Goal: Transaction & Acquisition: Book appointment/travel/reservation

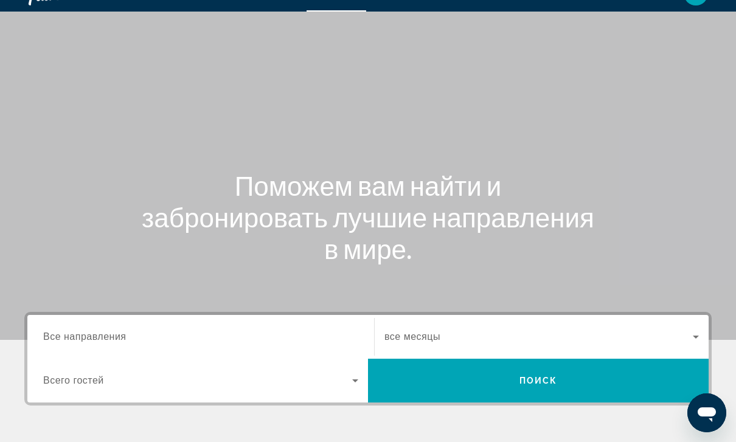
scroll to position [24, 0]
click at [348, 386] on icon "Search widget" at bounding box center [355, 381] width 15 height 15
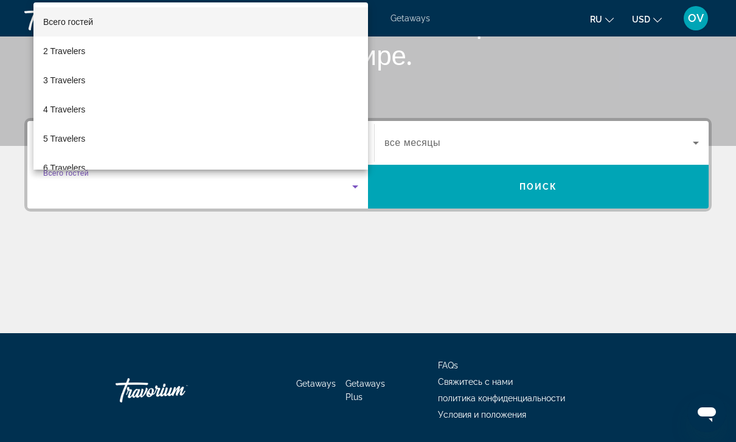
scroll to position [0, 0]
click at [307, 312] on div at bounding box center [368, 221] width 736 height 442
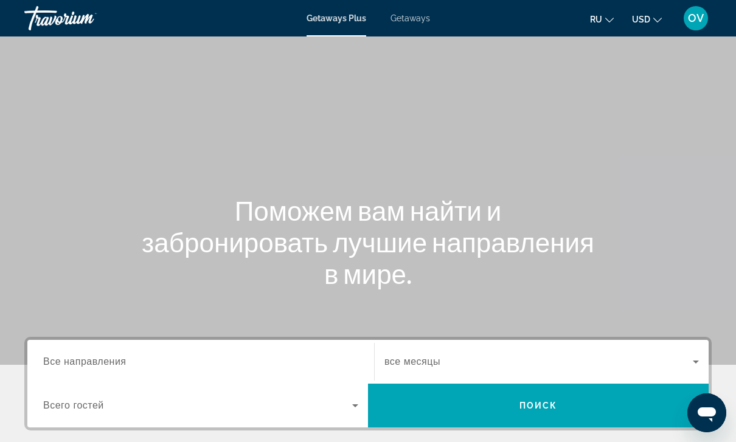
click at [425, 20] on span "Getaways" at bounding box center [411, 18] width 40 height 10
click at [127, 361] on span "Все направления" at bounding box center [84, 362] width 83 height 10
click at [127, 361] on input "Destination Все направления" at bounding box center [200, 362] width 315 height 15
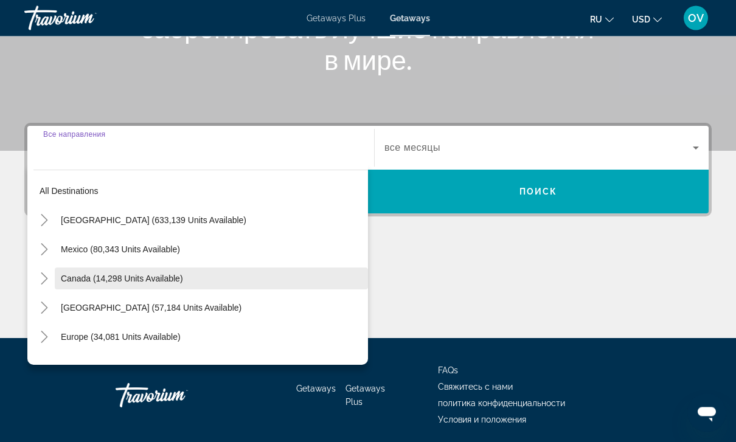
scroll to position [259, 0]
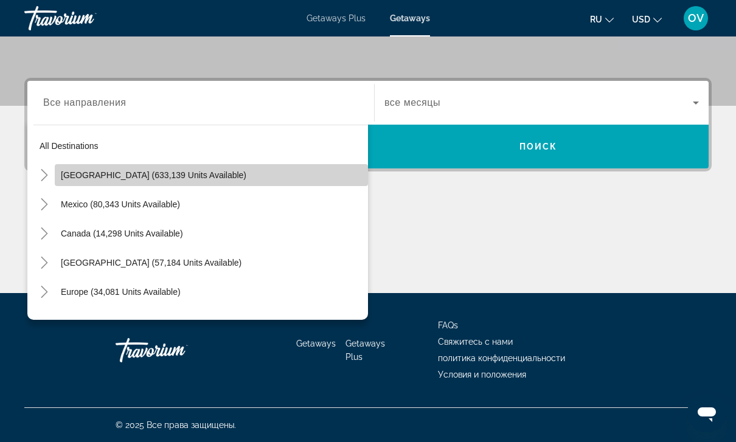
click at [257, 175] on span "Search widget" at bounding box center [211, 175] width 313 height 29
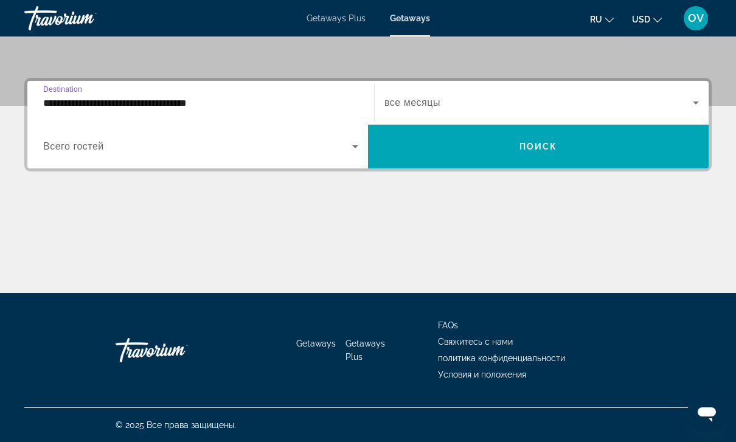
click at [360, 149] on icon "Search widget" at bounding box center [355, 146] width 15 height 15
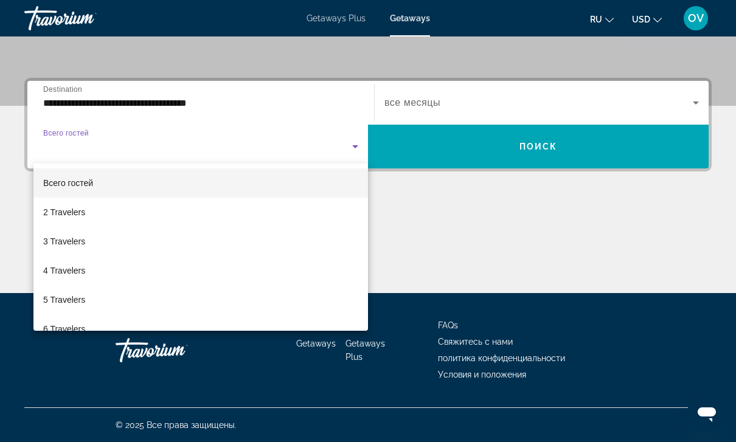
click at [70, 102] on div at bounding box center [368, 221] width 736 height 442
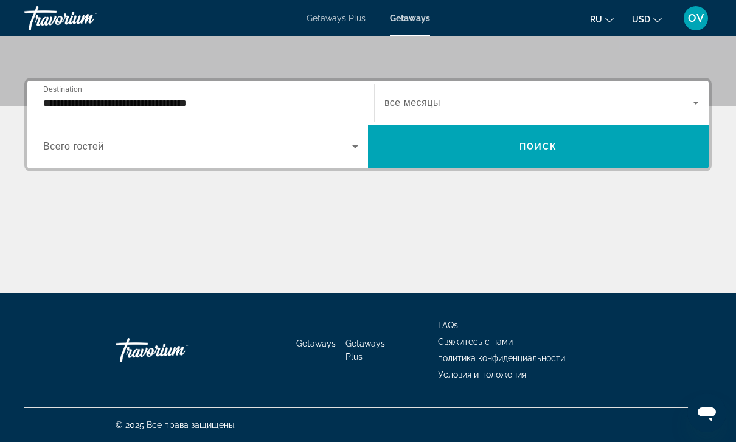
click at [73, 104] on input "**********" at bounding box center [200, 103] width 315 height 15
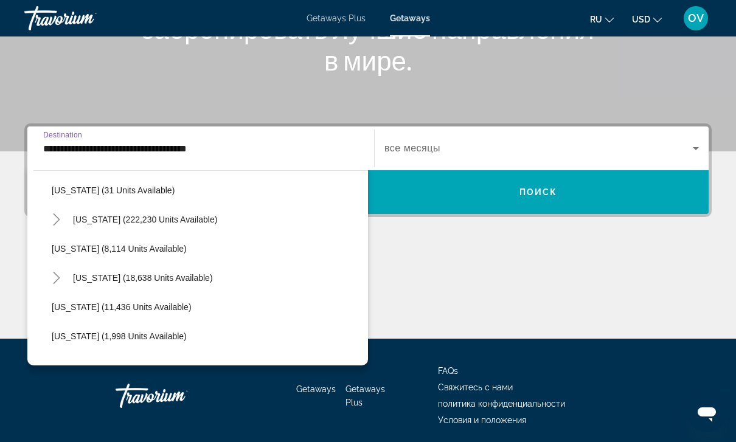
scroll to position [206, 0]
click at [116, 284] on span "Search widget" at bounding box center [217, 277] width 301 height 29
type input "**********"
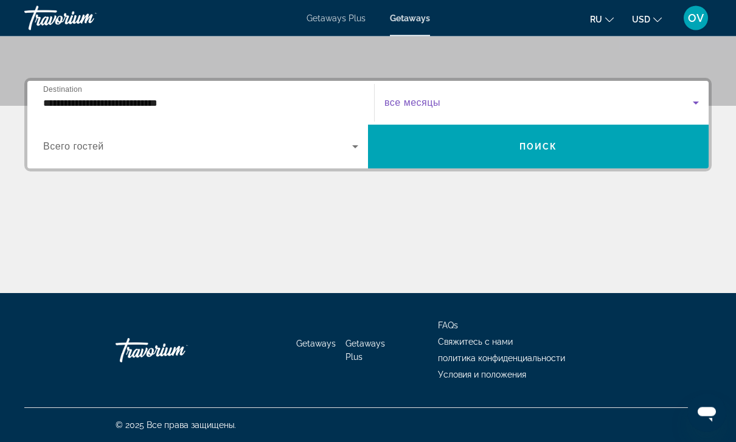
scroll to position [259, 0]
click at [693, 105] on icon "Search widget" at bounding box center [696, 103] width 15 height 15
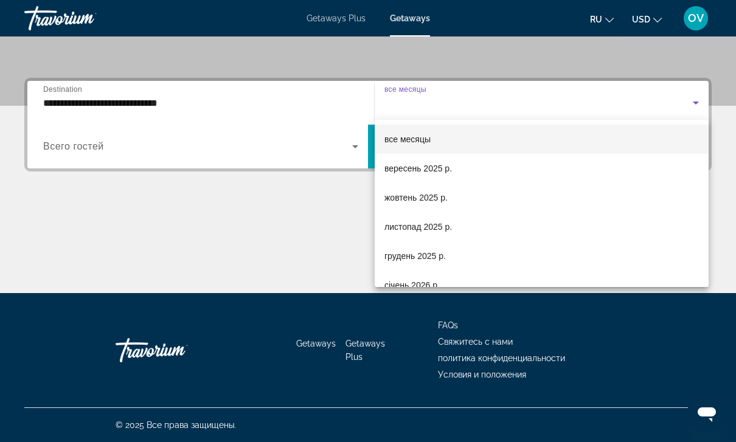
click at [617, 71] on div at bounding box center [368, 221] width 736 height 442
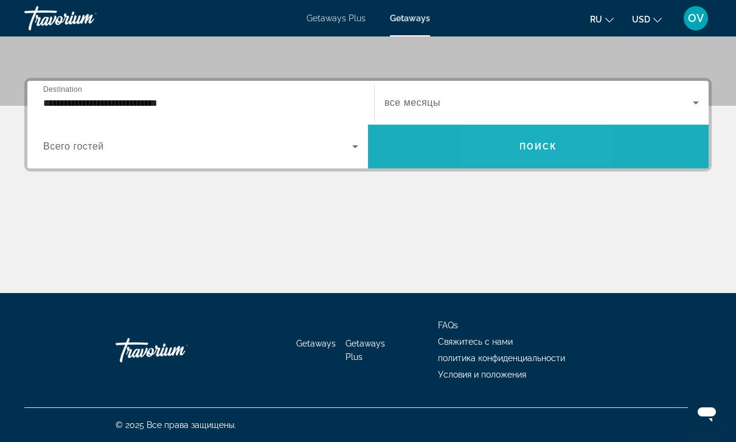
drag, startPoint x: 508, startPoint y: 156, endPoint x: 508, endPoint y: 416, distance: 259.8
click at [508, 157] on span "Search widget" at bounding box center [538, 146] width 341 height 29
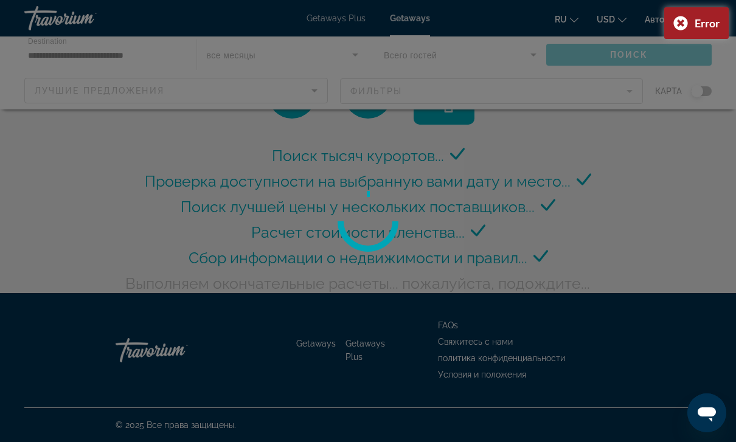
scroll to position [40, 0]
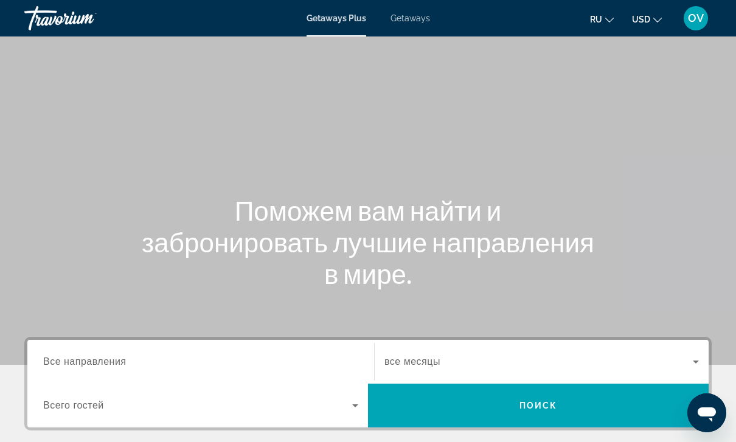
click at [122, 365] on span "Все направления" at bounding box center [84, 362] width 83 height 10
click at [122, 365] on input "Destination Все направления" at bounding box center [200, 362] width 315 height 15
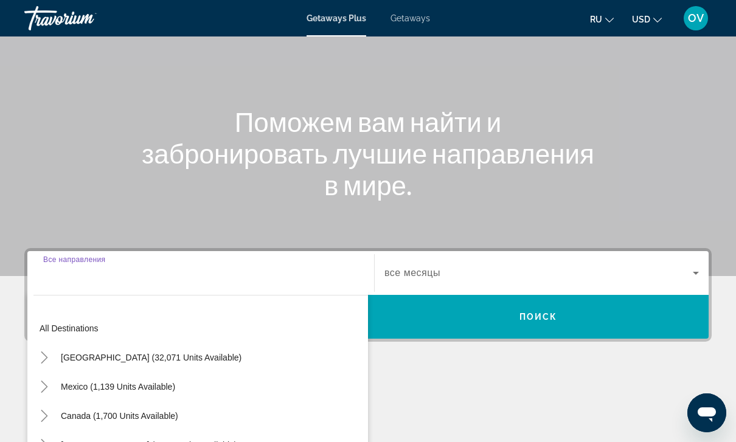
scroll to position [259, 0]
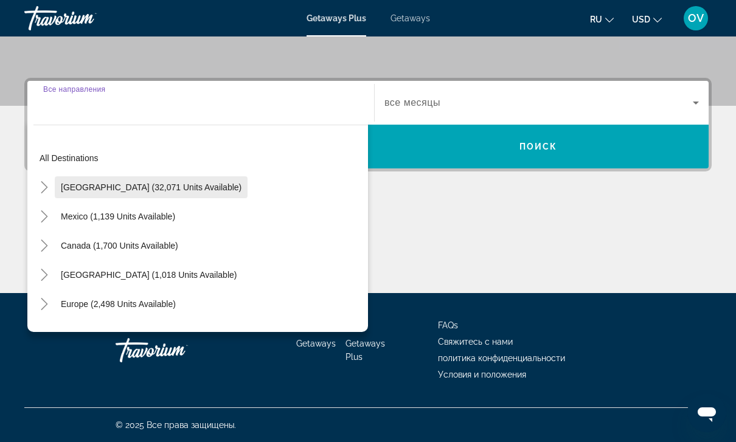
click at [189, 190] on span "[GEOGRAPHIC_DATA] (32,071 units available)" at bounding box center [151, 188] width 181 height 10
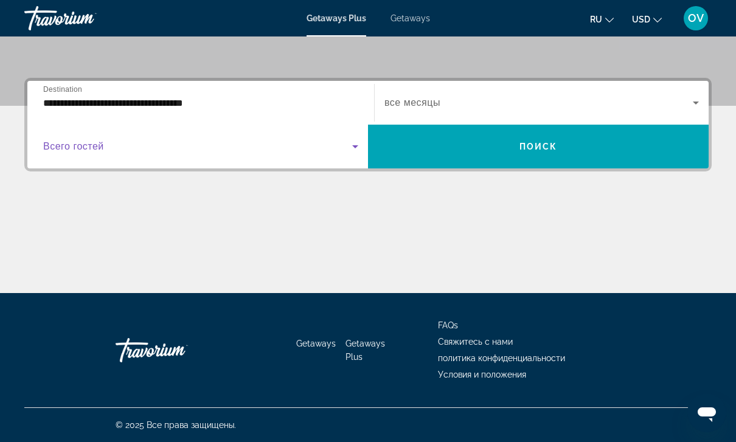
click at [359, 153] on icon "Search widget" at bounding box center [355, 146] width 15 height 15
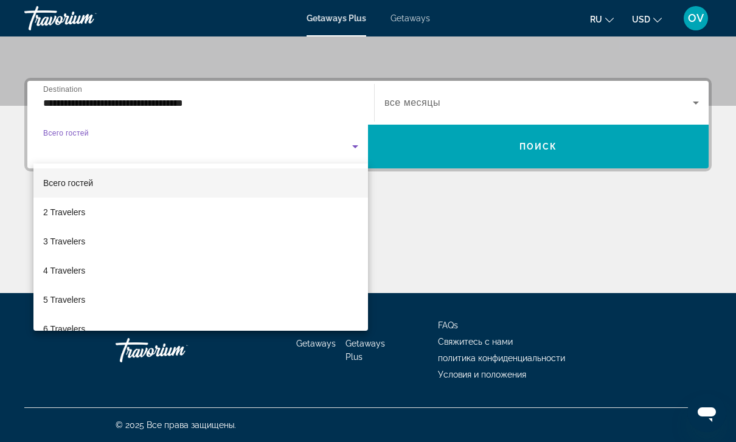
click at [343, 71] on div at bounding box center [368, 221] width 736 height 442
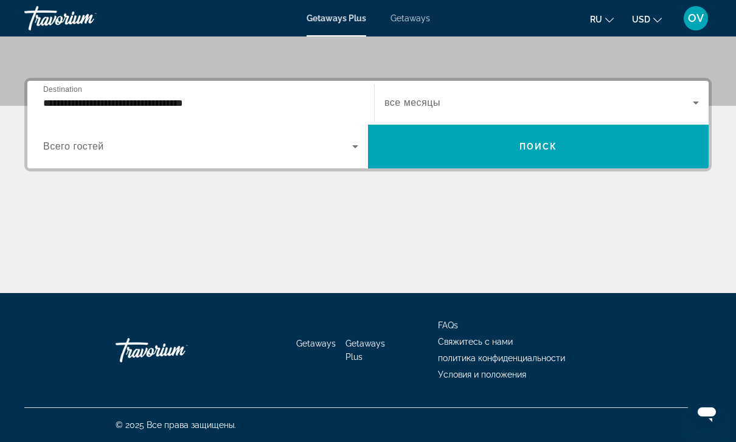
click at [168, 101] on input "**********" at bounding box center [200, 103] width 315 height 15
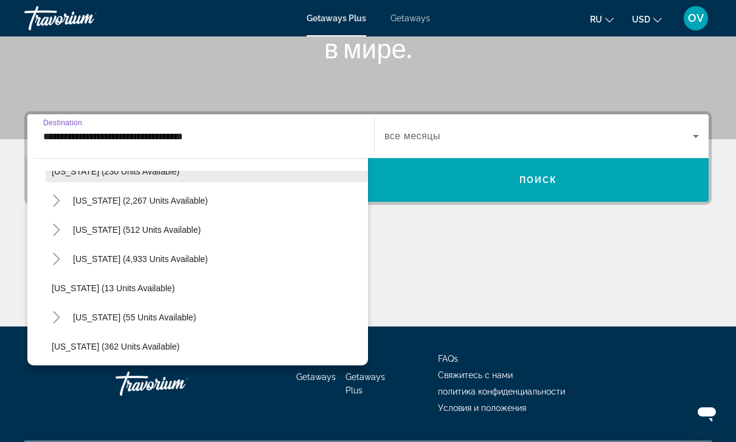
scroll to position [118, 0]
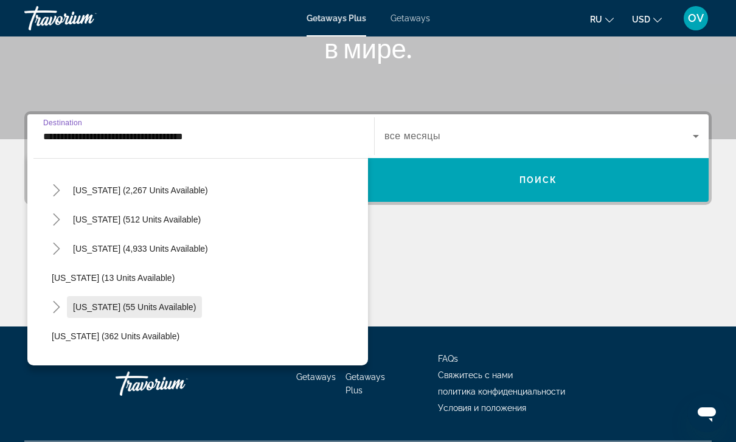
click at [160, 309] on span "[US_STATE] (55 units available)" at bounding box center [134, 307] width 123 height 10
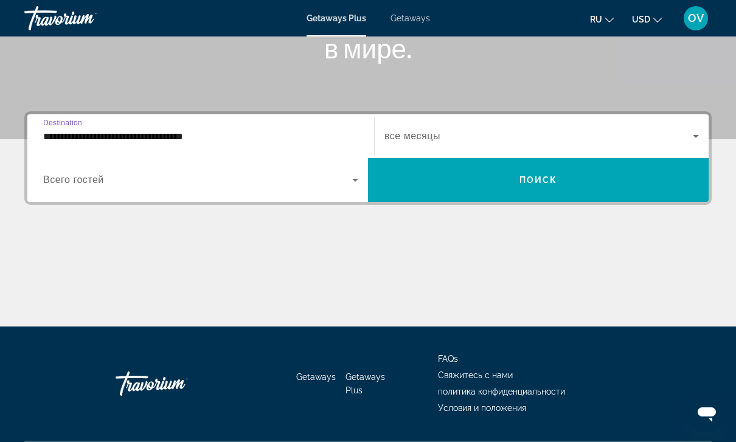
type input "**********"
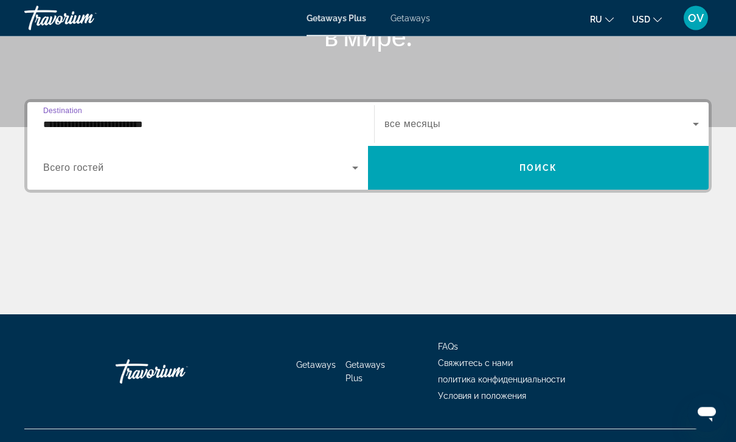
scroll to position [259, 0]
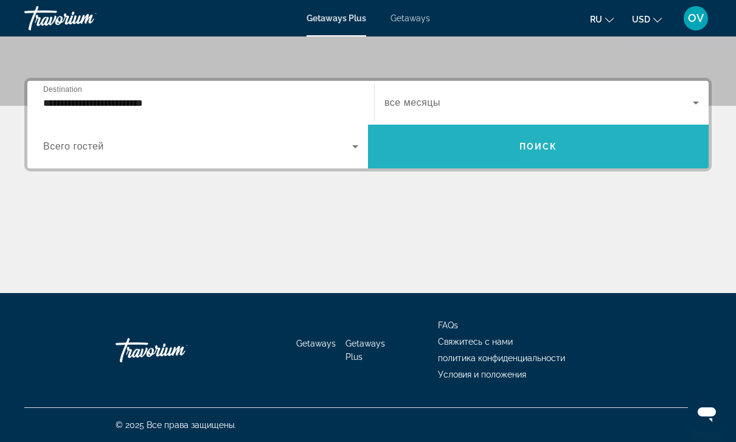
click at [646, 160] on span "Search widget" at bounding box center [538, 146] width 341 height 29
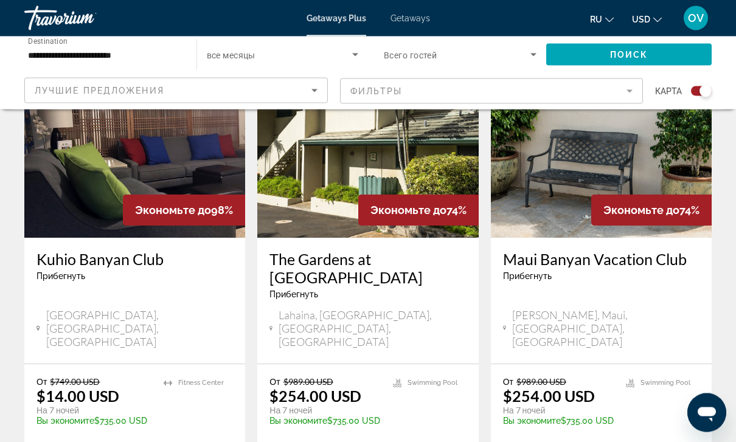
scroll to position [489, 0]
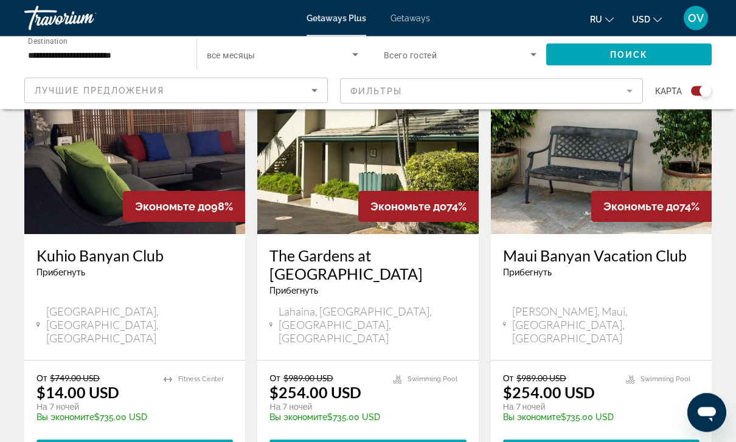
click at [172, 185] on img "Main content" at bounding box center [134, 137] width 221 height 195
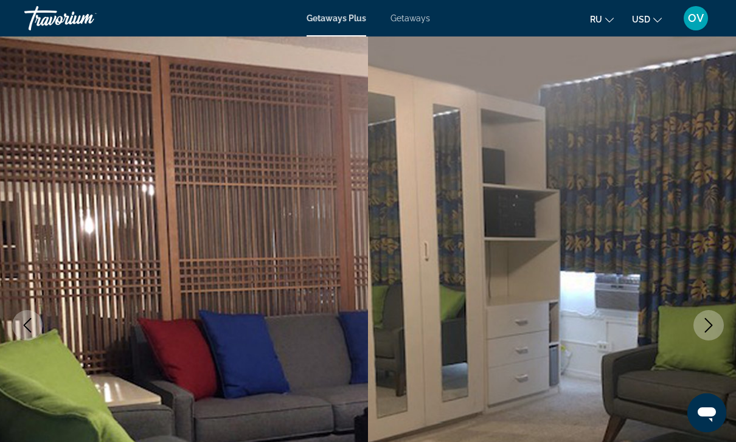
click at [718, 326] on button "Next image" at bounding box center [709, 325] width 30 height 30
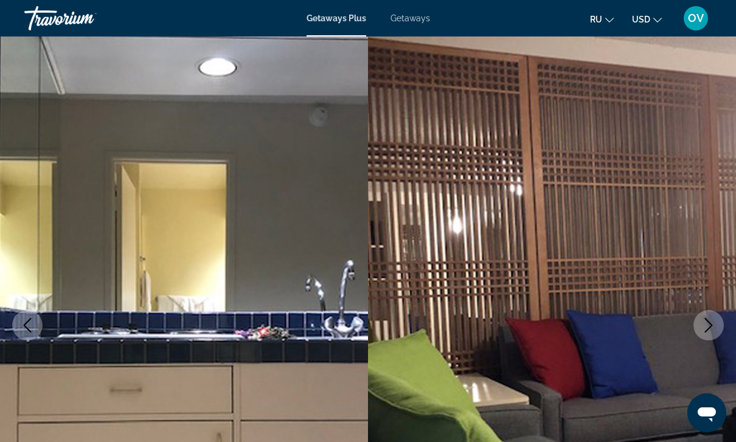
click at [718, 326] on button "Next image" at bounding box center [709, 325] width 30 height 30
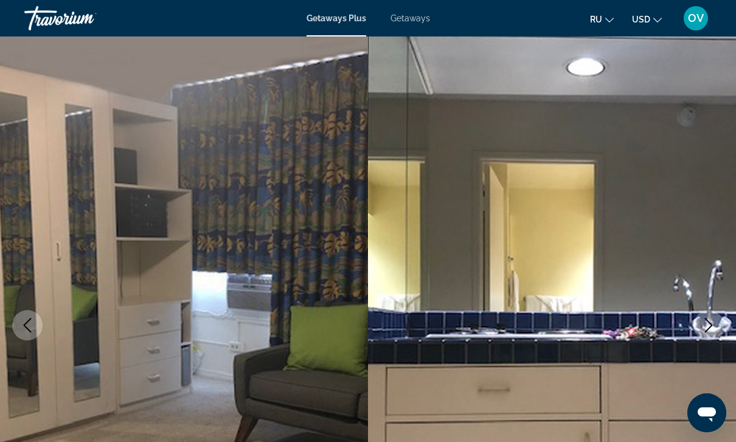
click at [717, 326] on button "Next image" at bounding box center [709, 325] width 30 height 30
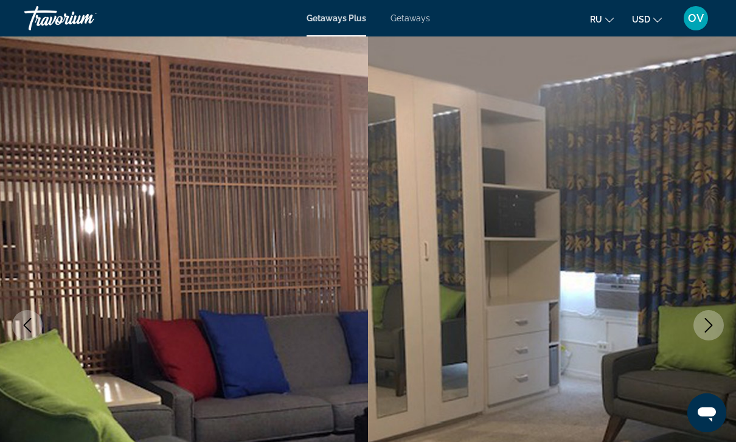
click at [717, 326] on button "Next image" at bounding box center [709, 325] width 30 height 30
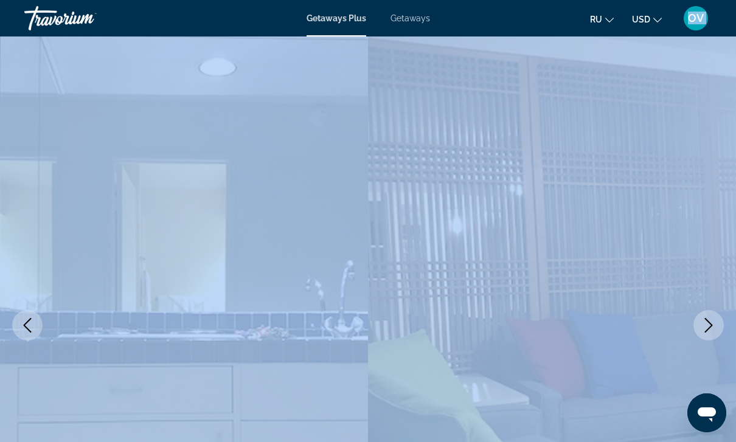
click at [717, 326] on button "Next image" at bounding box center [709, 325] width 30 height 30
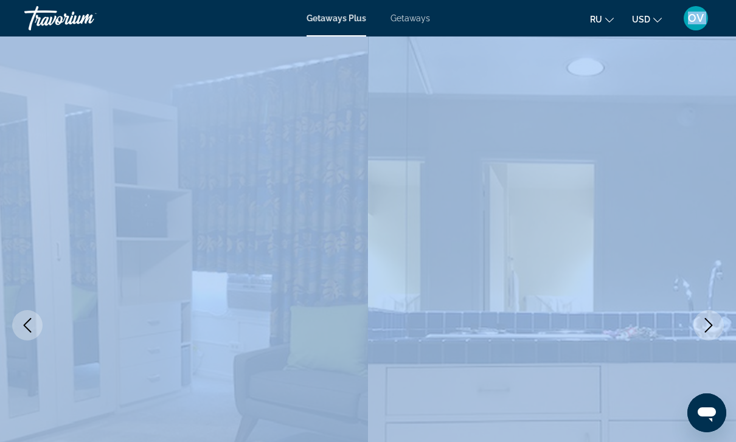
click at [717, 326] on button "Next image" at bounding box center [709, 325] width 30 height 30
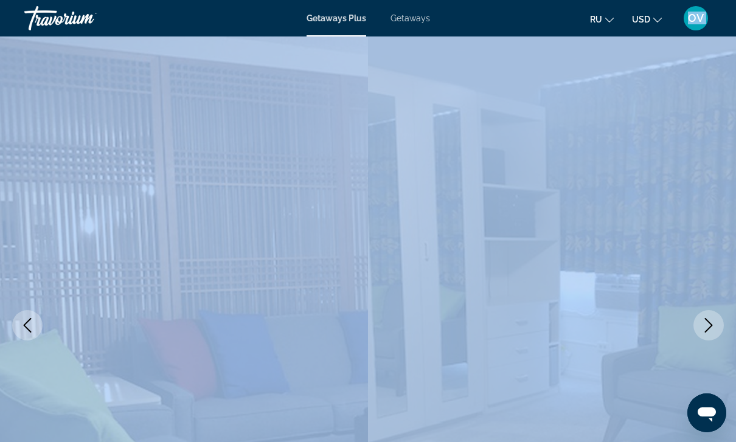
click at [717, 326] on button "Next image" at bounding box center [709, 325] width 30 height 30
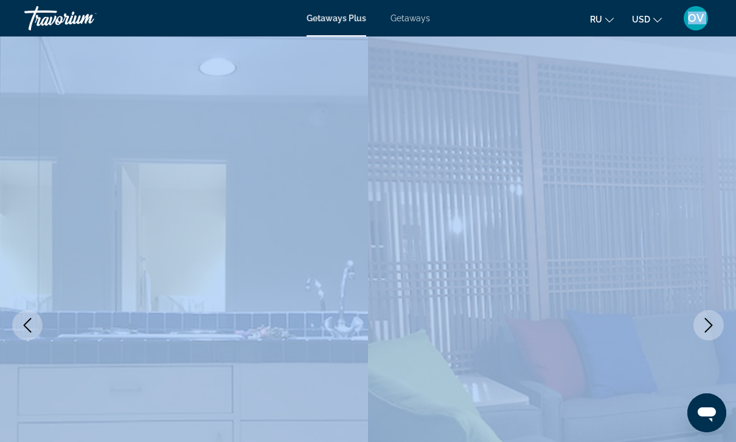
click at [717, 326] on button "Next image" at bounding box center [709, 325] width 30 height 30
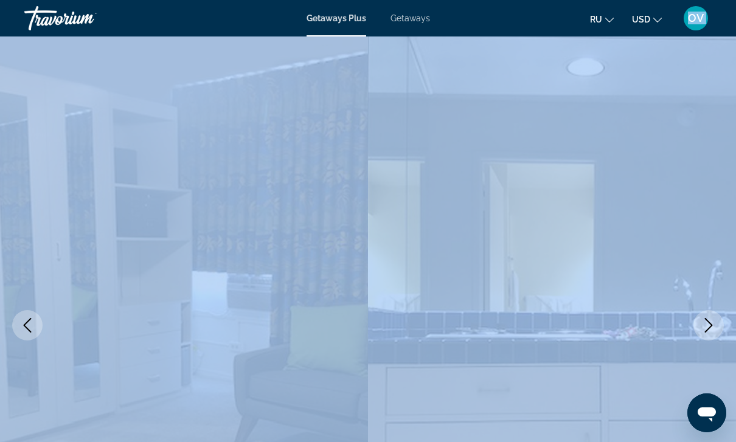
click at [717, 326] on button "Next image" at bounding box center [709, 325] width 30 height 30
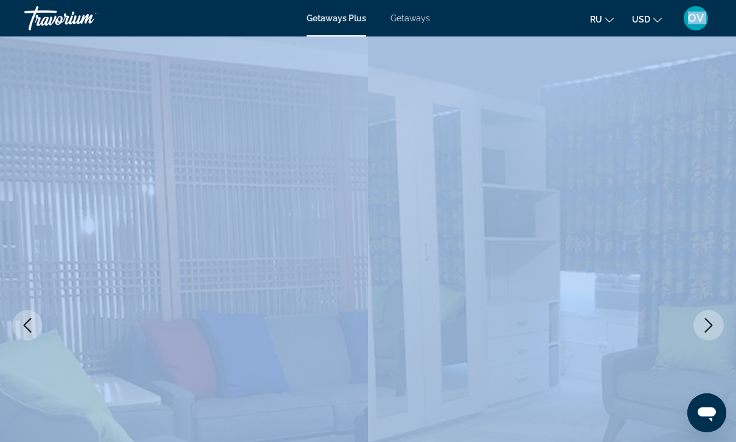
click at [717, 326] on button "Next image" at bounding box center [709, 325] width 30 height 30
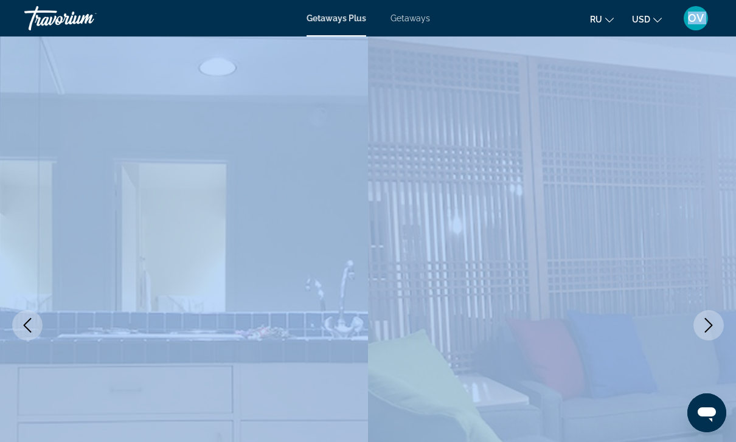
click at [717, 326] on button "Next image" at bounding box center [709, 325] width 30 height 30
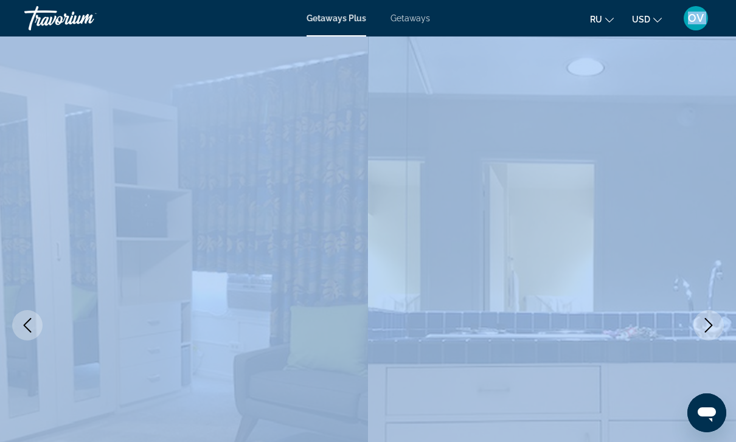
click at [717, 326] on button "Next image" at bounding box center [709, 325] width 30 height 30
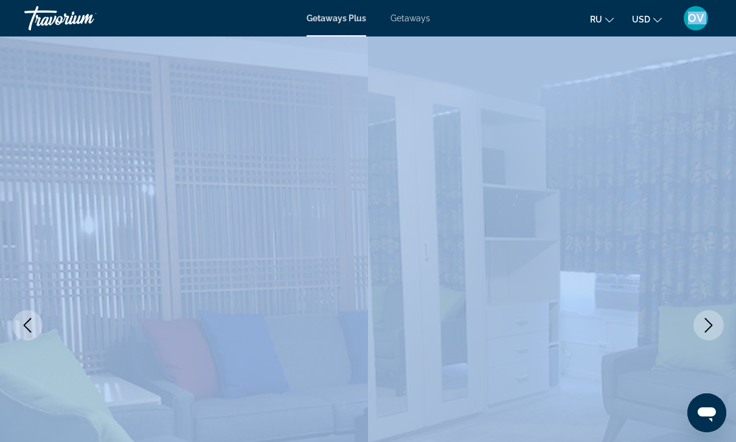
click at [717, 326] on button "Next image" at bounding box center [709, 325] width 30 height 30
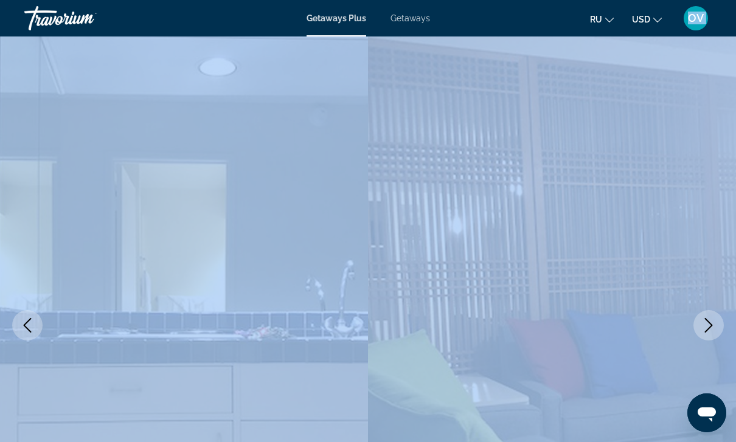
click at [717, 326] on button "Next image" at bounding box center [709, 325] width 30 height 30
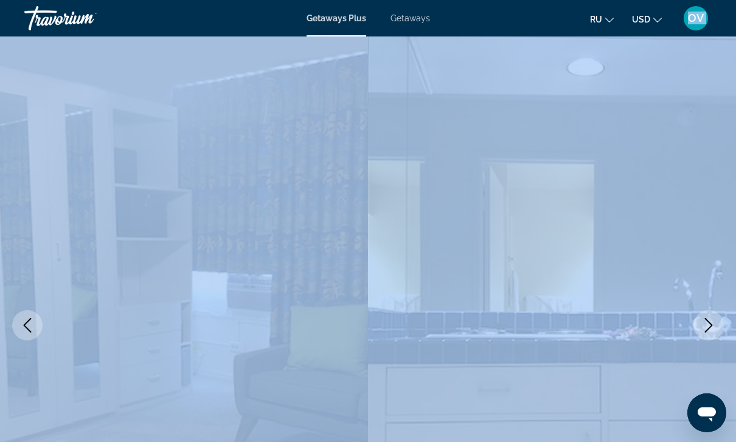
click at [717, 326] on button "Next image" at bounding box center [709, 325] width 30 height 30
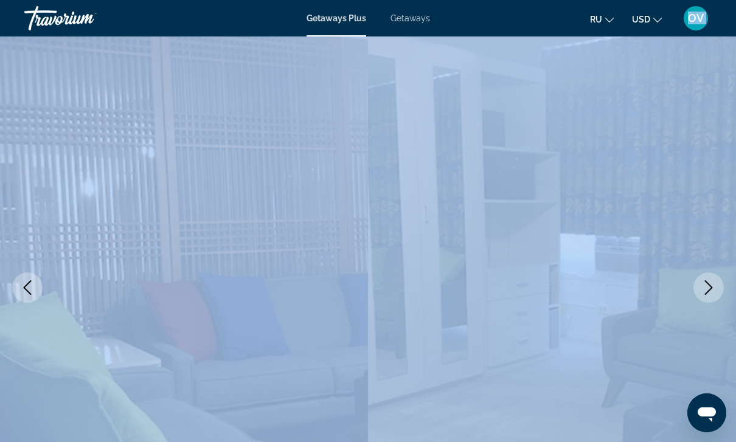
scroll to position [40, 0]
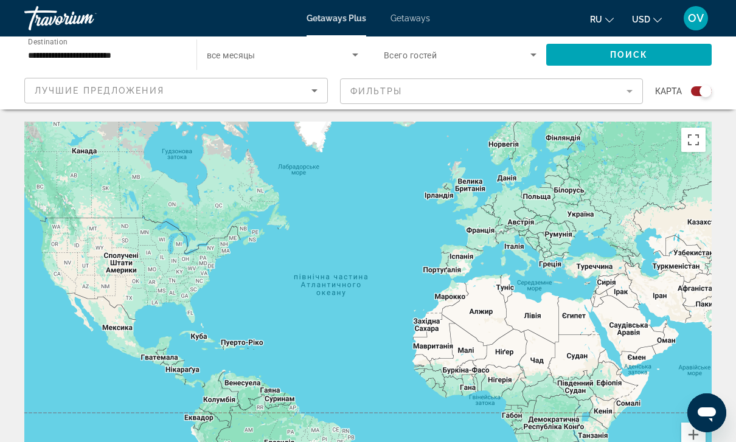
click at [532, 60] on icon "Search widget" at bounding box center [533, 54] width 15 height 15
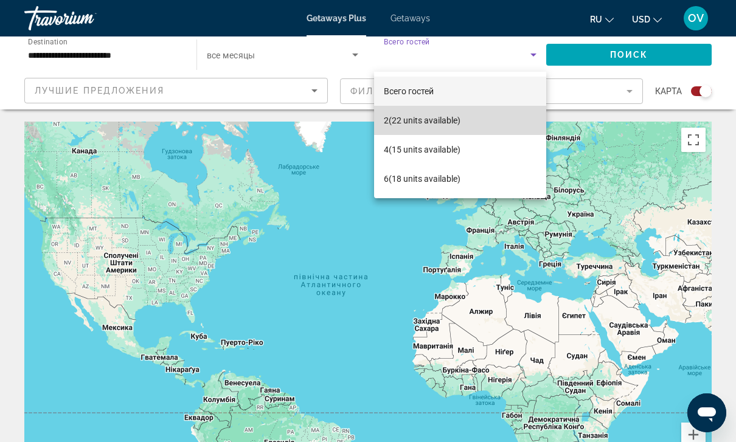
click at [489, 114] on mat-option "2 (22 units available)" at bounding box center [460, 120] width 172 height 29
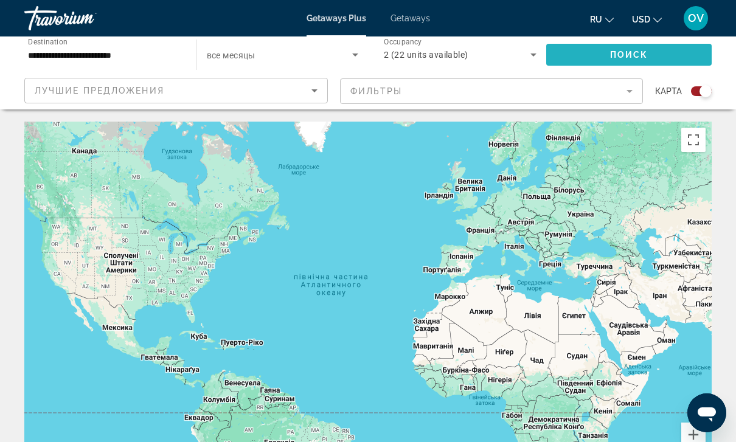
click at [684, 51] on span "Search widget" at bounding box center [629, 54] width 166 height 29
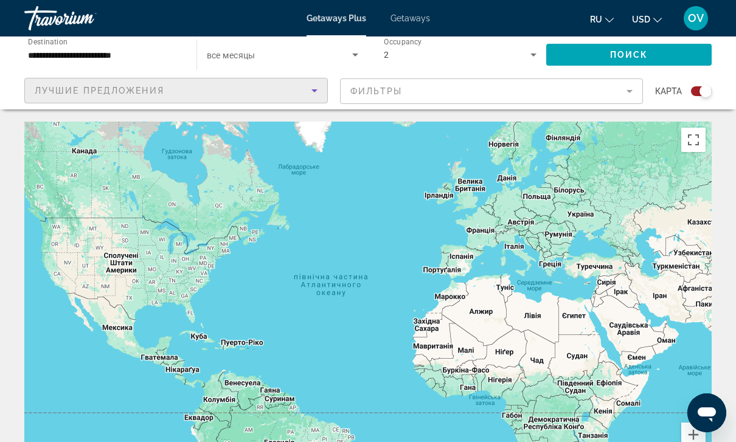
click at [311, 94] on icon "Sort by" at bounding box center [314, 90] width 15 height 15
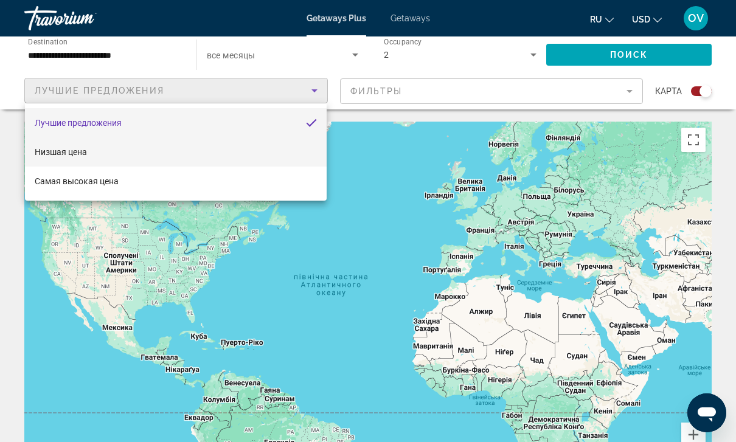
click at [268, 147] on mat-option "Низшая цена" at bounding box center [176, 152] width 302 height 29
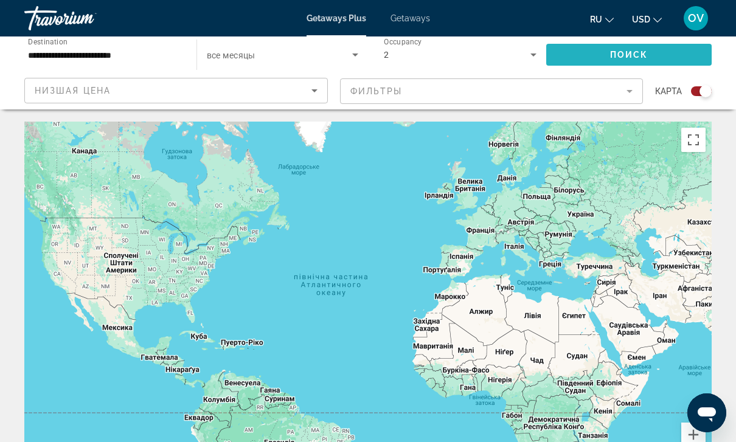
click at [626, 54] on span "Поиск" at bounding box center [629, 55] width 38 height 10
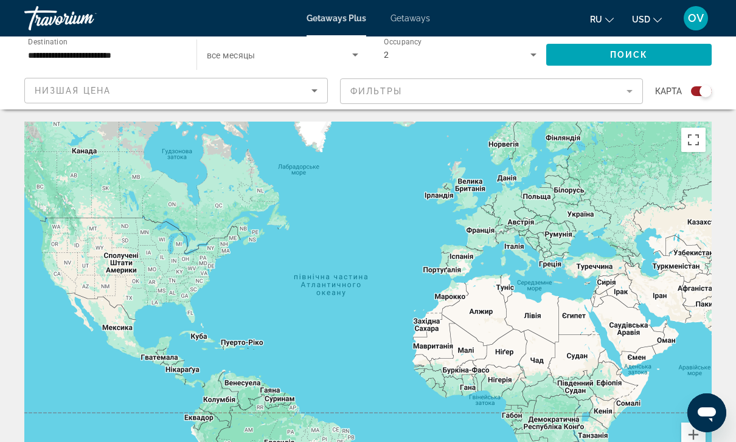
click at [407, 20] on span "Getaways" at bounding box center [411, 18] width 40 height 10
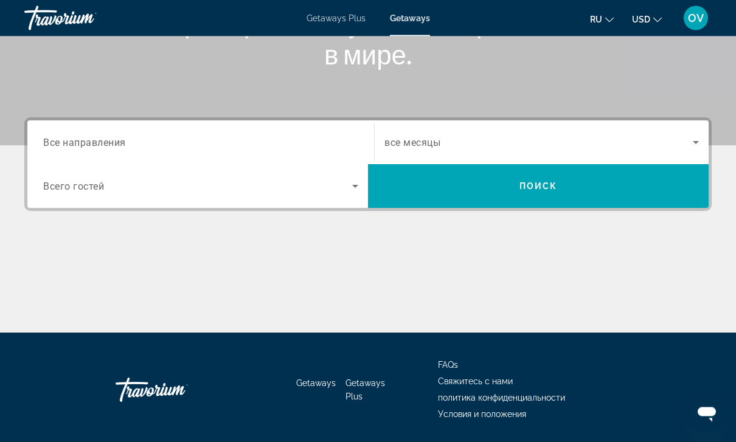
scroll to position [214, 0]
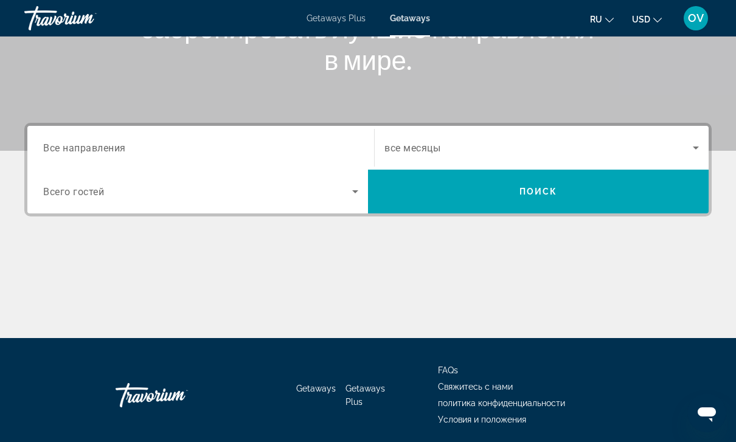
click at [110, 147] on span "Все направления" at bounding box center [84, 148] width 83 height 12
click at [110, 147] on input "Destination Все направления" at bounding box center [200, 148] width 315 height 15
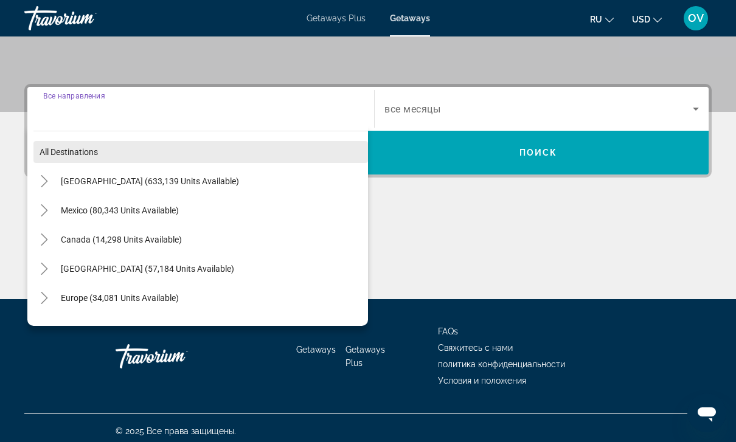
scroll to position [259, 0]
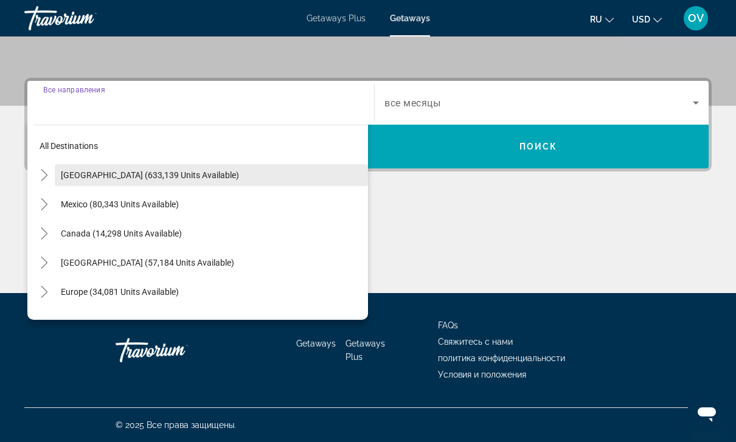
click at [133, 173] on span "[GEOGRAPHIC_DATA] (633,139 units available)" at bounding box center [150, 175] width 178 height 10
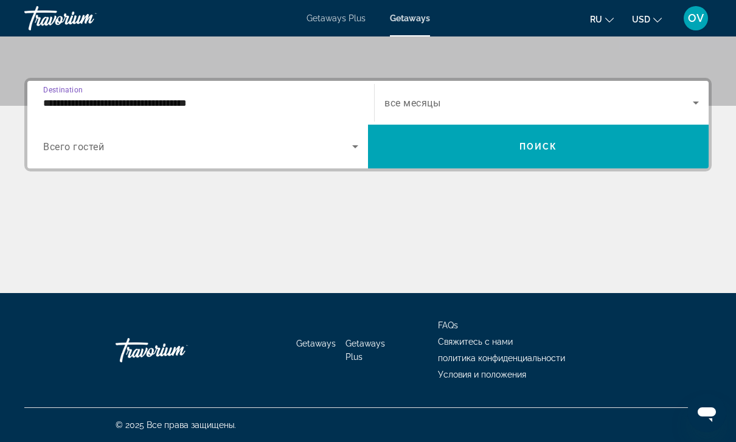
click at [149, 105] on input "**********" at bounding box center [200, 103] width 315 height 15
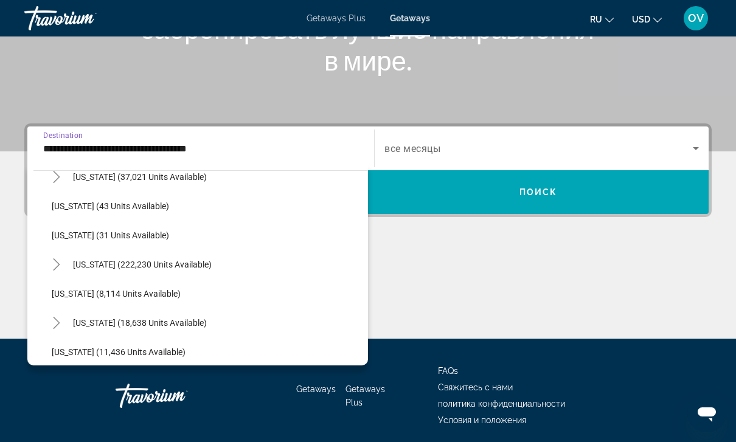
scroll to position [161, 0]
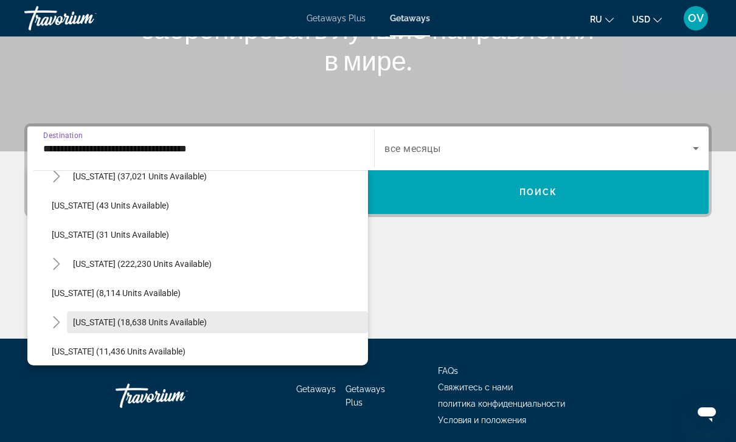
click at [130, 323] on span "[US_STATE] (18,638 units available)" at bounding box center [140, 323] width 134 height 10
type input "**********"
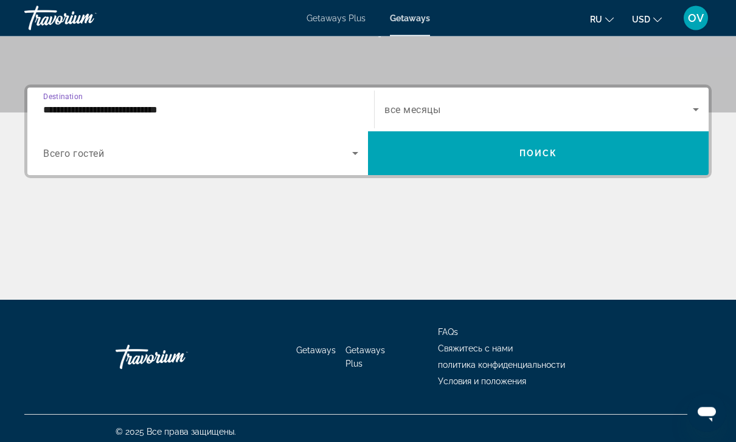
scroll to position [259, 0]
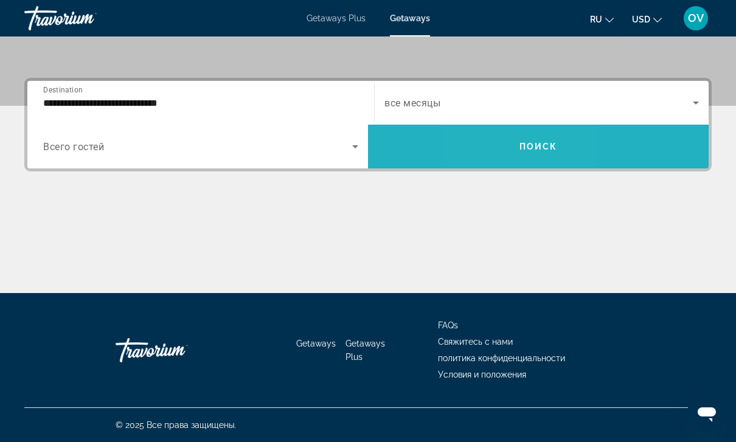
click at [500, 161] on span "Search widget" at bounding box center [538, 147] width 341 height 44
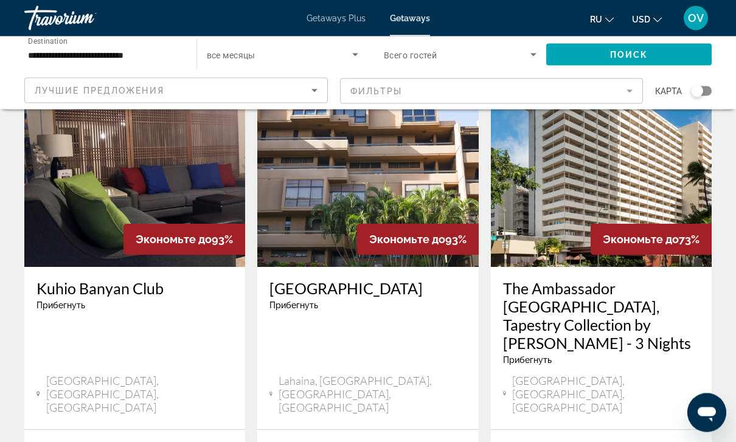
scroll to position [80, 0]
click at [610, 187] on img "Main content" at bounding box center [601, 169] width 221 height 195
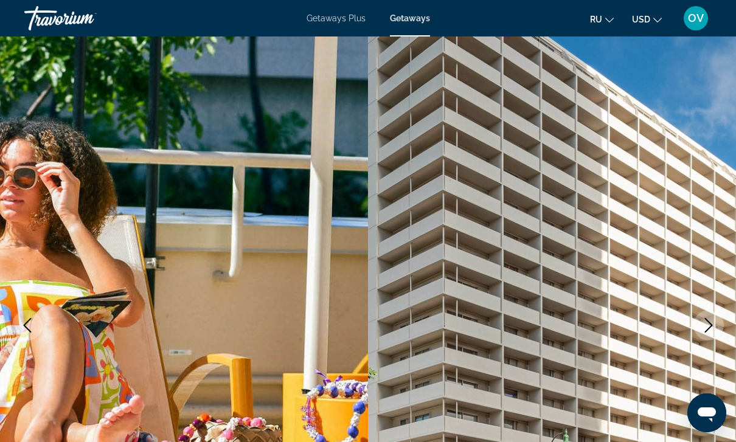
click at [714, 323] on icon "Next image" at bounding box center [709, 325] width 15 height 15
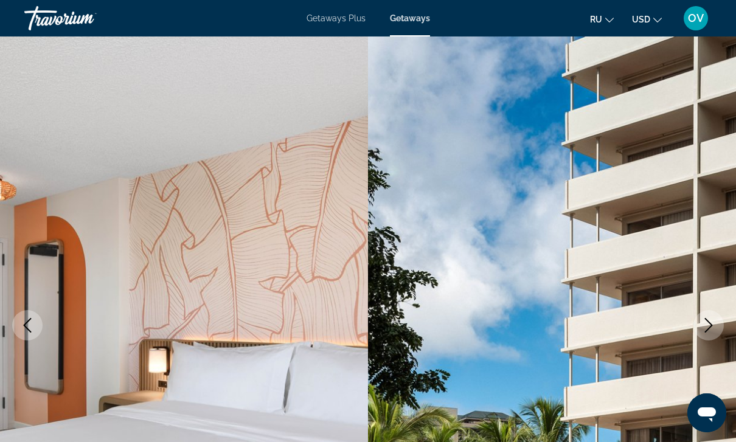
click at [707, 327] on icon "Next image" at bounding box center [709, 325] width 15 height 15
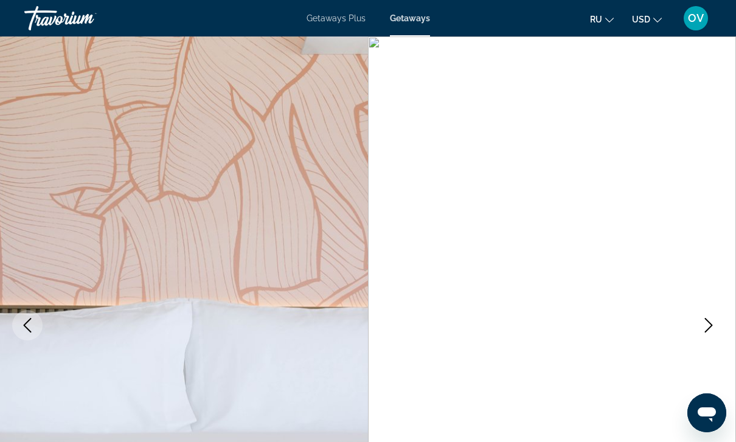
click at [708, 325] on icon "Next image" at bounding box center [709, 325] width 15 height 15
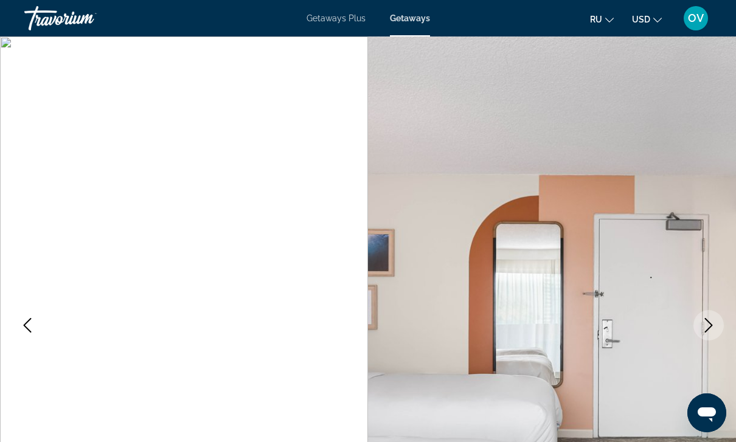
click at [704, 328] on icon "Next image" at bounding box center [709, 325] width 15 height 15
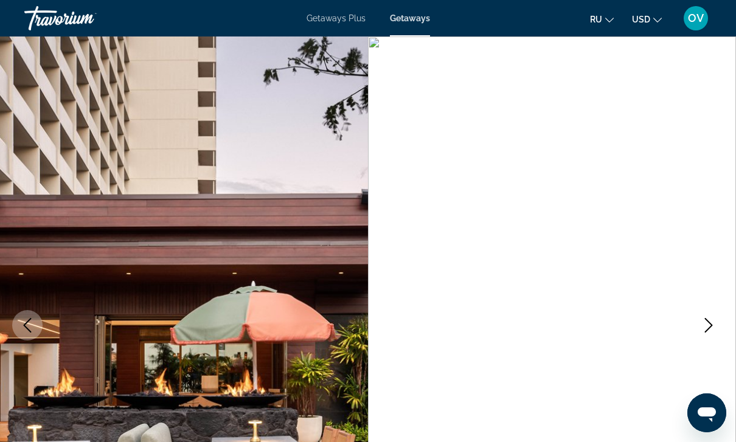
click at [702, 327] on icon "Next image" at bounding box center [709, 325] width 15 height 15
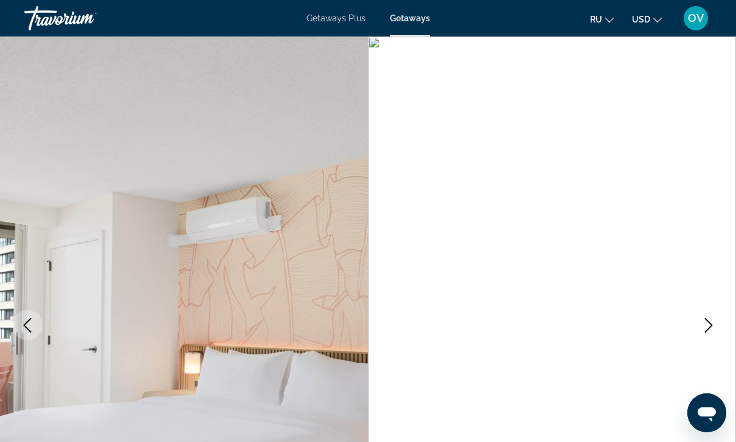
click at [706, 326] on icon "Next image" at bounding box center [709, 325] width 15 height 15
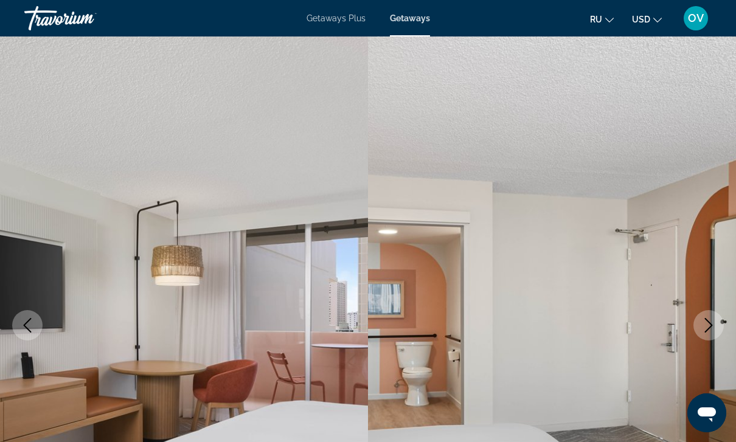
click at [708, 326] on icon "Next image" at bounding box center [709, 325] width 15 height 15
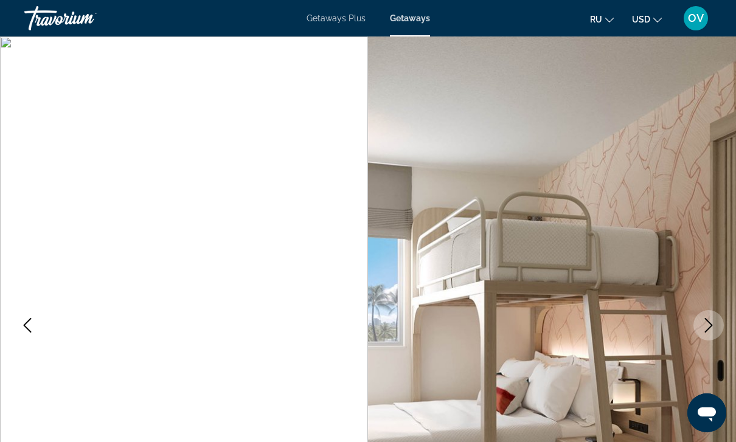
click at [604, 19] on button "ru English Español Français Italiano Português русский" at bounding box center [602, 19] width 24 height 18
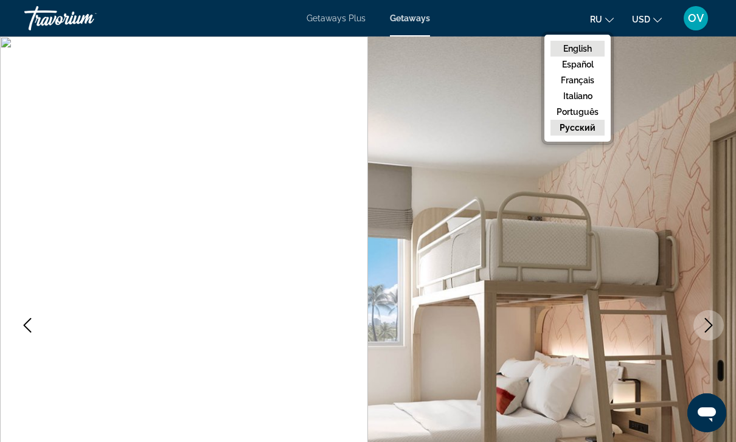
click at [592, 49] on button "English" at bounding box center [578, 49] width 54 height 16
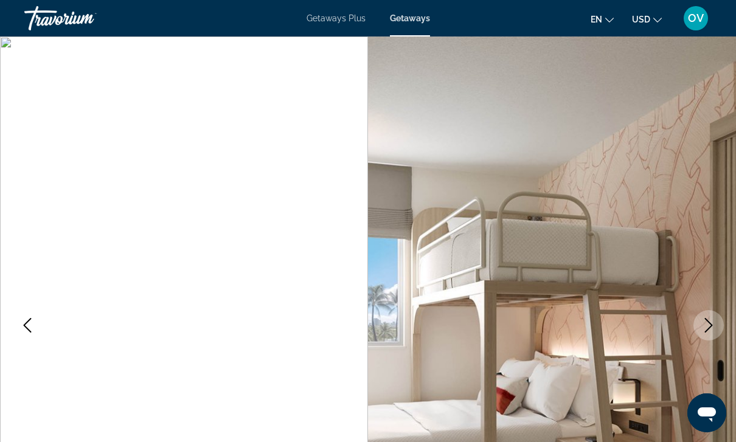
click at [708, 327] on icon "Next image" at bounding box center [709, 325] width 15 height 15
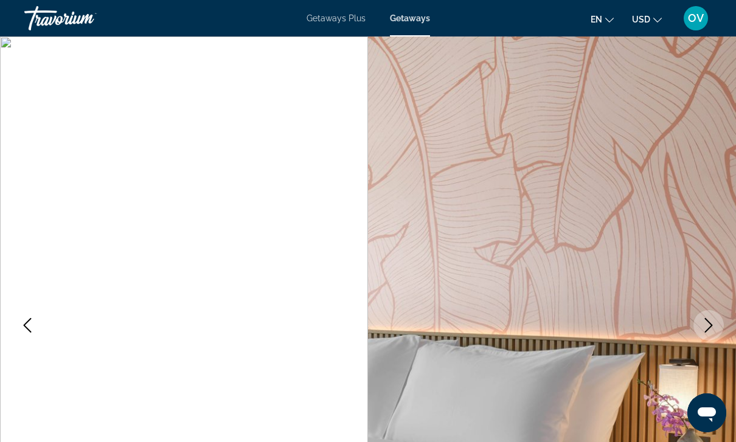
click at [710, 325] on icon "Next image" at bounding box center [709, 325] width 15 height 15
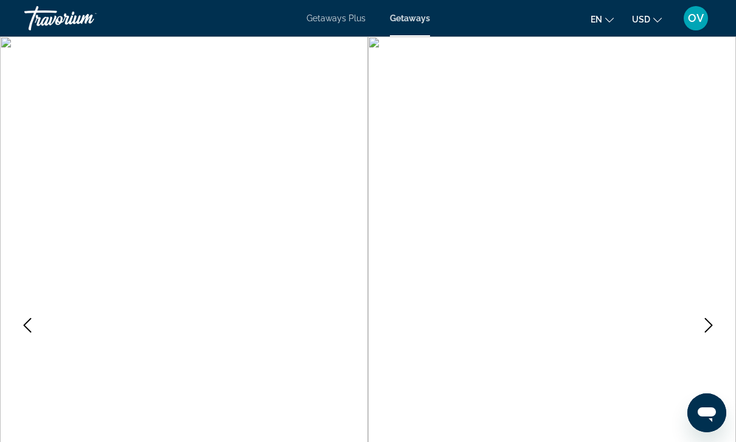
click at [711, 324] on icon "Next image" at bounding box center [709, 325] width 8 height 15
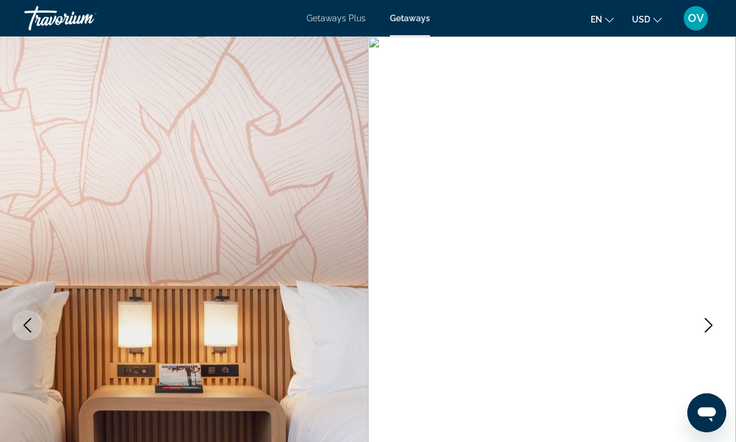
click at [710, 327] on icon "Next image" at bounding box center [709, 325] width 15 height 15
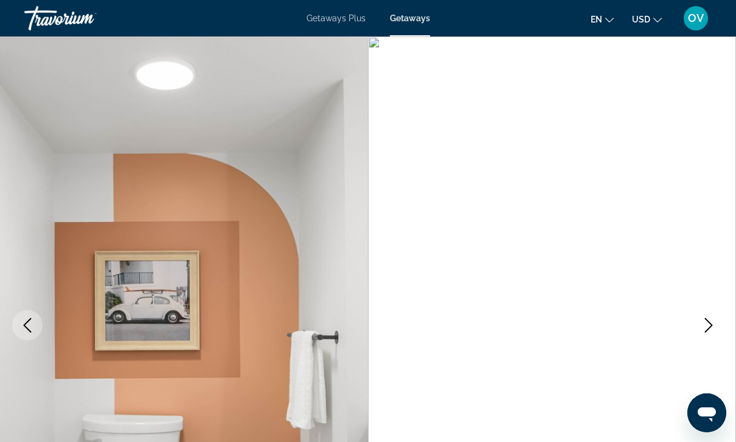
click at [26, 328] on icon "Previous image" at bounding box center [28, 325] width 8 height 15
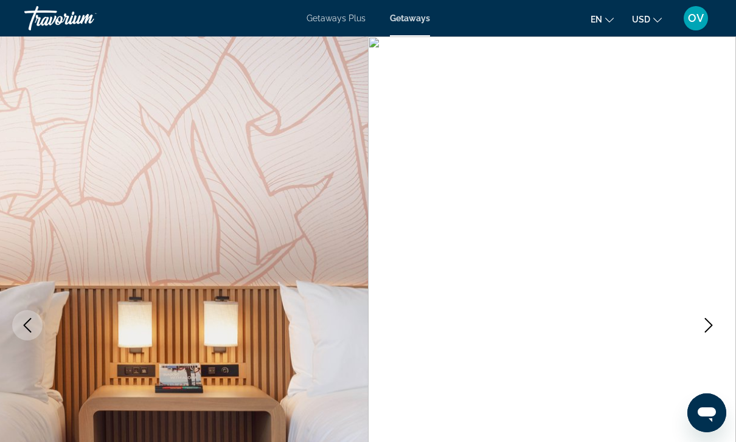
click at [41, 331] on button "Previous image" at bounding box center [27, 325] width 30 height 30
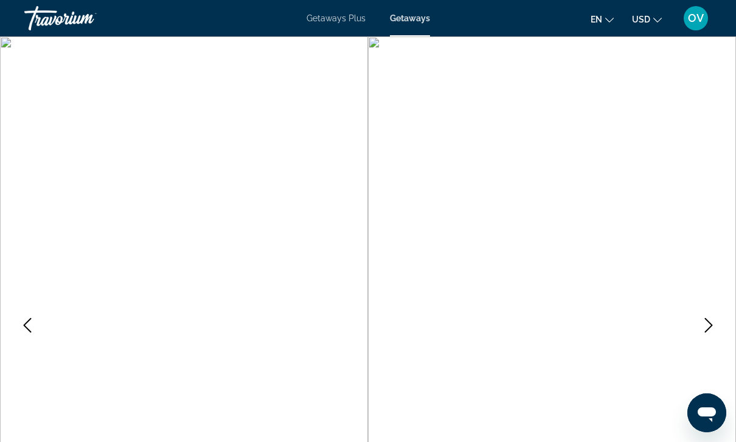
click at [34, 335] on button "Previous image" at bounding box center [27, 325] width 30 height 30
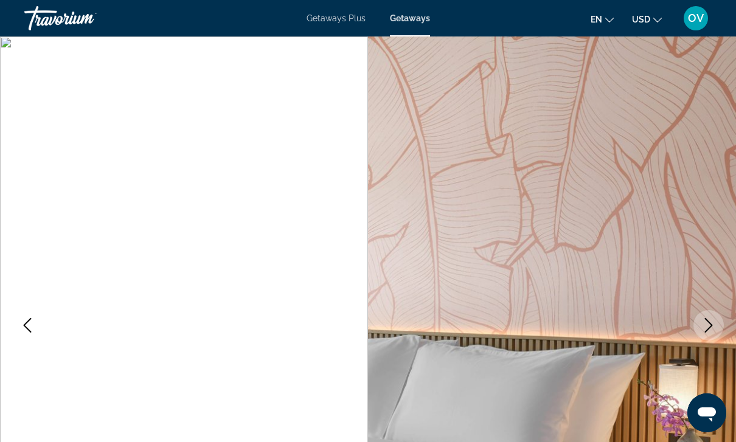
click at [28, 339] on button "Previous image" at bounding box center [27, 325] width 30 height 30
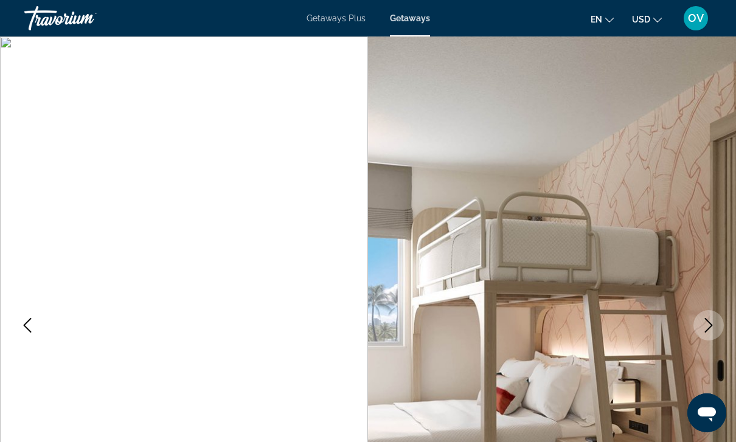
click at [33, 333] on button "Previous image" at bounding box center [27, 325] width 30 height 30
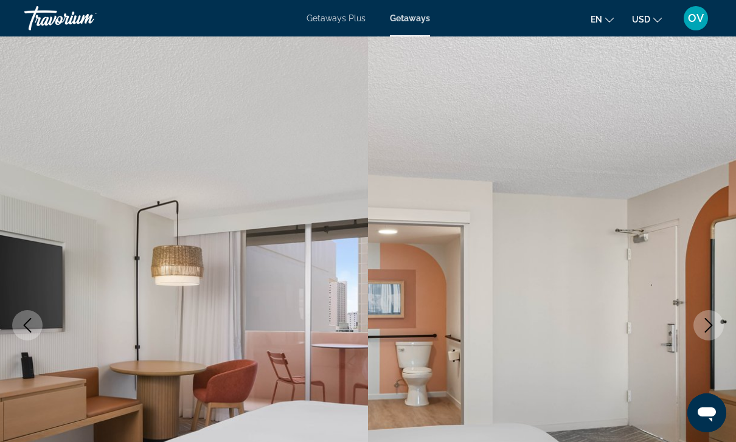
click at [37, 331] on button "Previous image" at bounding box center [27, 325] width 30 height 30
click at [31, 334] on button "Previous image" at bounding box center [27, 325] width 30 height 30
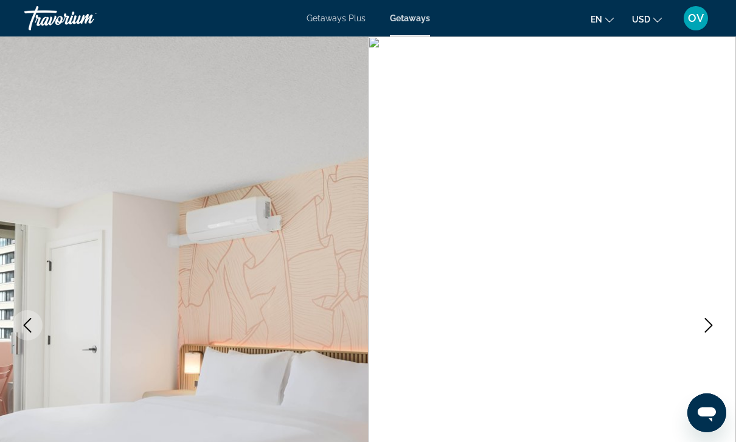
click at [33, 336] on button "Previous image" at bounding box center [27, 325] width 30 height 30
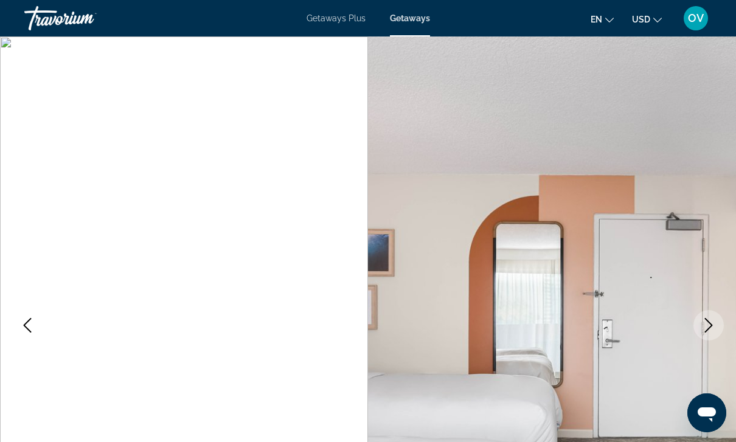
click at [31, 330] on icon "Previous image" at bounding box center [27, 325] width 15 height 15
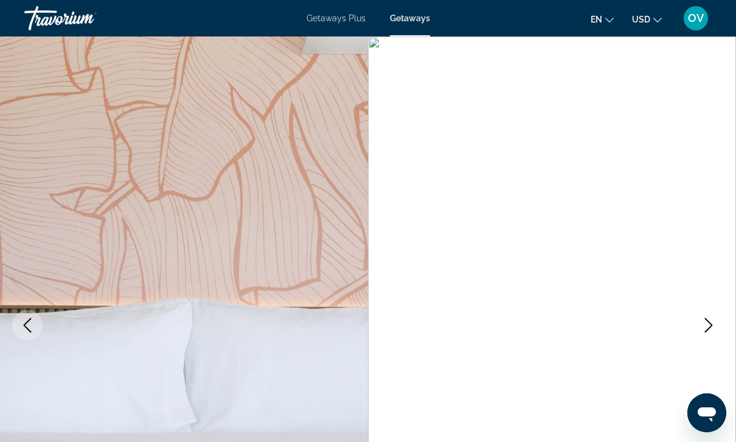
click at [28, 326] on icon "Previous image" at bounding box center [27, 325] width 15 height 15
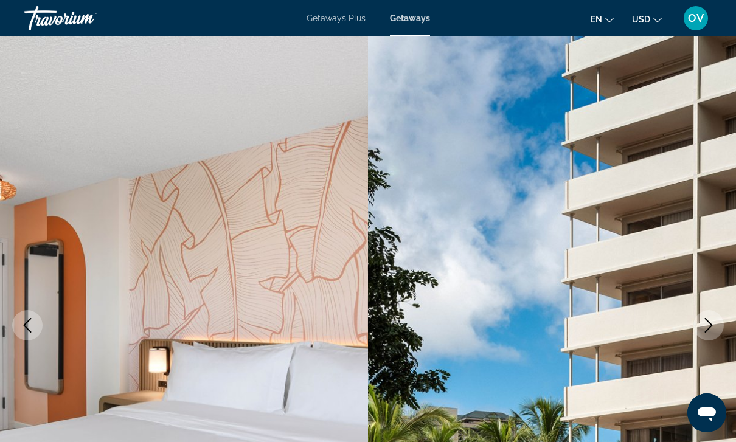
click at [27, 328] on icon "Previous image" at bounding box center [28, 325] width 8 height 15
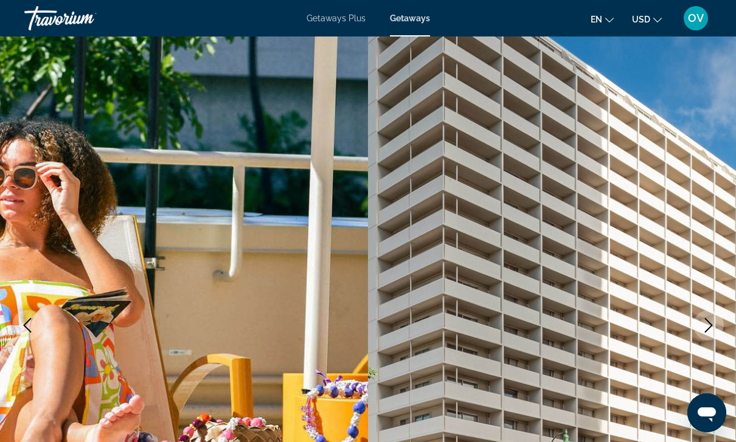
click at [30, 325] on icon "Previous image" at bounding box center [27, 325] width 15 height 15
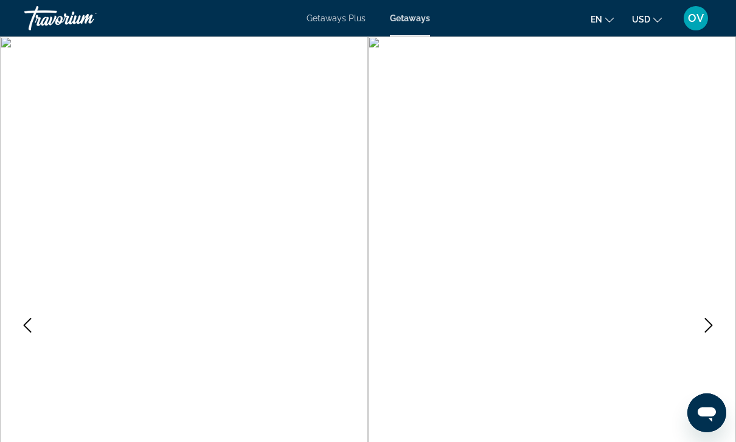
click at [35, 324] on button "Previous image" at bounding box center [27, 325] width 30 height 30
click at [26, 337] on button "Previous image" at bounding box center [27, 325] width 30 height 30
click at [31, 339] on button "Previous image" at bounding box center [27, 325] width 30 height 30
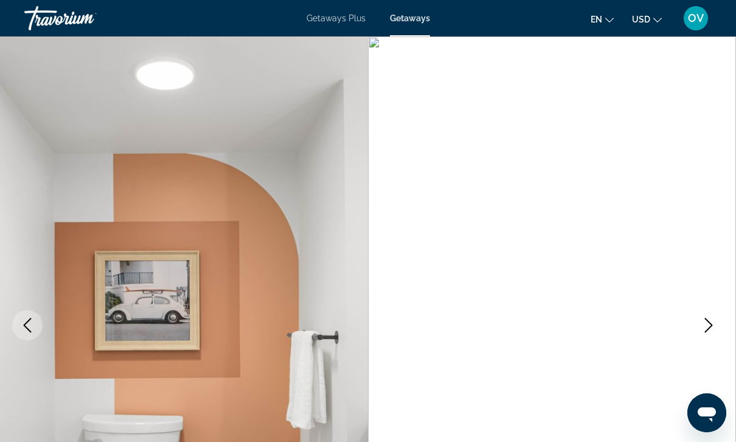
click at [29, 332] on icon "Previous image" at bounding box center [27, 325] width 15 height 15
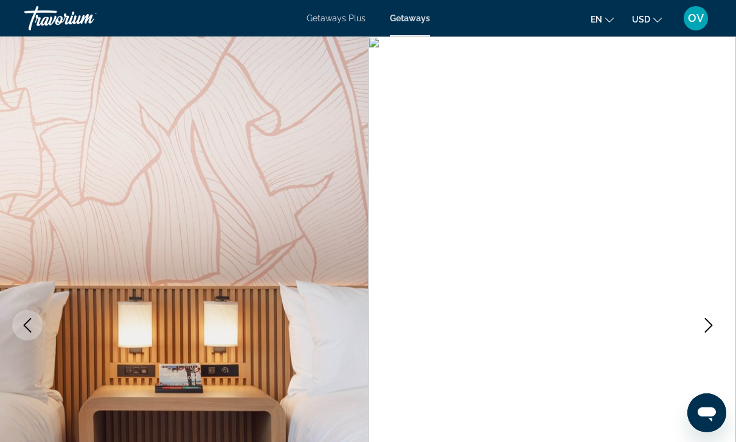
click at [30, 322] on icon "Previous image" at bounding box center [27, 325] width 15 height 15
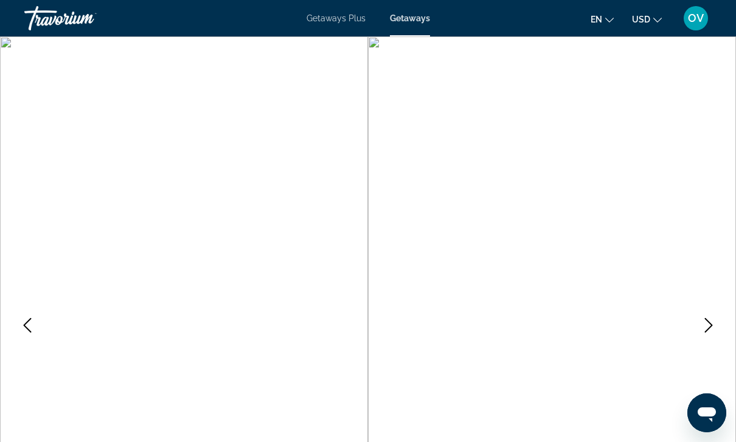
click at [33, 327] on icon "Previous image" at bounding box center [27, 325] width 15 height 15
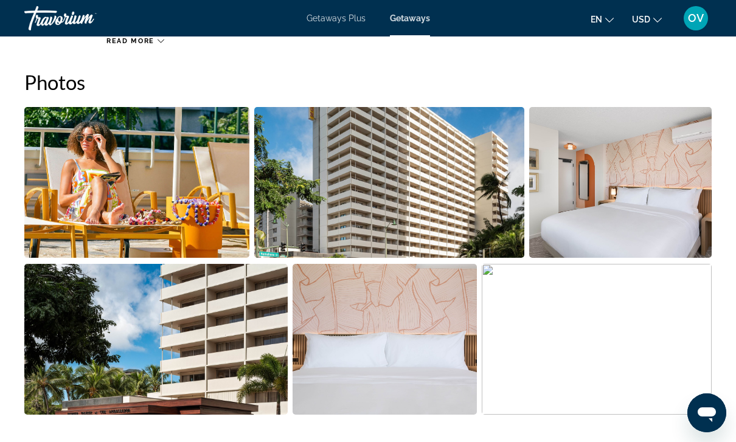
scroll to position [767, 0]
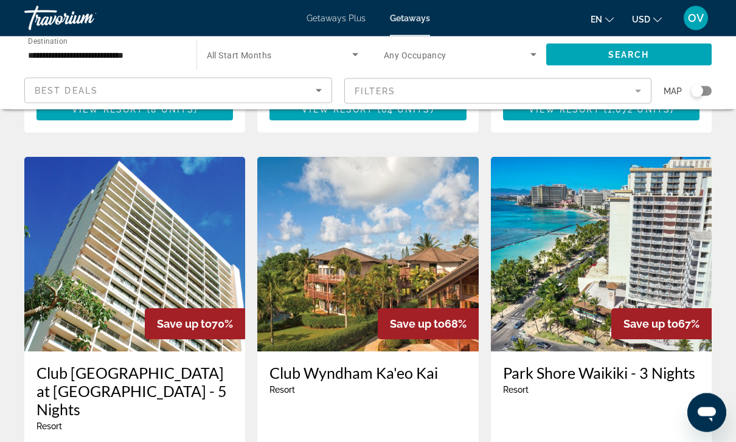
scroll to position [490, 0]
click at [648, 217] on img "Main content" at bounding box center [601, 254] width 221 height 195
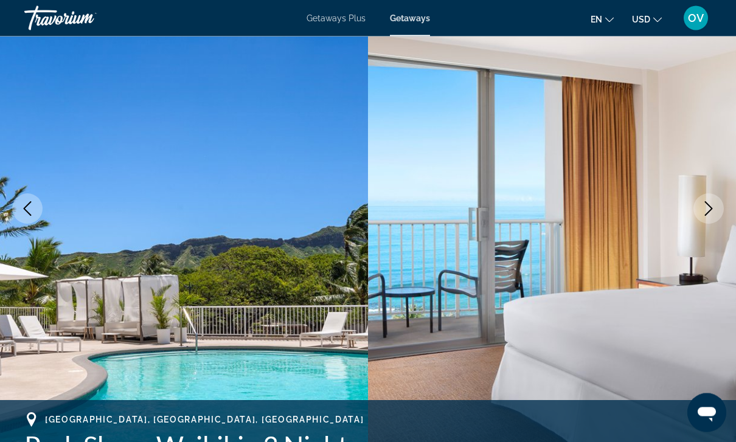
scroll to position [116, 0]
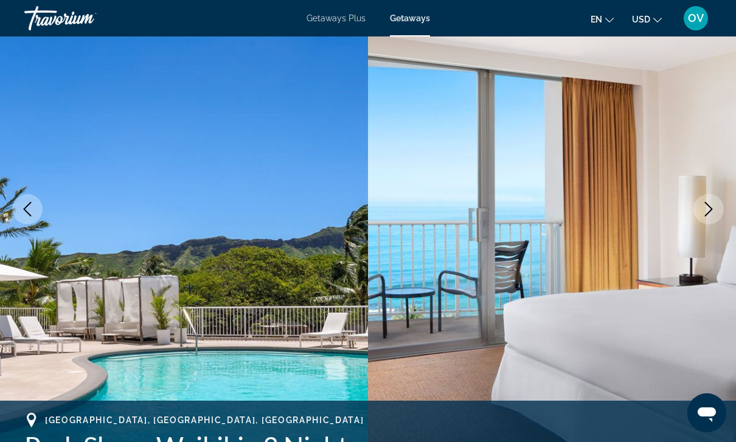
click at [707, 206] on icon "Next image" at bounding box center [709, 209] width 15 height 15
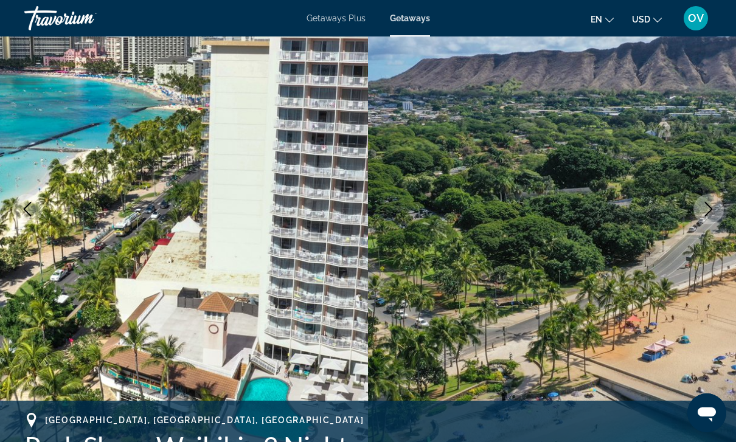
click at [705, 211] on icon "Next image" at bounding box center [709, 209] width 15 height 15
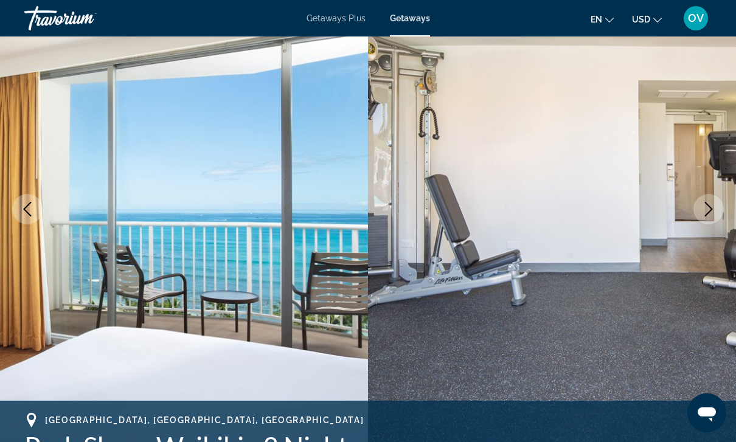
click at [709, 214] on icon "Next image" at bounding box center [709, 209] width 15 height 15
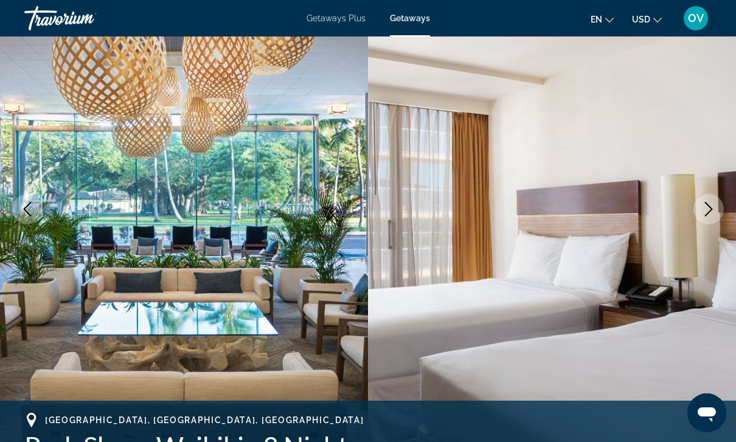
click at [708, 214] on icon "Next image" at bounding box center [709, 209] width 8 height 15
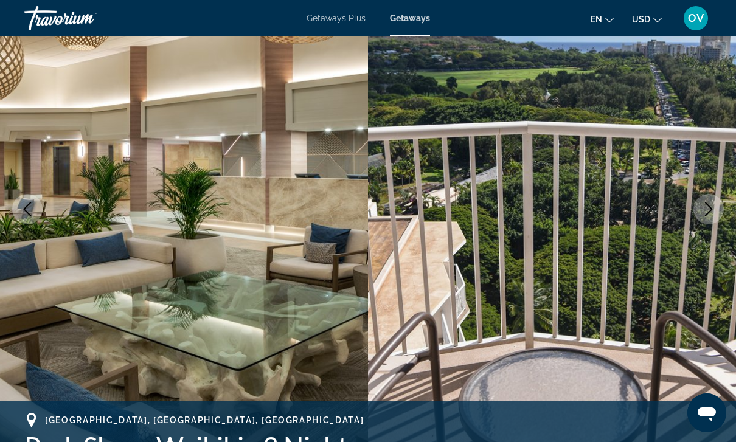
click at [699, 218] on button "Next image" at bounding box center [709, 209] width 30 height 30
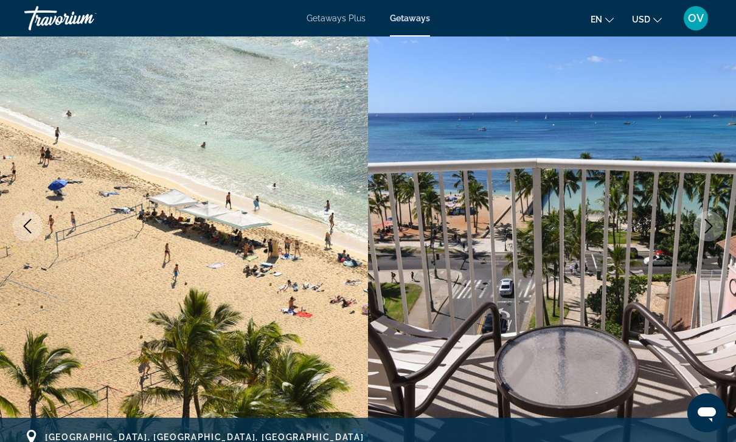
scroll to position [0, 0]
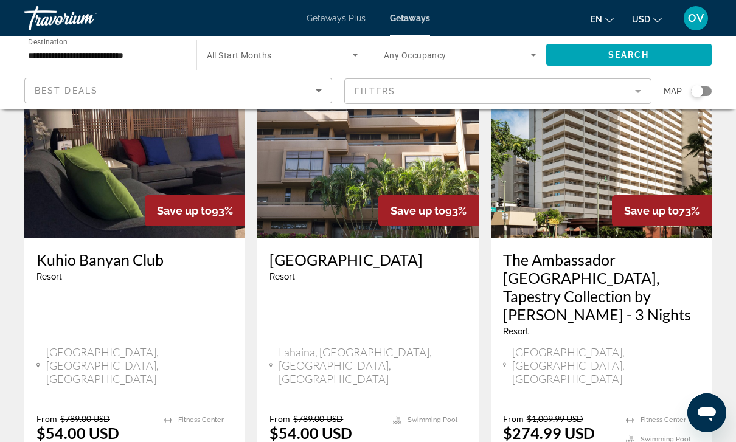
scroll to position [108, 0]
click at [638, 91] on mat-form-field "Filters" at bounding box center [498, 92] width 308 height 26
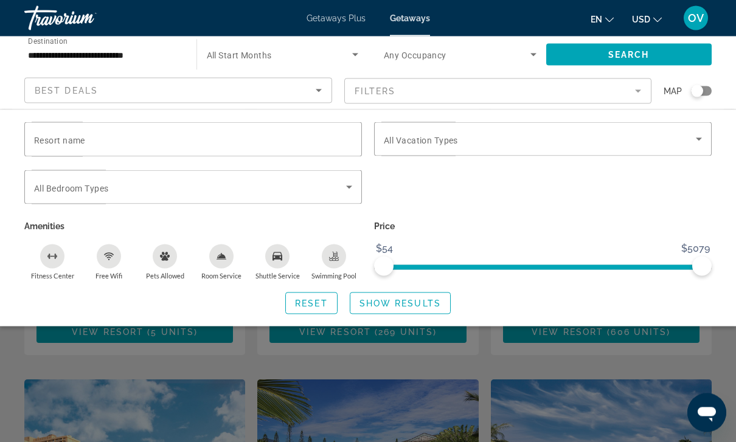
click at [363, 361] on div "Search widget" at bounding box center [368, 313] width 736 height 260
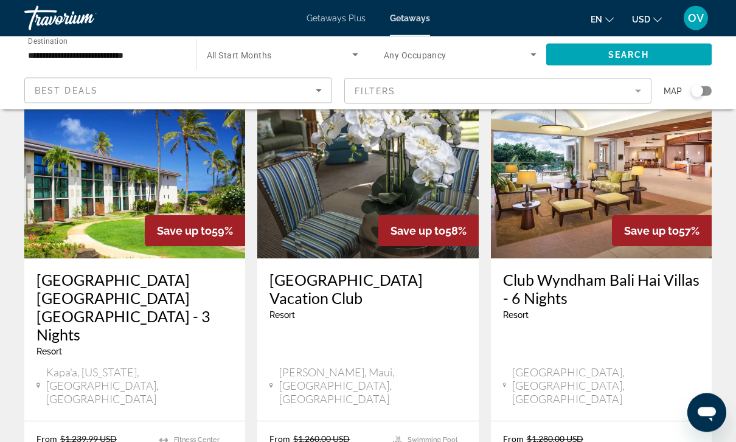
scroll to position [1520, 0]
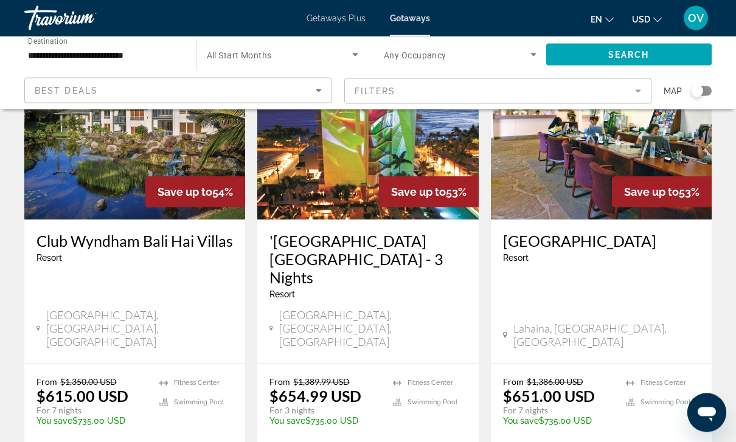
scroll to position [1596, 0]
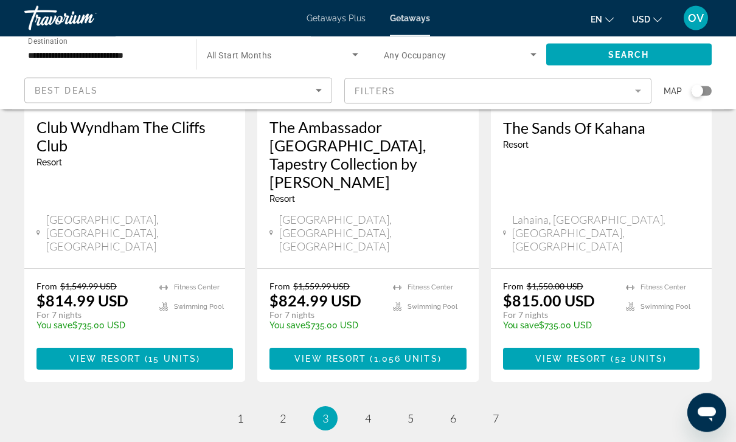
scroll to position [1614, 0]
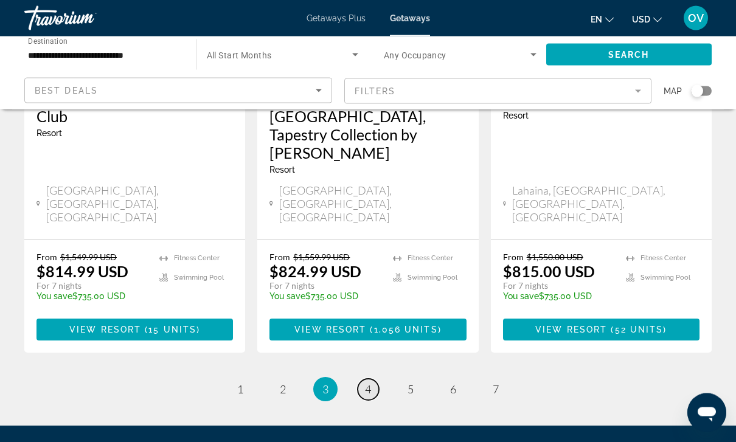
click at [374, 380] on link "page 4" at bounding box center [368, 390] width 21 height 21
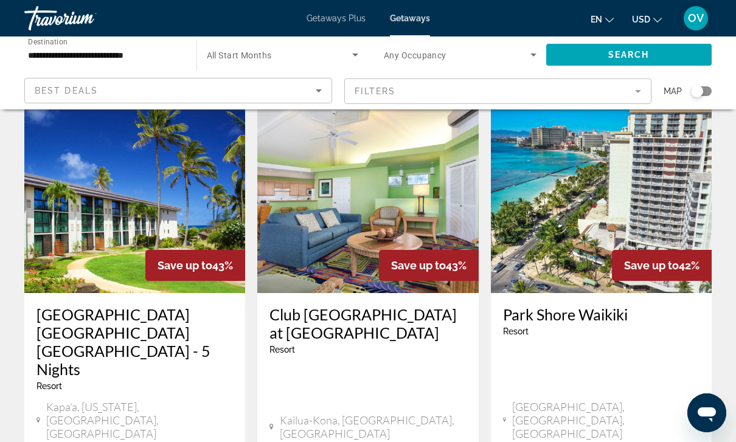
scroll to position [971, 0]
click at [631, 87] on mat-form-field "Filters" at bounding box center [498, 92] width 308 height 26
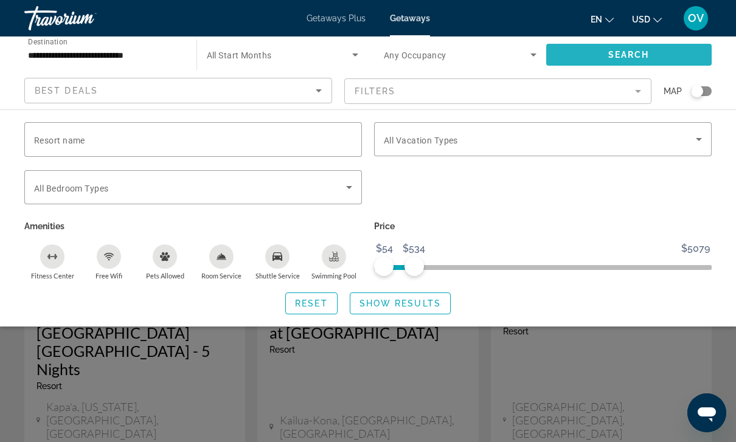
click at [684, 52] on span "Search widget" at bounding box center [629, 54] width 166 height 29
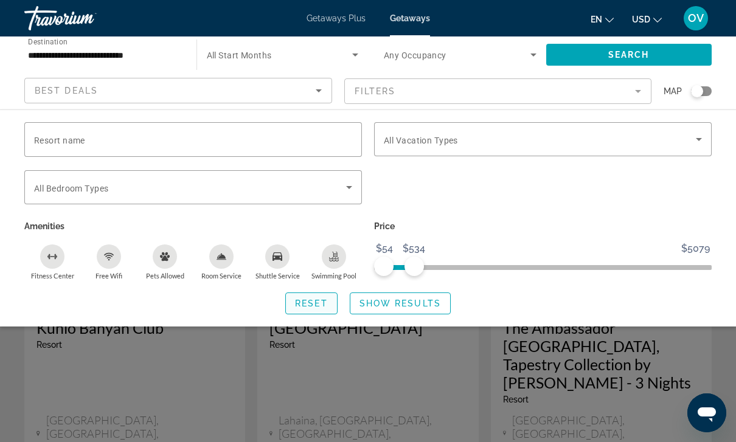
click at [318, 309] on span "Search widget" at bounding box center [311, 303] width 51 height 29
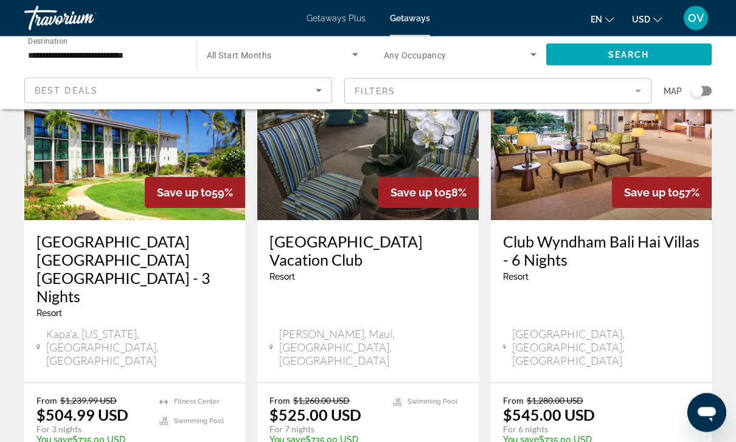
scroll to position [1614, 0]
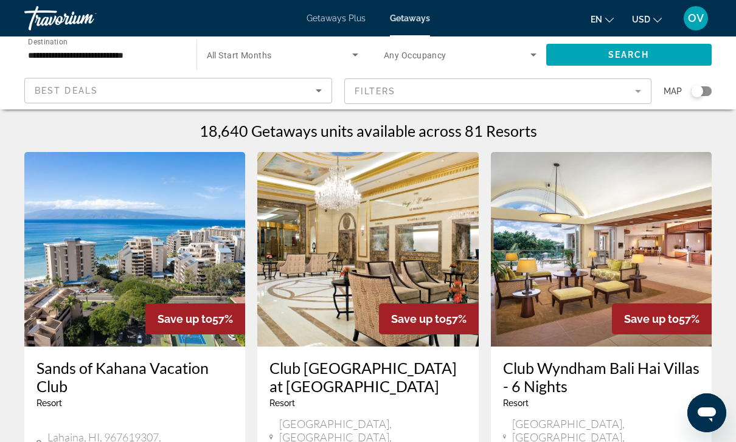
click at [347, 58] on span "Search widget" at bounding box center [280, 54] width 146 height 15
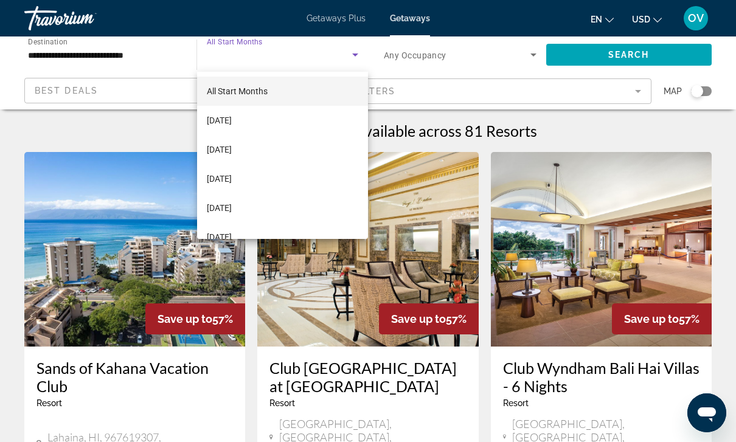
click at [534, 60] on div at bounding box center [368, 221] width 736 height 442
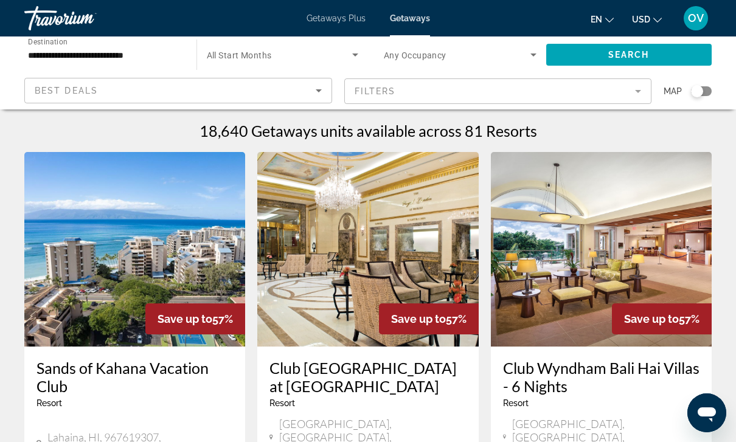
click at [518, 61] on span "Search widget" at bounding box center [457, 54] width 147 height 15
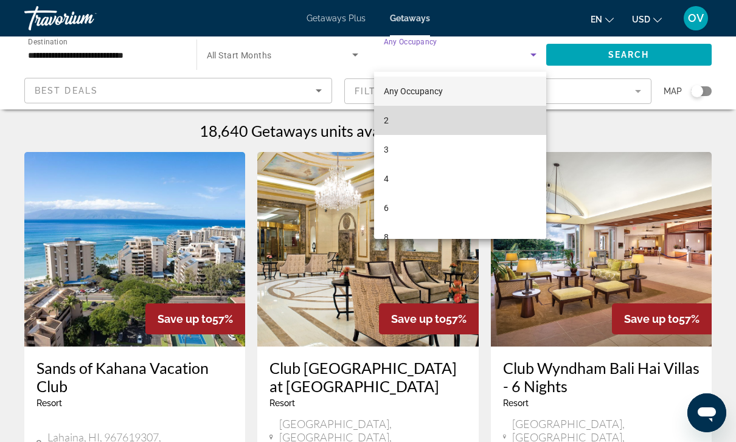
click at [457, 117] on mat-option "2" at bounding box center [460, 120] width 172 height 29
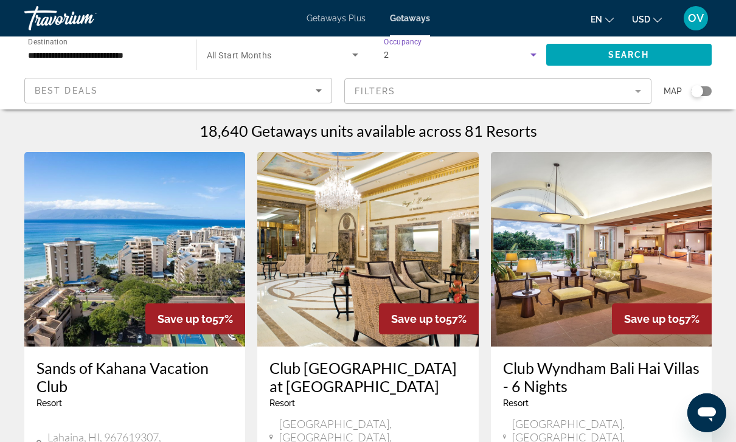
click at [358, 58] on icon "Search widget" at bounding box center [355, 54] width 15 height 15
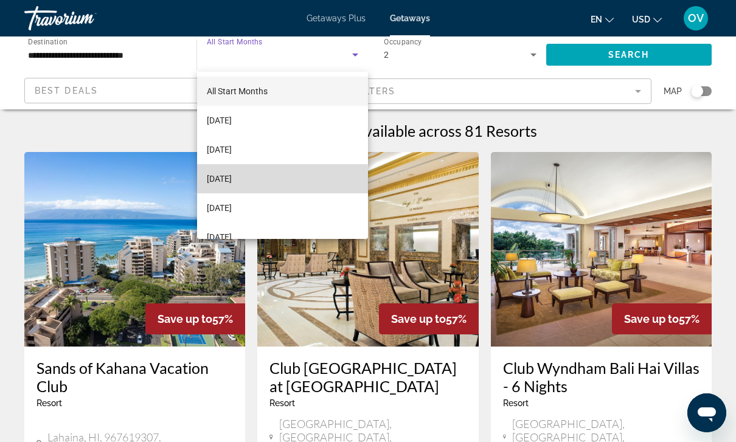
click at [232, 180] on span "[DATE]" at bounding box center [219, 179] width 25 height 15
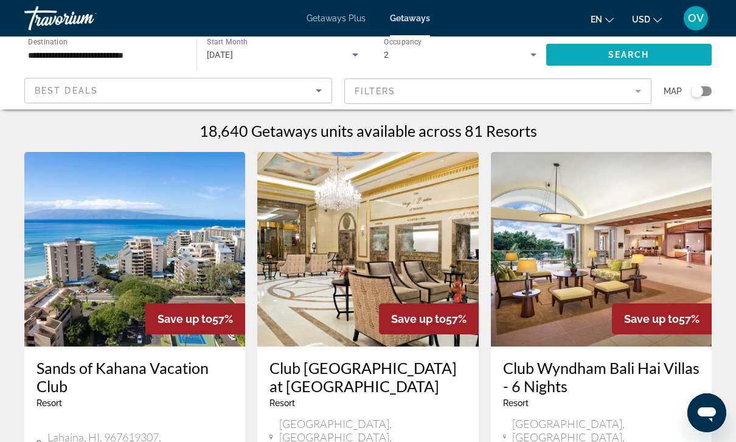
click at [661, 60] on span "Search widget" at bounding box center [629, 54] width 166 height 29
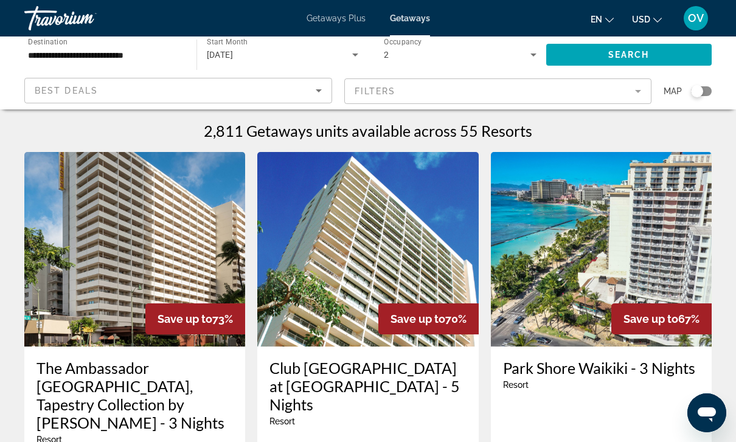
click at [313, 96] on icon "Sort by" at bounding box center [319, 90] width 15 height 15
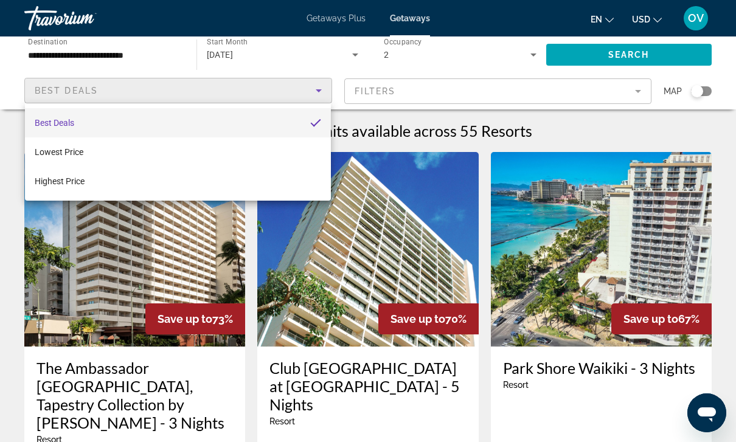
click at [635, 101] on div at bounding box center [368, 221] width 736 height 442
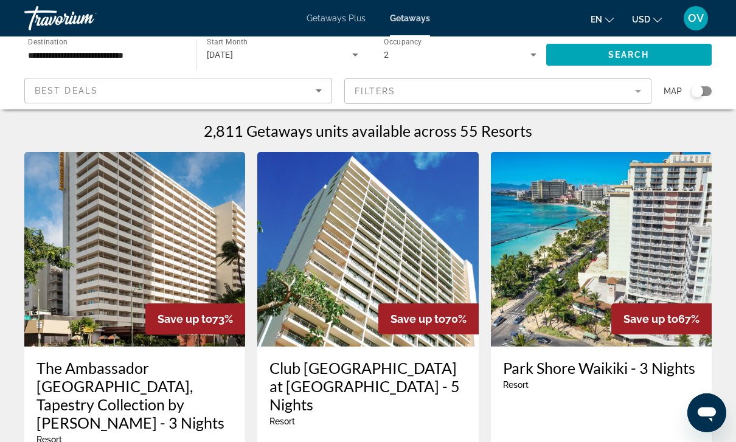
click at [634, 96] on mat-form-field "Filters" at bounding box center [498, 92] width 308 height 26
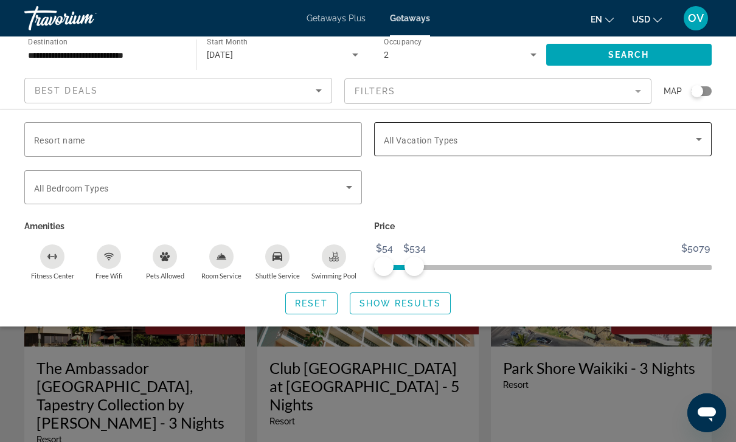
click at [688, 145] on span "Search widget" at bounding box center [540, 139] width 312 height 15
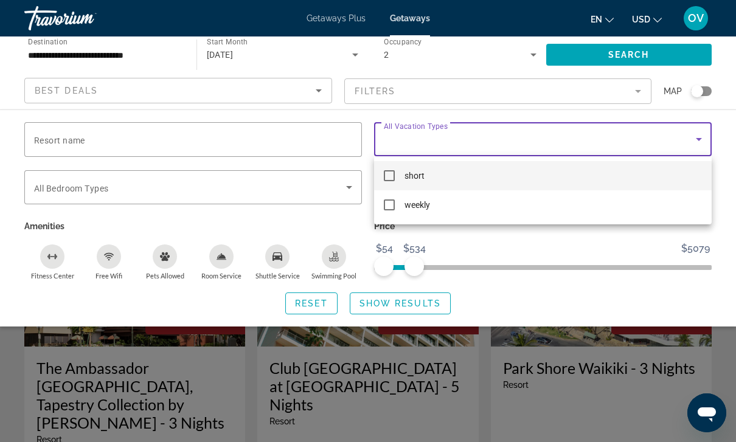
click at [613, 252] on div at bounding box center [368, 221] width 736 height 442
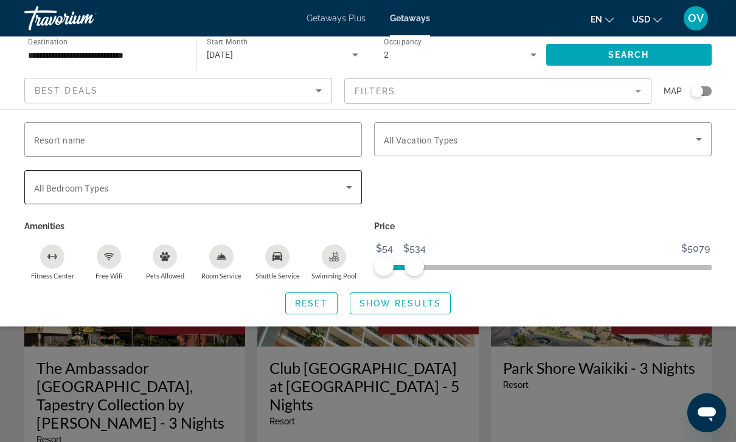
click at [341, 192] on span "Search widget" at bounding box center [190, 187] width 312 height 15
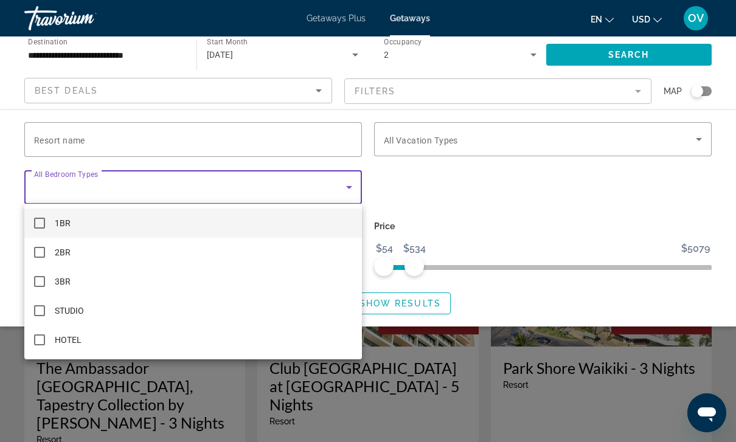
click at [608, 196] on div at bounding box center [368, 221] width 736 height 442
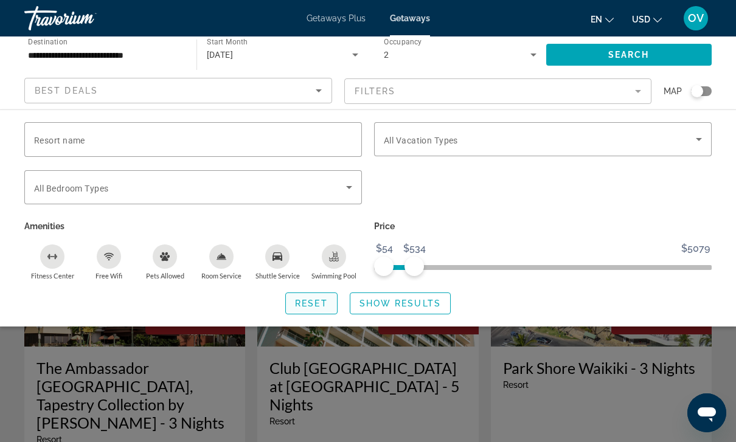
click at [314, 305] on span "Reset" at bounding box center [311, 304] width 33 height 10
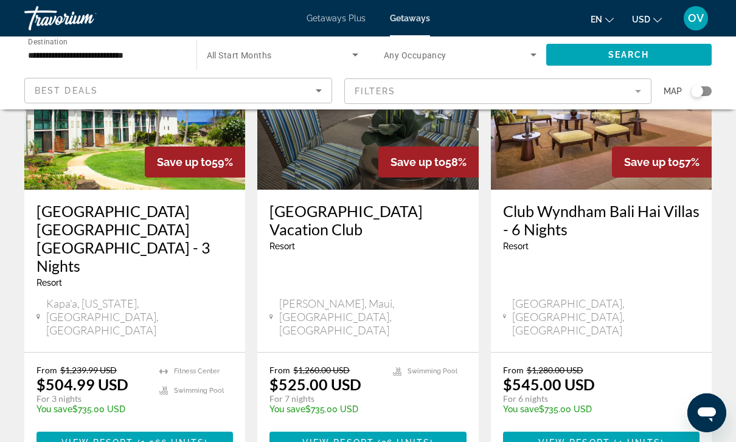
scroll to position [1614, 0]
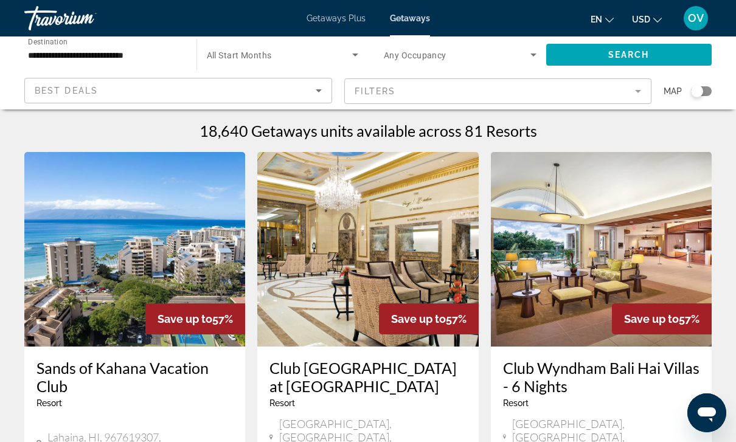
click at [607, 23] on button "en English Español Français Italiano Português русский" at bounding box center [602, 19] width 23 height 18
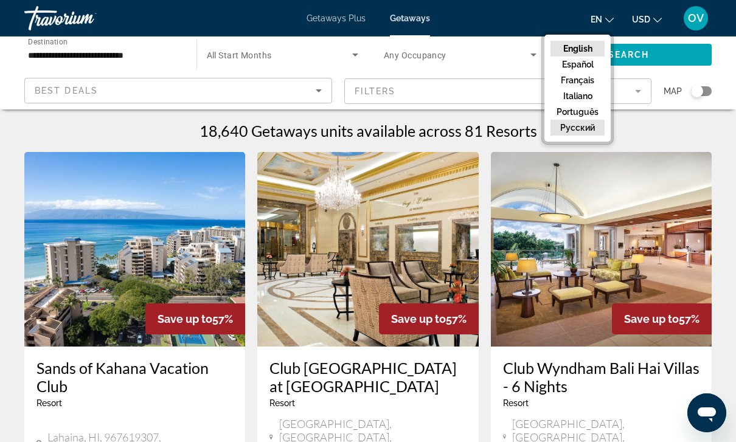
click at [588, 129] on button "русский" at bounding box center [578, 128] width 54 height 16
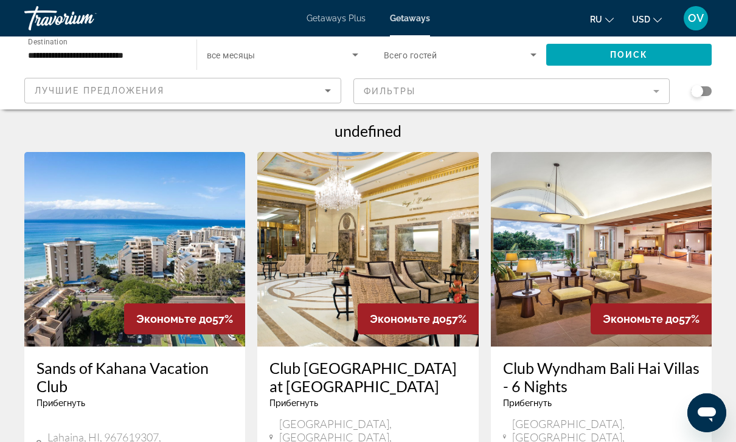
click at [535, 60] on icon "Search widget" at bounding box center [533, 54] width 15 height 15
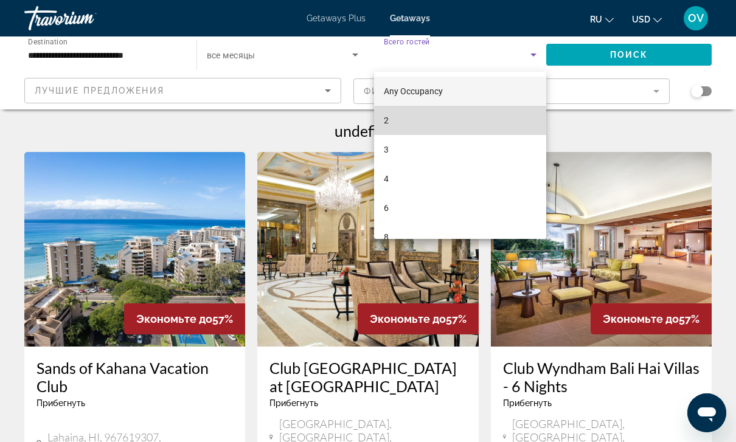
click at [462, 120] on mat-option "2" at bounding box center [460, 120] width 172 height 29
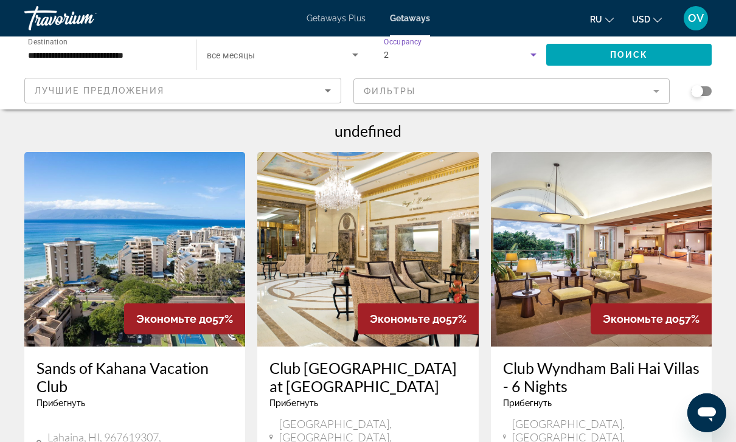
click at [526, 68] on div "2" at bounding box center [460, 55] width 153 height 34
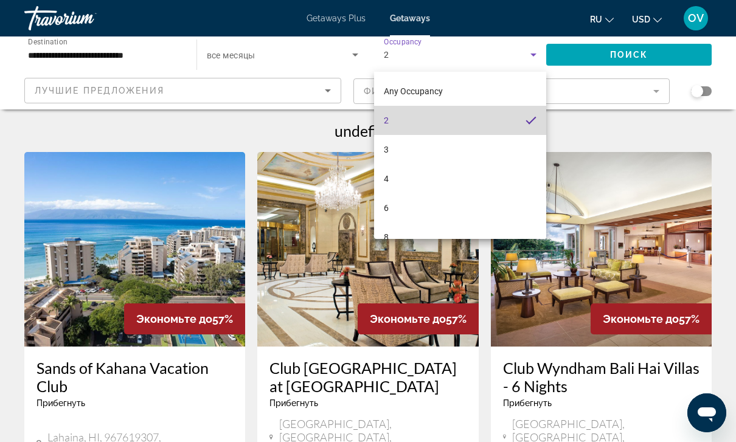
click at [493, 119] on mat-option "2" at bounding box center [460, 120] width 172 height 29
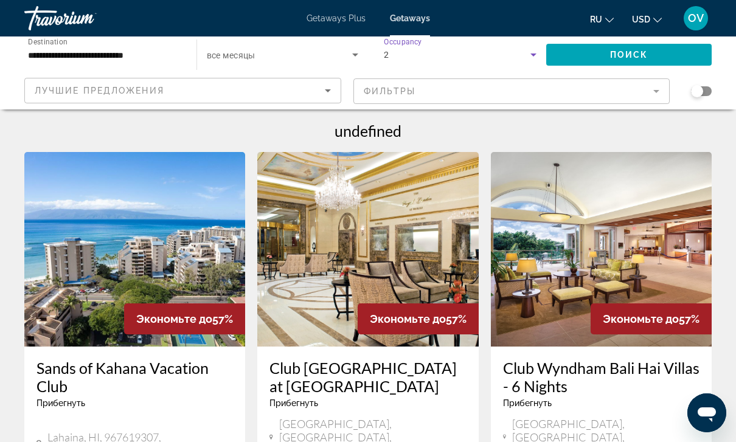
click at [350, 55] on icon "Search widget" at bounding box center [355, 54] width 15 height 15
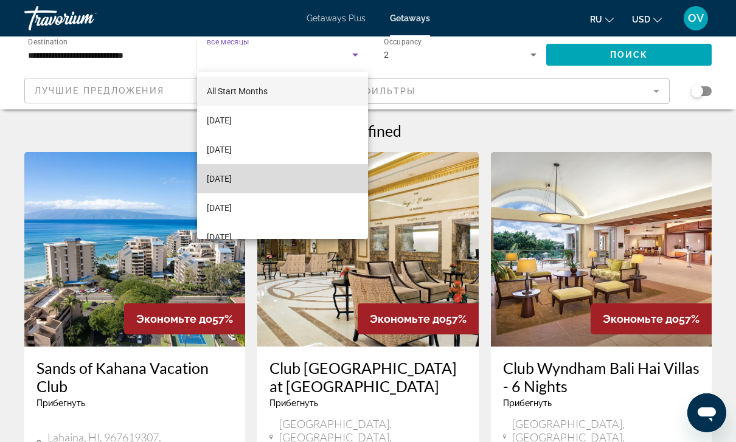
click at [232, 179] on span "[DATE]" at bounding box center [219, 179] width 25 height 15
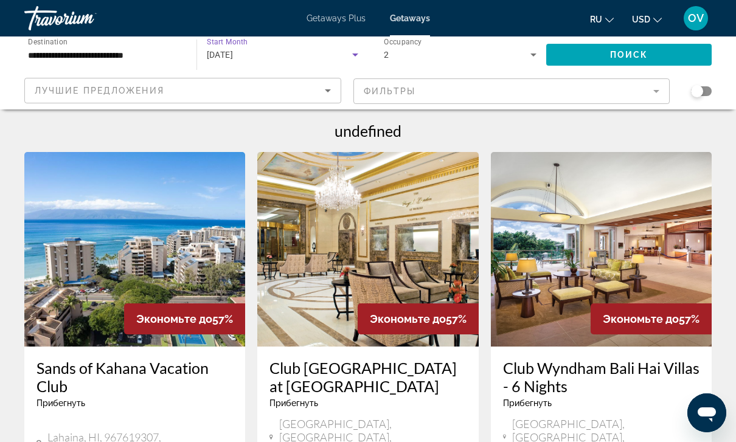
click at [317, 96] on div "Лучшие предложения" at bounding box center [180, 90] width 290 height 15
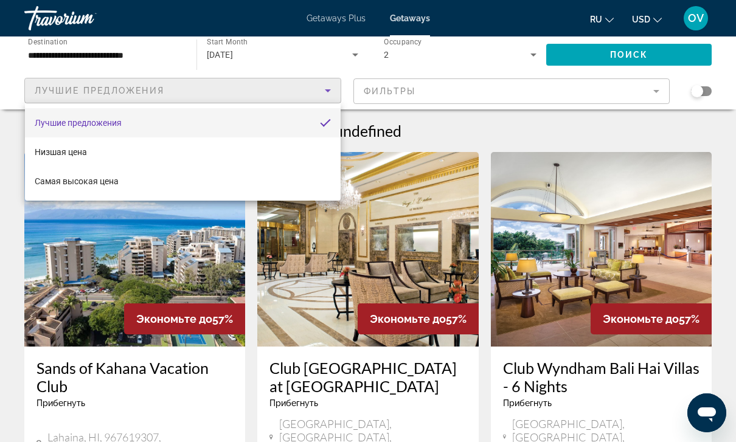
click at [646, 99] on div at bounding box center [368, 221] width 736 height 442
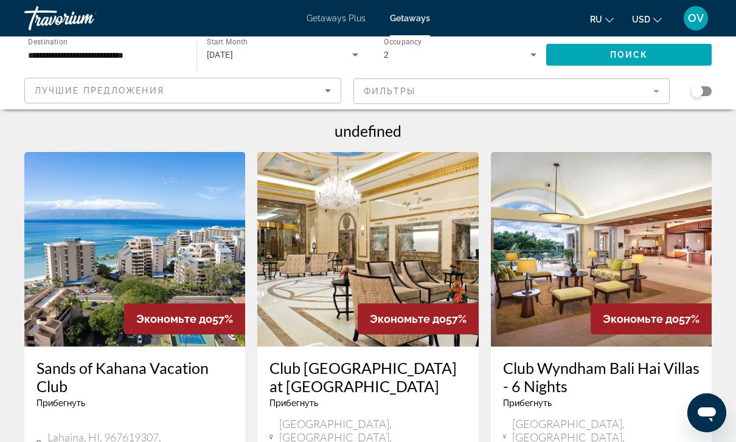
click at [644, 97] on mat-form-field "Фильтры" at bounding box center [512, 92] width 317 height 26
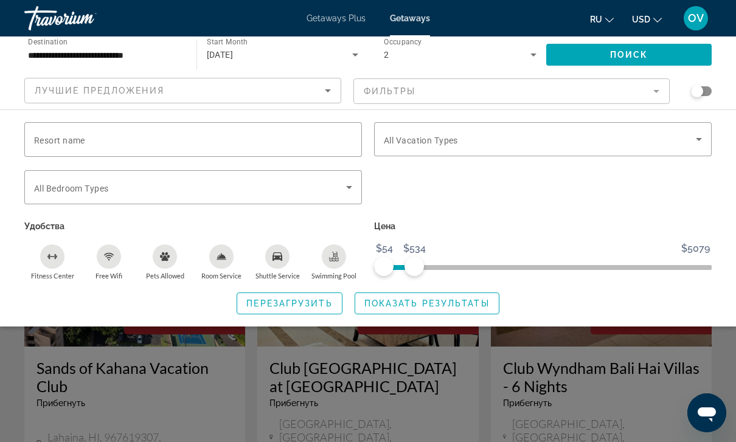
click at [701, 96] on div "Search widget" at bounding box center [697, 91] width 12 height 12
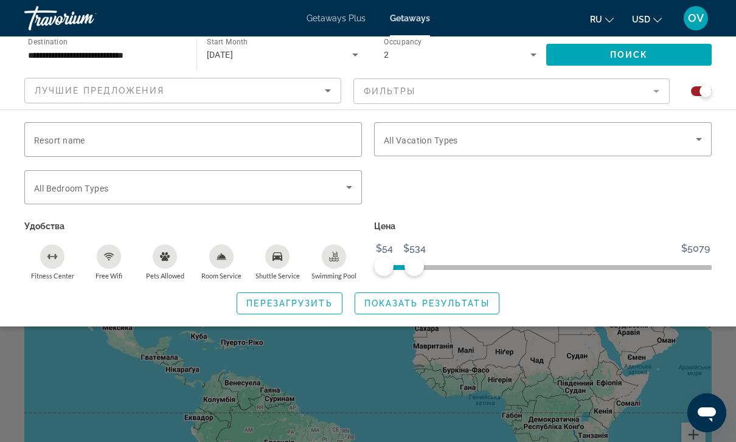
click at [699, 94] on div "Search widget" at bounding box center [701, 91] width 21 height 10
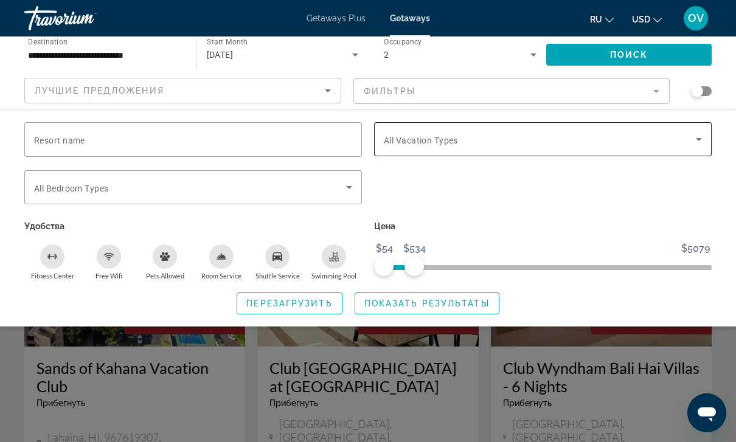
click at [664, 142] on span "Search widget" at bounding box center [540, 139] width 312 height 15
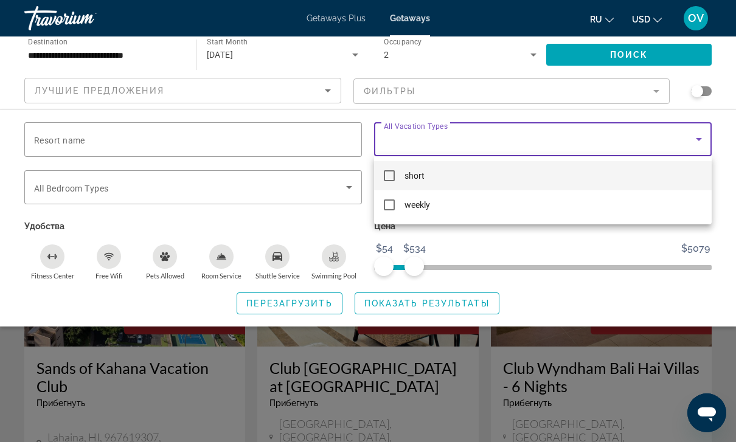
click at [604, 250] on div at bounding box center [368, 221] width 736 height 442
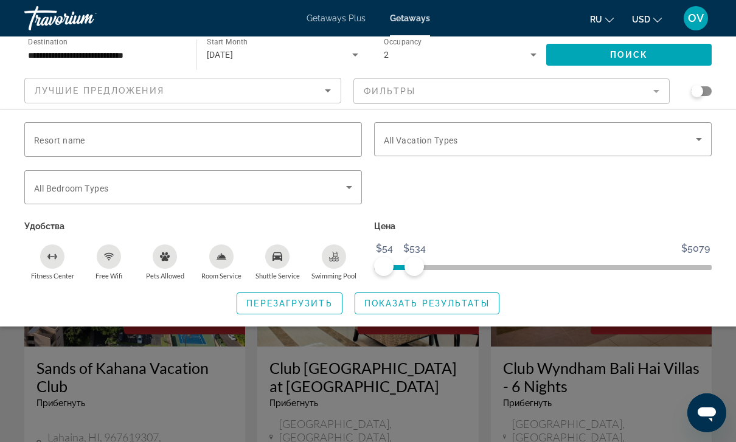
click at [654, 99] on mat-form-field "Фильтры" at bounding box center [512, 92] width 317 height 26
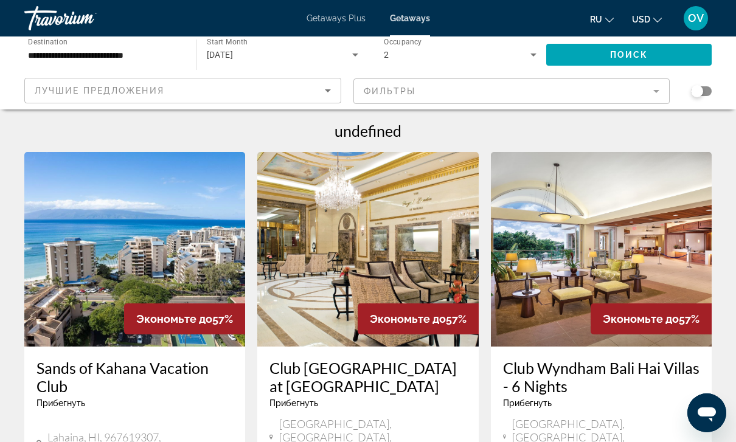
click at [316, 93] on div "Лучшие предложения" at bounding box center [180, 90] width 290 height 15
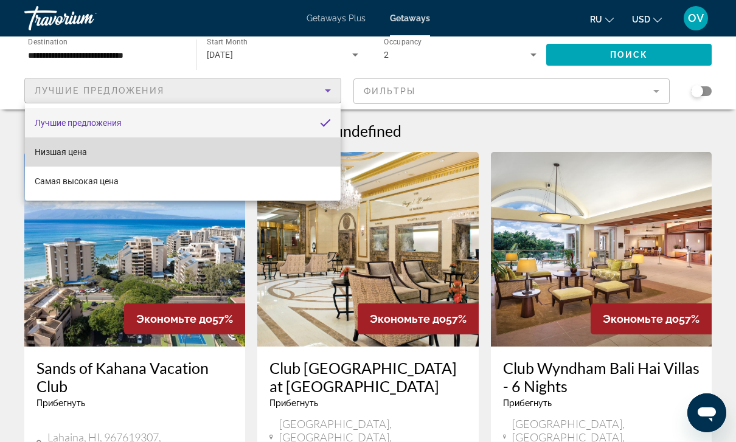
click at [94, 157] on mat-option "Низшая цена" at bounding box center [183, 152] width 316 height 29
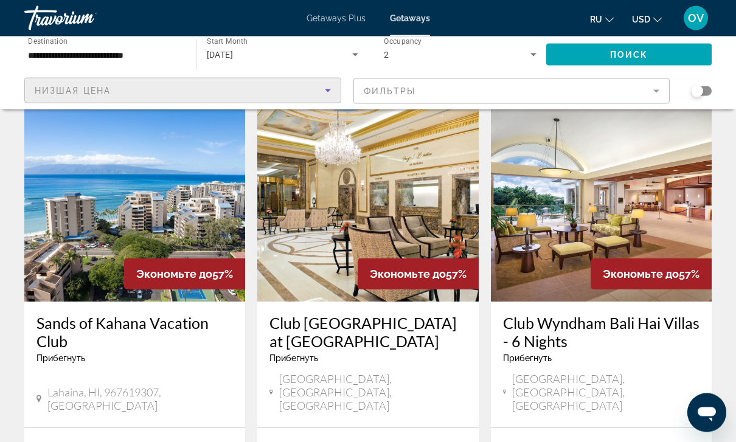
click at [672, 210] on img "Main content" at bounding box center [601, 205] width 221 height 195
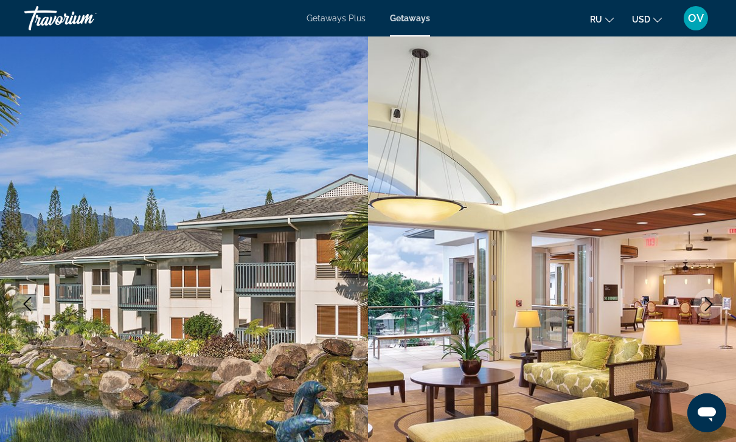
scroll to position [35, 0]
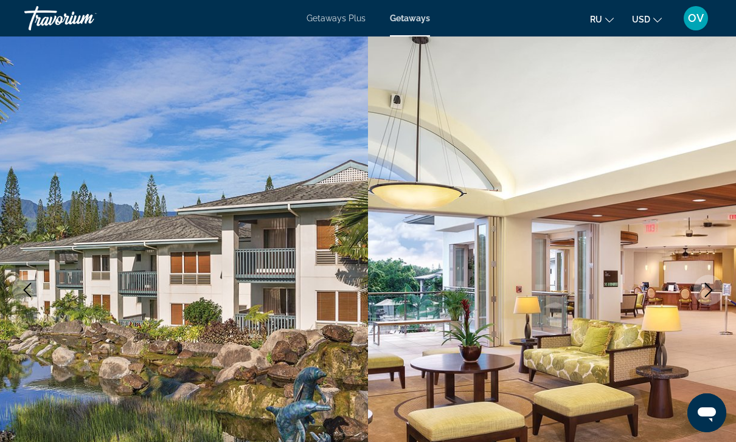
click at [699, 261] on img "Main content" at bounding box center [552, 290] width 368 height 578
click at [712, 254] on img "Main content" at bounding box center [552, 290] width 368 height 578
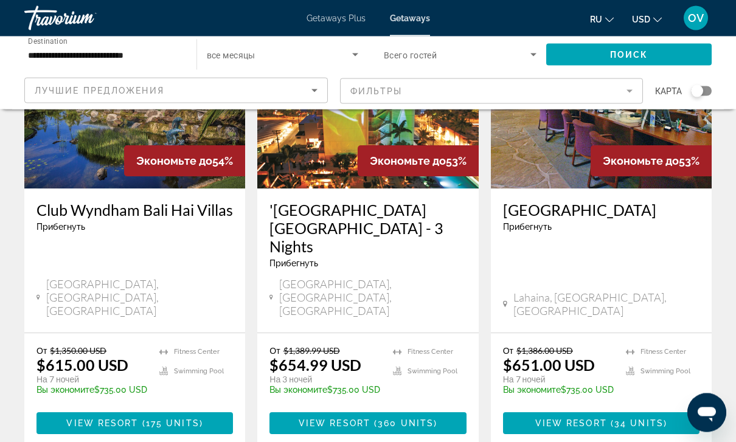
scroll to position [1614, 0]
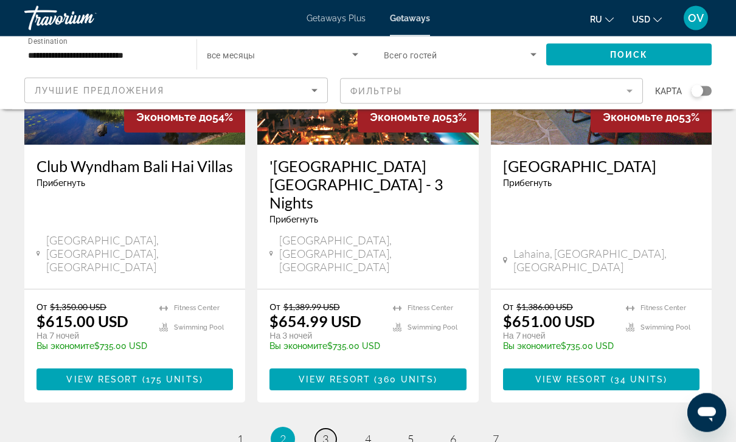
click at [334, 430] on link "page 3" at bounding box center [325, 440] width 21 height 21
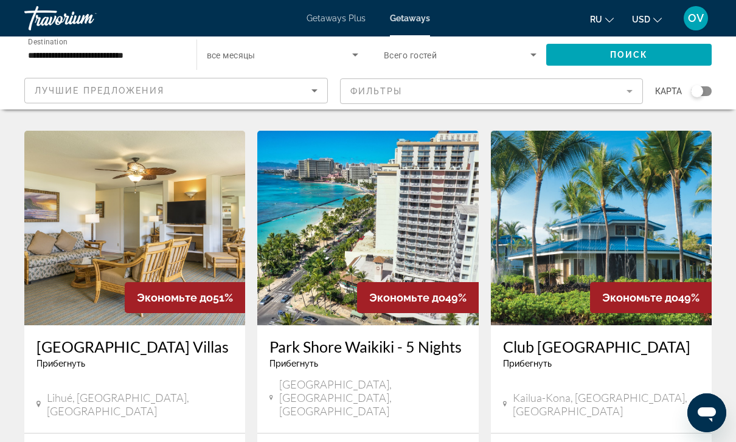
scroll to position [480, 0]
click at [428, 205] on img "Main content" at bounding box center [367, 228] width 221 height 195
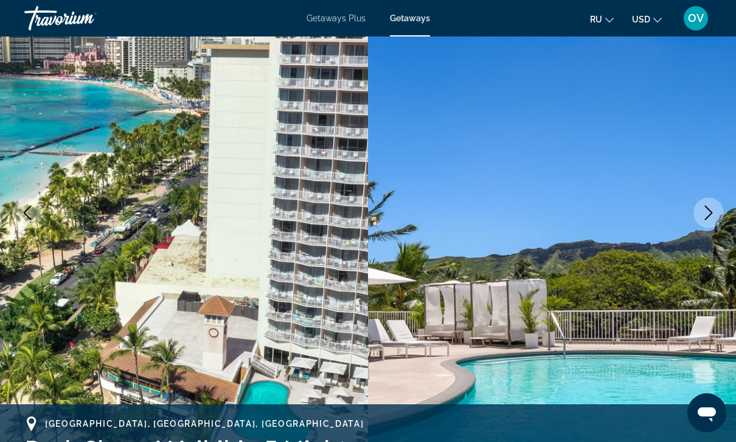
scroll to position [112, 0]
click at [711, 209] on icon "Next image" at bounding box center [709, 213] width 15 height 15
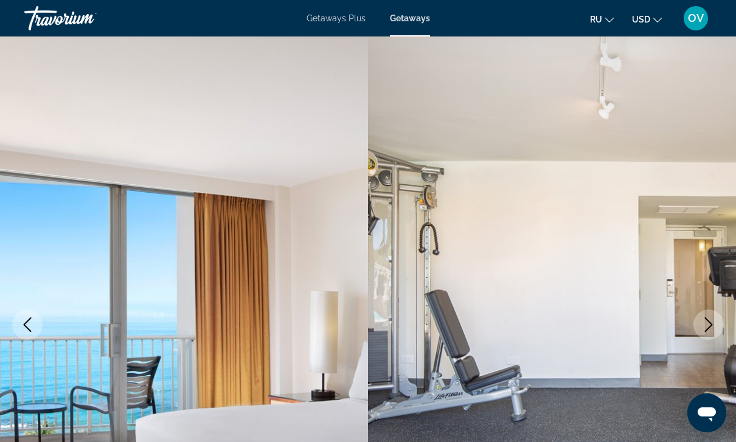
scroll to position [0, 0]
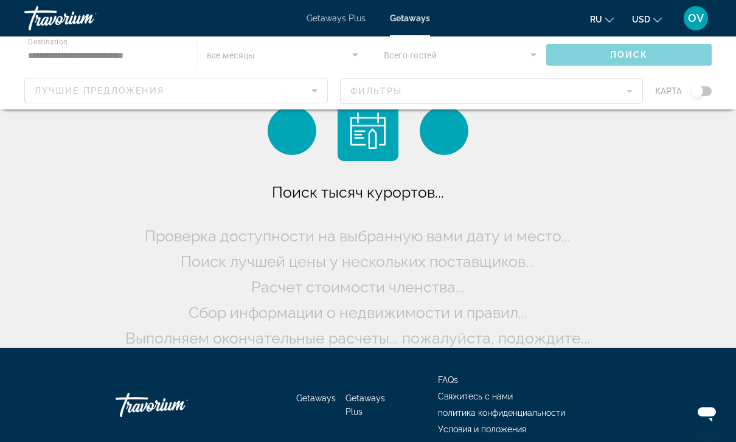
click at [341, 18] on span "Getaways Plus" at bounding box center [336, 18] width 59 height 10
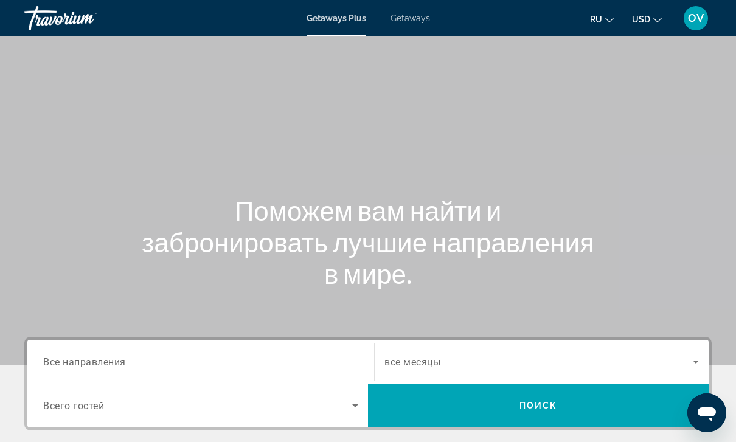
click at [133, 365] on input "Destination Все направления" at bounding box center [200, 362] width 315 height 15
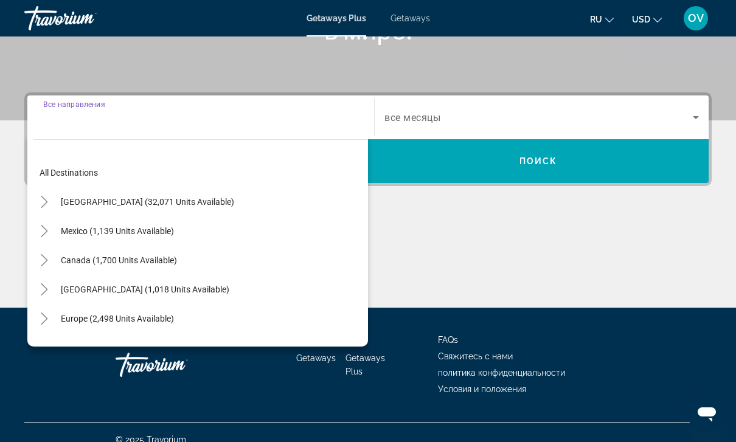
scroll to position [259, 0]
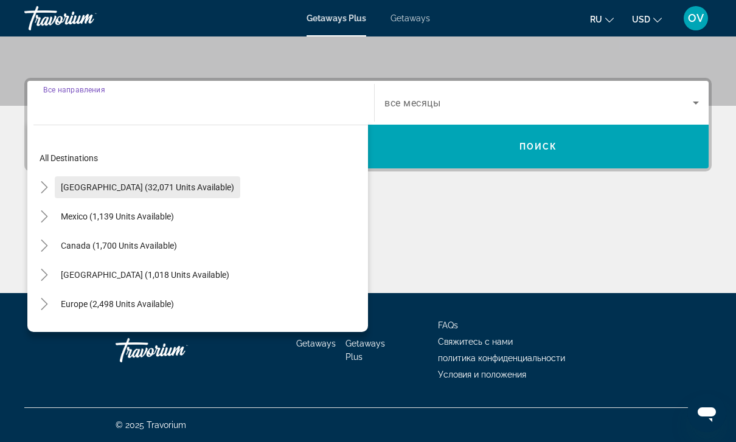
click at [161, 189] on span "[GEOGRAPHIC_DATA] (32,071 units available)" at bounding box center [147, 188] width 173 height 10
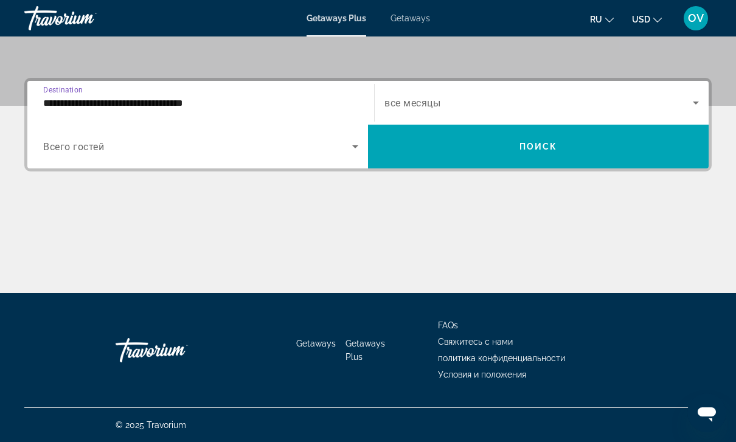
click at [185, 101] on input "**********" at bounding box center [200, 103] width 315 height 15
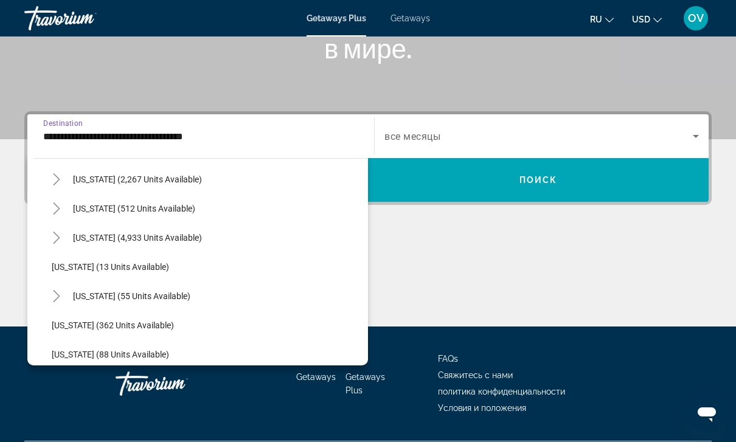
scroll to position [128, 0]
click at [152, 298] on span "[US_STATE] (55 units available)" at bounding box center [131, 297] width 117 height 10
type input "**********"
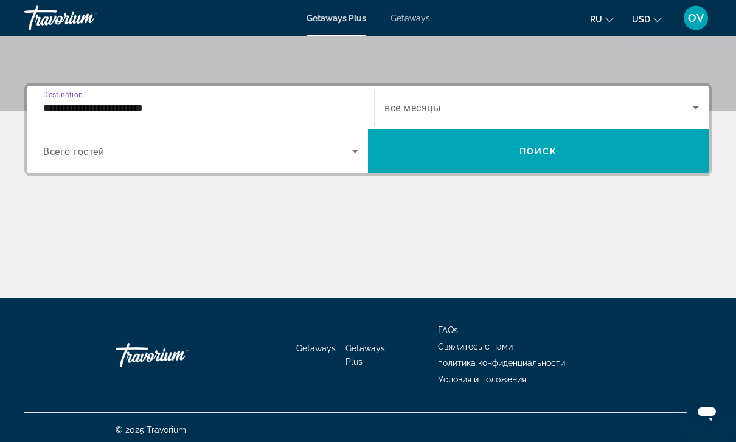
scroll to position [259, 0]
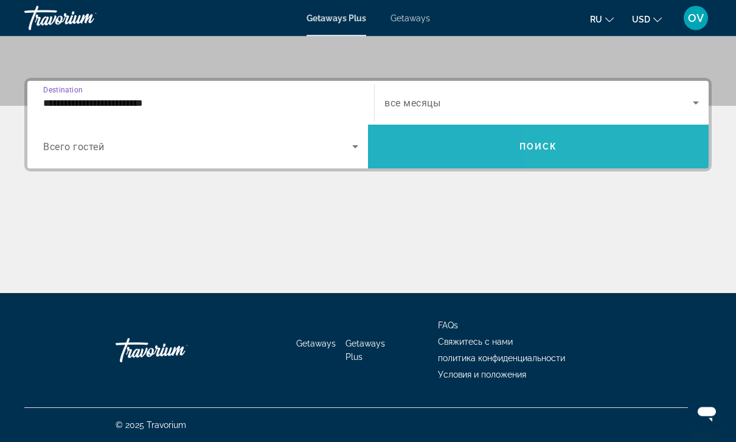
click at [637, 141] on span "Search widget" at bounding box center [538, 147] width 341 height 29
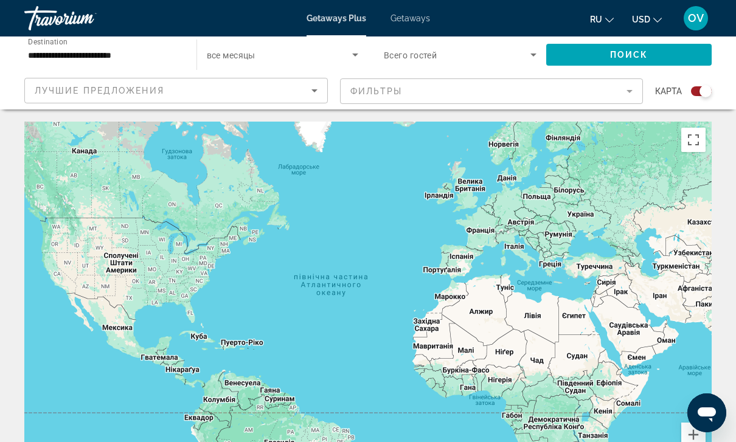
click at [418, 16] on span "Getaways" at bounding box center [411, 18] width 40 height 10
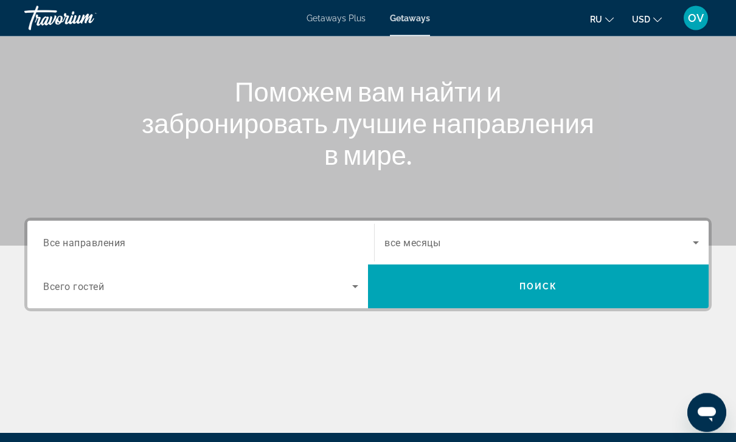
click at [96, 240] on span "Все направления" at bounding box center [84, 243] width 83 height 12
click at [96, 240] on input "Destination Все направления" at bounding box center [200, 244] width 315 height 15
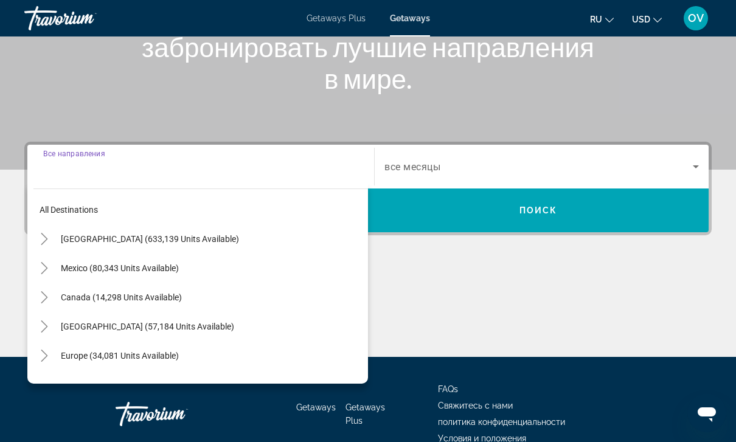
scroll to position [219, 0]
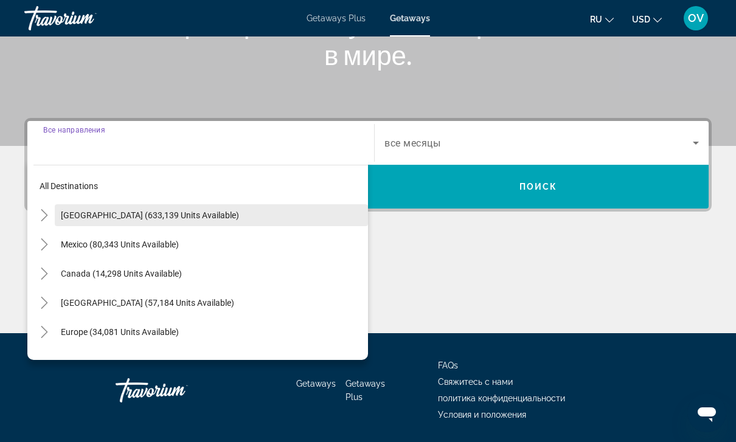
click at [149, 214] on span "[GEOGRAPHIC_DATA] (633,139 units available)" at bounding box center [150, 216] width 178 height 10
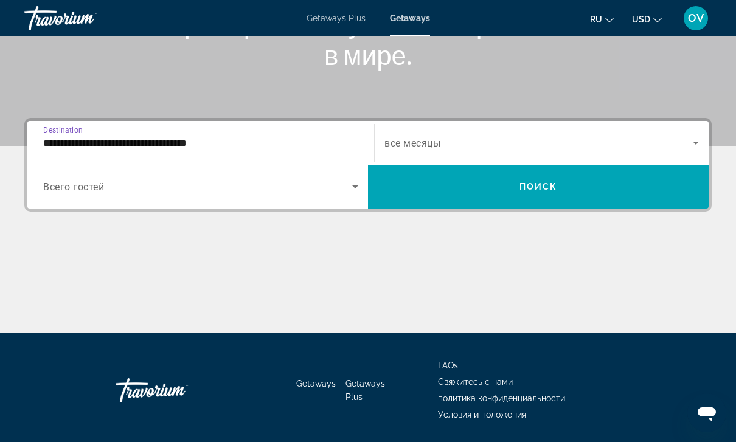
click at [169, 149] on input "**********" at bounding box center [200, 143] width 315 height 15
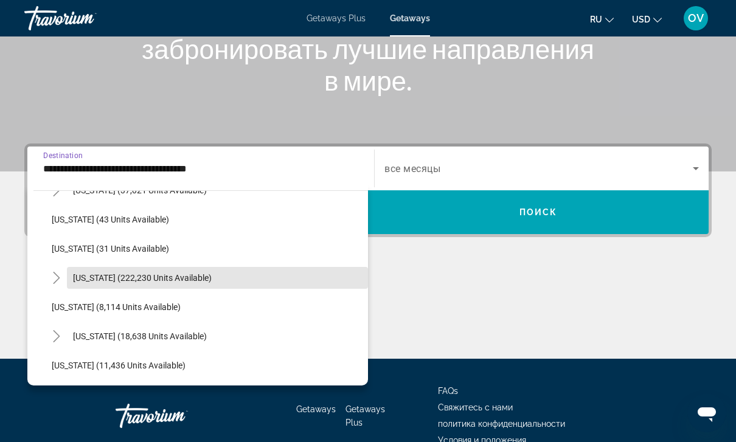
scroll to position [167, 0]
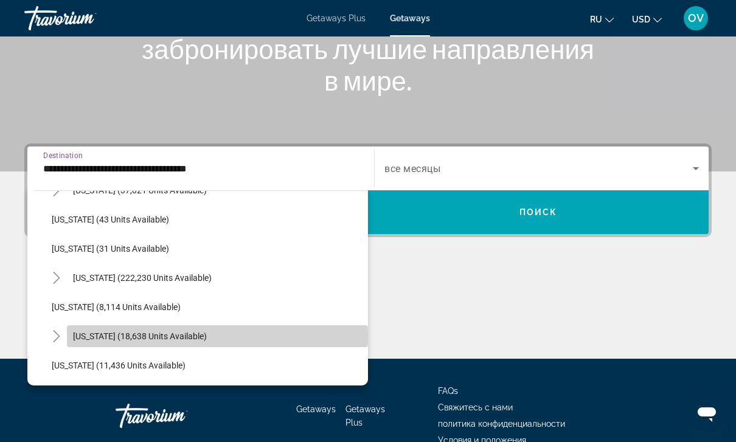
click at [152, 337] on span "[US_STATE] (18,638 units available)" at bounding box center [140, 337] width 134 height 10
type input "**********"
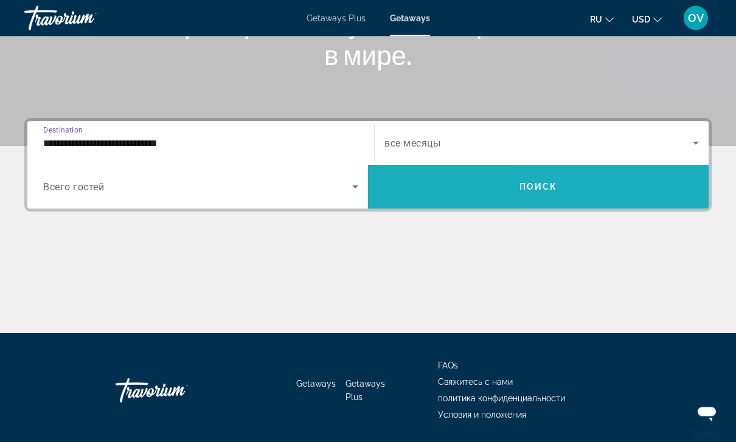
scroll to position [15, 0]
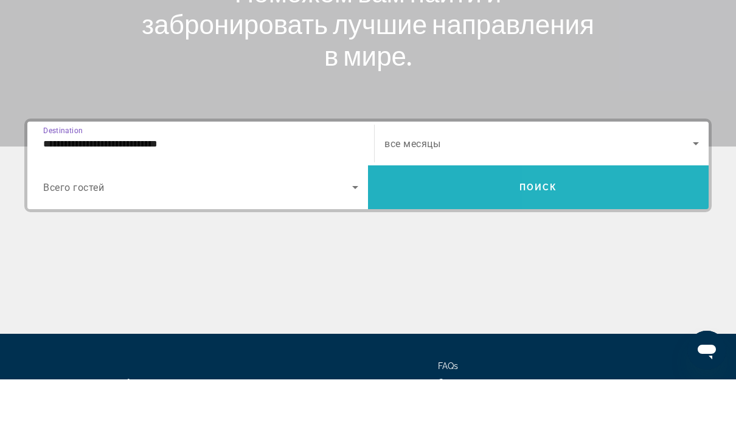
click at [656, 236] on span "Search widget" at bounding box center [538, 250] width 341 height 29
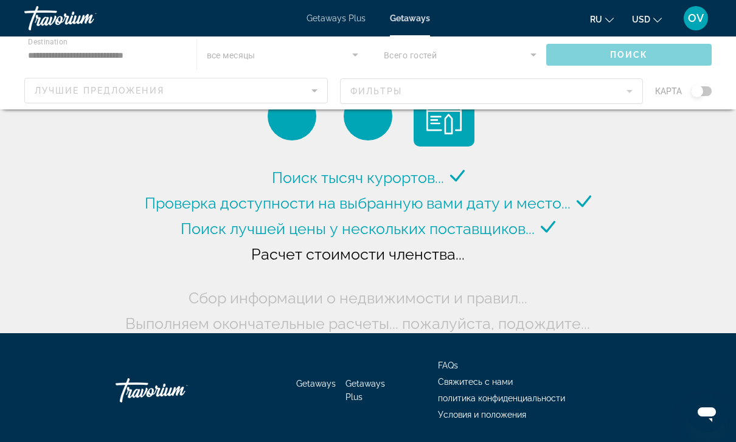
click at [637, 386] on div "Getaways Getaways Plus FAQs Свяжитесь с нами политика конфиденциальности Услови…" at bounding box center [368, 390] width 688 height 114
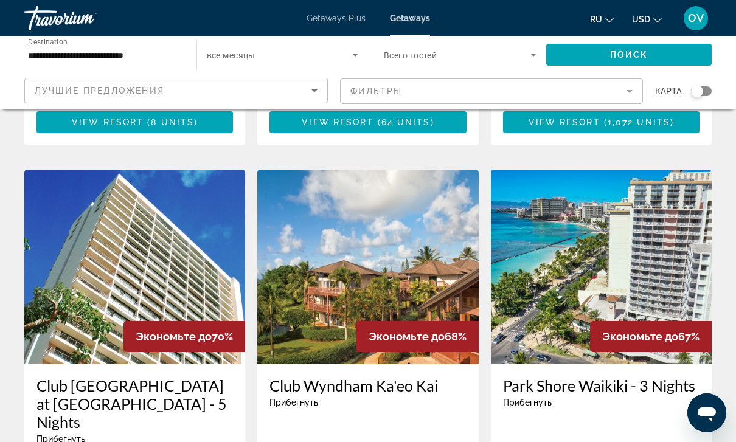
scroll to position [476, 0]
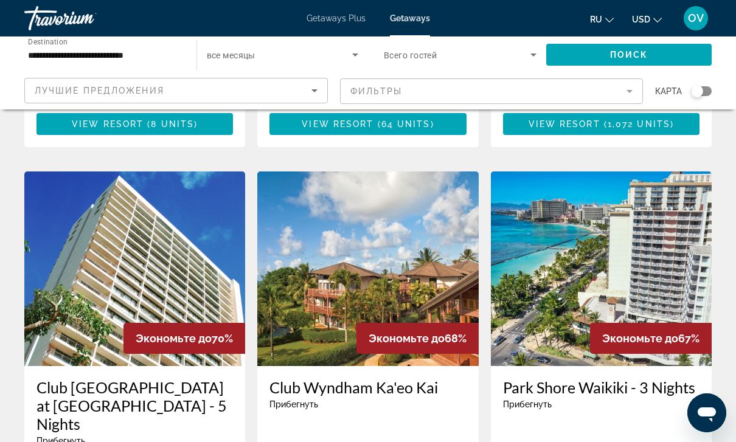
scroll to position [475, 0]
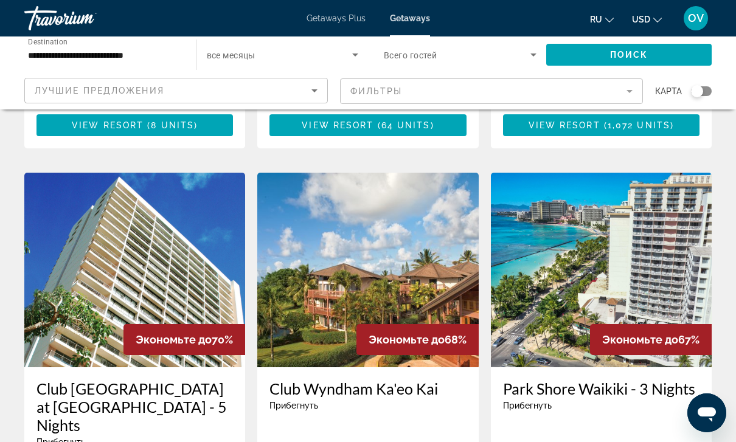
click at [180, 229] on img "Main content" at bounding box center [134, 270] width 221 height 195
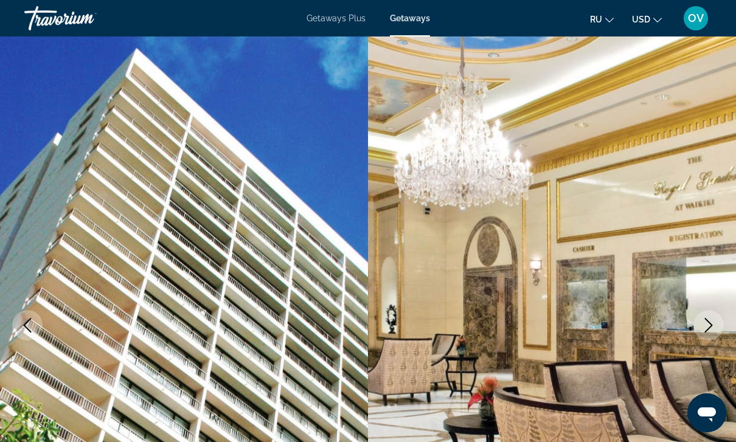
scroll to position [2, 0]
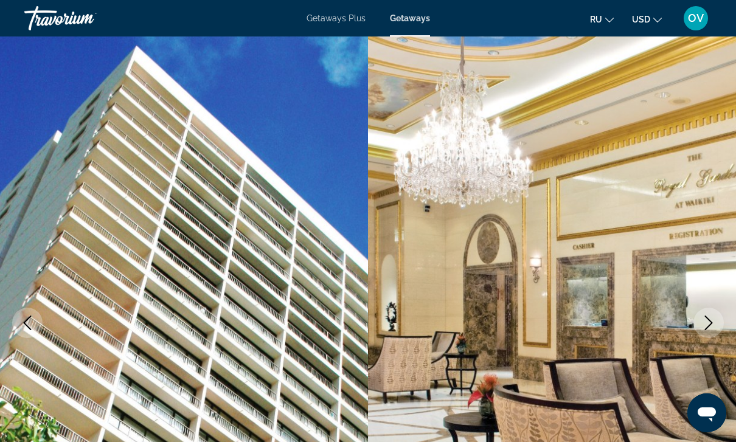
click at [709, 318] on icon "Next image" at bounding box center [709, 323] width 15 height 15
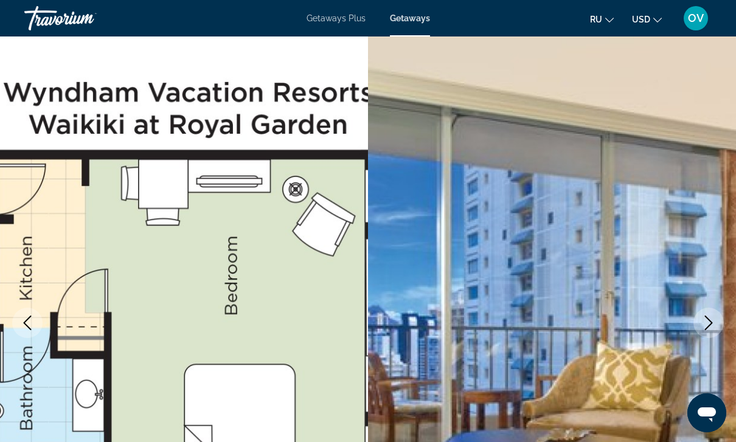
click at [704, 319] on icon "Next image" at bounding box center [709, 323] width 15 height 15
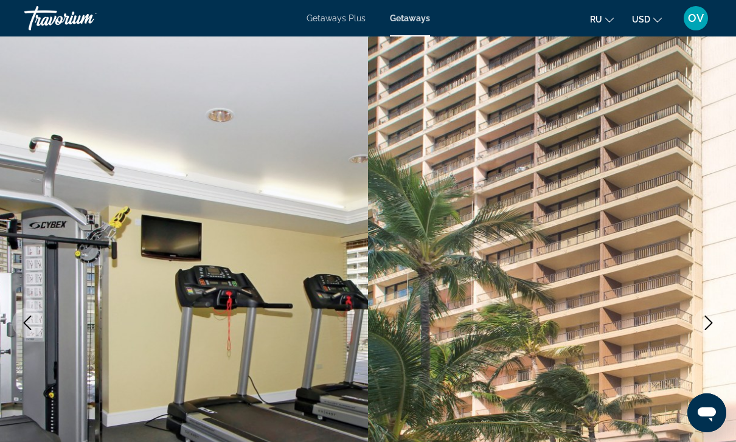
click at [701, 316] on button "Next image" at bounding box center [709, 323] width 30 height 30
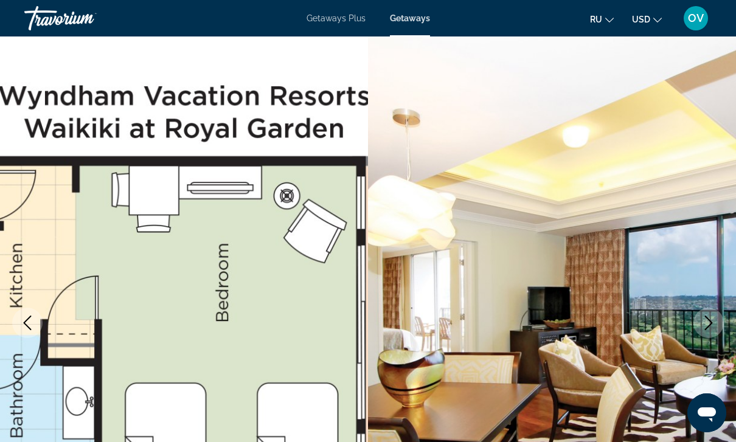
click at [705, 323] on icon "Next image" at bounding box center [709, 323] width 15 height 15
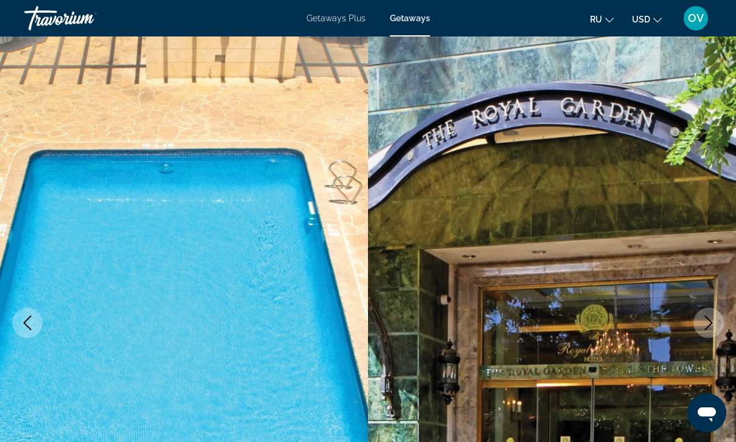
click at [713, 321] on icon "Next image" at bounding box center [709, 323] width 15 height 15
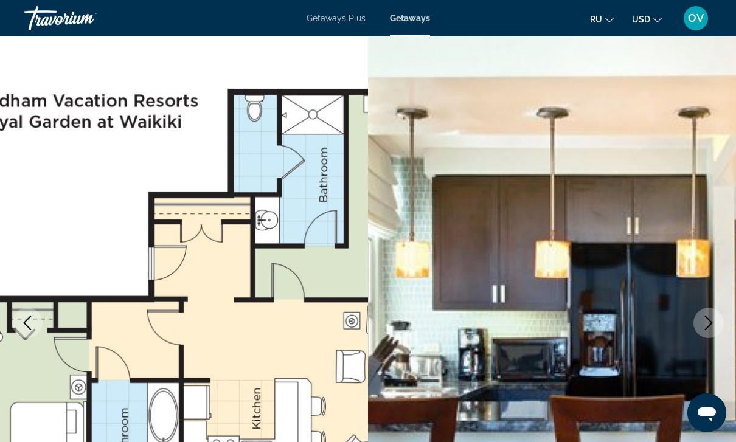
click at [708, 323] on icon "Next image" at bounding box center [709, 323] width 15 height 15
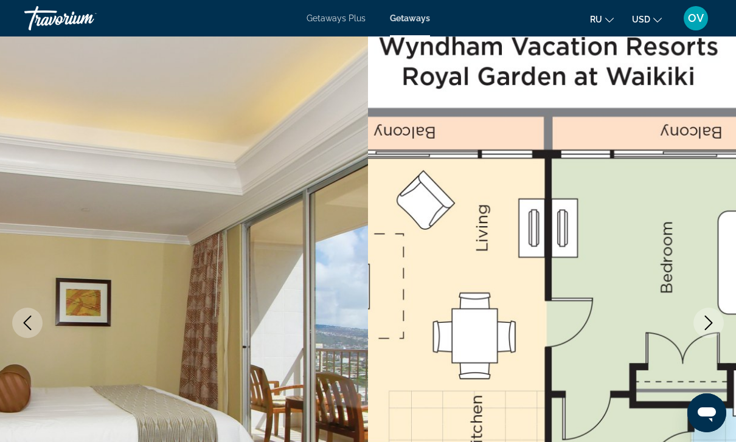
click at [713, 318] on icon "Next image" at bounding box center [709, 323] width 15 height 15
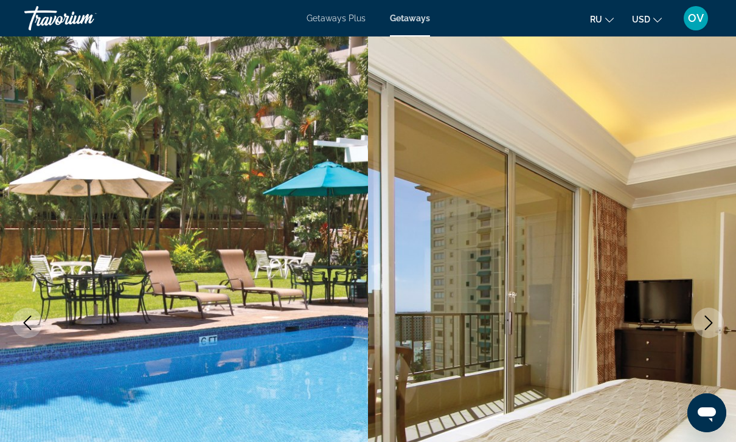
click at [708, 315] on button "Next image" at bounding box center [709, 323] width 30 height 30
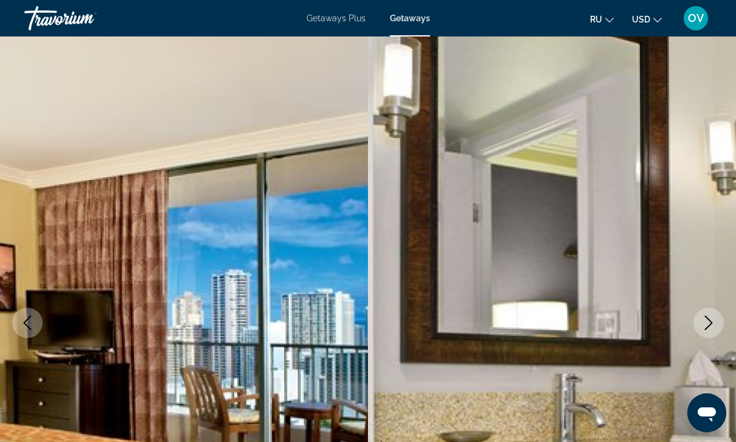
click at [703, 327] on icon "Next image" at bounding box center [709, 323] width 15 height 15
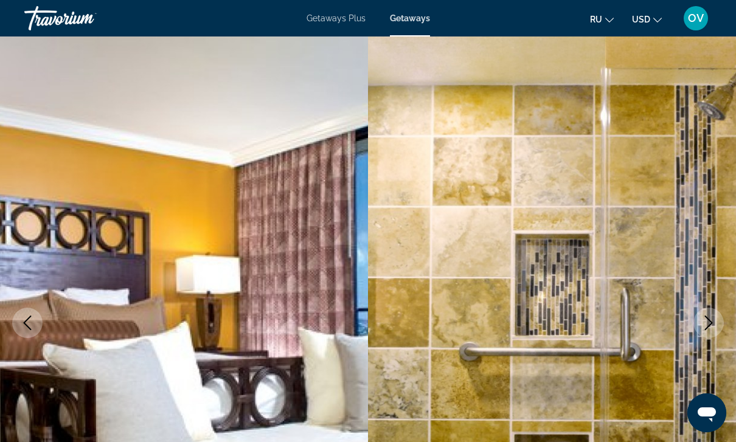
click at [703, 319] on icon "Next image" at bounding box center [709, 323] width 15 height 15
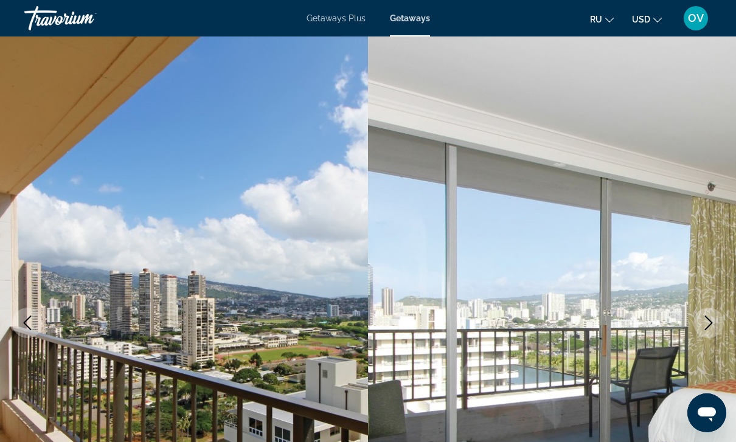
click at [699, 321] on button "Next image" at bounding box center [709, 323] width 30 height 30
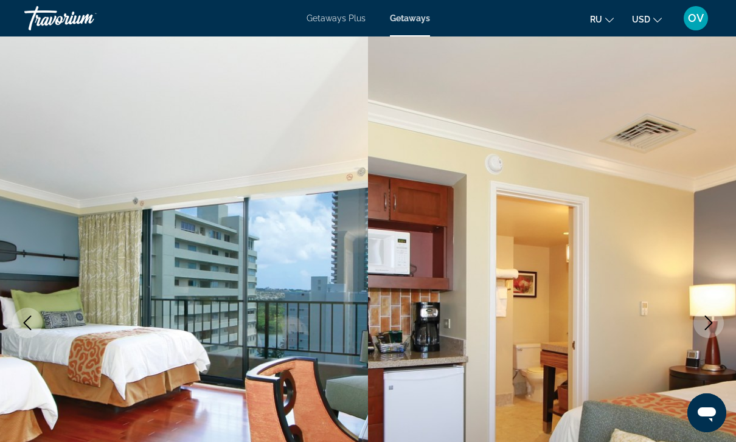
click at [702, 319] on icon "Next image" at bounding box center [709, 323] width 15 height 15
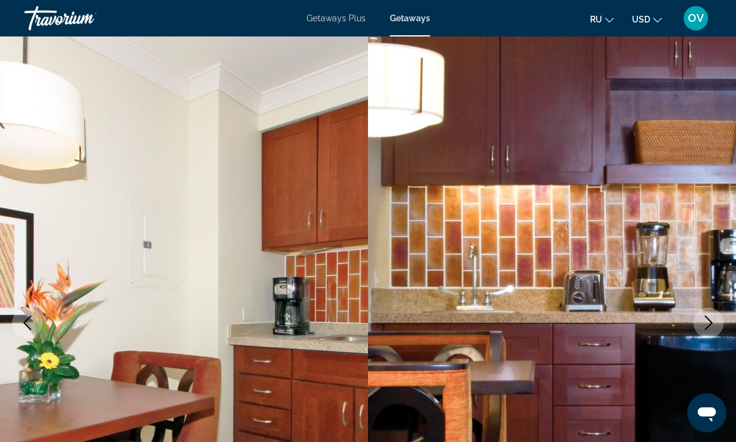
click at [703, 319] on icon "Next image" at bounding box center [709, 323] width 15 height 15
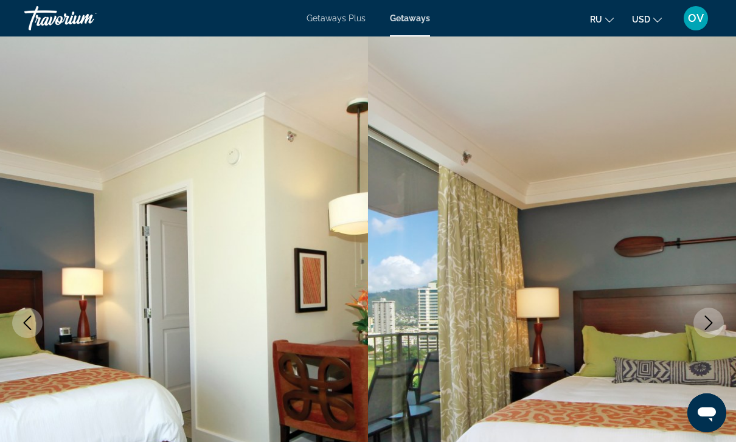
click at [707, 319] on icon "Next image" at bounding box center [709, 323] width 15 height 15
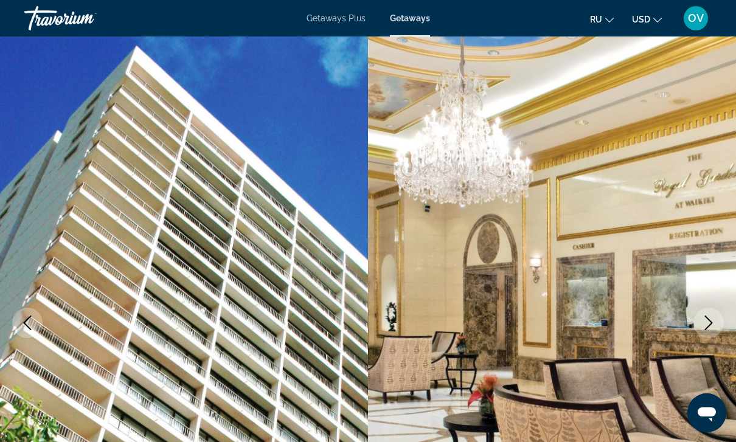
click at [699, 319] on button "Next image" at bounding box center [709, 323] width 30 height 30
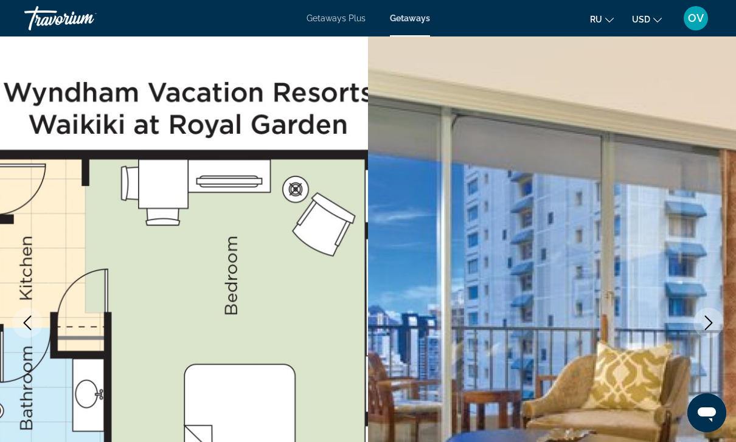
click at [702, 318] on icon "Next image" at bounding box center [709, 323] width 15 height 15
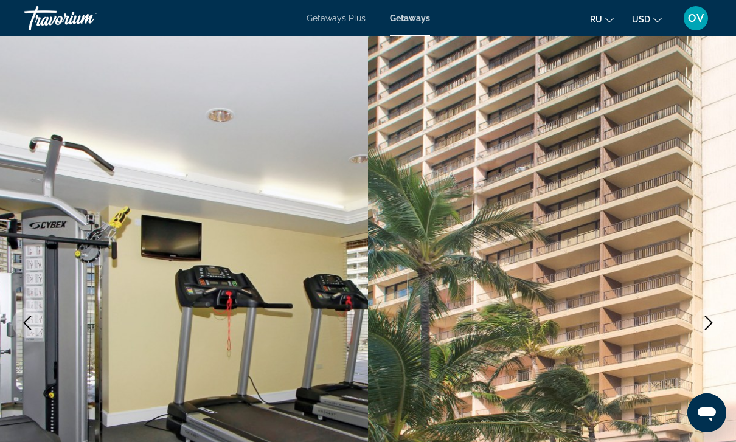
click at [694, 318] on img "Main content" at bounding box center [552, 323] width 368 height 578
click at [709, 315] on button "Next image" at bounding box center [709, 323] width 30 height 30
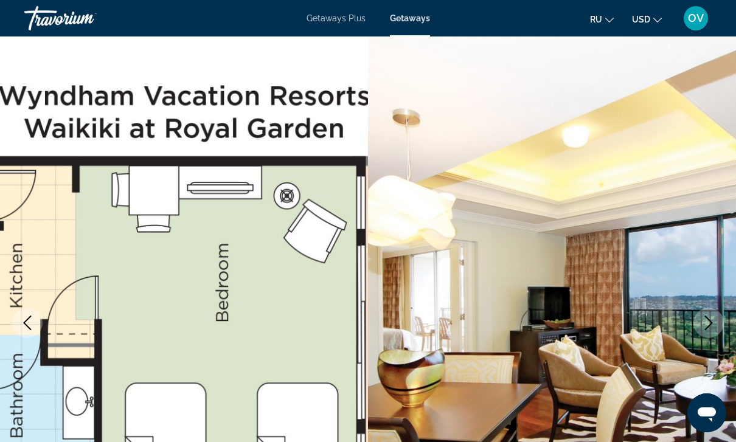
click at [29, 329] on icon "Previous image" at bounding box center [27, 323] width 15 height 15
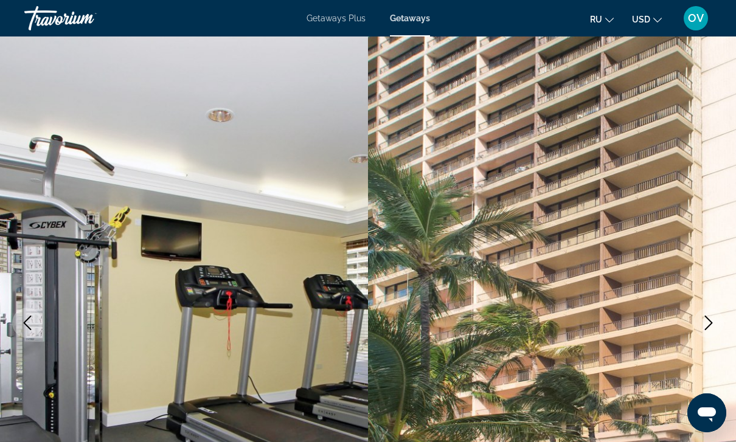
click at [40, 332] on button "Previous image" at bounding box center [27, 323] width 30 height 30
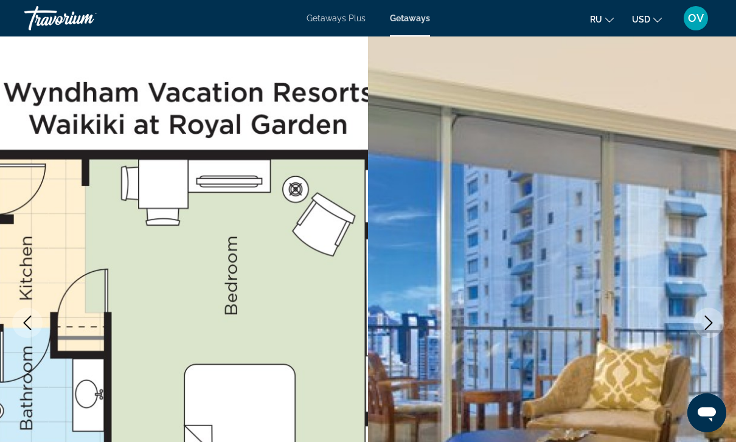
click at [368, 337] on img "Main content" at bounding box center [552, 323] width 368 height 578
click at [31, 327] on icon "Previous image" at bounding box center [27, 323] width 15 height 15
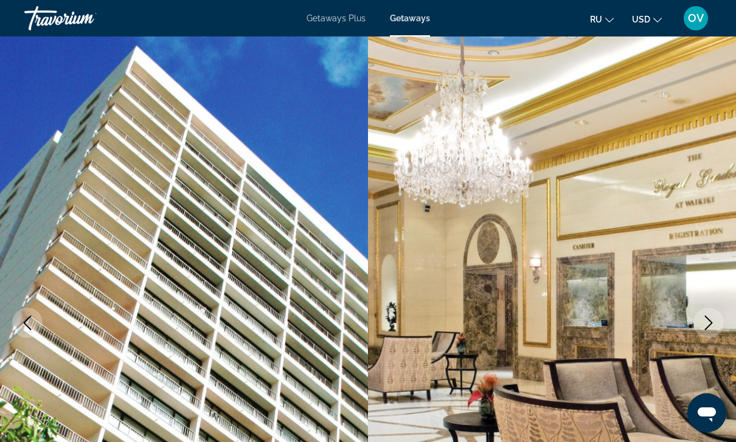
click at [41, 320] on button "Previous image" at bounding box center [27, 323] width 30 height 30
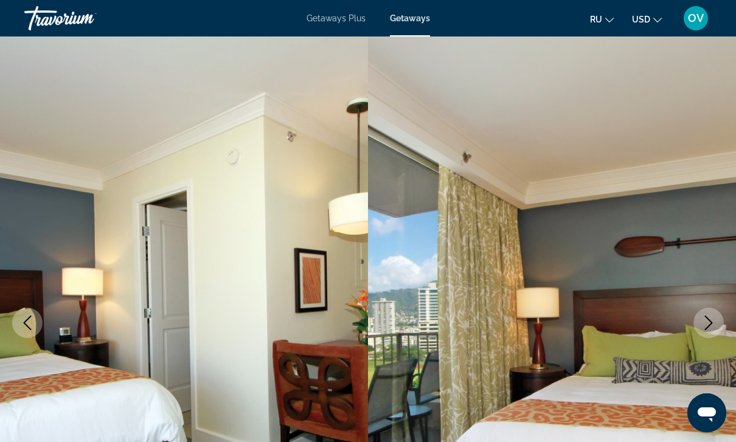
click at [41, 328] on button "Previous image" at bounding box center [27, 323] width 30 height 30
click at [39, 326] on button "Previous image" at bounding box center [27, 323] width 30 height 30
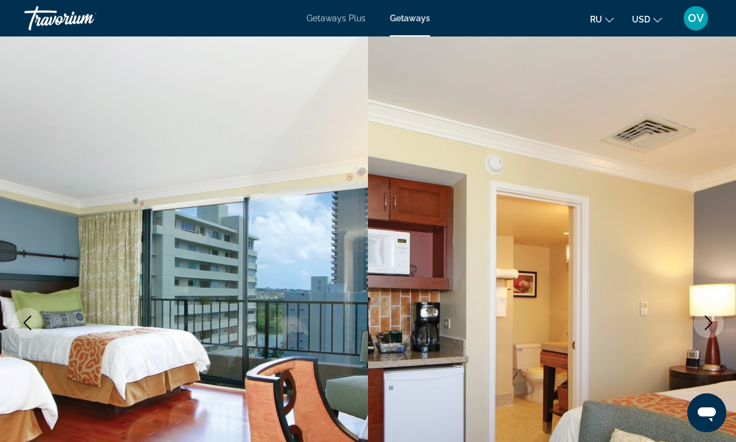
click at [40, 327] on button "Previous image" at bounding box center [27, 323] width 30 height 30
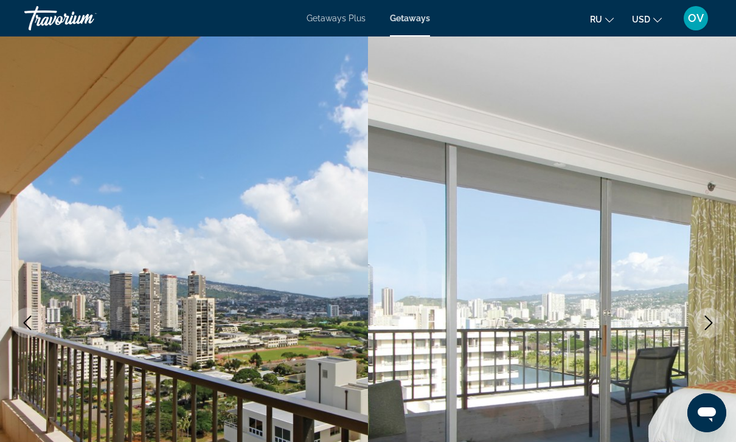
click at [41, 327] on button "Previous image" at bounding box center [27, 323] width 30 height 30
click at [38, 326] on button "Previous image" at bounding box center [27, 323] width 30 height 30
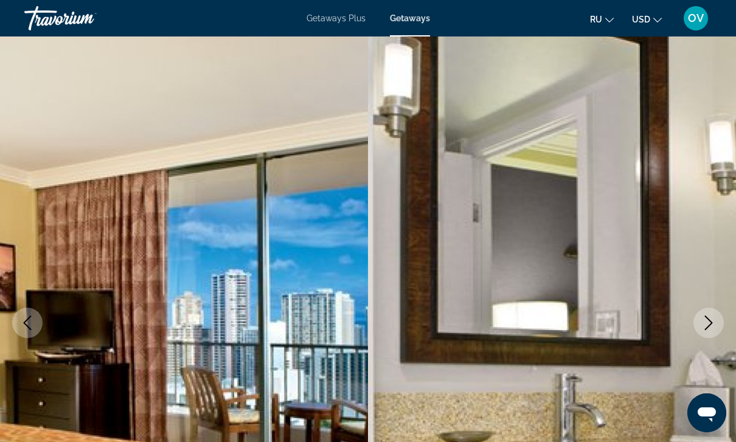
click at [38, 325] on button "Previous image" at bounding box center [27, 323] width 30 height 30
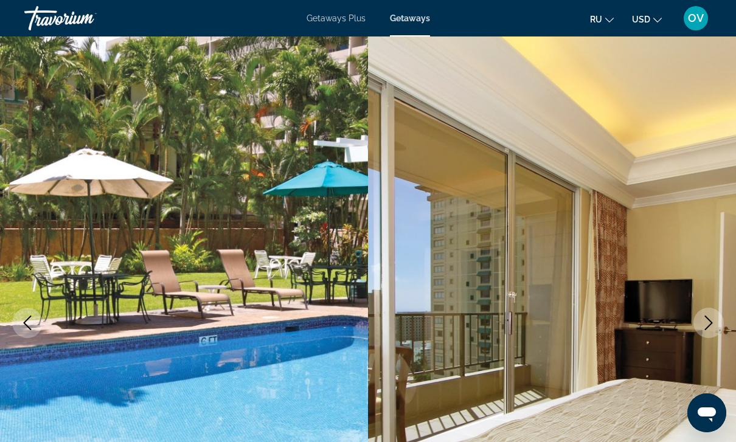
click at [40, 326] on button "Previous image" at bounding box center [27, 323] width 30 height 30
click at [38, 329] on button "Previous image" at bounding box center [27, 323] width 30 height 30
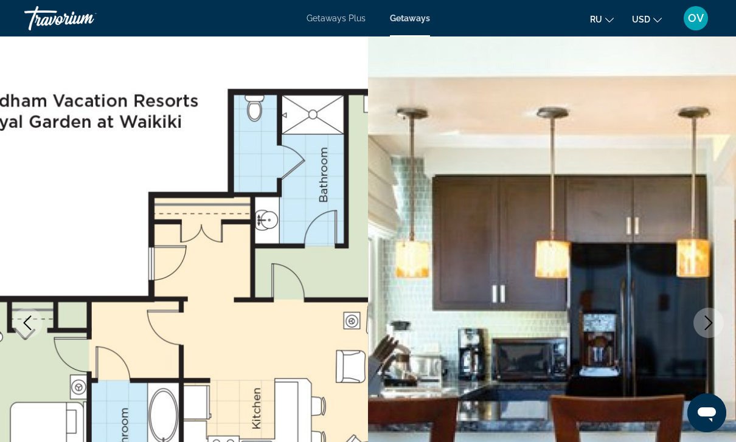
click at [38, 326] on button "Previous image" at bounding box center [27, 323] width 30 height 30
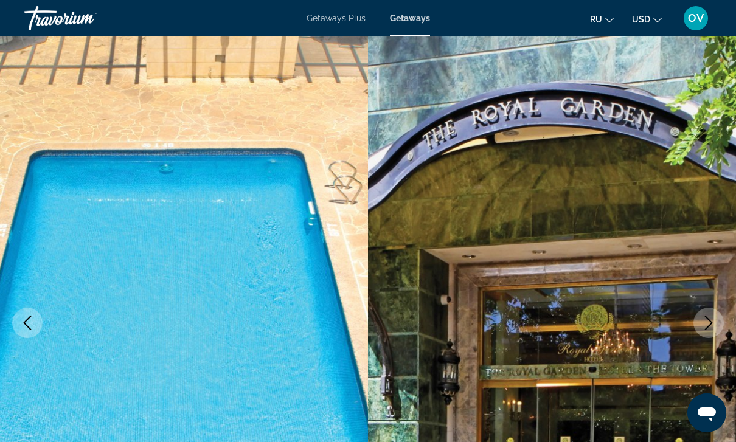
click at [38, 329] on button "Previous image" at bounding box center [27, 323] width 30 height 30
click at [38, 328] on button "Previous image" at bounding box center [27, 323] width 30 height 30
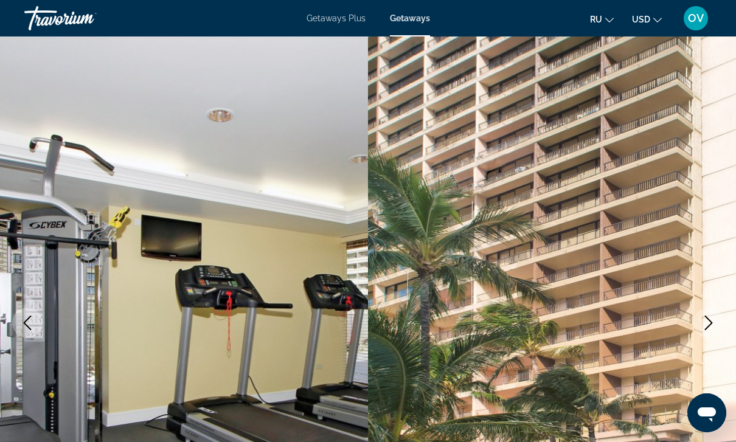
click at [37, 327] on button "Previous image" at bounding box center [27, 323] width 30 height 30
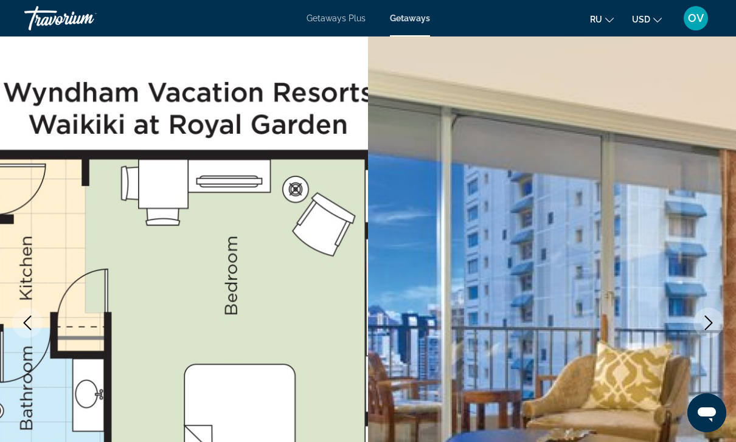
click at [35, 329] on button "Previous image" at bounding box center [27, 323] width 30 height 30
click at [34, 331] on button "Previous image" at bounding box center [27, 323] width 30 height 30
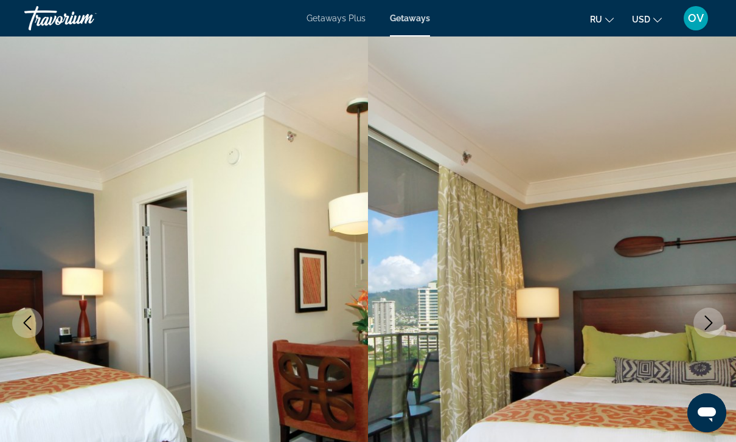
click at [36, 334] on button "Previous image" at bounding box center [27, 323] width 30 height 30
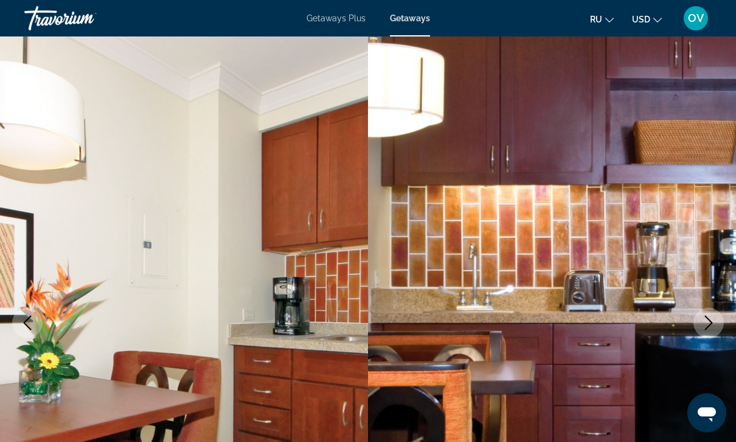
click at [39, 330] on button "Previous image" at bounding box center [27, 323] width 30 height 30
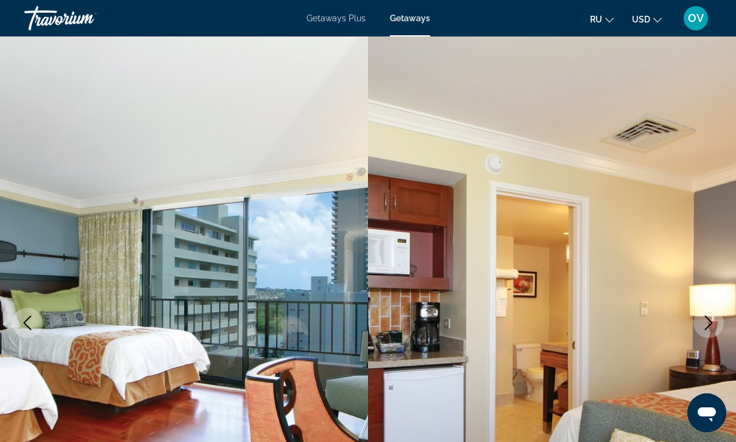
click at [37, 329] on button "Previous image" at bounding box center [27, 323] width 30 height 30
click at [35, 332] on button "Previous image" at bounding box center [27, 323] width 30 height 30
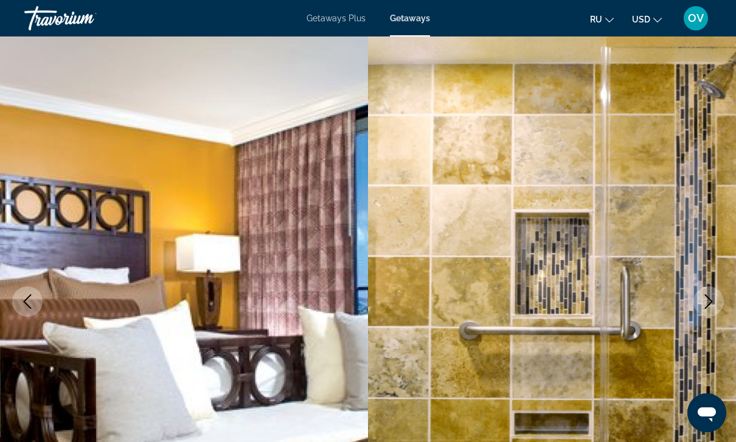
scroll to position [26, 0]
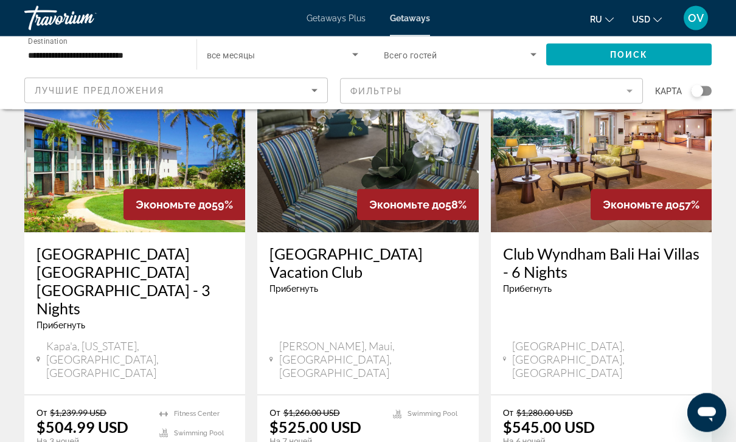
scroll to position [1551, 0]
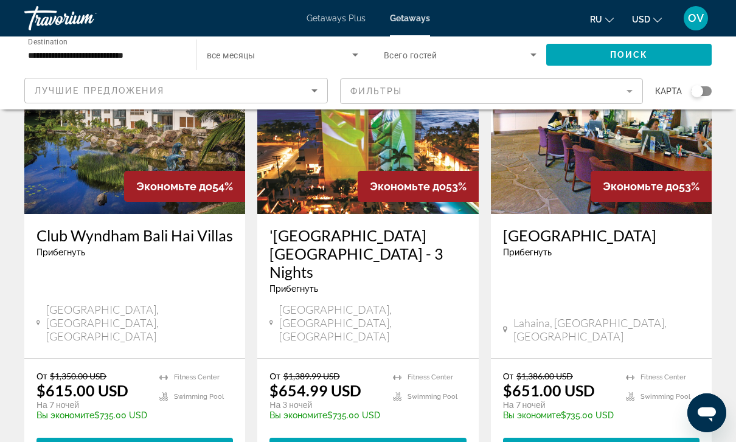
scroll to position [1566, 0]
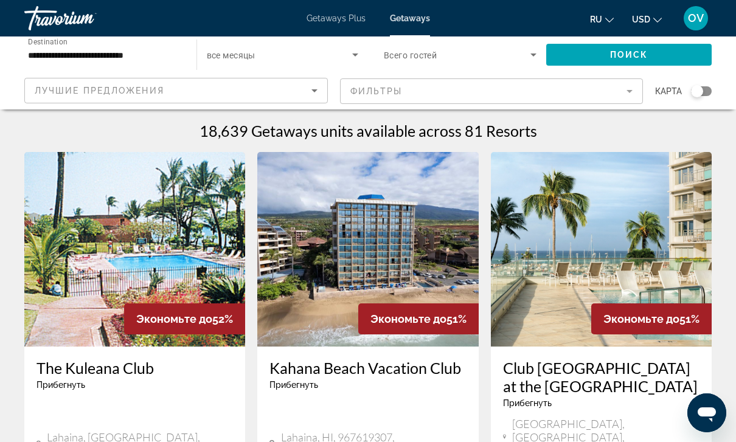
click at [324, 85] on div "Лучшие предложения" at bounding box center [176, 91] width 302 height 24
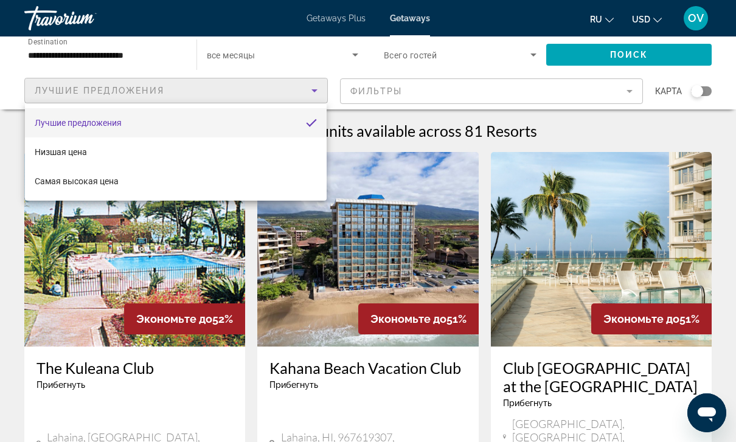
click at [134, 56] on div at bounding box center [368, 221] width 736 height 442
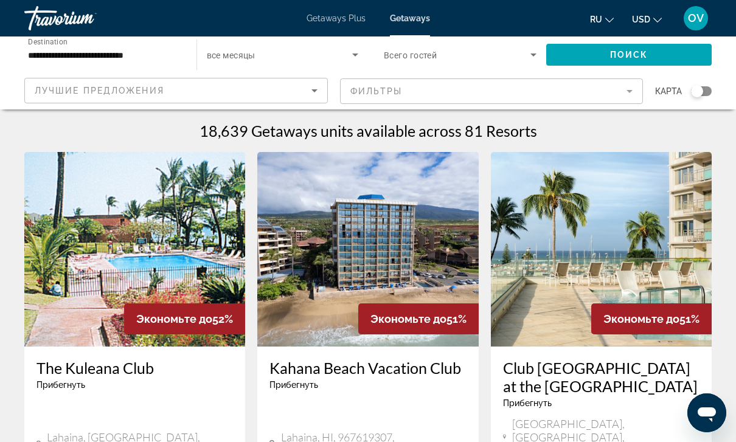
click at [130, 56] on input "**********" at bounding box center [104, 55] width 153 height 15
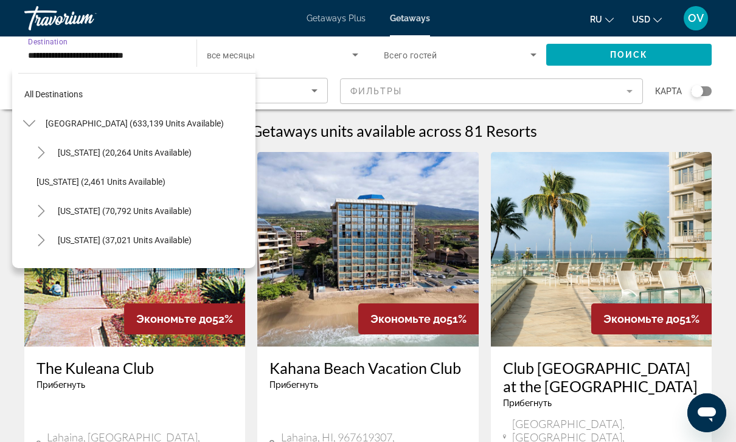
click at [145, 120] on span "[GEOGRAPHIC_DATA] (633,139 units available)" at bounding box center [135, 124] width 178 height 10
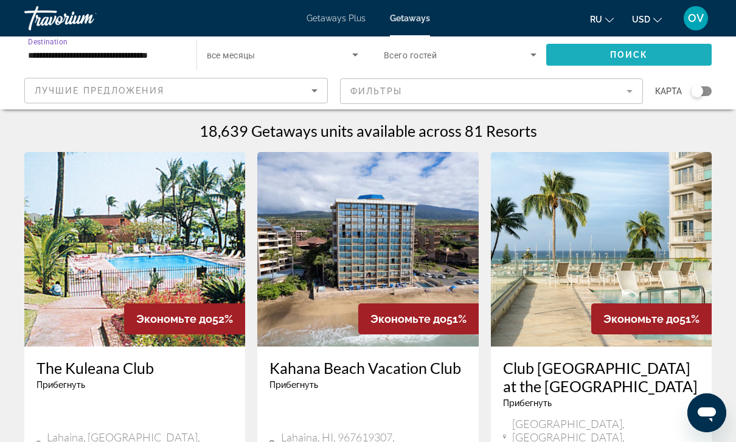
click at [663, 47] on span "Search widget" at bounding box center [629, 54] width 166 height 29
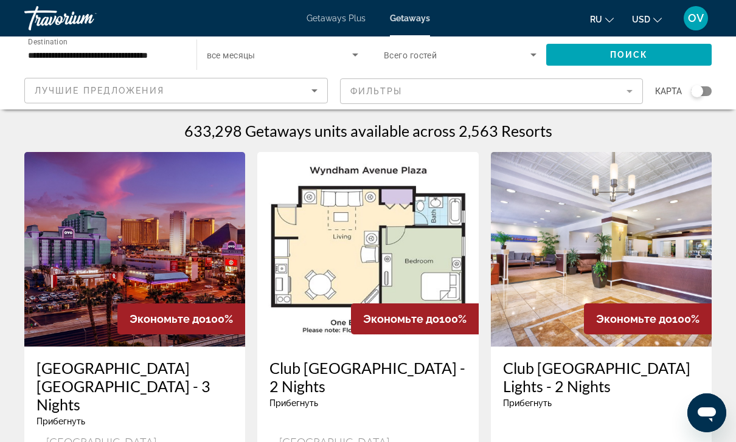
click at [158, 54] on input "**********" at bounding box center [104, 55] width 153 height 15
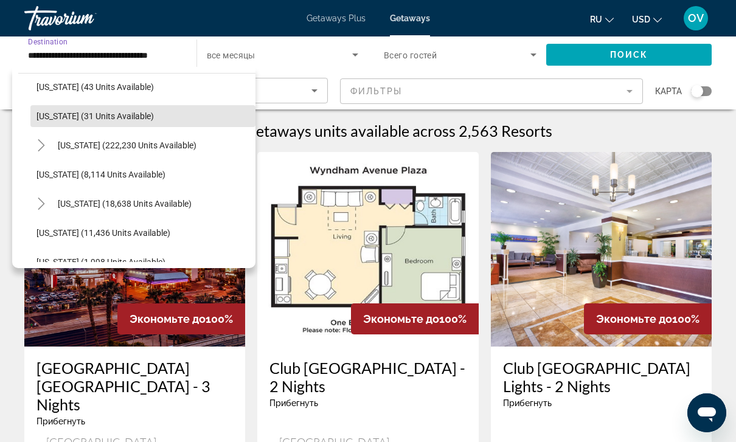
scroll to position [187, 0]
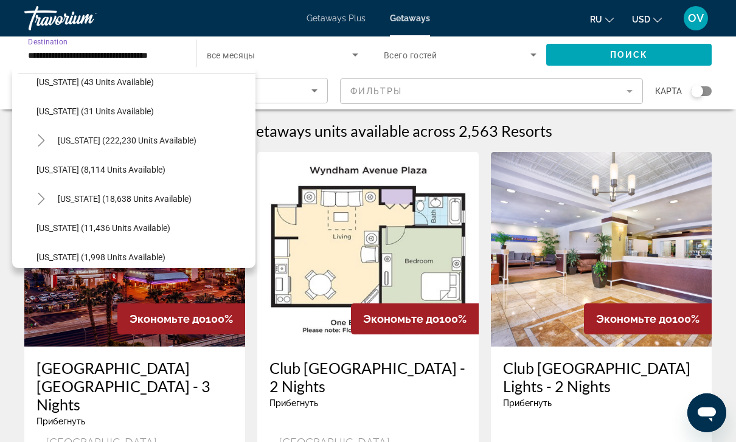
click at [149, 203] on span "[US_STATE] (18,638 units available)" at bounding box center [125, 199] width 134 height 10
type input "**********"
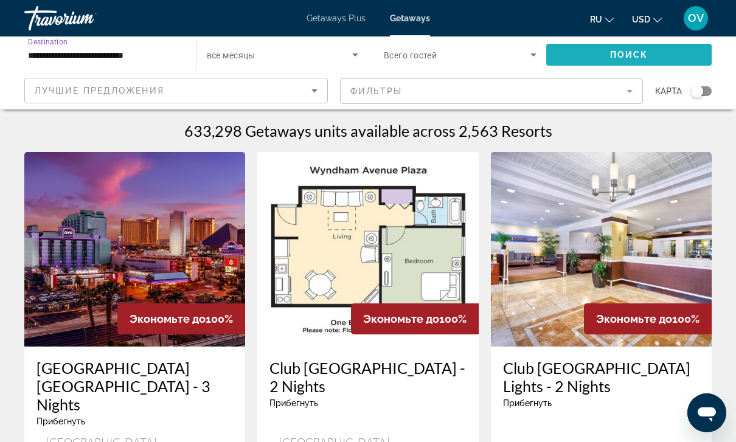
click at [666, 51] on span "Search widget" at bounding box center [629, 54] width 166 height 29
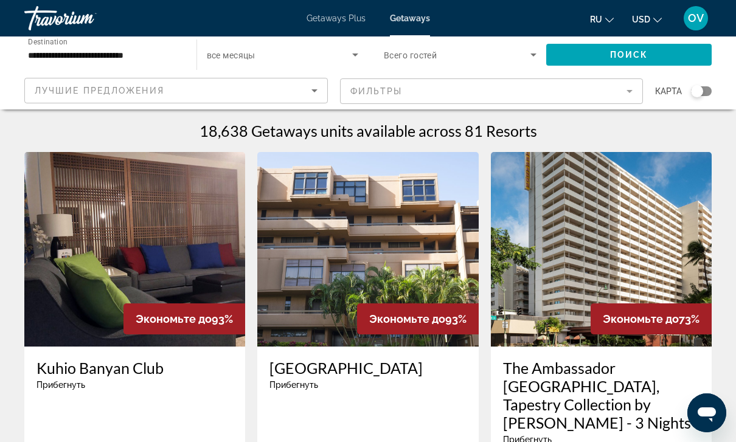
click at [360, 55] on icon "Search widget" at bounding box center [355, 54] width 15 height 15
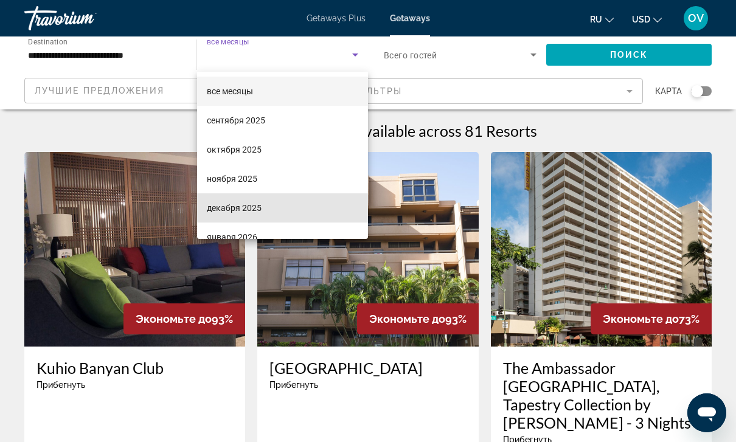
click at [244, 212] on span "декабря 2025" at bounding box center [234, 208] width 55 height 15
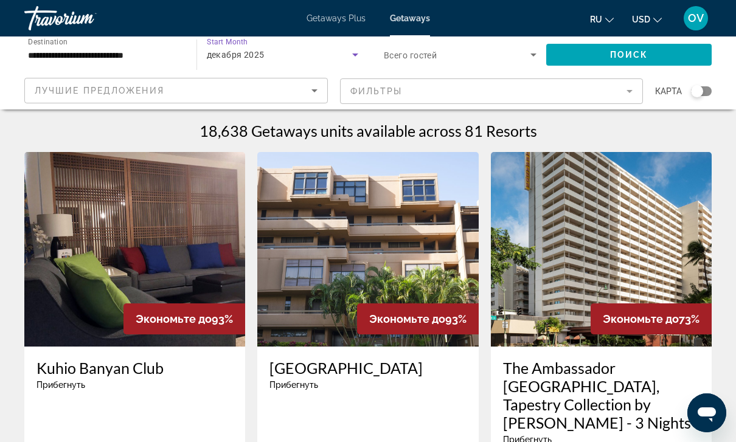
click at [338, 58] on div "декабря 2025" at bounding box center [280, 54] width 146 height 15
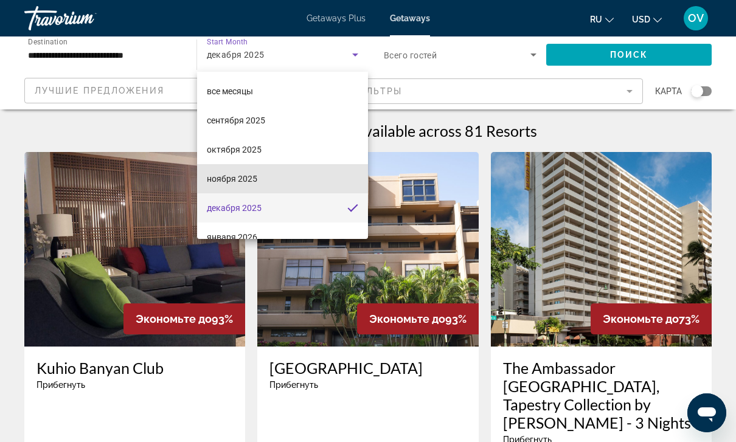
click at [256, 173] on span "ноября 2025" at bounding box center [232, 179] width 51 height 15
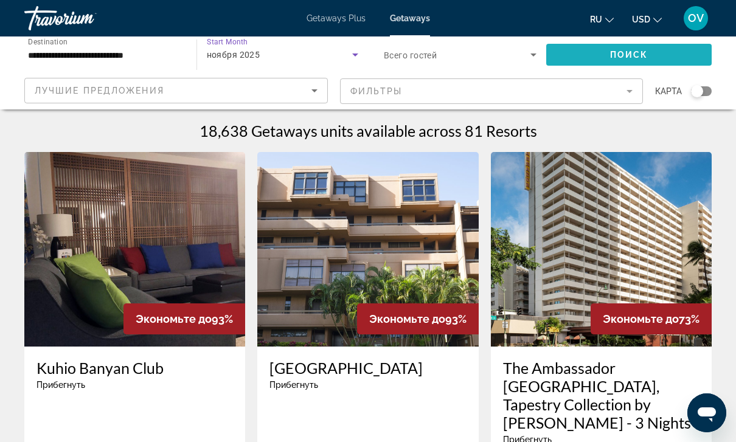
click at [663, 51] on span "Search widget" at bounding box center [629, 54] width 166 height 29
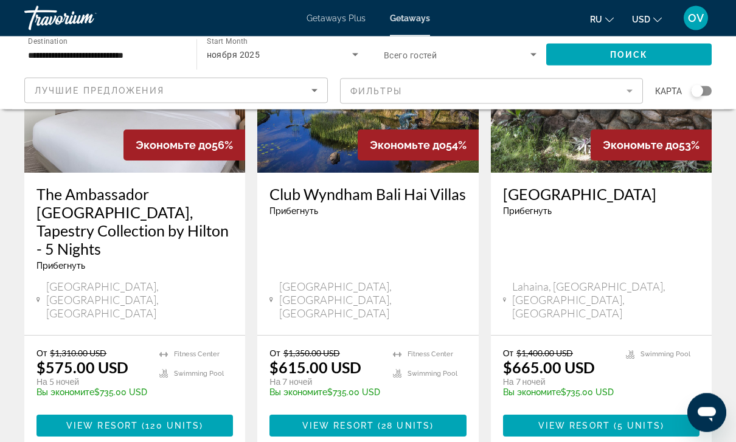
scroll to position [1622, 0]
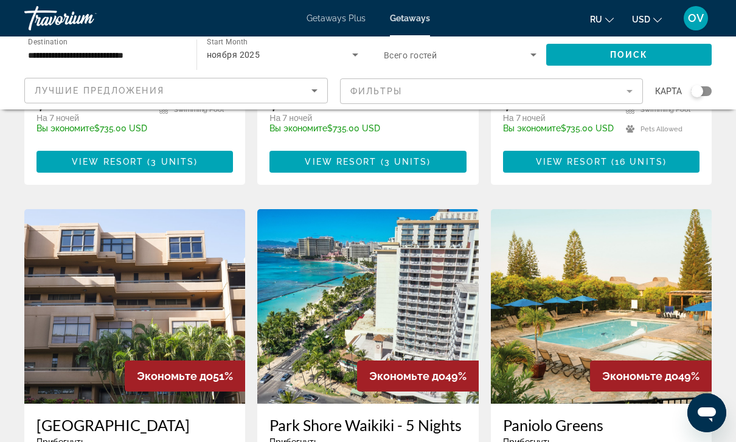
scroll to position [1337, 0]
click at [391, 210] on img "Main content" at bounding box center [367, 307] width 221 height 195
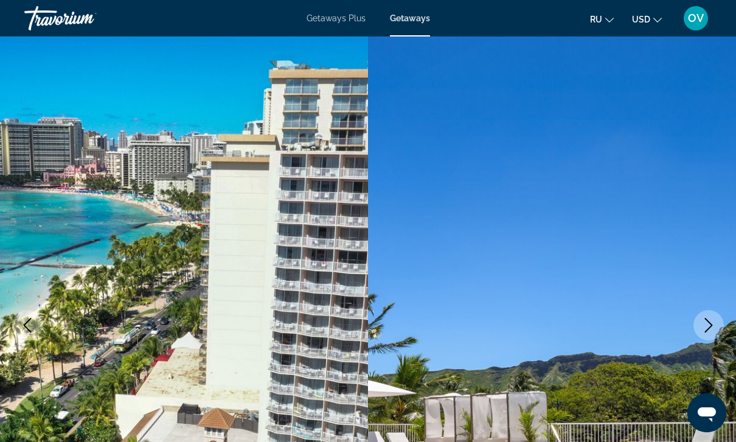
click at [708, 329] on icon "Next image" at bounding box center [709, 325] width 8 height 15
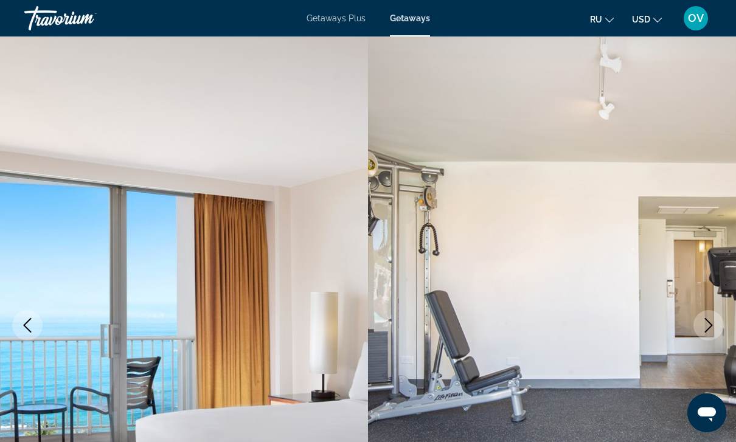
click at [709, 326] on icon "Next image" at bounding box center [709, 325] width 15 height 15
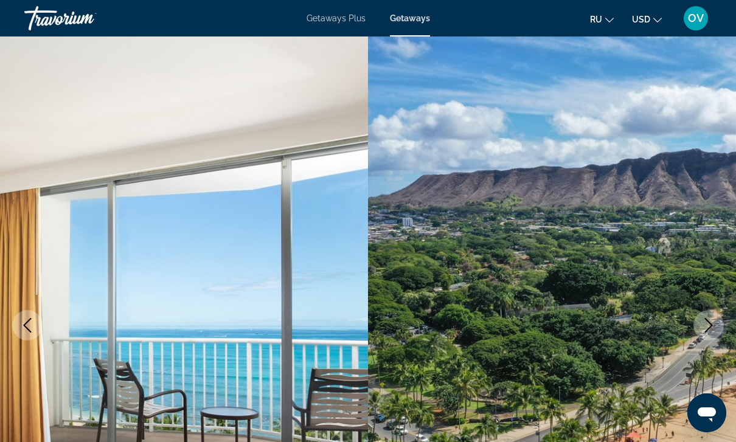
click at [710, 325] on icon "Next image" at bounding box center [709, 325] width 15 height 15
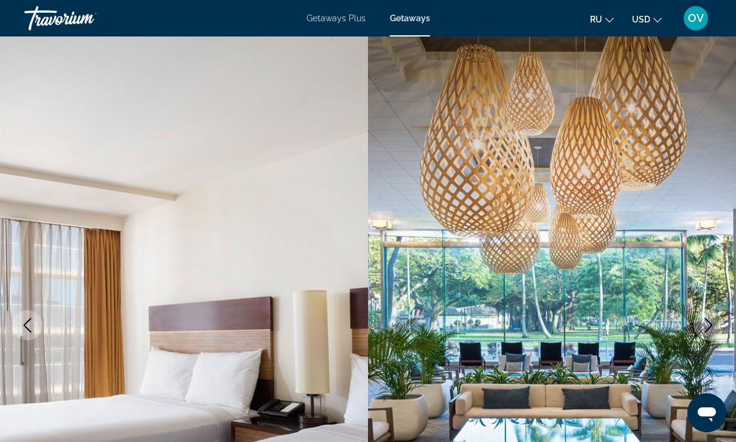
click at [703, 326] on icon "Next image" at bounding box center [709, 325] width 15 height 15
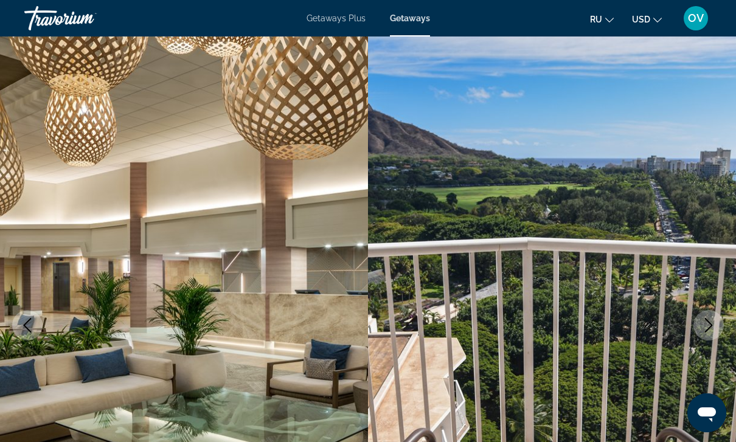
click at [709, 327] on icon "Next image" at bounding box center [709, 325] width 15 height 15
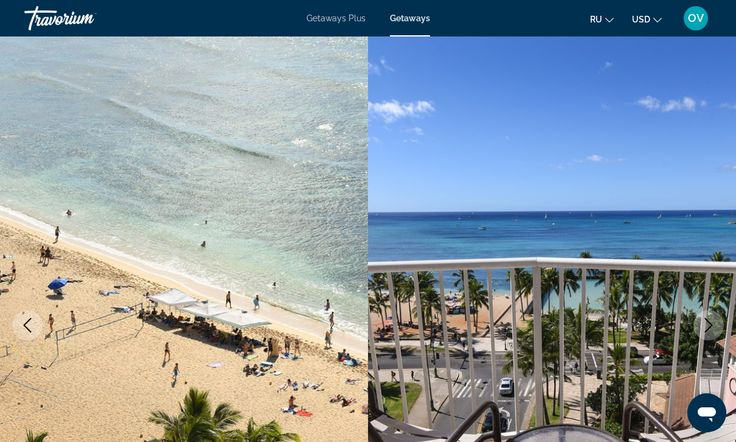
click at [713, 332] on icon "Next image" at bounding box center [709, 325] width 15 height 15
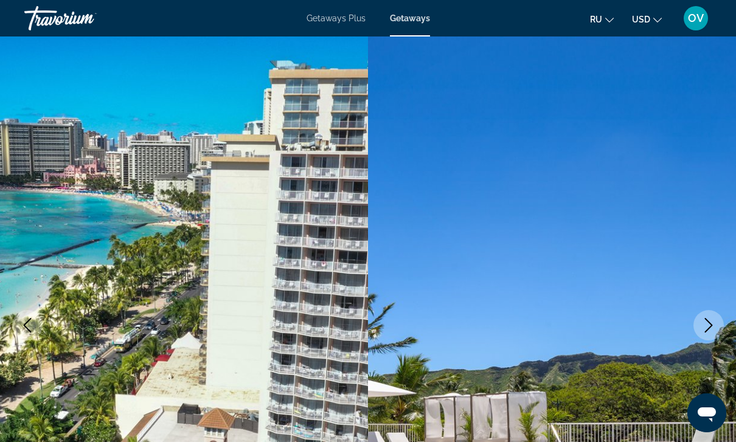
click at [708, 329] on icon "Next image" at bounding box center [709, 325] width 8 height 15
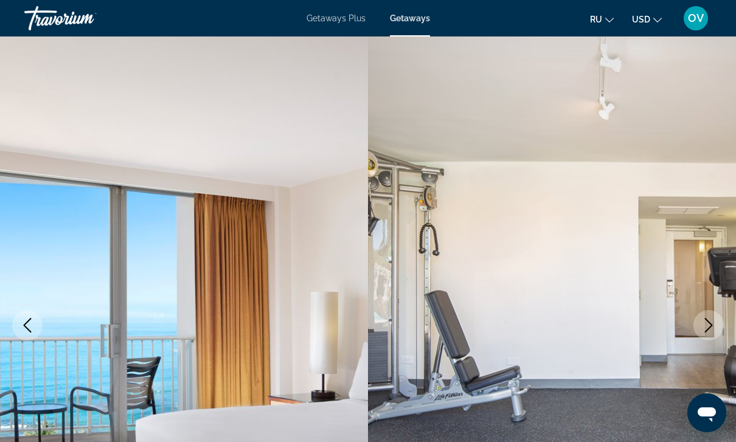
click at [710, 326] on icon "Next image" at bounding box center [709, 325] width 15 height 15
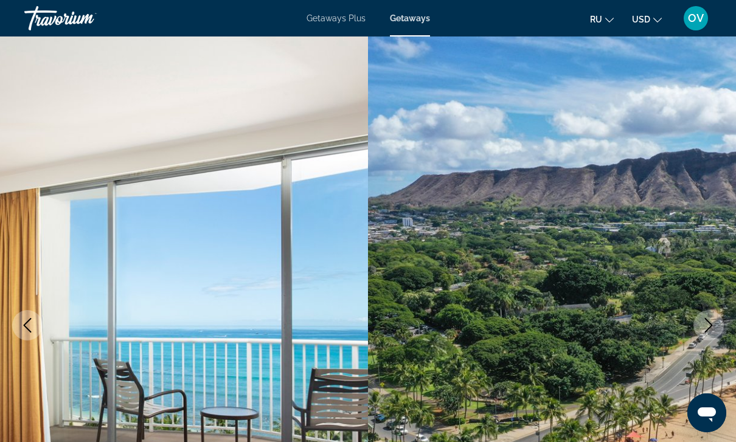
click at [26, 335] on button "Previous image" at bounding box center [27, 325] width 30 height 30
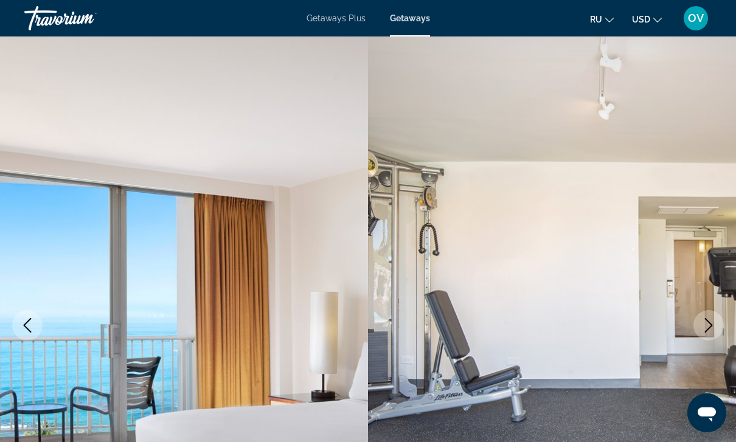
click at [39, 325] on button "Previous image" at bounding box center [27, 325] width 30 height 30
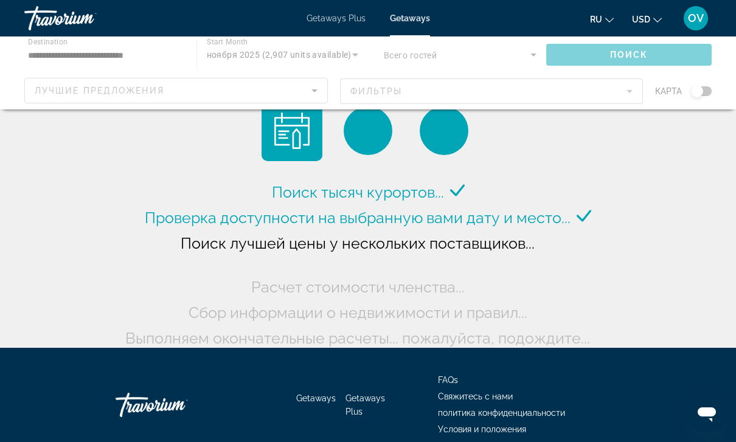
click at [345, 16] on span "Getaways Plus" at bounding box center [336, 18] width 59 height 10
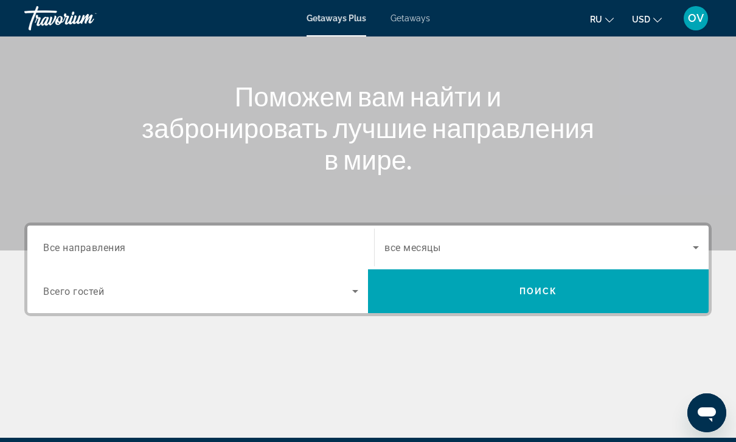
click at [209, 264] on div "Search widget" at bounding box center [200, 248] width 315 height 35
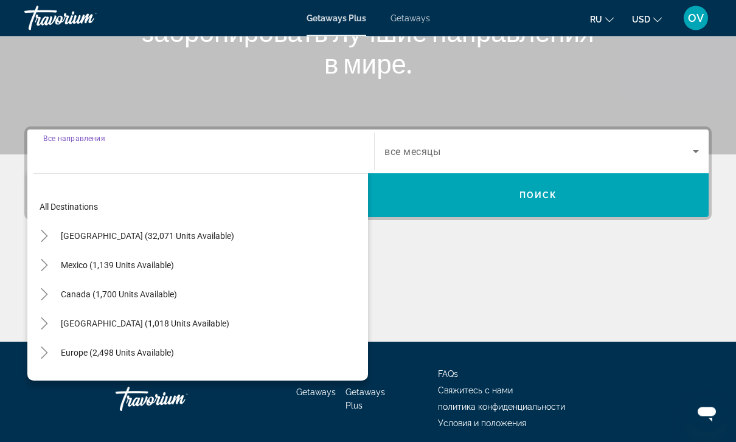
scroll to position [219, 0]
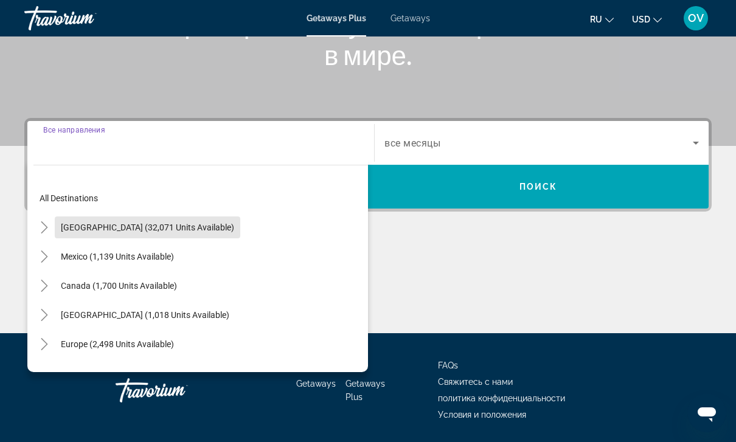
click at [166, 229] on span "[GEOGRAPHIC_DATA] (32,071 units available)" at bounding box center [147, 228] width 173 height 10
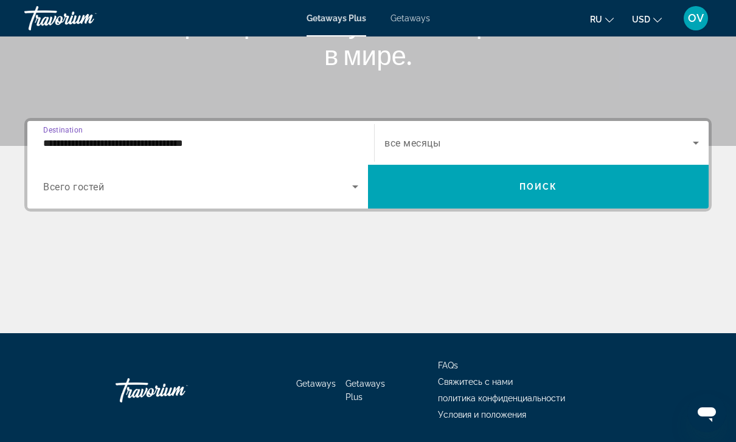
click at [183, 147] on input "**********" at bounding box center [200, 143] width 315 height 15
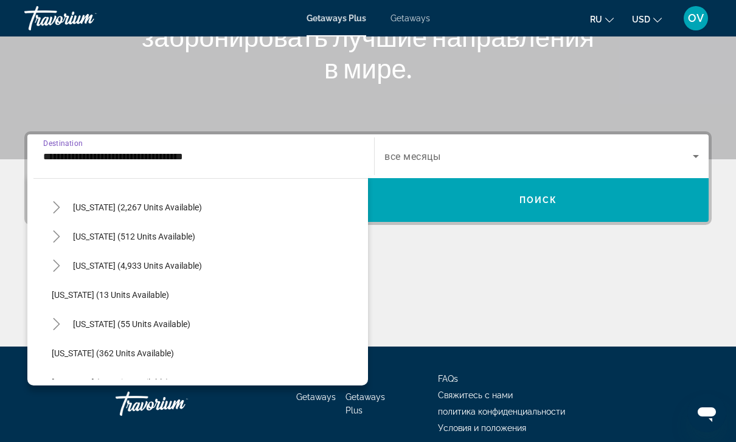
scroll to position [120, 0]
click at [156, 327] on span "[US_STATE] (55 units available)" at bounding box center [131, 325] width 117 height 10
type input "**********"
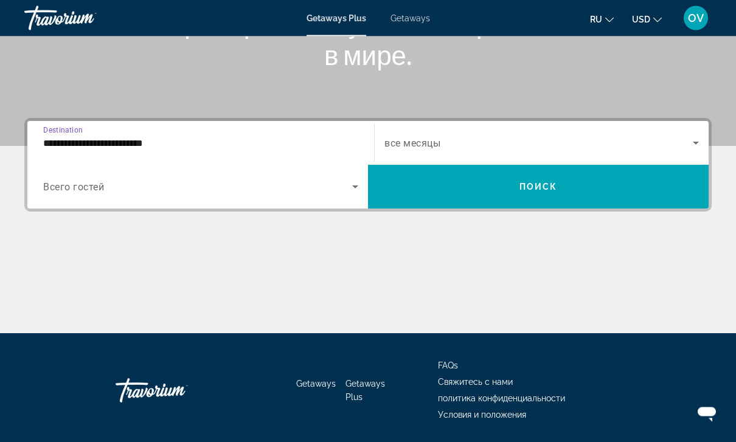
scroll to position [0, 0]
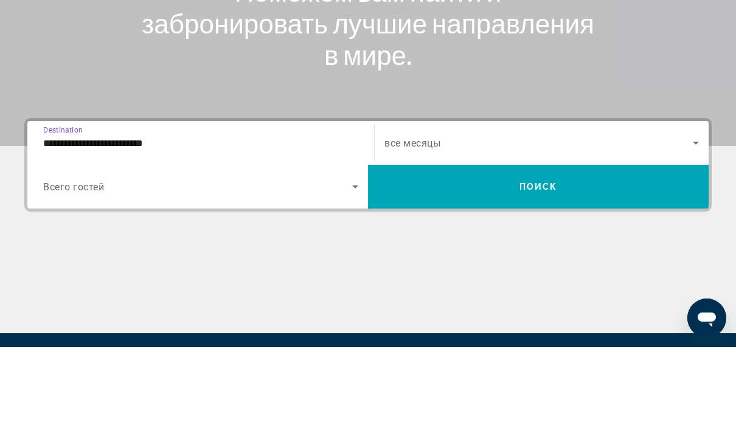
click at [653, 267] on span "Search widget" at bounding box center [538, 281] width 341 height 29
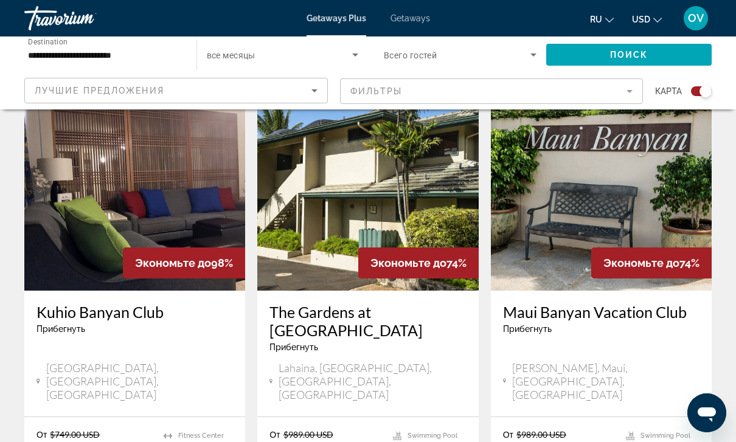
scroll to position [435, 0]
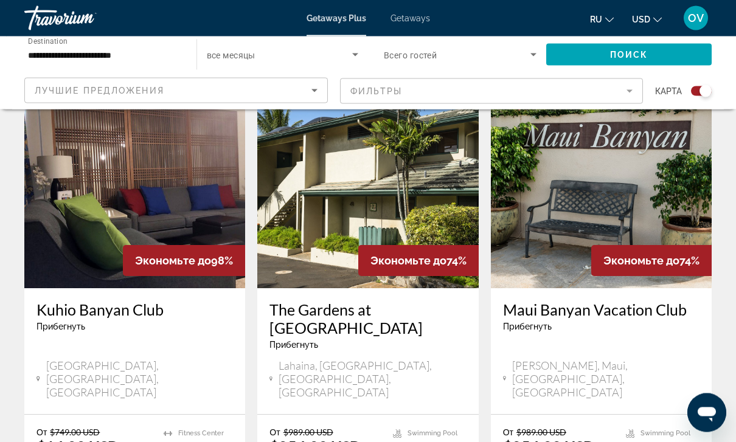
click at [159, 236] on img "Main content" at bounding box center [134, 191] width 221 height 195
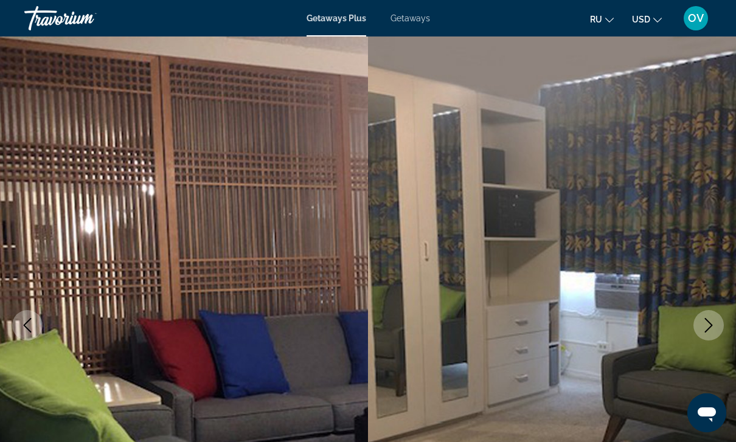
click at [710, 324] on icon "Next image" at bounding box center [709, 325] width 15 height 15
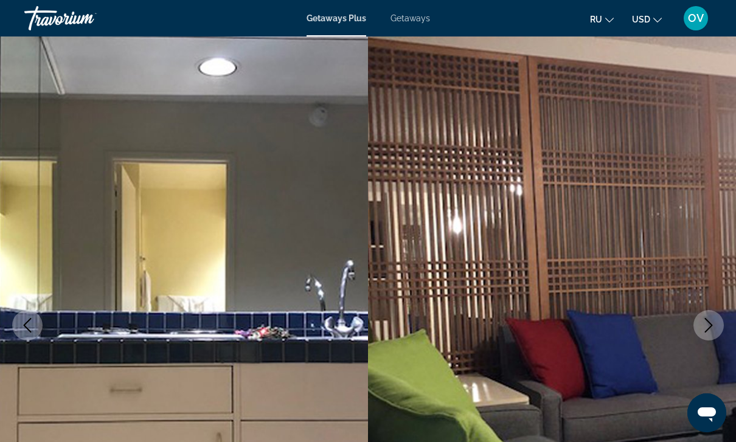
click at [711, 326] on icon "Next image" at bounding box center [709, 325] width 8 height 15
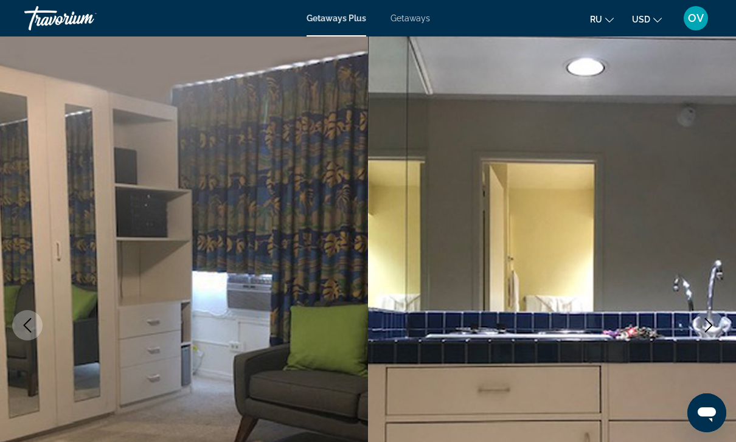
click at [714, 323] on icon "Next image" at bounding box center [709, 325] width 15 height 15
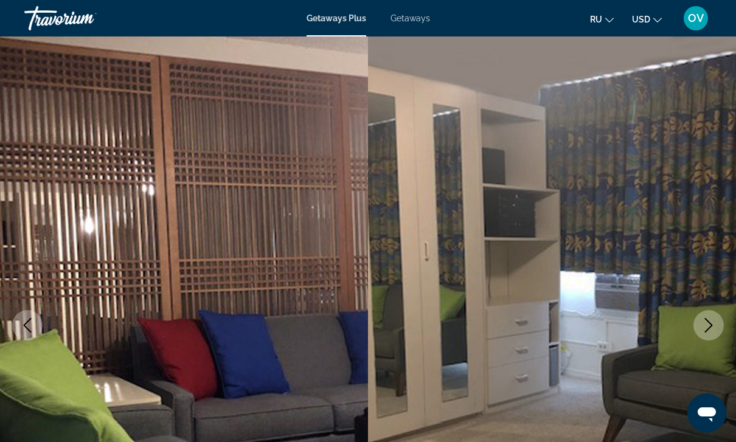
click at [712, 326] on icon "Next image" at bounding box center [709, 325] width 8 height 15
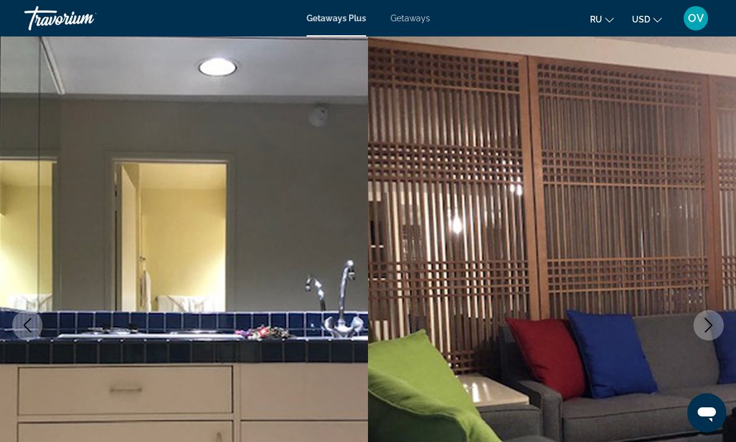
click at [711, 324] on icon "Next image" at bounding box center [709, 325] width 8 height 15
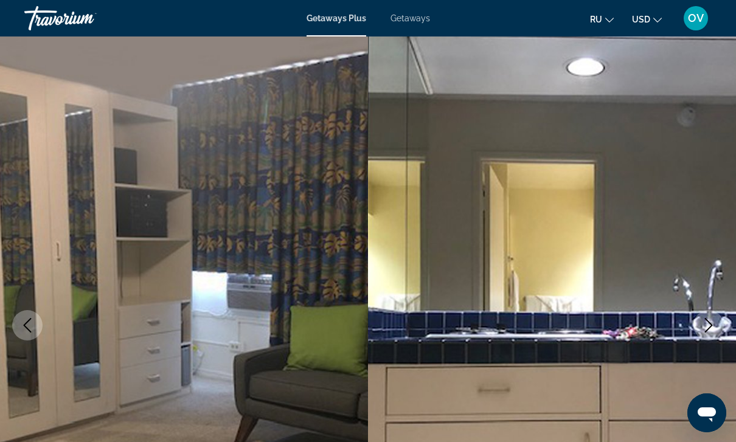
click at [713, 324] on icon "Next image" at bounding box center [709, 325] width 15 height 15
click at [709, 327] on icon "Next image" at bounding box center [709, 325] width 15 height 15
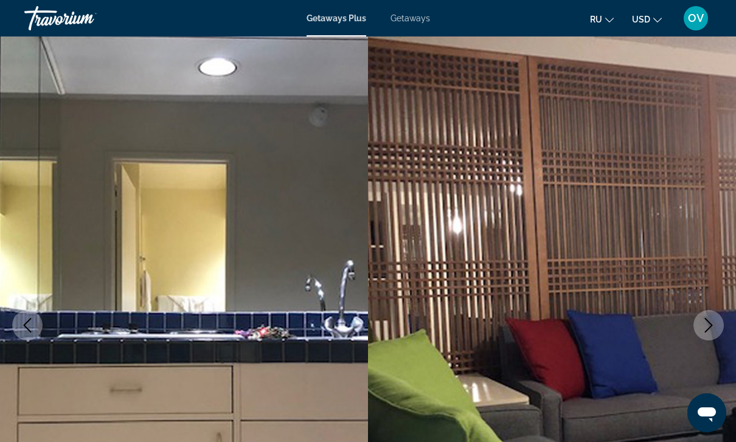
click at [708, 327] on icon "Next image" at bounding box center [709, 325] width 15 height 15
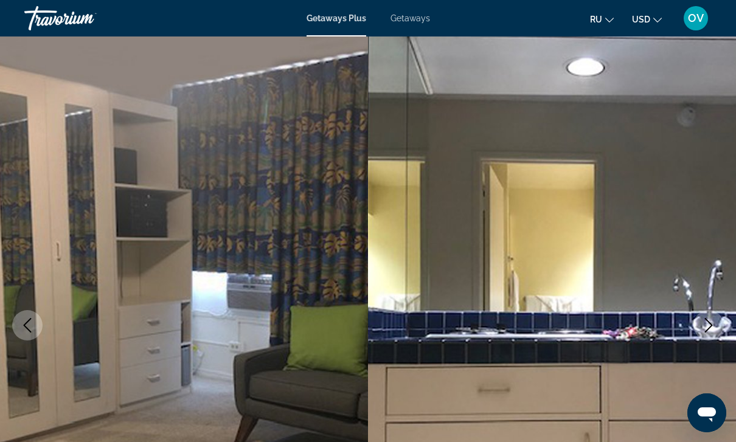
click at [707, 327] on icon "Next image" at bounding box center [709, 325] width 15 height 15
click at [707, 326] on icon "Next image" at bounding box center [709, 325] width 15 height 15
click at [708, 328] on icon "Next image" at bounding box center [709, 325] width 15 height 15
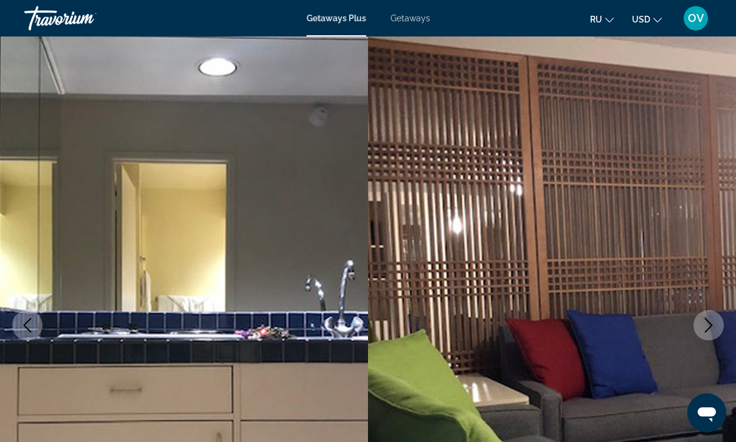
click at [708, 328] on icon "Next image" at bounding box center [709, 325] width 15 height 15
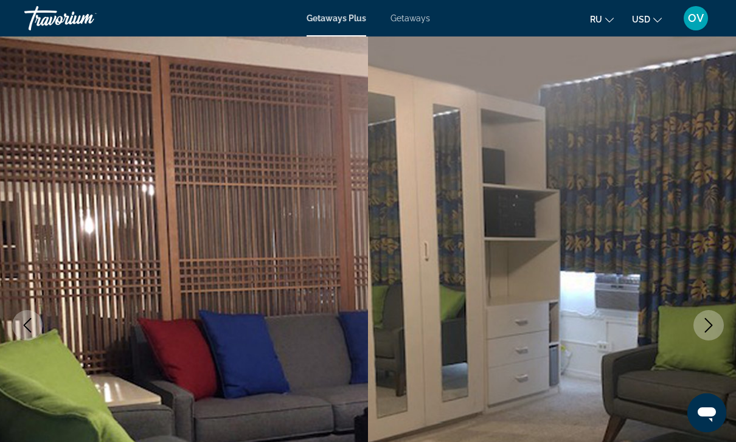
click at [707, 328] on icon "Next image" at bounding box center [709, 325] width 15 height 15
click at [708, 327] on icon "Next image" at bounding box center [709, 325] width 15 height 15
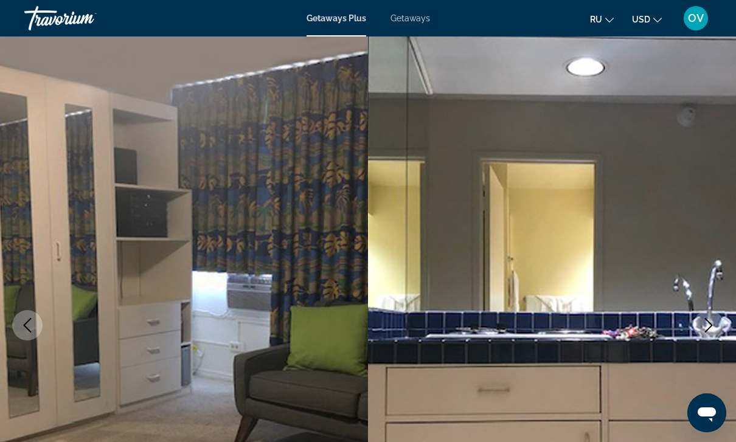
click at [709, 328] on icon "Next image" at bounding box center [709, 325] width 15 height 15
click at [710, 328] on icon "Next image" at bounding box center [709, 325] width 8 height 15
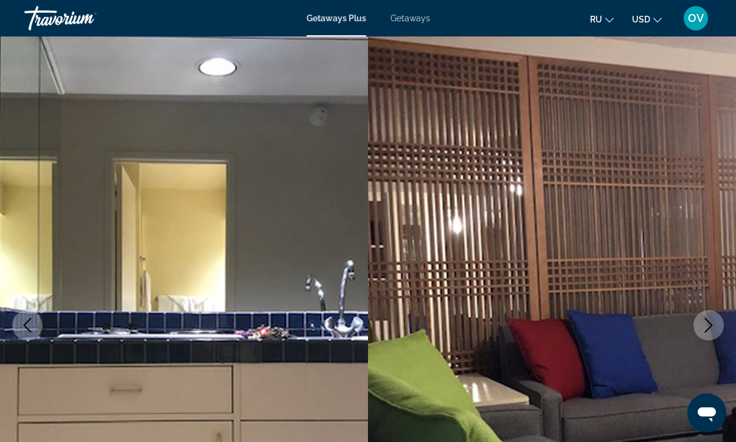
click at [712, 328] on icon "Next image" at bounding box center [709, 325] width 15 height 15
click at [717, 326] on button "Next image" at bounding box center [709, 325] width 30 height 30
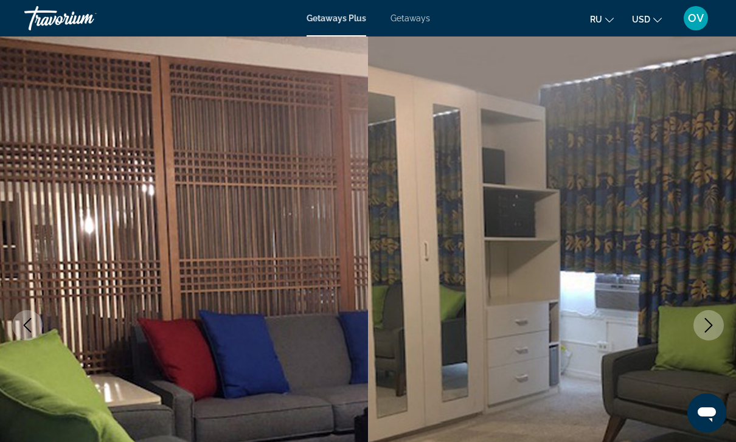
click at [711, 326] on icon "Next image" at bounding box center [709, 325] width 8 height 15
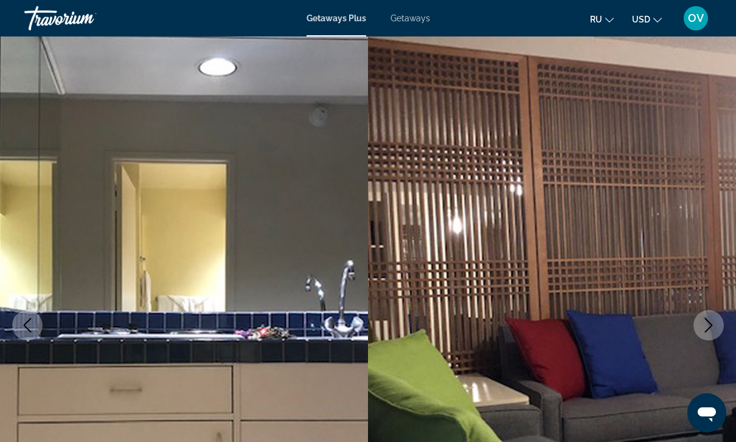
click at [708, 326] on icon "Next image" at bounding box center [709, 325] width 15 height 15
click at [707, 327] on icon "Next image" at bounding box center [709, 325] width 15 height 15
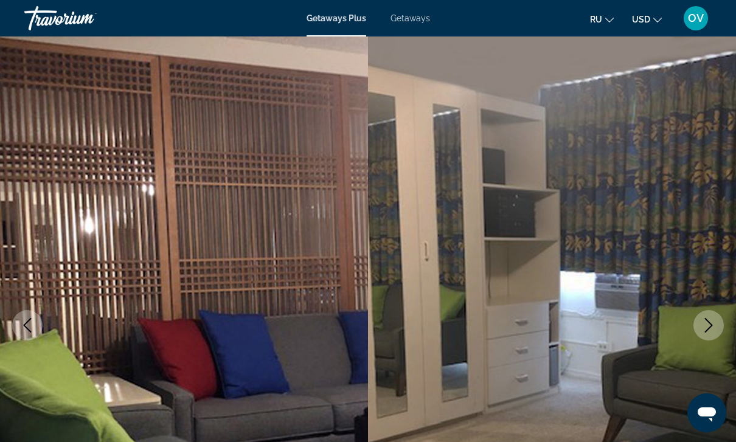
click at [708, 326] on icon "Next image" at bounding box center [709, 325] width 15 height 15
click at [707, 327] on icon "Next image" at bounding box center [709, 325] width 15 height 15
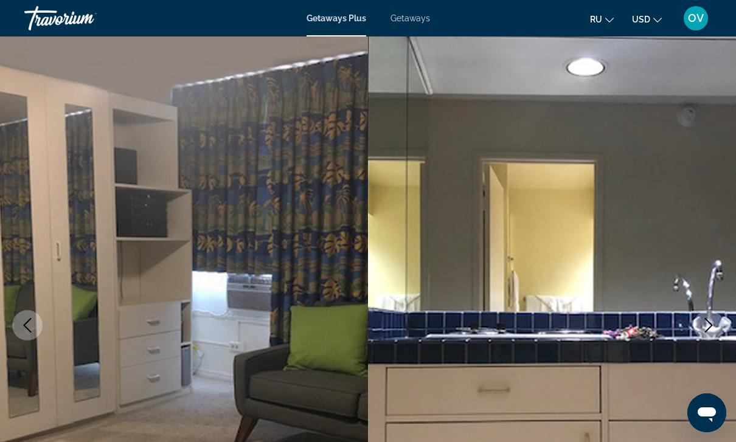
click at [706, 327] on icon "Next image" at bounding box center [709, 325] width 15 height 15
click at [705, 327] on icon "Next image" at bounding box center [709, 325] width 15 height 15
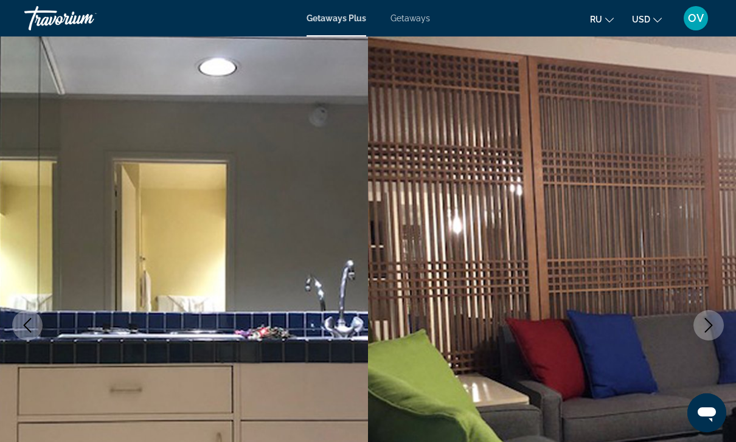
click at [705, 328] on icon "Next image" at bounding box center [709, 325] width 15 height 15
click at [703, 328] on icon "Next image" at bounding box center [709, 325] width 15 height 15
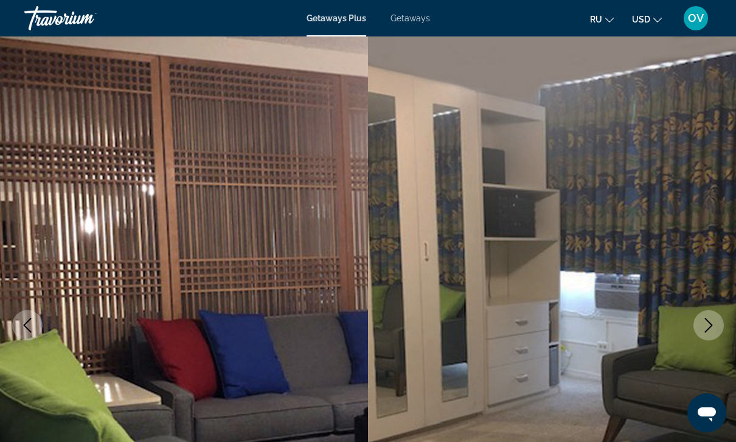
click at [702, 329] on icon "Next image" at bounding box center [709, 325] width 15 height 15
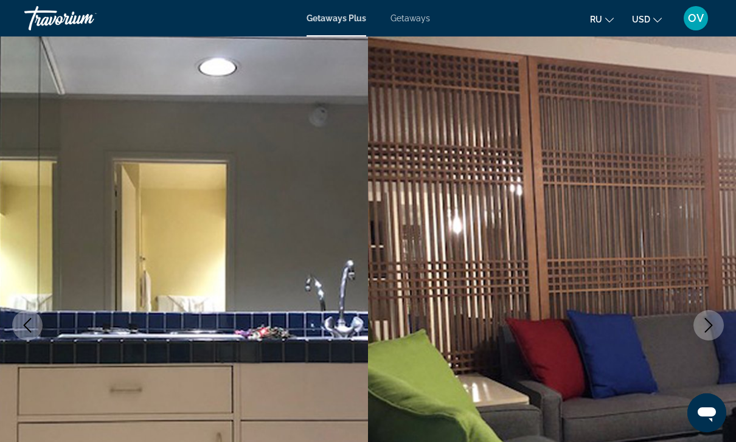
click at [702, 329] on icon "Next image" at bounding box center [709, 325] width 15 height 15
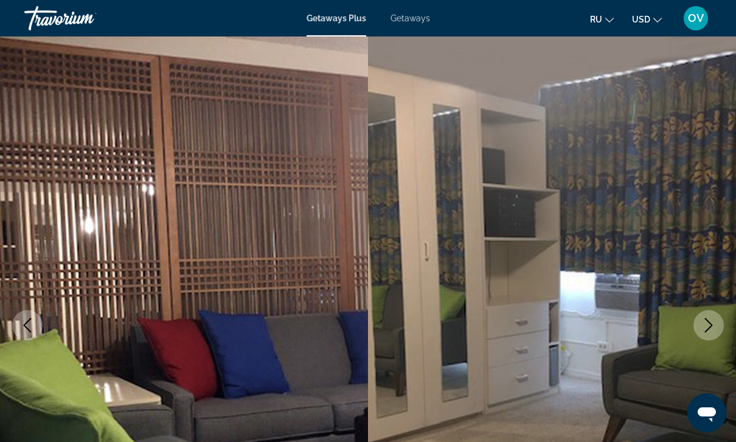
click at [702, 329] on icon "Next image" at bounding box center [709, 325] width 15 height 15
click at [702, 328] on icon "Next image" at bounding box center [709, 325] width 15 height 15
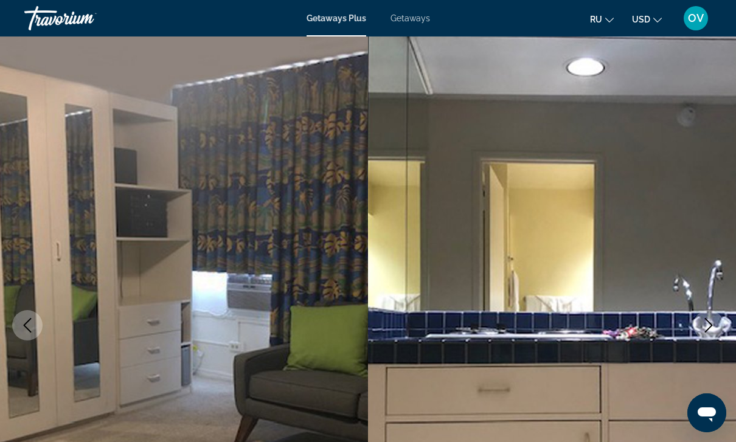
click at [704, 327] on icon "Next image" at bounding box center [709, 325] width 15 height 15
click at [703, 328] on icon "Next image" at bounding box center [709, 325] width 15 height 15
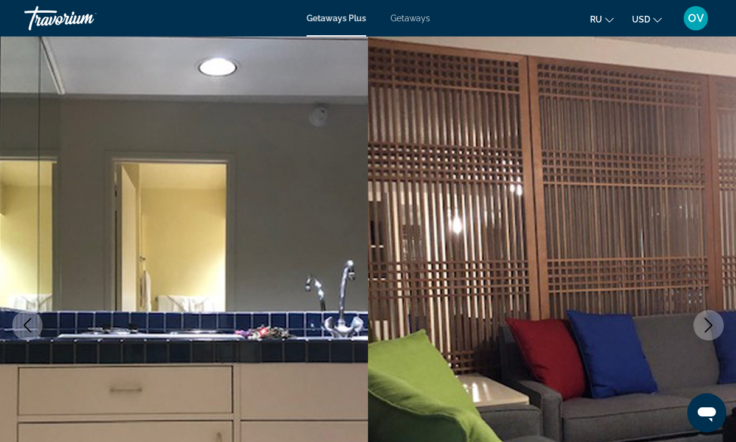
click at [703, 328] on icon "Next image" at bounding box center [709, 325] width 15 height 15
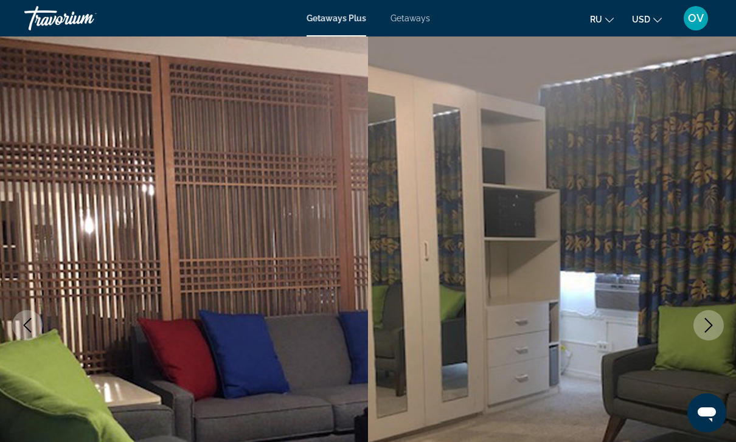
click at [703, 329] on icon "Next image" at bounding box center [709, 325] width 15 height 15
click at [703, 328] on icon "Next image" at bounding box center [709, 325] width 15 height 15
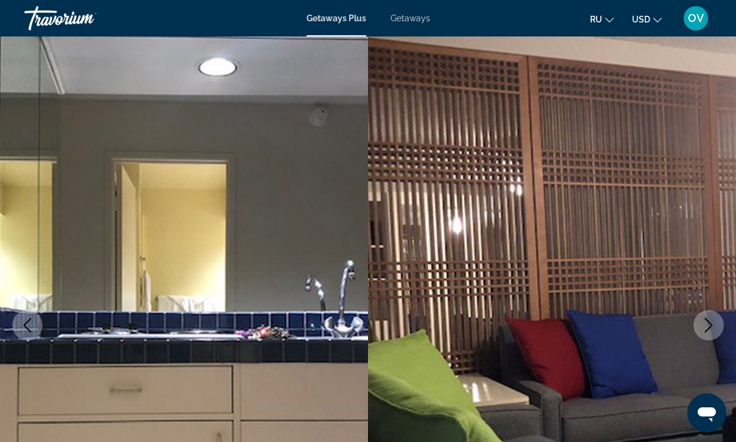
click at [703, 329] on icon "Next image" at bounding box center [709, 325] width 15 height 15
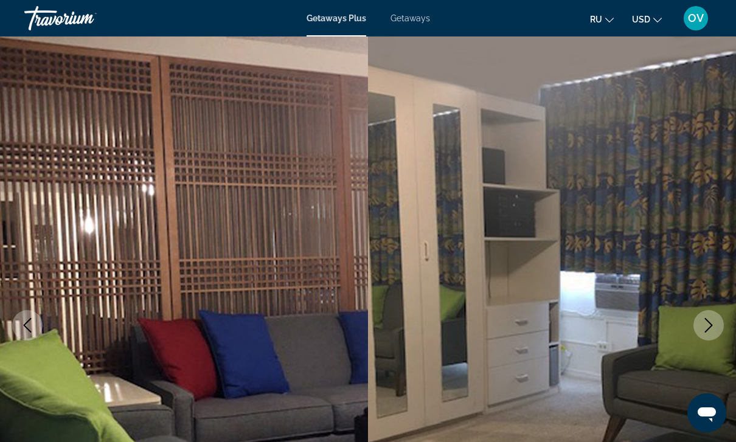
click at [703, 329] on icon "Next image" at bounding box center [709, 325] width 15 height 15
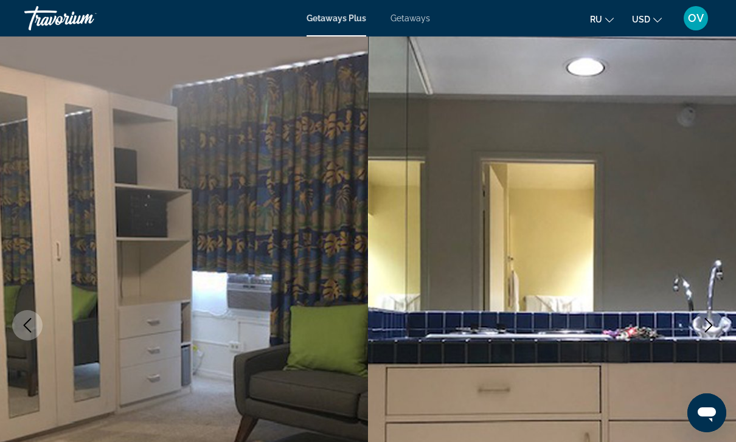
click at [702, 330] on icon "Next image" at bounding box center [709, 325] width 15 height 15
click at [703, 330] on icon "Next image" at bounding box center [709, 325] width 15 height 15
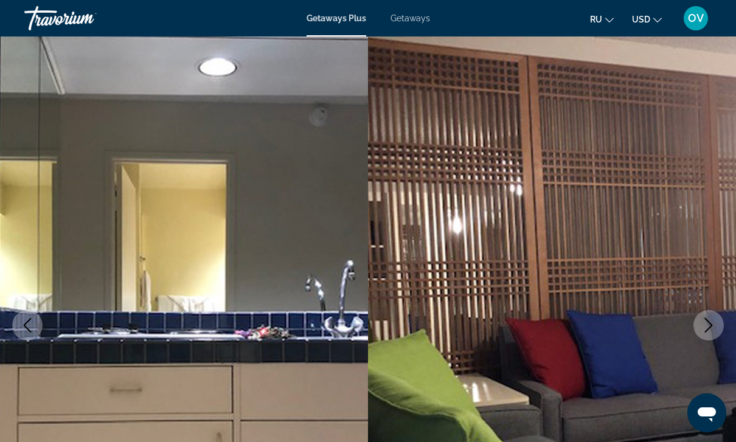
click at [702, 330] on icon "Next image" at bounding box center [709, 325] width 15 height 15
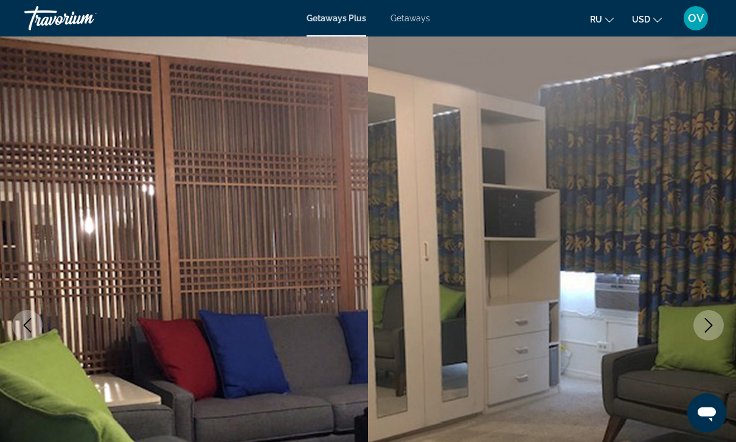
click at [702, 330] on icon "Next image" at bounding box center [709, 325] width 15 height 15
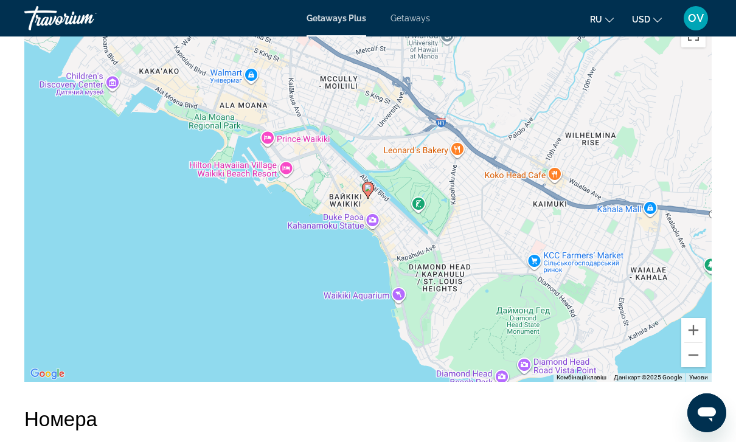
scroll to position [1872, 0]
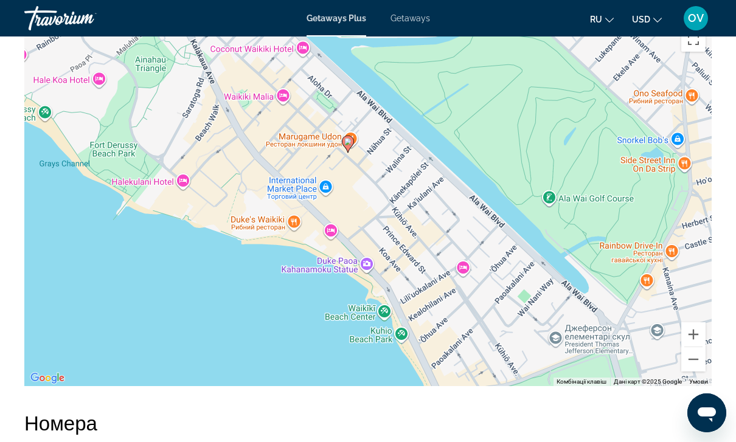
click at [311, 251] on div "Увімкніть режим перетягування за допомогою клавіатури, натиснувши Alt + Enter. …" at bounding box center [368, 203] width 688 height 365
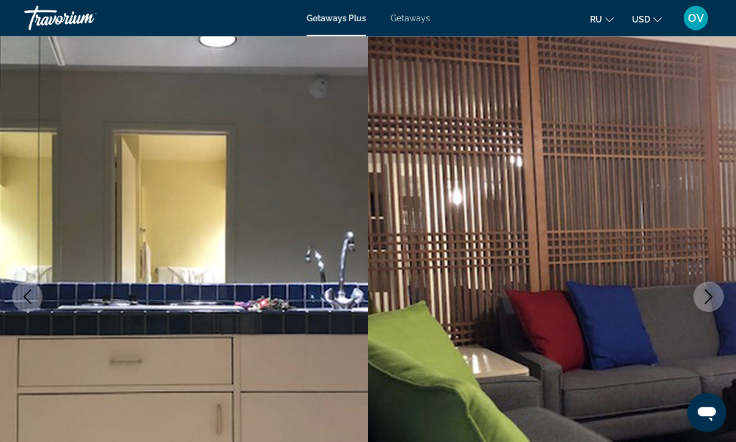
scroll to position [0, 0]
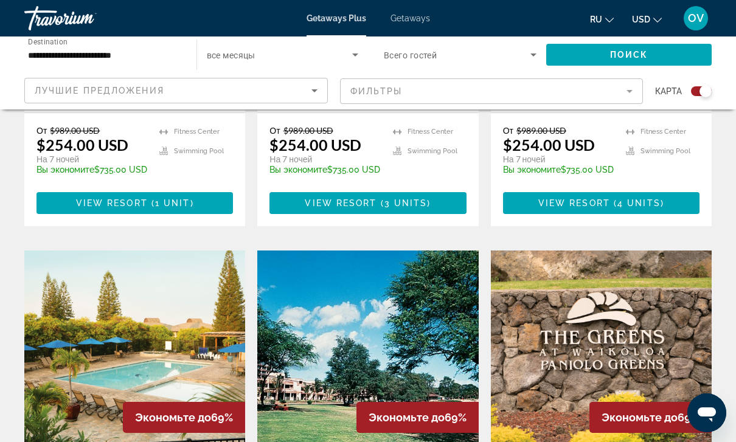
scroll to position [1600, 0]
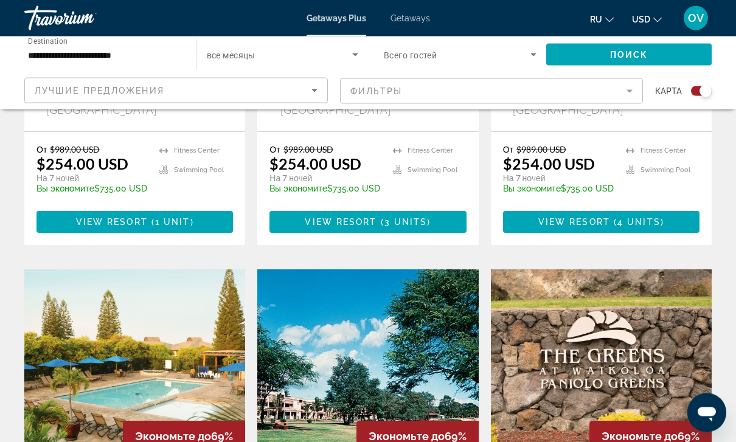
click at [413, 13] on span "Getaways" at bounding box center [411, 18] width 40 height 10
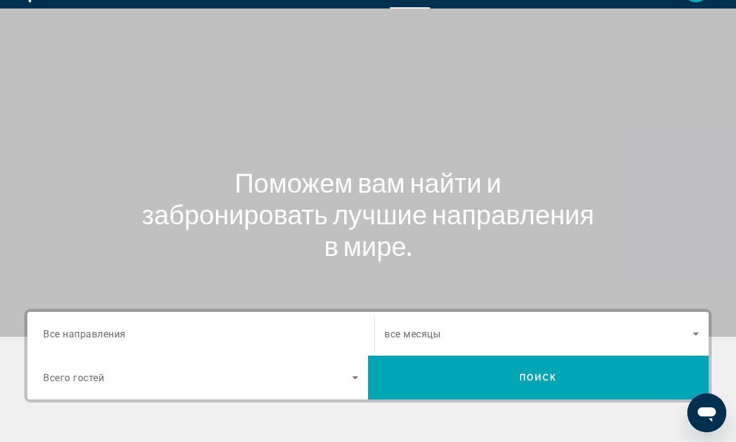
click at [117, 335] on span "Все направления" at bounding box center [84, 334] width 83 height 12
click at [117, 335] on input "Destination Все направления" at bounding box center [200, 334] width 315 height 15
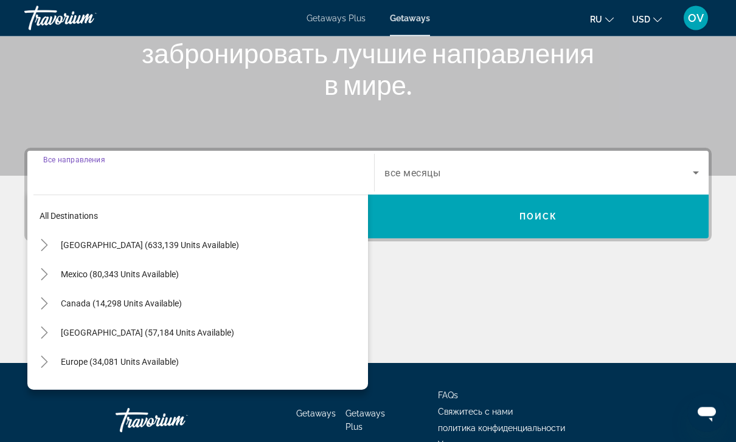
scroll to position [259, 0]
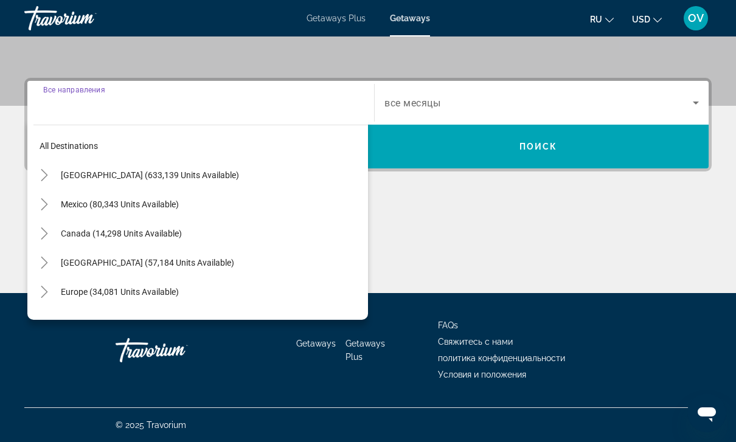
click at [175, 180] on span "[GEOGRAPHIC_DATA] (633,139 units available)" at bounding box center [150, 175] width 178 height 10
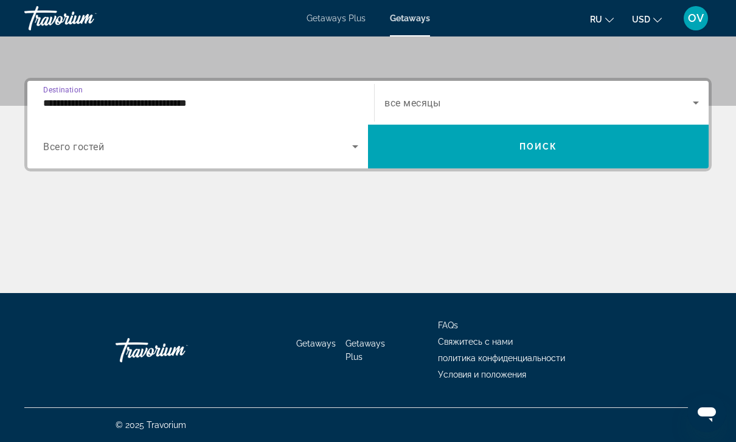
click at [165, 98] on input "**********" at bounding box center [200, 103] width 315 height 15
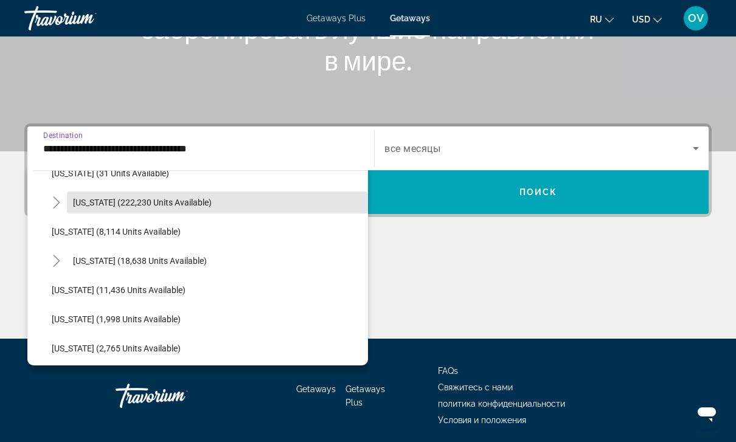
scroll to position [235, 0]
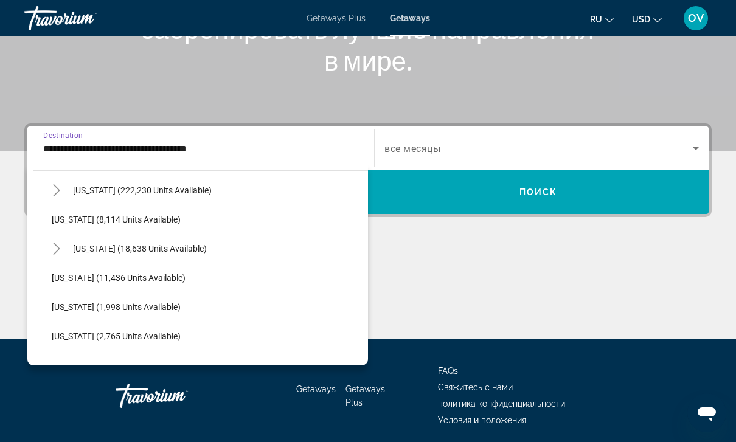
click at [147, 251] on span "[US_STATE] (18,638 units available)" at bounding box center [140, 249] width 134 height 10
type input "**********"
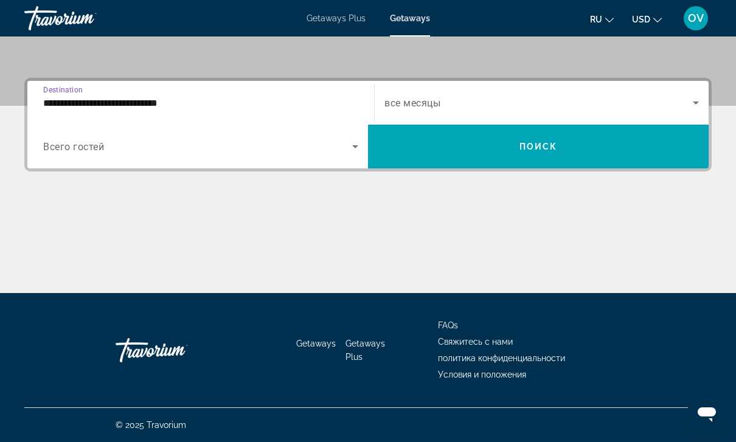
click at [651, 153] on span "Search widget" at bounding box center [538, 146] width 341 height 29
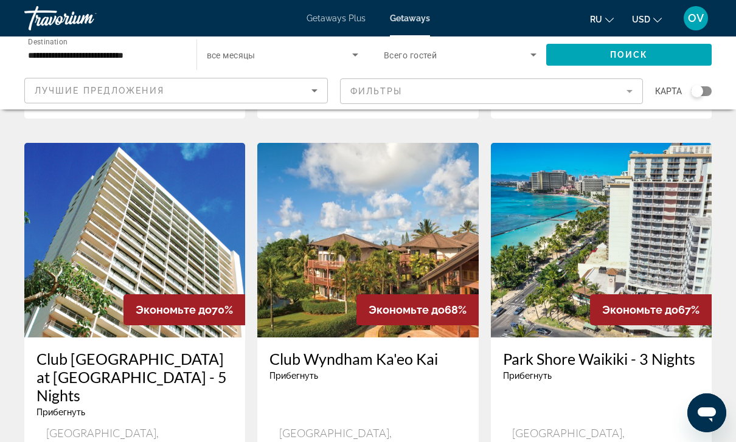
scroll to position [517, 0]
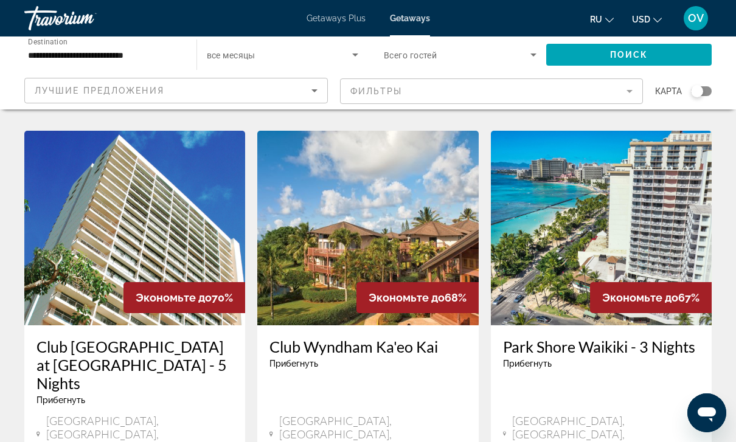
click at [646, 414] on div "[GEOGRAPHIC_DATA], [GEOGRAPHIC_DATA], [GEOGRAPHIC_DATA]" at bounding box center [601, 435] width 197 height 43
click at [156, 212] on img "Main content" at bounding box center [134, 228] width 221 height 195
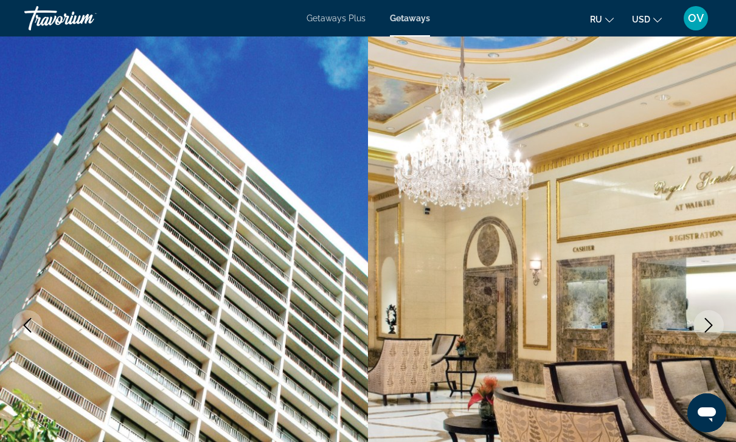
click at [709, 337] on button "Next image" at bounding box center [709, 325] width 30 height 30
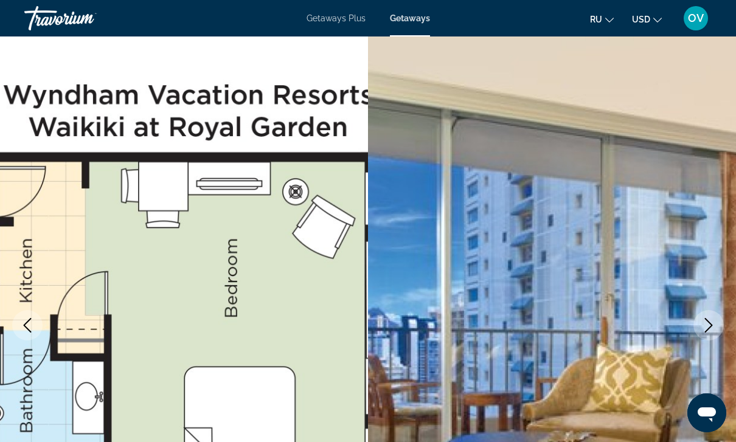
click at [702, 325] on icon "Next image" at bounding box center [709, 325] width 15 height 15
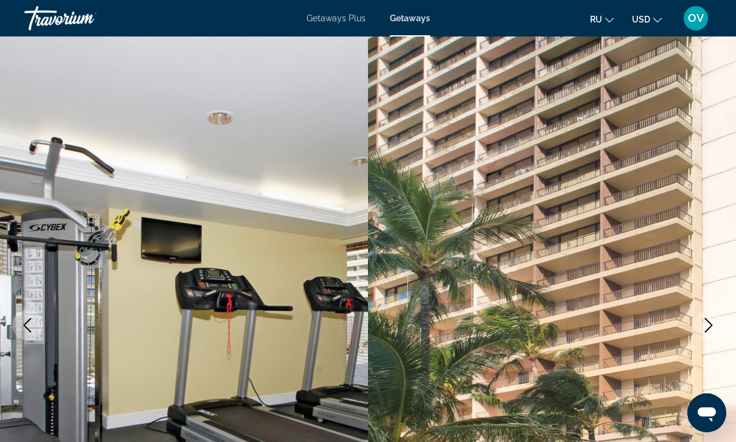
click at [707, 319] on icon "Next image" at bounding box center [709, 325] width 15 height 15
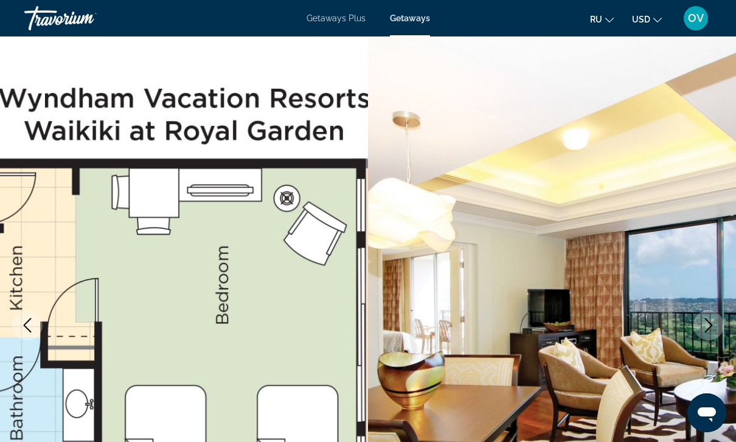
click at [711, 317] on button "Next image" at bounding box center [709, 325] width 30 height 30
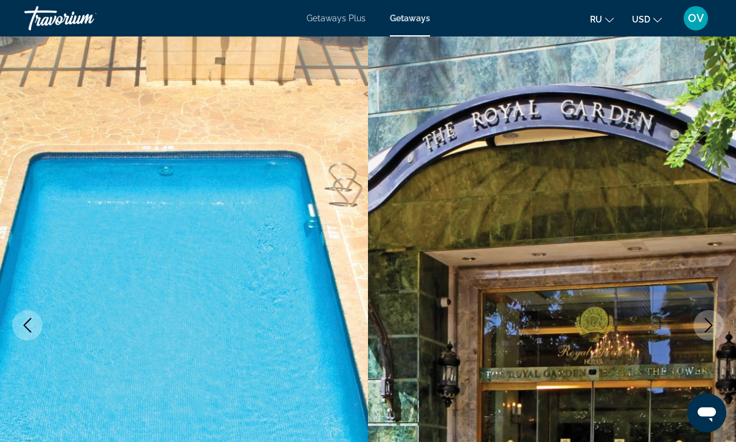
click at [702, 323] on icon "Next image" at bounding box center [709, 325] width 15 height 15
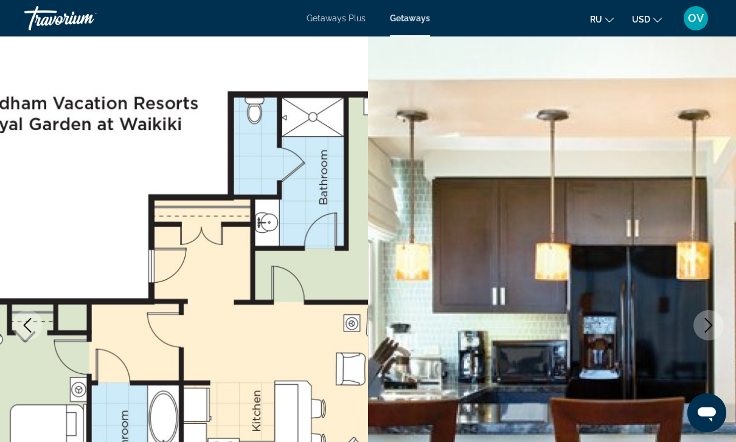
click at [702, 322] on icon "Next image" at bounding box center [709, 325] width 15 height 15
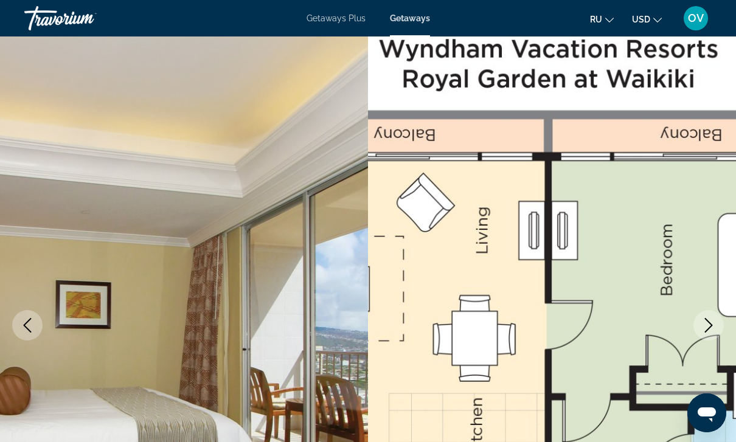
click at [702, 321] on icon "Next image" at bounding box center [709, 325] width 15 height 15
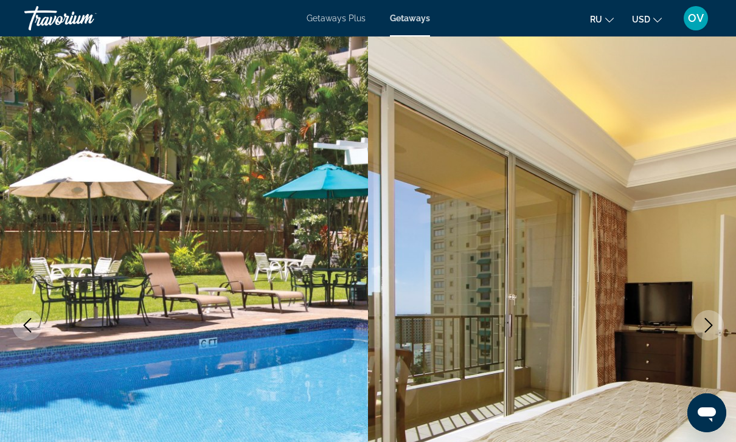
click at [702, 324] on icon "Next image" at bounding box center [709, 325] width 15 height 15
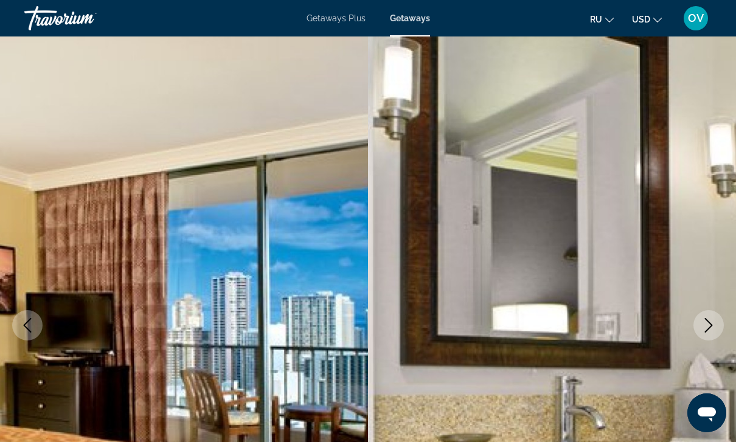
click at [702, 324] on icon "Next image" at bounding box center [709, 325] width 15 height 15
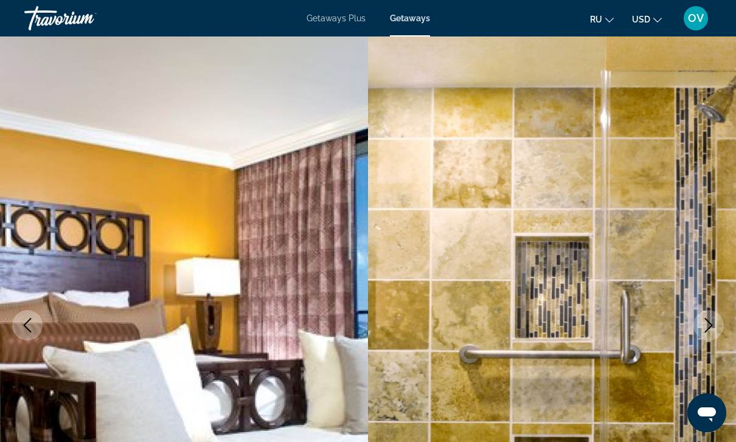
click at [701, 324] on button "Next image" at bounding box center [709, 325] width 30 height 30
click at [699, 325] on button "Next image" at bounding box center [709, 325] width 30 height 30
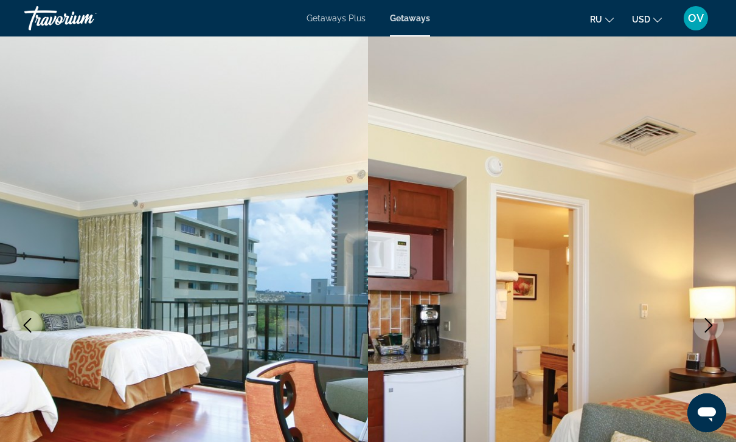
click at [699, 324] on button "Next image" at bounding box center [709, 325] width 30 height 30
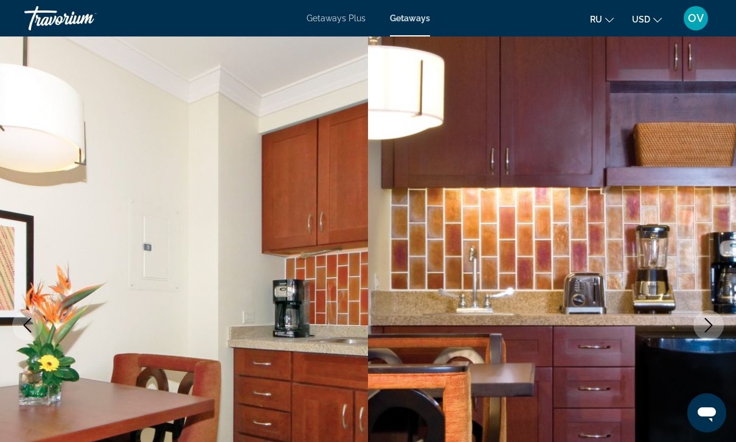
click at [702, 322] on icon "Next image" at bounding box center [709, 325] width 15 height 15
click at [702, 321] on icon "Next image" at bounding box center [709, 325] width 15 height 15
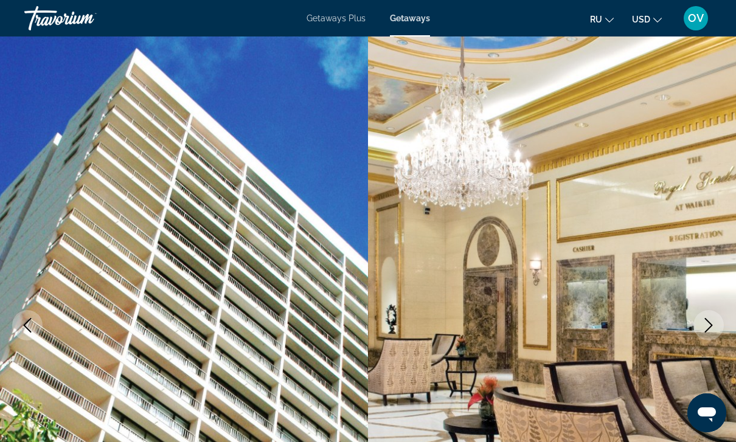
click at [701, 323] on button "Next image" at bounding box center [709, 325] width 30 height 30
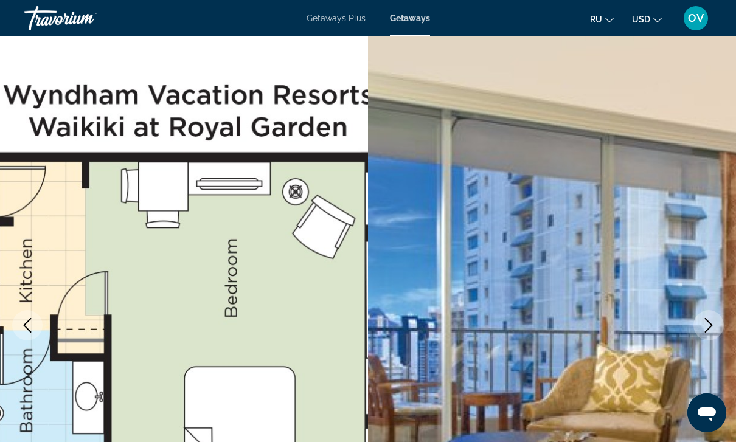
click at [28, 250] on img "Main content" at bounding box center [184, 326] width 368 height 578
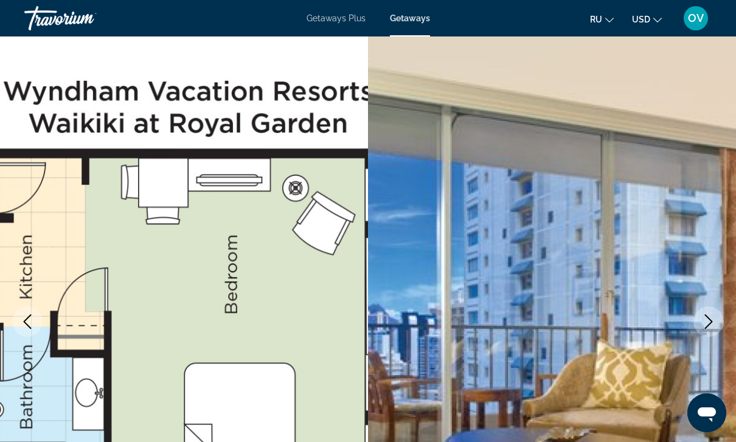
scroll to position [16, 0]
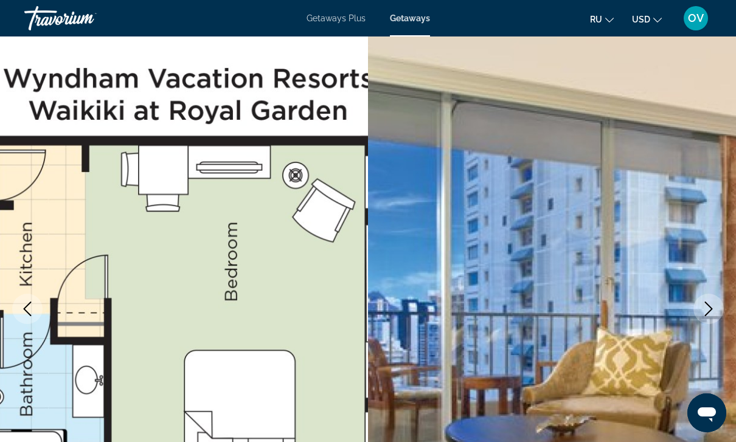
click at [166, 264] on img "Main content" at bounding box center [184, 309] width 368 height 578
click at [34, 237] on img "Main content" at bounding box center [184, 309] width 368 height 578
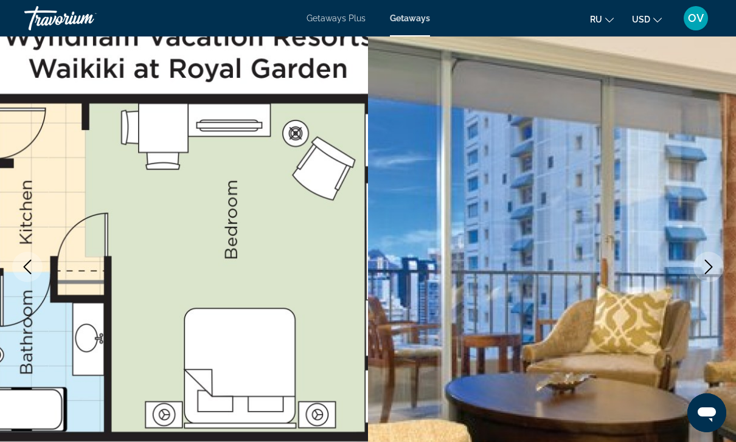
scroll to position [58, 0]
click at [710, 273] on icon "Next image" at bounding box center [709, 267] width 15 height 15
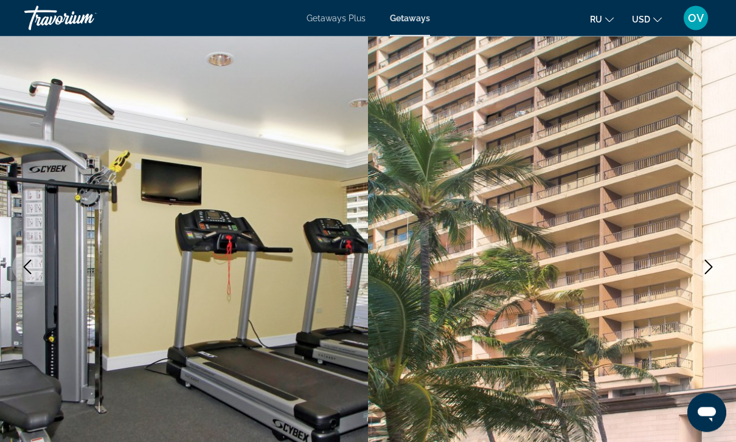
click at [702, 271] on icon "Next image" at bounding box center [709, 267] width 15 height 15
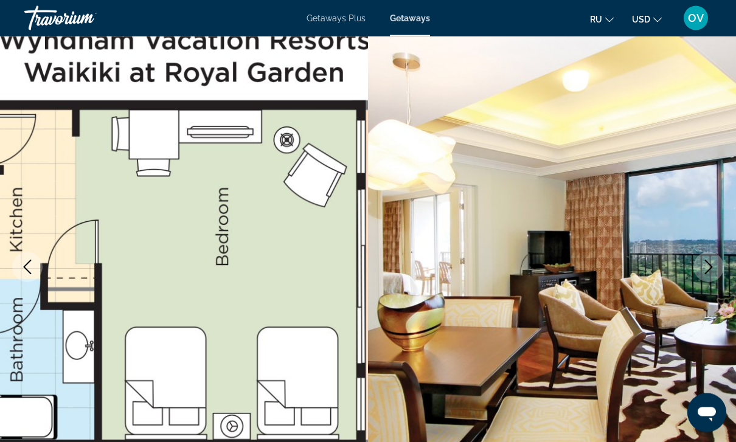
click at [711, 265] on icon "Next image" at bounding box center [709, 267] width 8 height 15
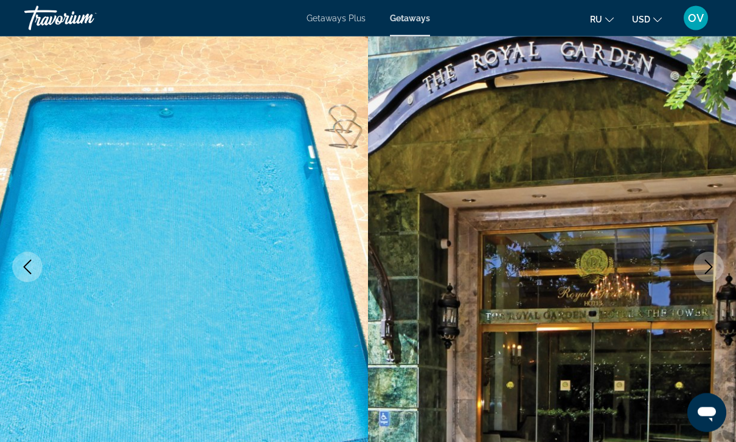
click at [708, 274] on icon "Next image" at bounding box center [709, 267] width 15 height 15
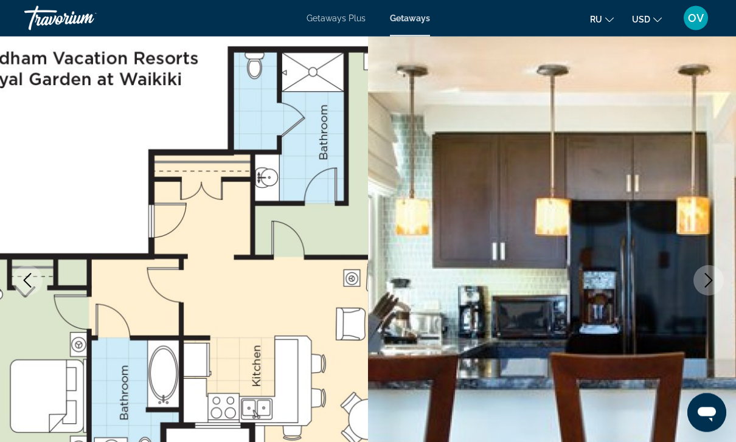
scroll to position [0, 0]
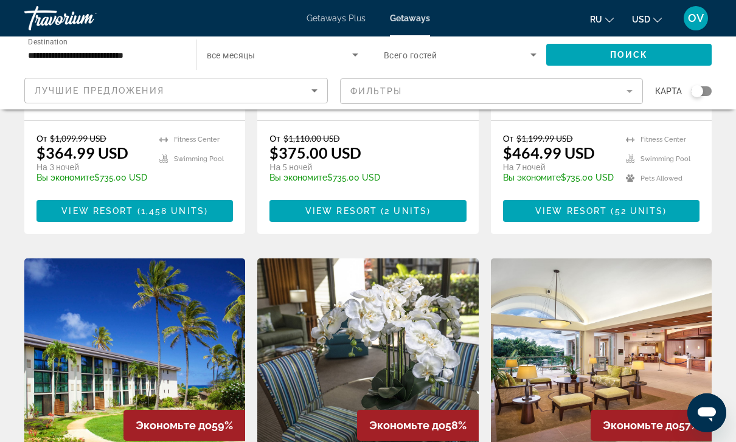
scroll to position [1324, 0]
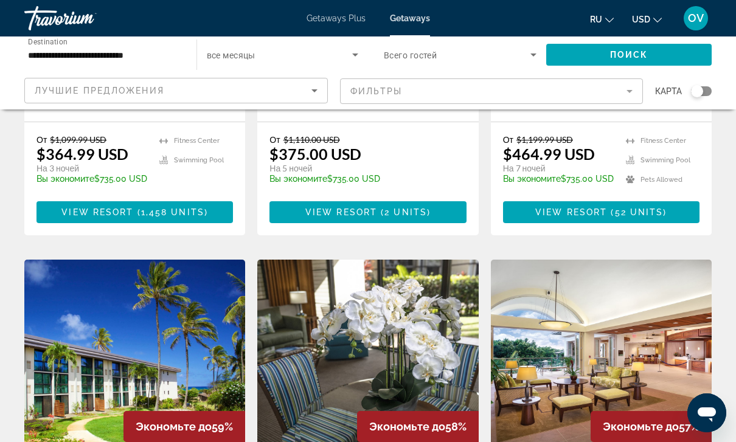
click at [679, 260] on img "Main content" at bounding box center [601, 357] width 221 height 195
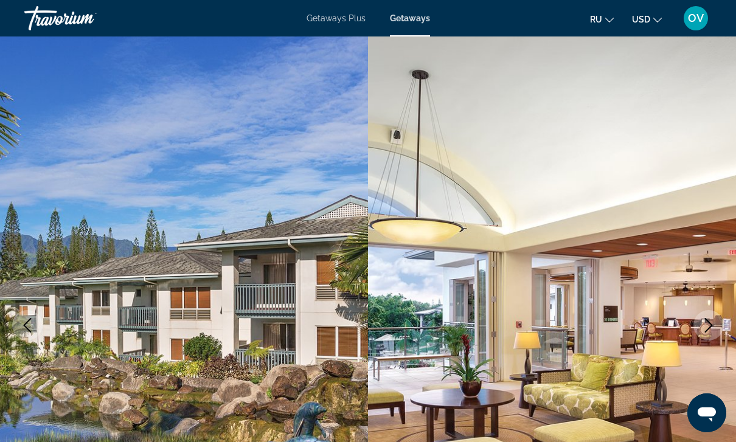
click at [704, 325] on icon "Next image" at bounding box center [709, 325] width 15 height 15
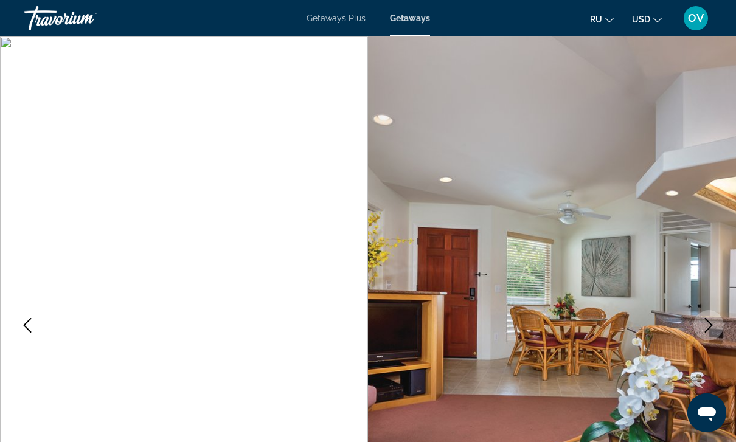
click at [710, 322] on icon "Next image" at bounding box center [709, 325] width 15 height 15
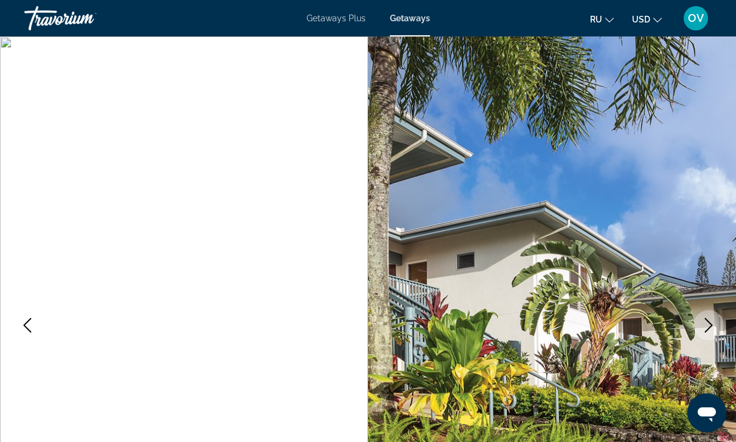
click at [703, 315] on button "Next image" at bounding box center [709, 325] width 30 height 30
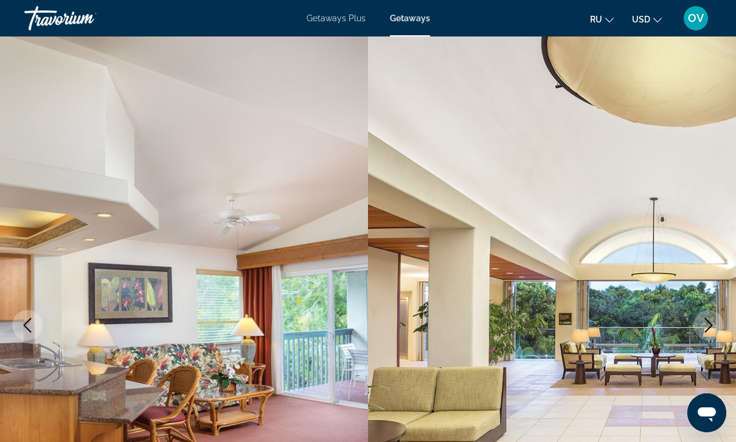
click at [710, 307] on img "Main content" at bounding box center [552, 326] width 368 height 578
click at [719, 297] on img "Main content" at bounding box center [552, 326] width 368 height 578
click at [724, 281] on img "Main content" at bounding box center [552, 326] width 368 height 578
click at [699, 275] on img "Main content" at bounding box center [552, 326] width 368 height 578
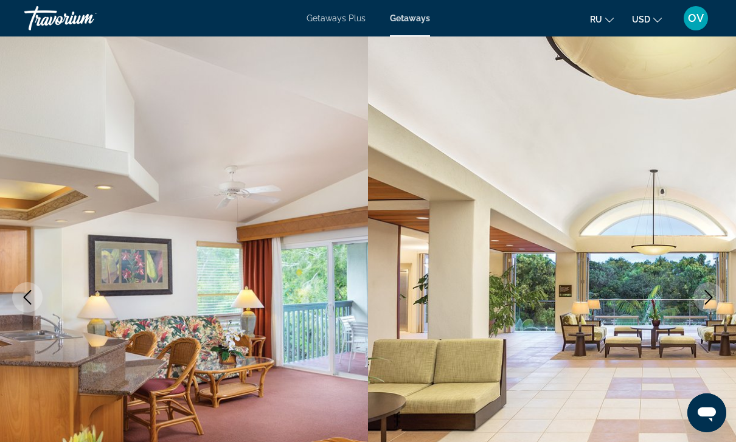
scroll to position [26, 0]
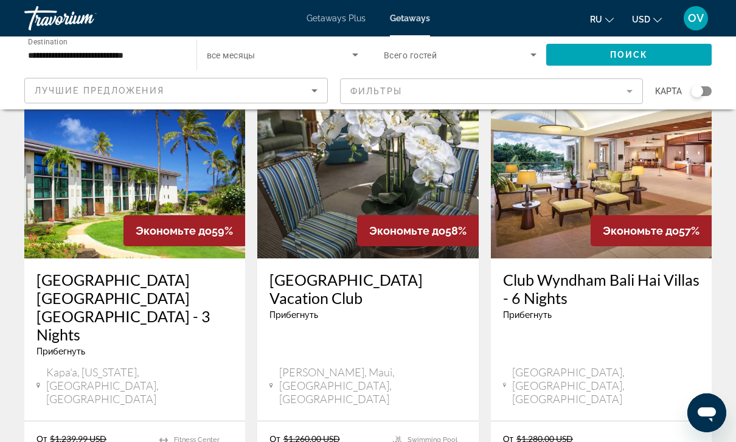
scroll to position [1614, 0]
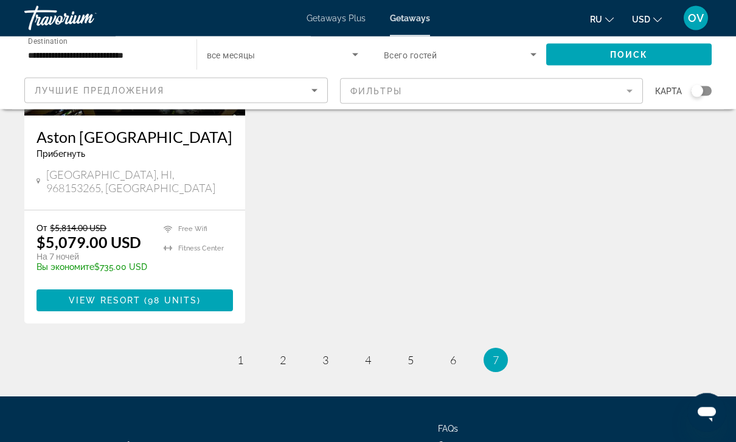
scroll to position [1100, 0]
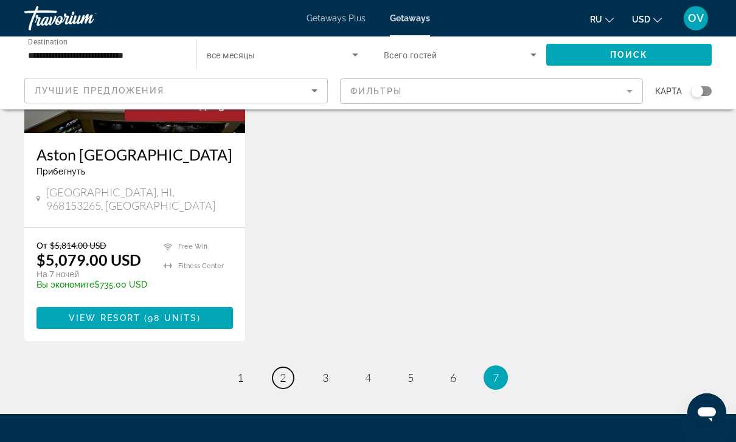
click at [282, 371] on span "2" at bounding box center [283, 377] width 6 height 13
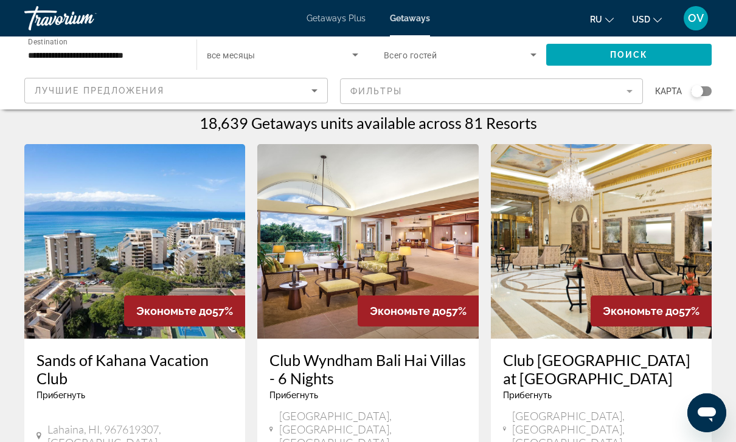
scroll to position [15, 0]
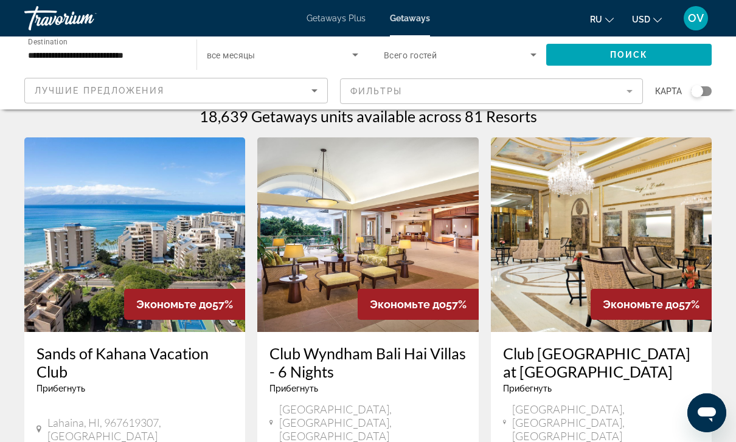
click at [394, 250] on img "Main content" at bounding box center [367, 235] width 221 height 195
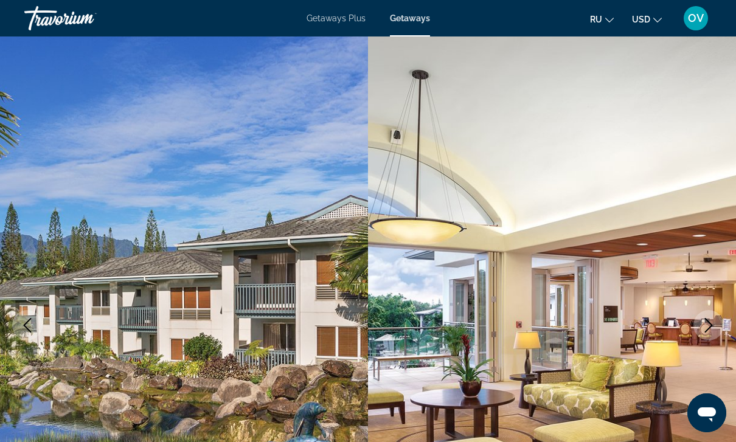
click at [658, 402] on img "Main content" at bounding box center [552, 326] width 368 height 578
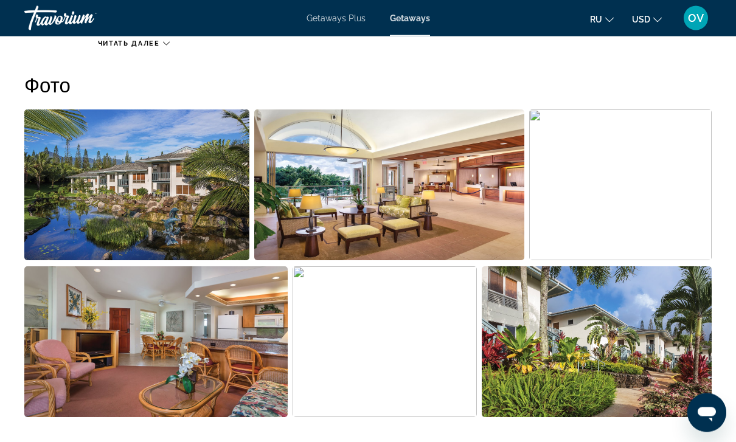
scroll to position [773, 0]
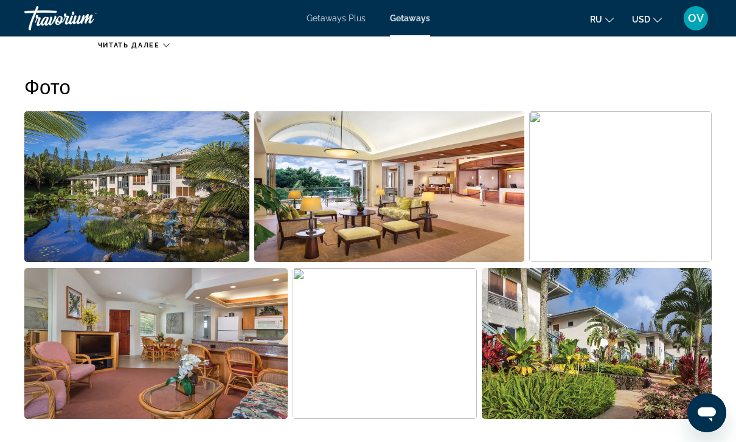
click at [184, 207] on img "Open full-screen image slider" at bounding box center [136, 186] width 225 height 151
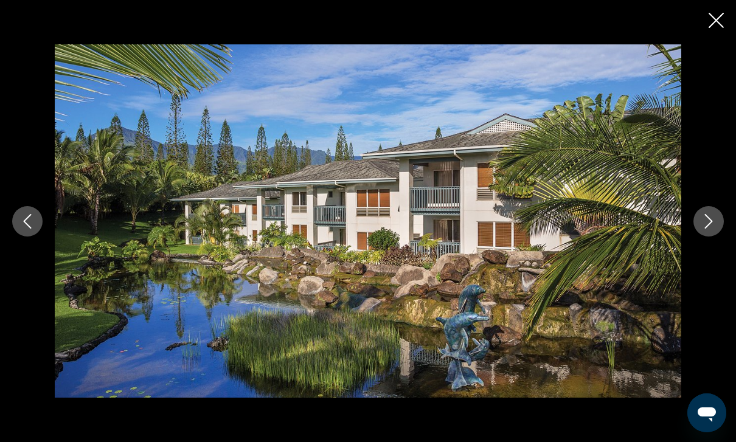
scroll to position [767, 0]
click at [693, 253] on div "prev next" at bounding box center [368, 221] width 736 height 354
click at [699, 237] on button "Next image" at bounding box center [709, 221] width 30 height 30
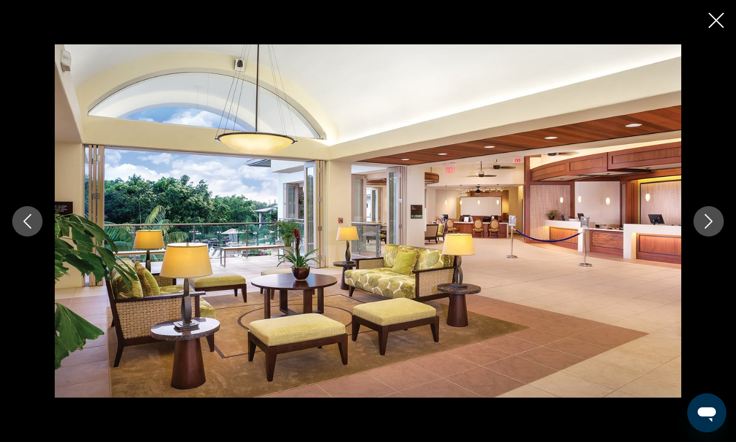
click at [706, 229] on icon "Next image" at bounding box center [709, 221] width 15 height 15
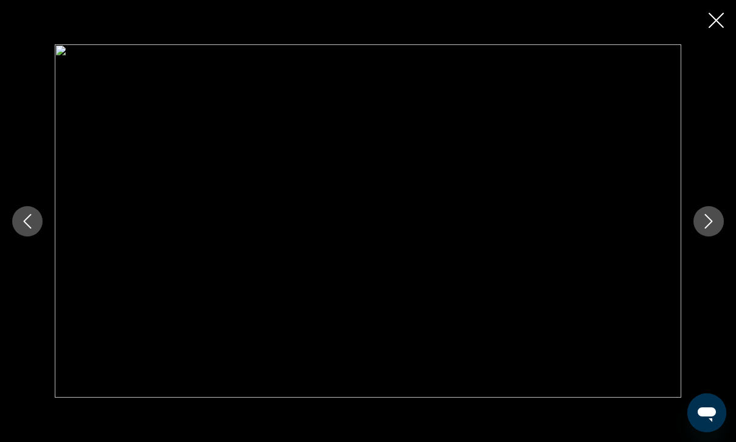
click at [708, 229] on icon "Next image" at bounding box center [709, 221] width 15 height 15
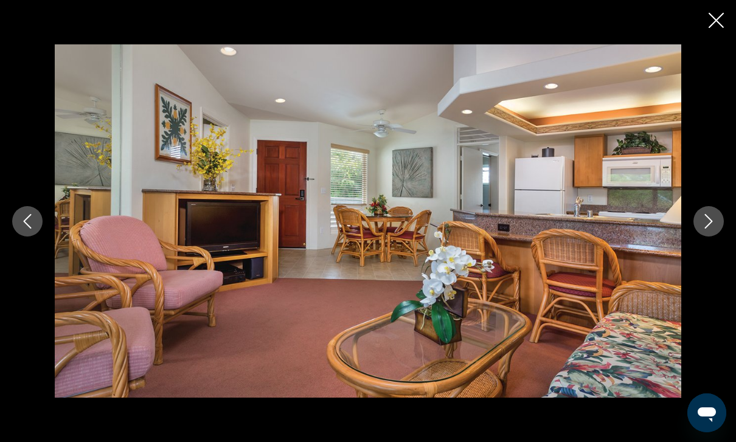
click at [706, 229] on icon "Next image" at bounding box center [709, 221] width 15 height 15
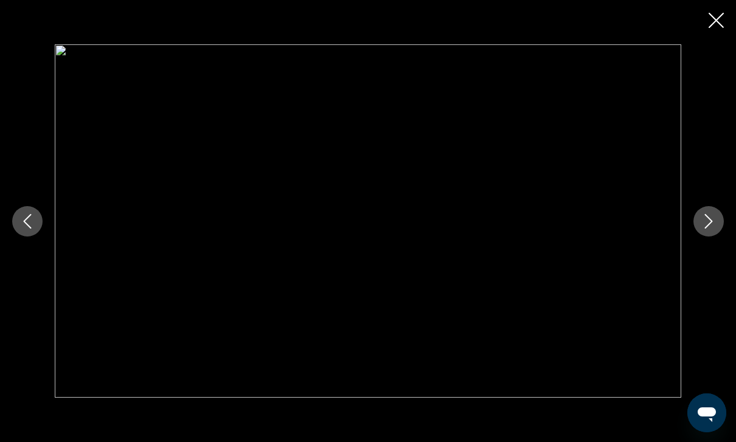
click at [704, 229] on icon "Next image" at bounding box center [709, 221] width 15 height 15
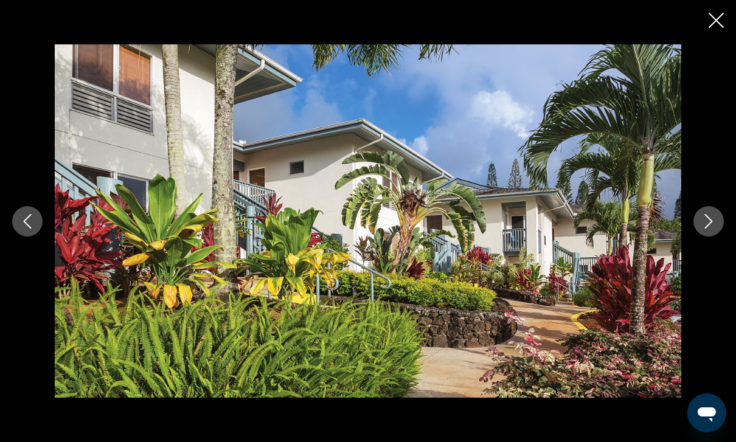
click at [704, 229] on icon "Next image" at bounding box center [709, 221] width 15 height 15
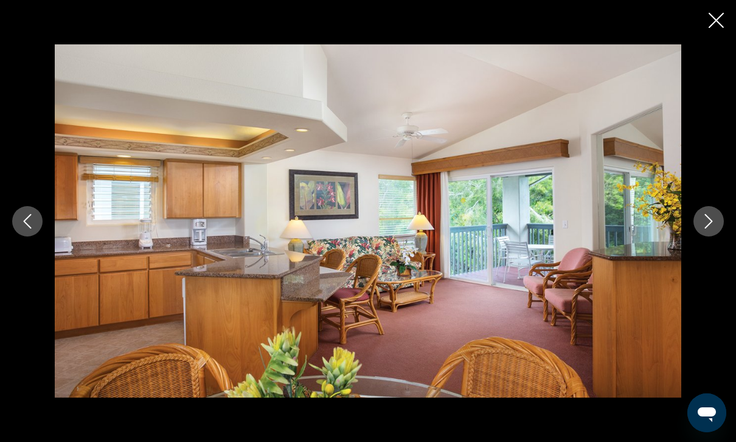
click at [707, 229] on icon "Next image" at bounding box center [709, 221] width 15 height 15
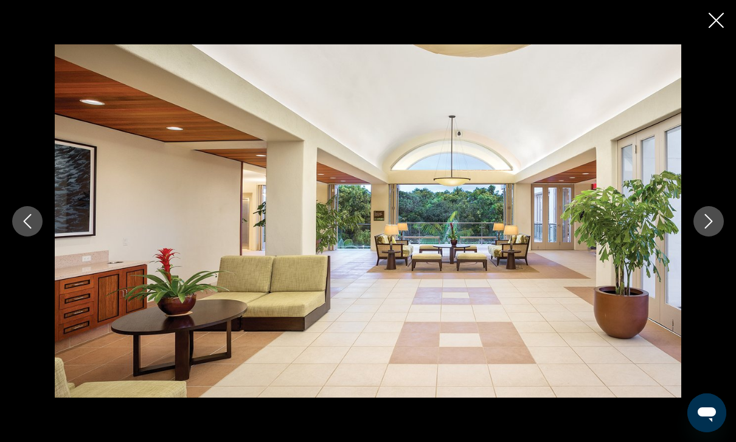
click at [697, 237] on button "Next image" at bounding box center [709, 221] width 30 height 30
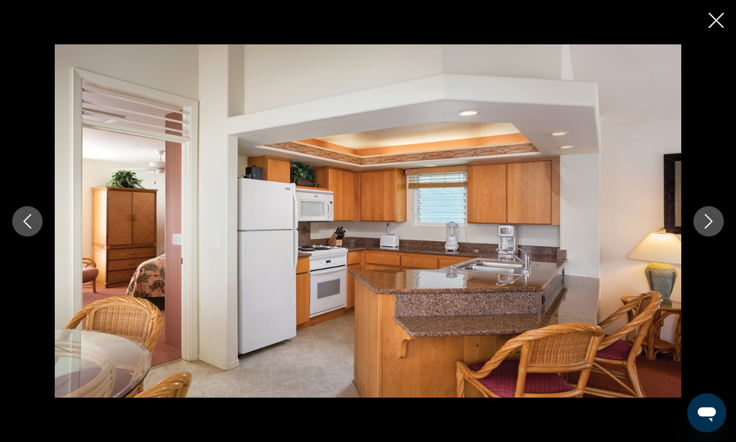
click at [717, 21] on icon "Close slideshow" at bounding box center [716, 20] width 15 height 15
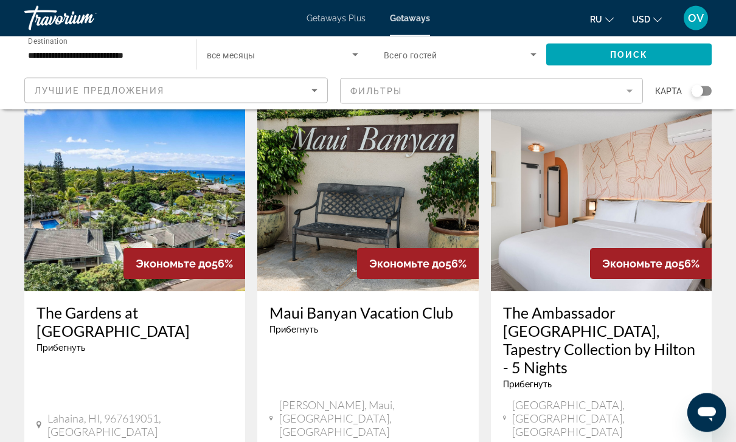
scroll to position [509, 0]
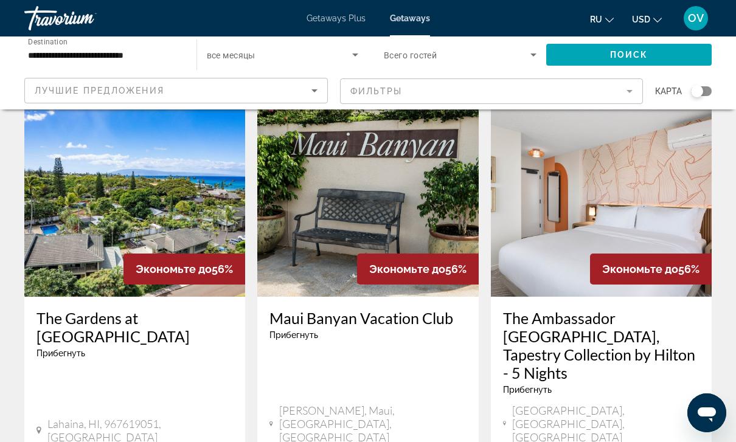
click at [696, 197] on img "Main content" at bounding box center [601, 199] width 221 height 195
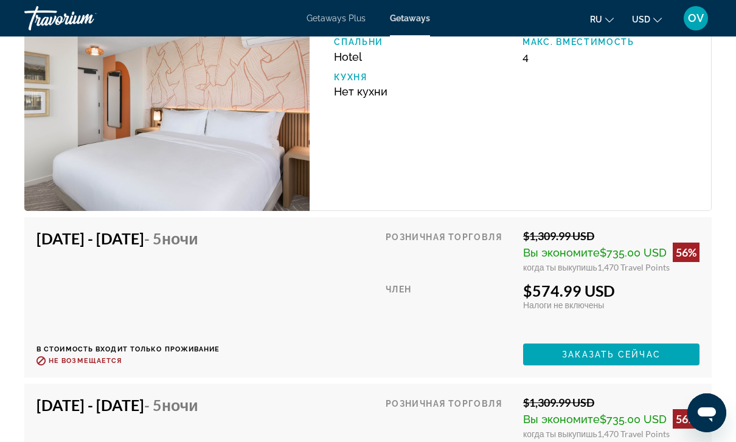
scroll to position [2201, 0]
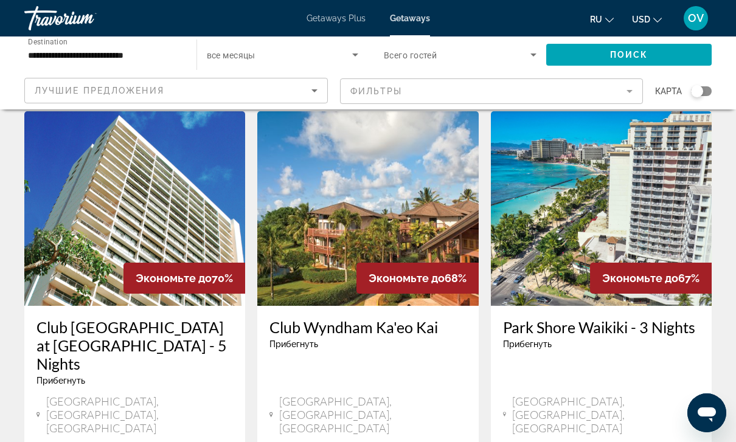
scroll to position [534, 0]
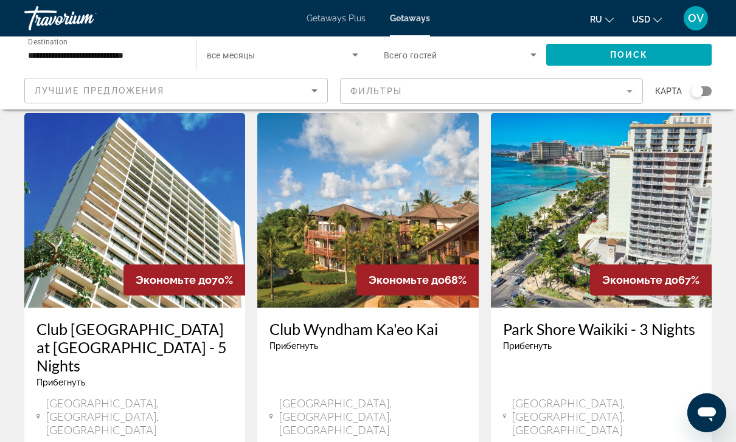
click at [203, 170] on img "Main content" at bounding box center [134, 210] width 221 height 195
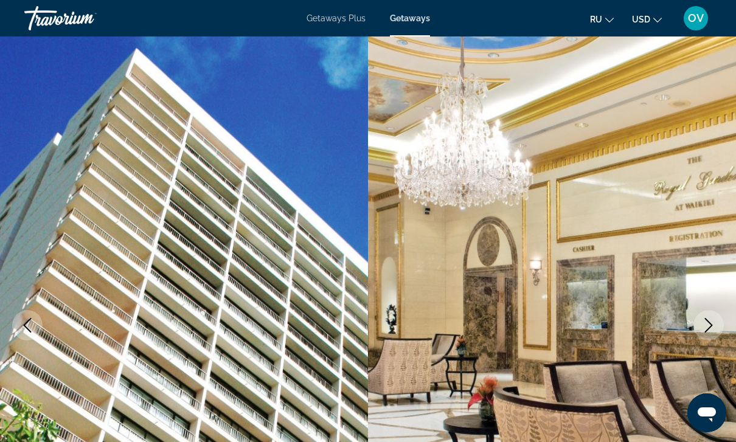
click at [713, 335] on button "Next image" at bounding box center [709, 325] width 30 height 30
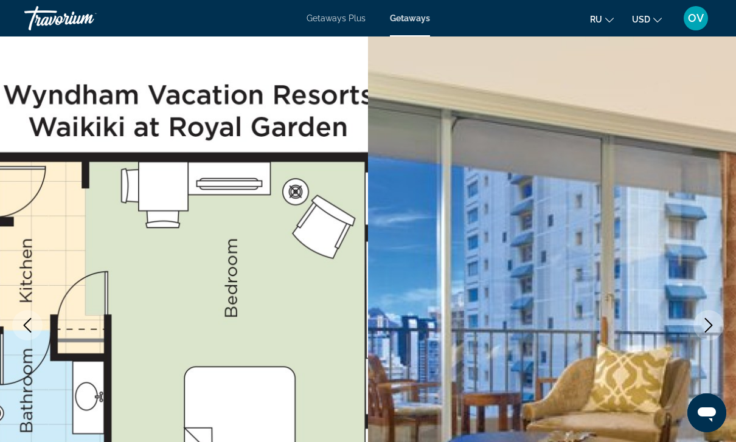
click at [708, 334] on button "Next image" at bounding box center [709, 325] width 30 height 30
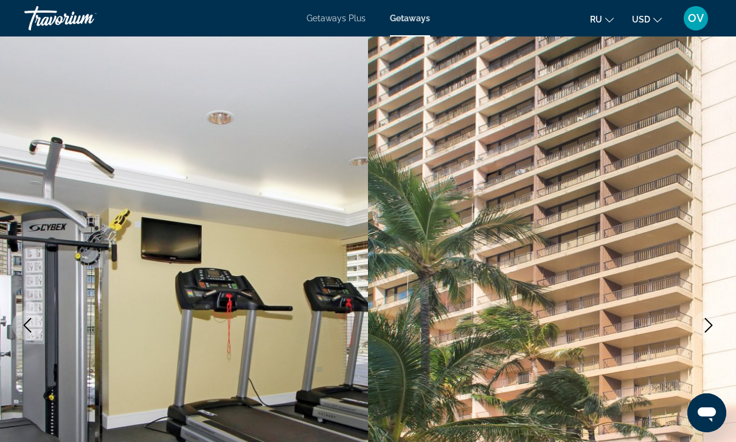
click at [708, 328] on icon "Next image" at bounding box center [709, 325] width 15 height 15
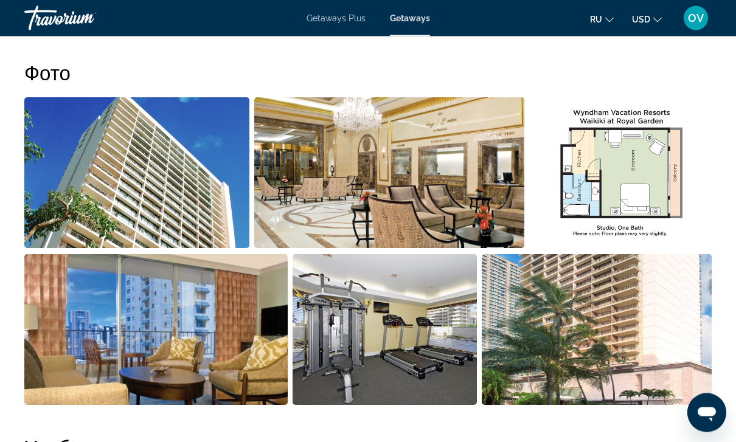
scroll to position [764, 0]
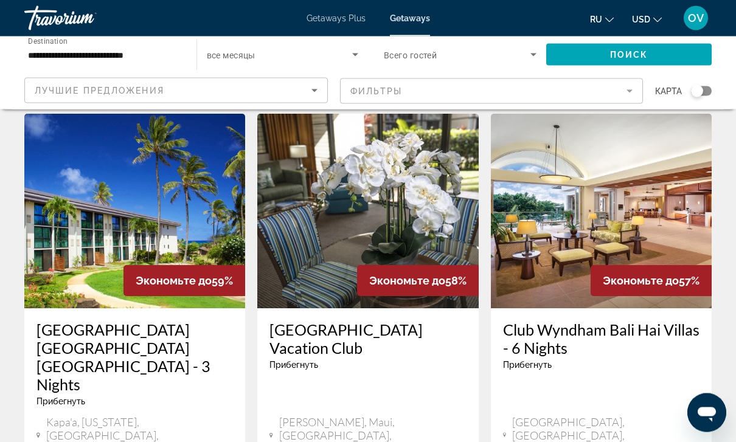
scroll to position [1474, 0]
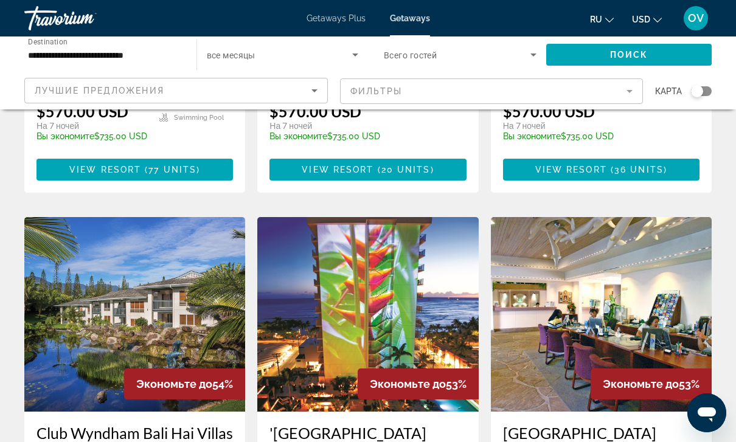
scroll to position [1347, 0]
click at [418, 218] on img "Main content" at bounding box center [367, 315] width 221 height 195
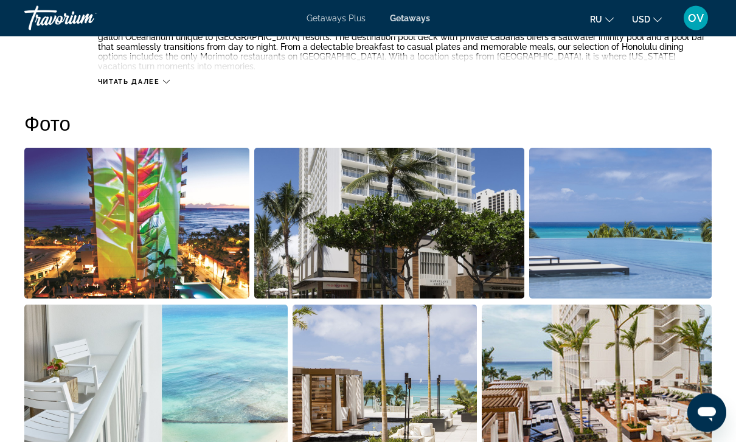
scroll to position [738, 0]
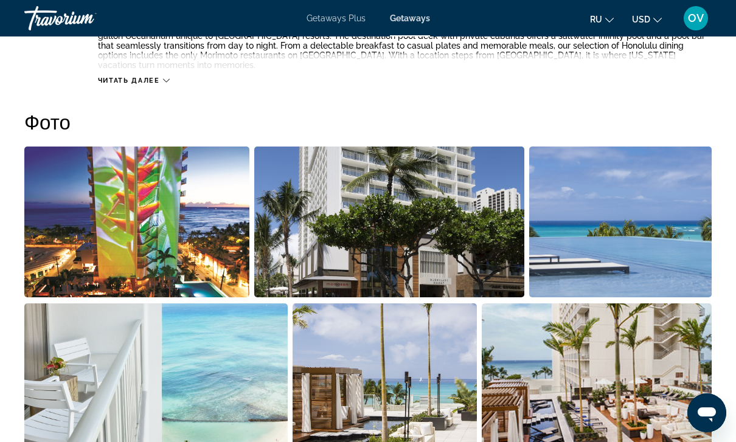
click at [670, 250] on img "Open full-screen image slider" at bounding box center [620, 222] width 183 height 151
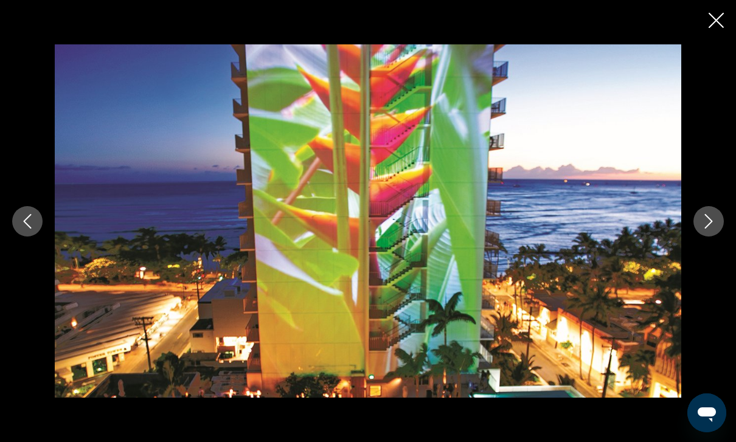
click at [713, 229] on icon "Next image" at bounding box center [709, 221] width 15 height 15
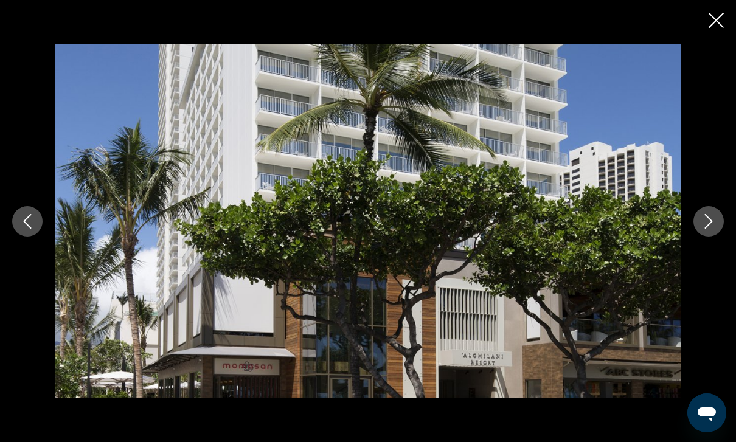
click at [714, 229] on icon "Next image" at bounding box center [709, 221] width 15 height 15
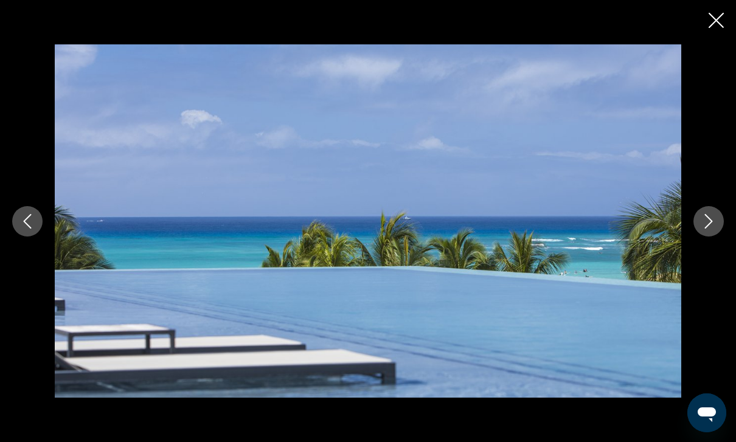
click at [700, 237] on button "Next image" at bounding box center [709, 221] width 30 height 30
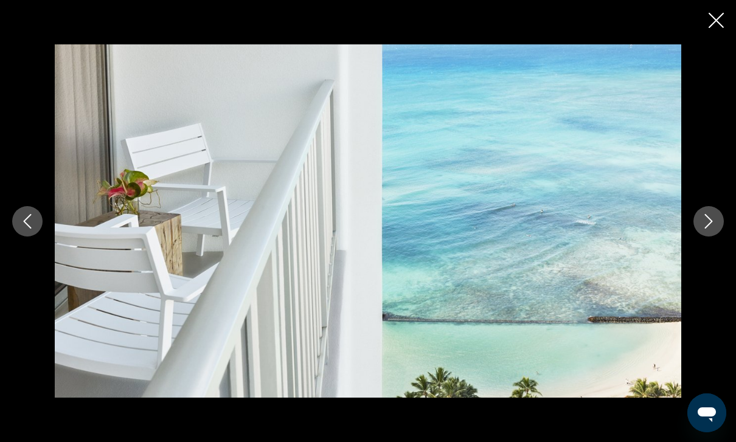
click at [703, 229] on icon "Next image" at bounding box center [709, 221] width 15 height 15
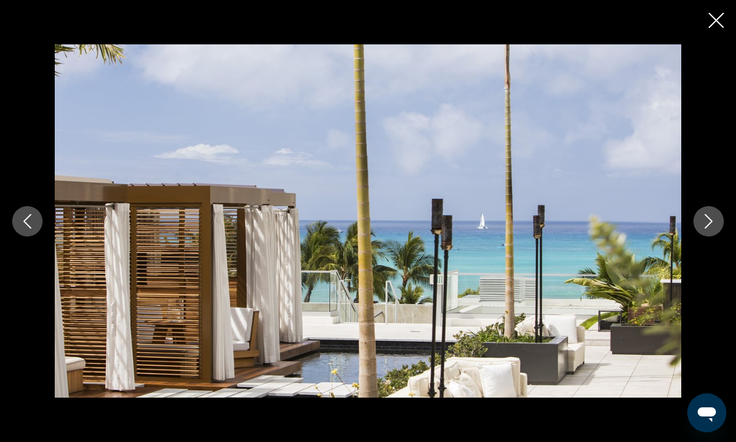
click at [704, 229] on icon "Next image" at bounding box center [709, 221] width 15 height 15
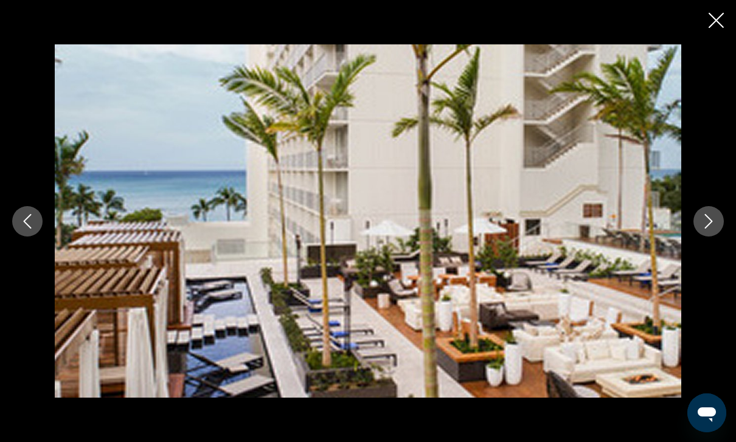
click at [711, 229] on icon "Next image" at bounding box center [709, 221] width 15 height 15
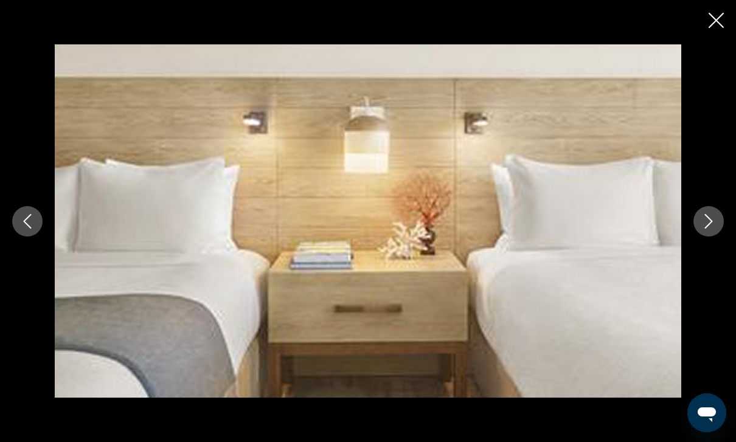
click at [705, 229] on icon "Next image" at bounding box center [709, 221] width 15 height 15
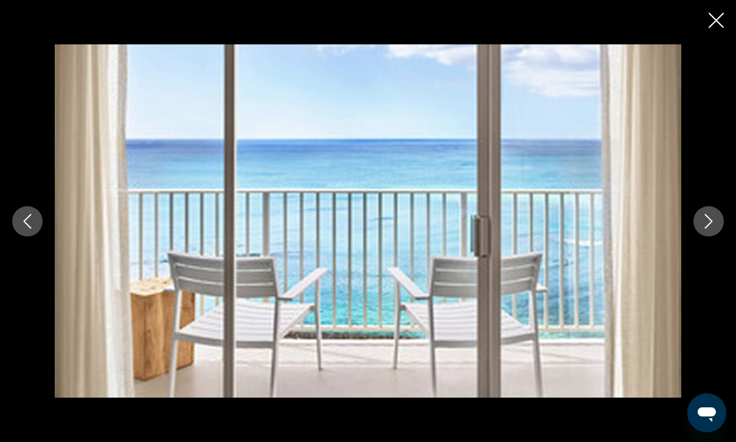
click at [704, 229] on icon "Next image" at bounding box center [709, 221] width 15 height 15
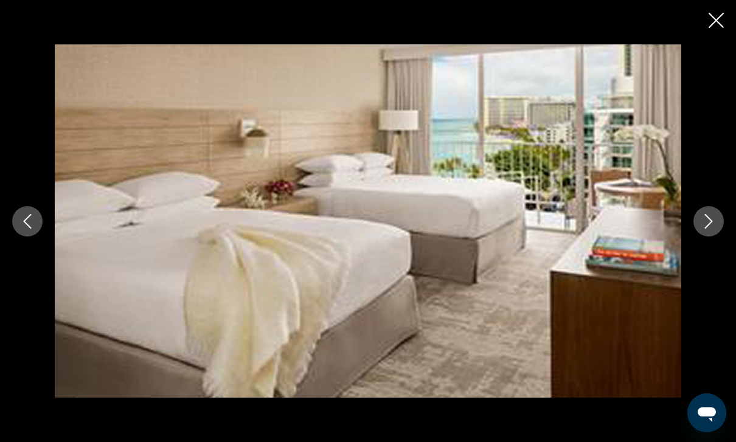
click at [711, 23] on icon "Close slideshow" at bounding box center [716, 20] width 15 height 15
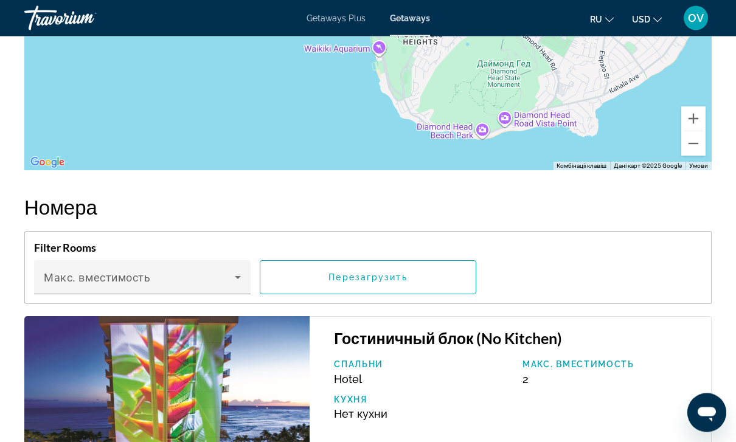
scroll to position [1979, 0]
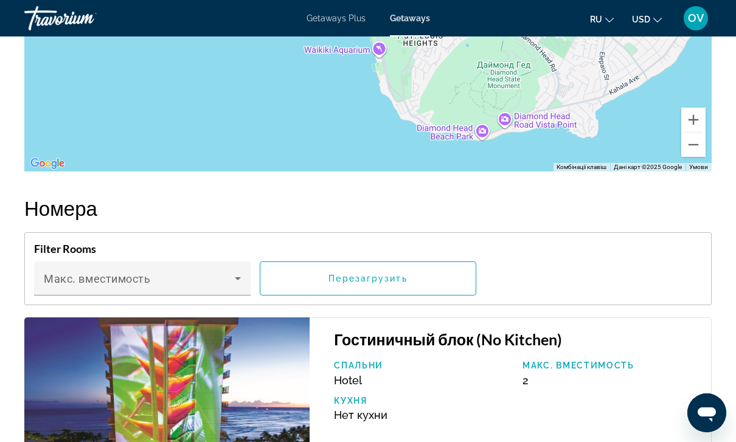
click at [236, 271] on icon "Main content" at bounding box center [238, 278] width 15 height 15
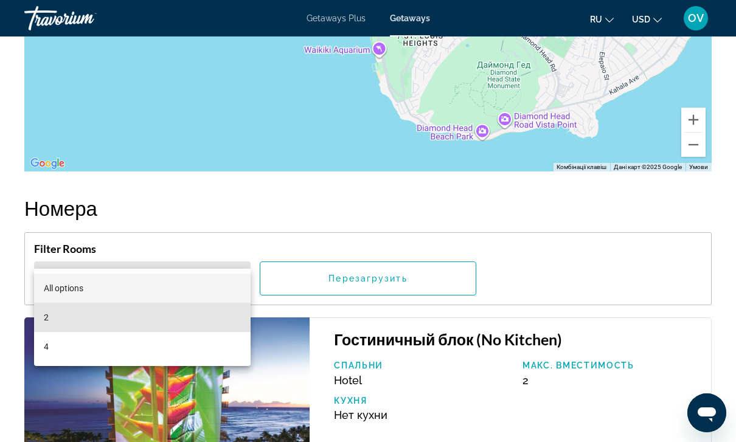
click at [109, 321] on mat-option "2" at bounding box center [142, 317] width 217 height 29
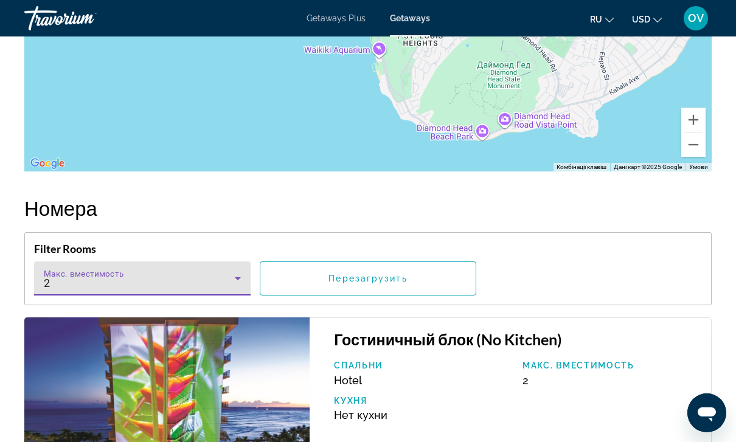
click at [425, 264] on span "Main content" at bounding box center [367, 278] width 215 height 29
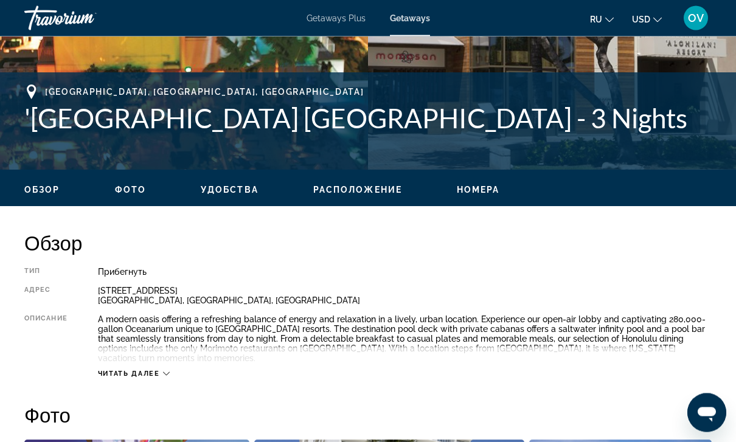
scroll to position [445, 0]
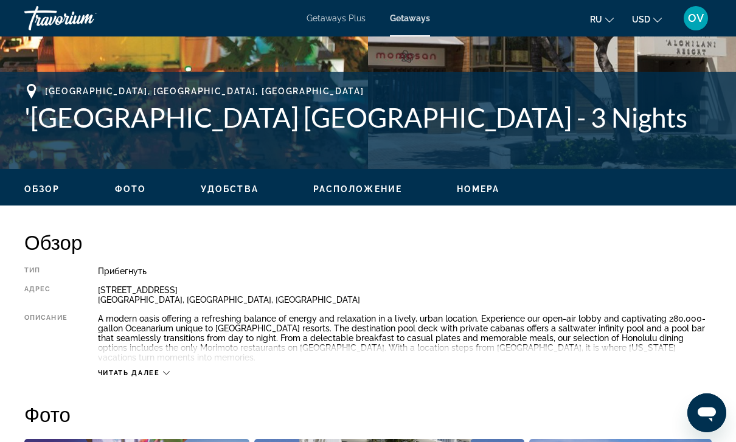
click at [169, 370] on icon "Main content" at bounding box center [166, 373] width 7 height 7
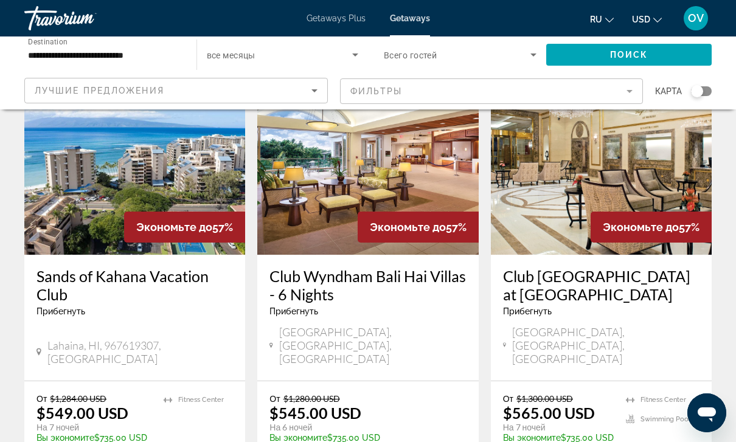
scroll to position [91, 0]
click at [153, 184] on img "Main content" at bounding box center [134, 158] width 221 height 195
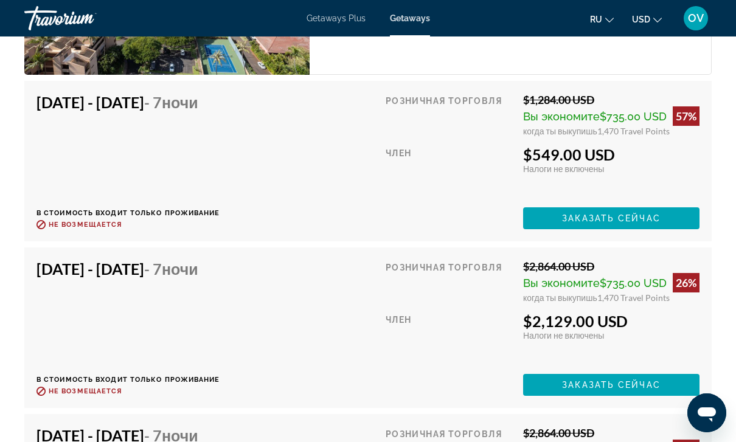
scroll to position [2483, 0]
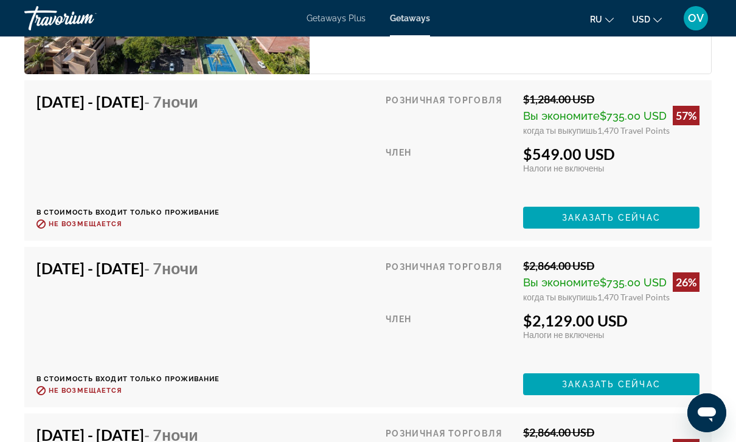
click at [601, 344] on div "Розничная торговля $2,864.00 USD Вы экономите $735.00 USD 26% когда ты выкупишь…" at bounding box center [543, 327] width 314 height 136
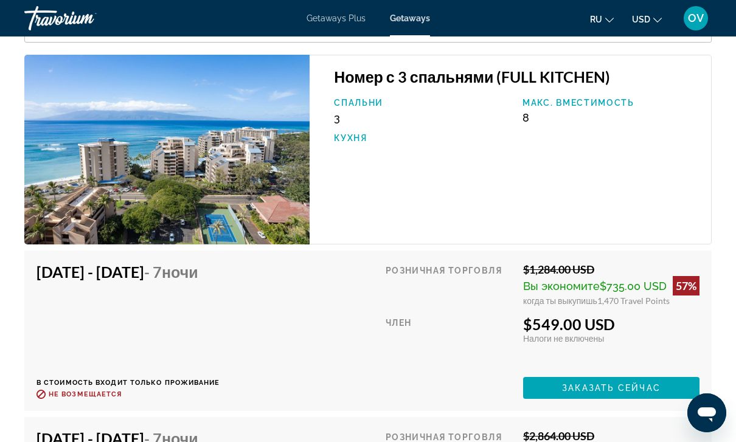
scroll to position [2345, 0]
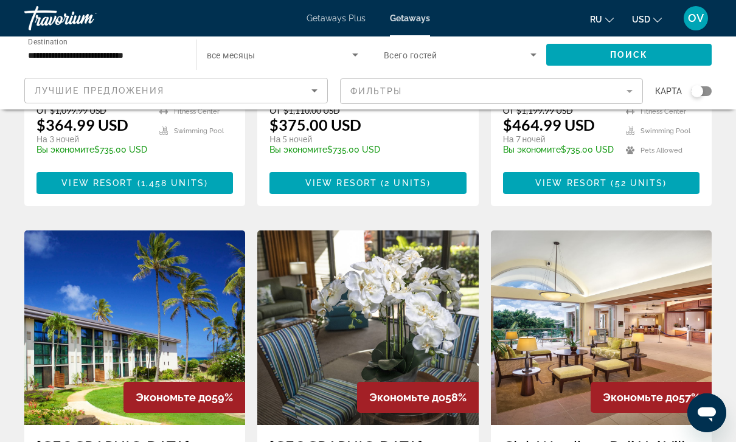
scroll to position [1348, 0]
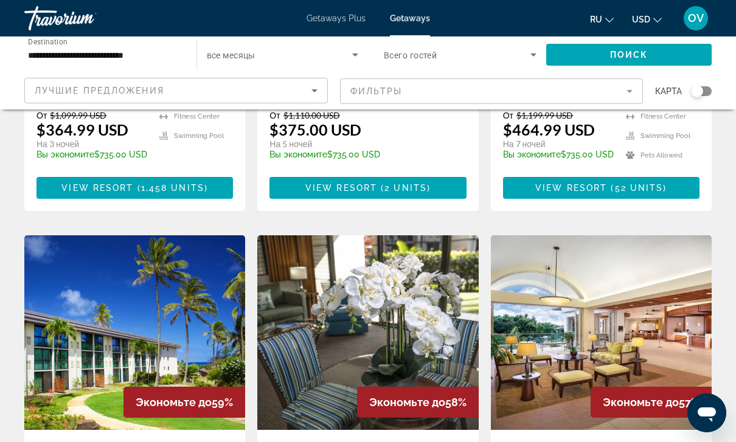
click at [667, 239] on img "Main content" at bounding box center [601, 333] width 221 height 195
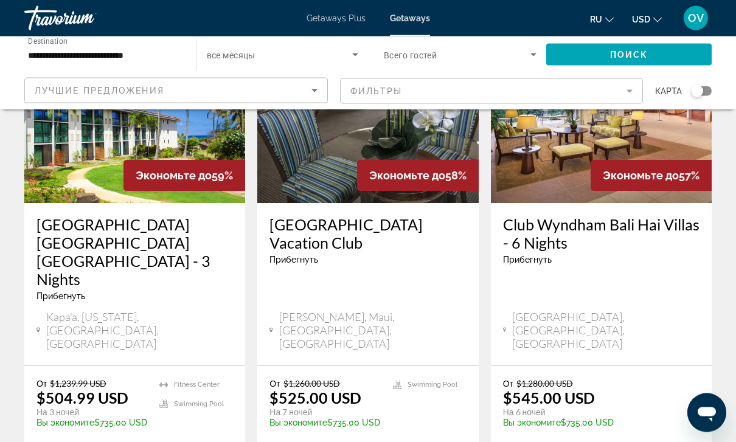
scroll to position [1576, 0]
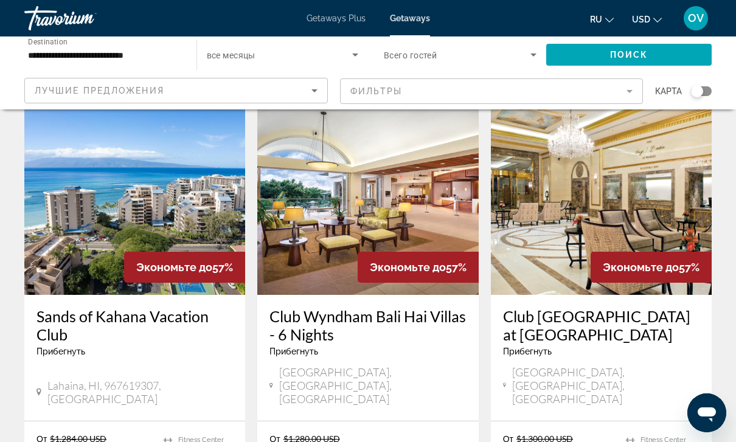
scroll to position [50, 0]
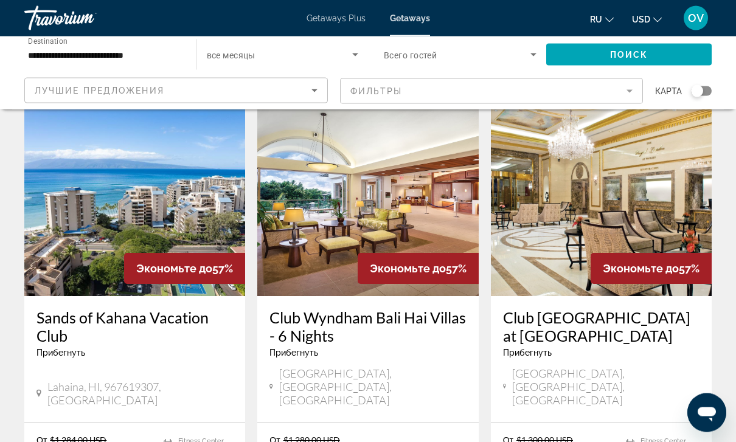
click at [191, 239] on img "Main content" at bounding box center [134, 199] width 221 height 195
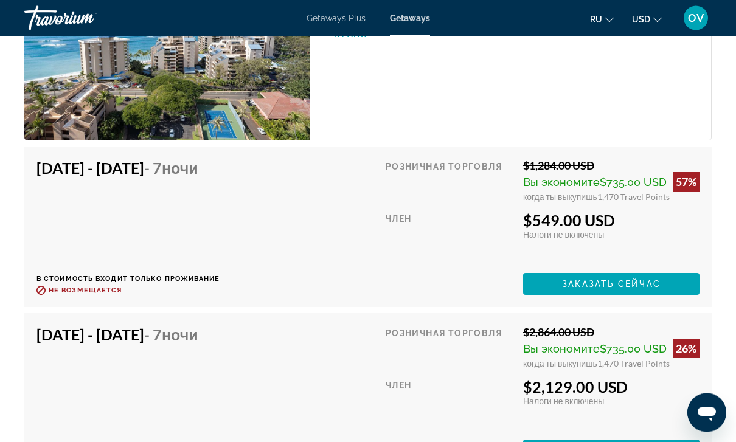
scroll to position [2418, 0]
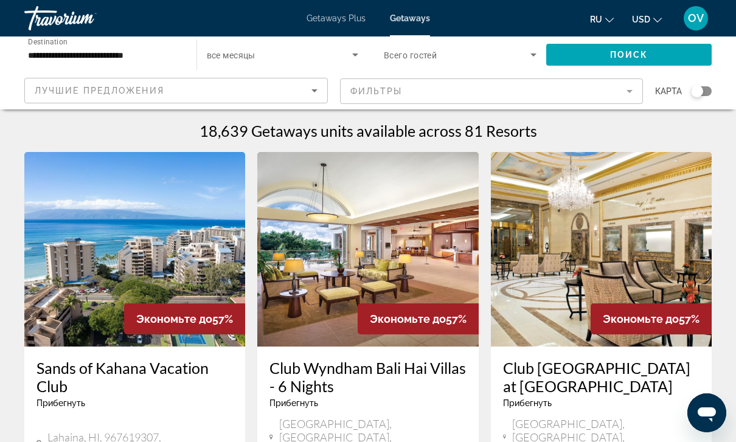
click at [353, 55] on icon "Search widget" at bounding box center [355, 54] width 15 height 15
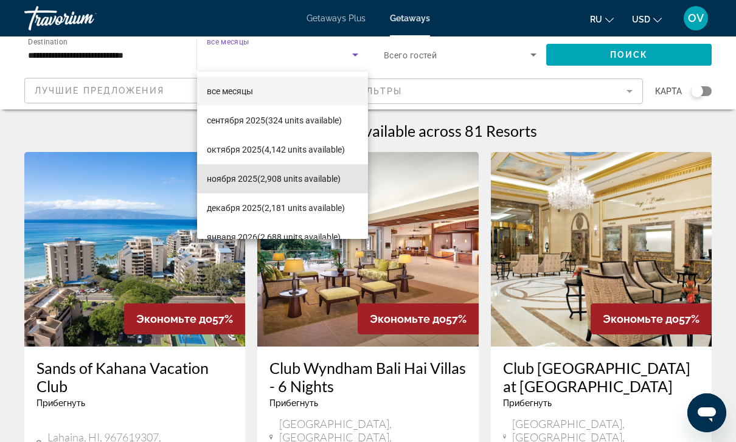
click at [309, 184] on span "ноября 2025 (2,908 units available)" at bounding box center [274, 179] width 134 height 15
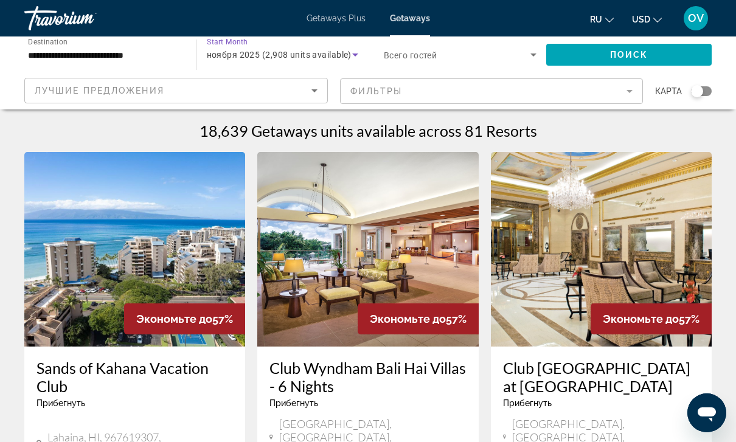
click at [657, 60] on span "Search widget" at bounding box center [629, 54] width 166 height 29
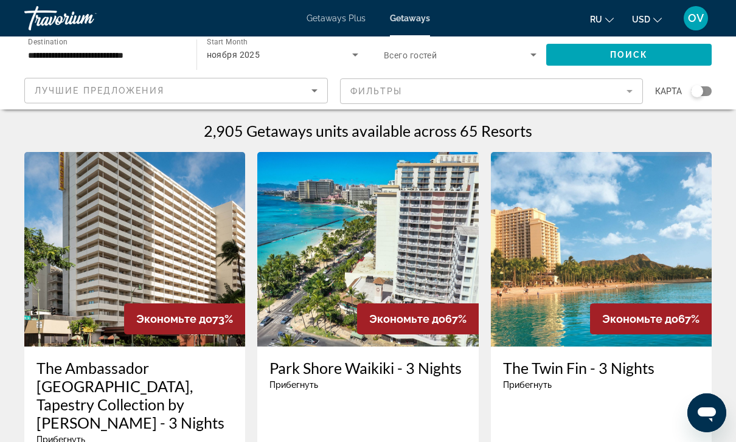
click at [531, 52] on icon "Search widget" at bounding box center [533, 54] width 15 height 15
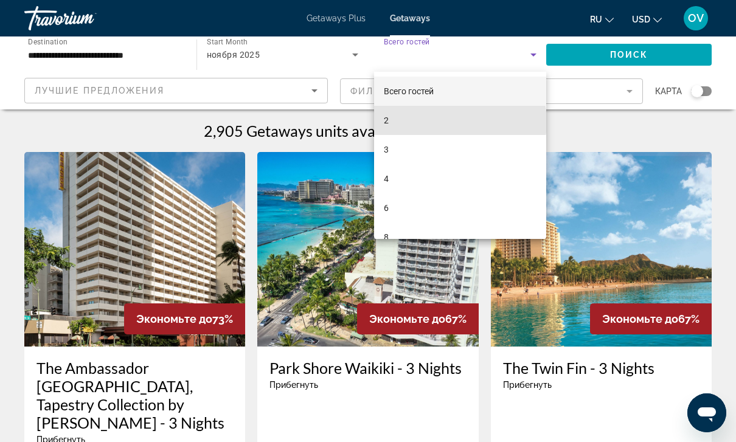
click at [442, 122] on mat-option "2" at bounding box center [460, 120] width 172 height 29
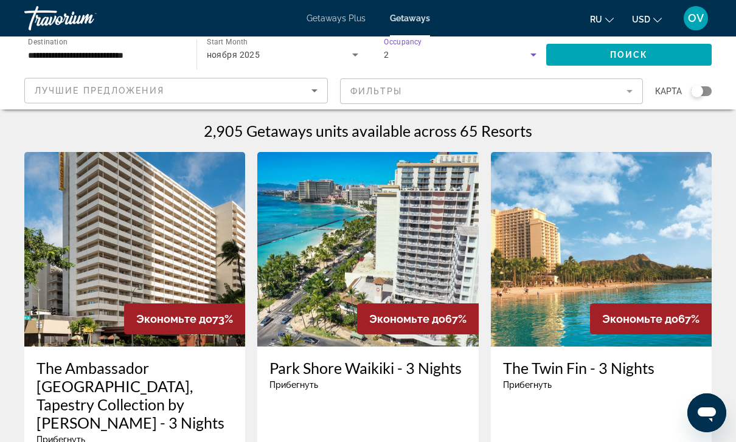
click at [345, 58] on div "ноября 2025" at bounding box center [280, 54] width 146 height 15
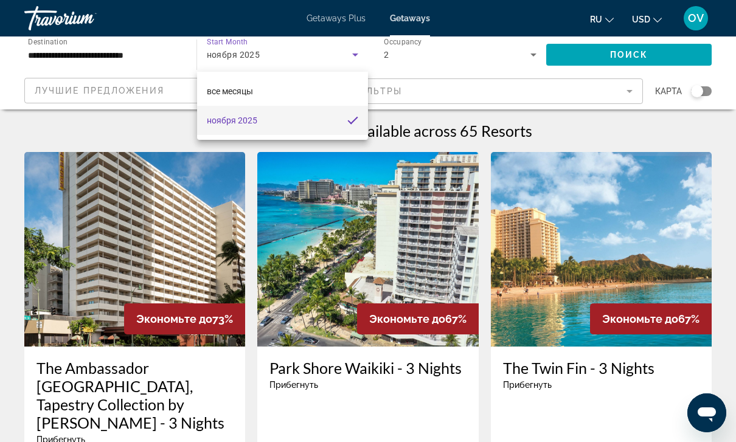
click at [133, 57] on div at bounding box center [368, 221] width 736 height 442
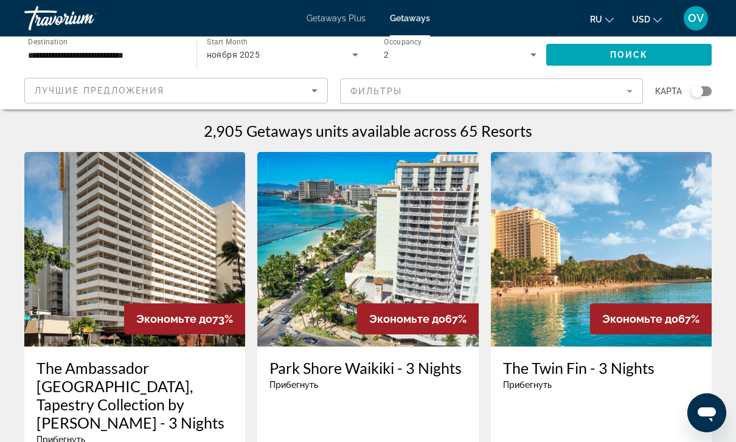
click at [632, 96] on mat-form-field "Фильтры" at bounding box center [492, 92] width 304 height 26
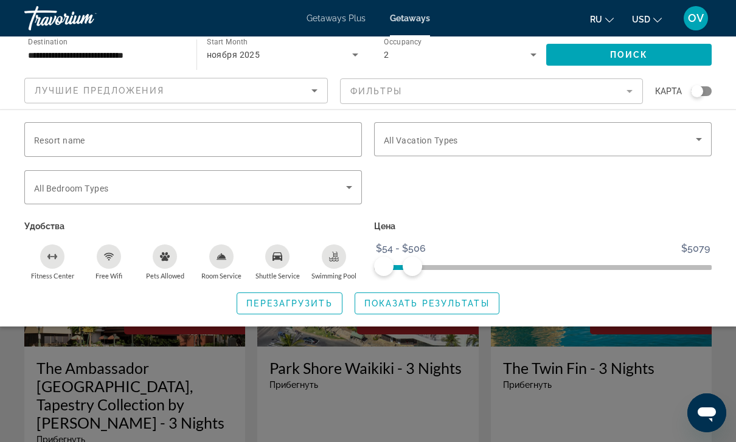
click at [311, 86] on icon "Sort by" at bounding box center [314, 90] width 15 height 15
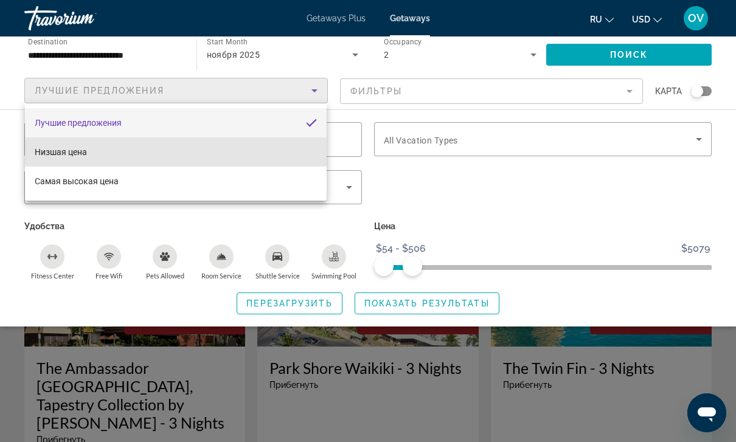
click at [270, 158] on mat-option "Низшая цена" at bounding box center [176, 152] width 302 height 29
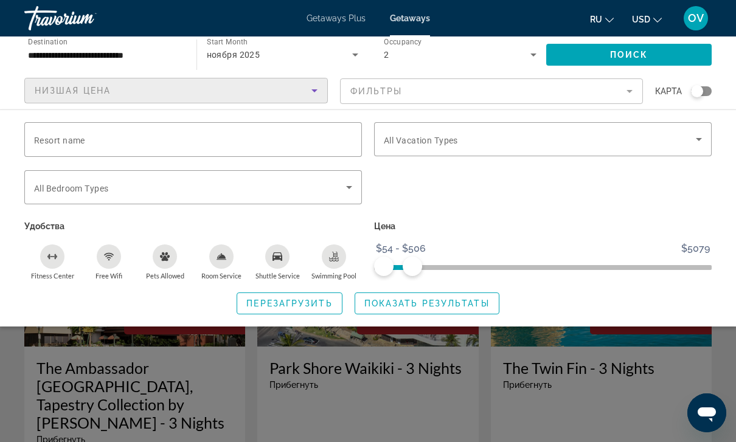
click at [627, 92] on mat-form-field "Фильтры" at bounding box center [492, 92] width 304 height 26
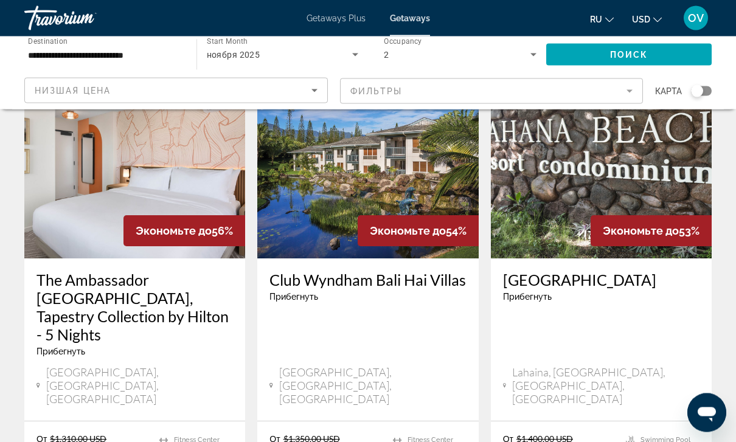
scroll to position [1538, 0]
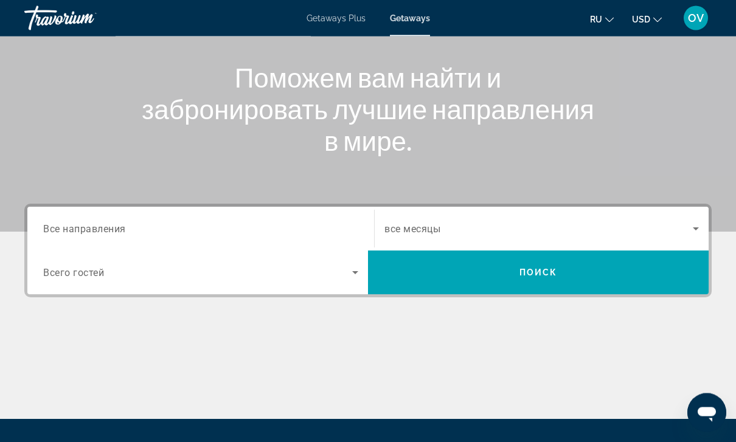
click at [153, 235] on input "Destination Все направления" at bounding box center [200, 230] width 315 height 15
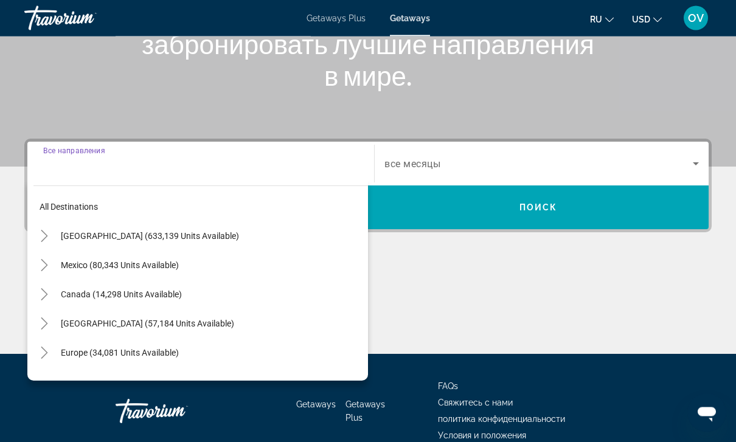
scroll to position [219, 0]
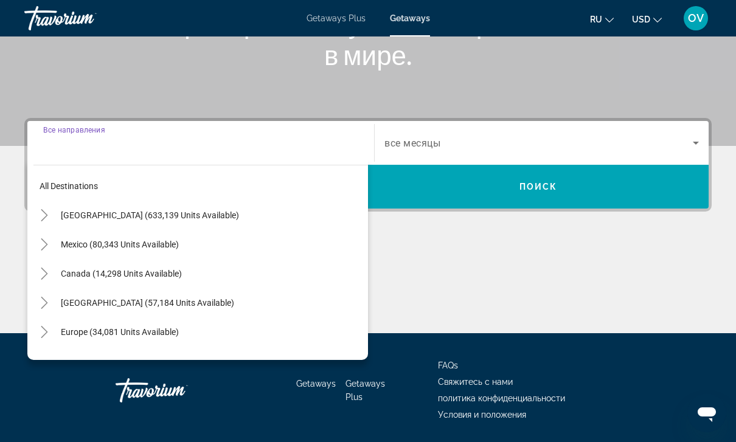
click at [183, 221] on span "Search widget" at bounding box center [211, 215] width 313 height 29
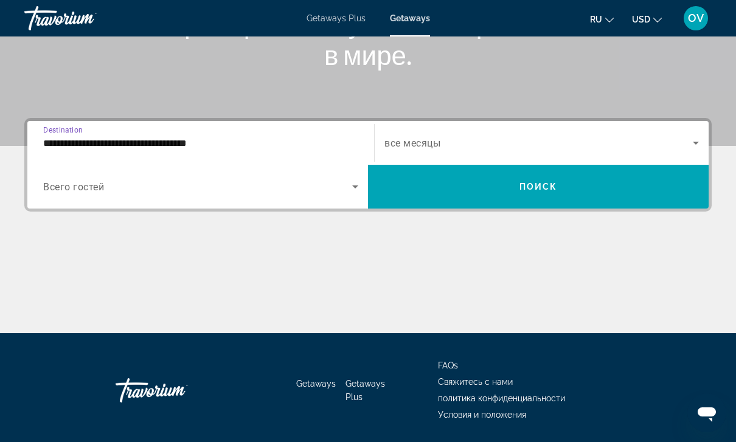
click at [187, 145] on input "**********" at bounding box center [200, 143] width 315 height 15
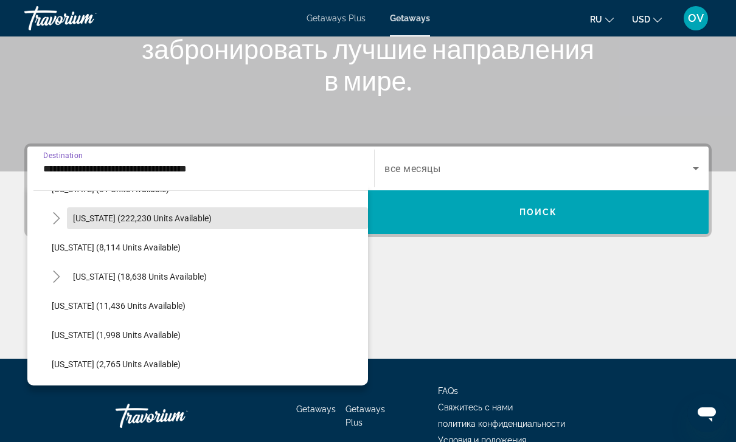
scroll to position [228, 0]
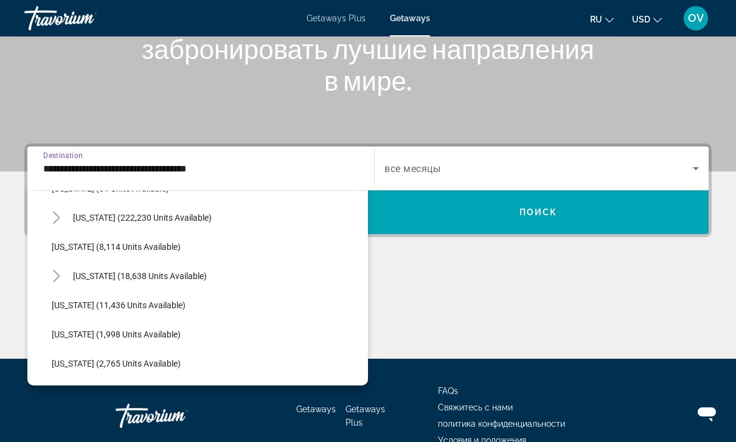
click at [168, 281] on span "Search widget" at bounding box center [217, 276] width 301 height 29
type input "**********"
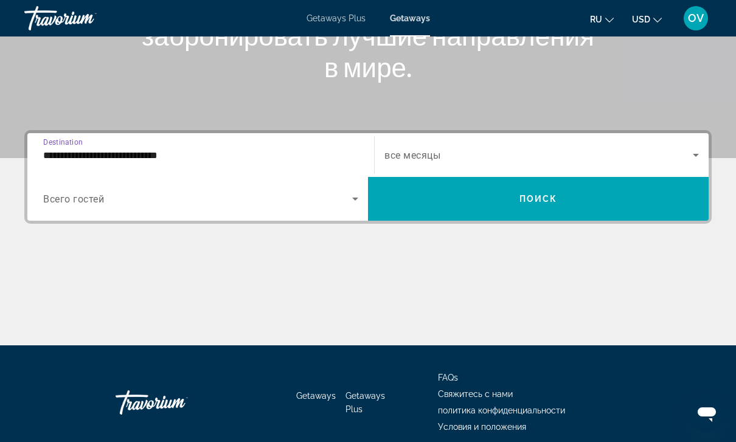
scroll to position [218, 0]
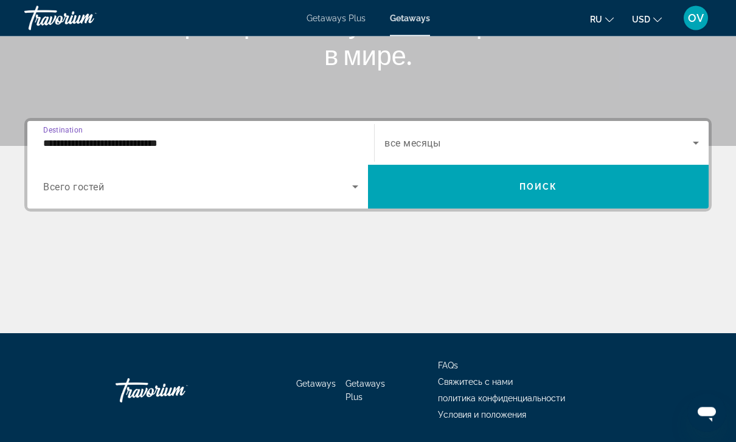
click at [609, 191] on span "Search widget" at bounding box center [538, 187] width 341 height 29
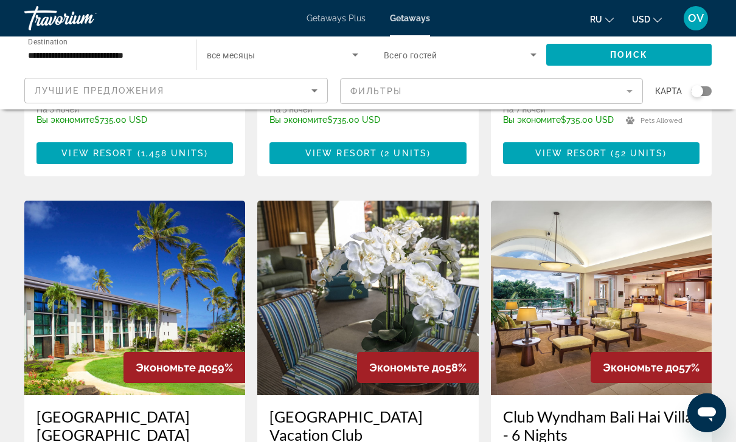
scroll to position [1383, 0]
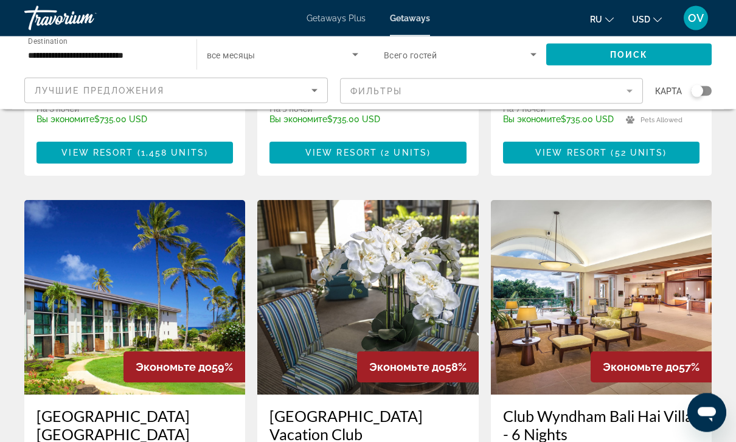
click at [665, 201] on img "Main content" at bounding box center [601, 298] width 221 height 195
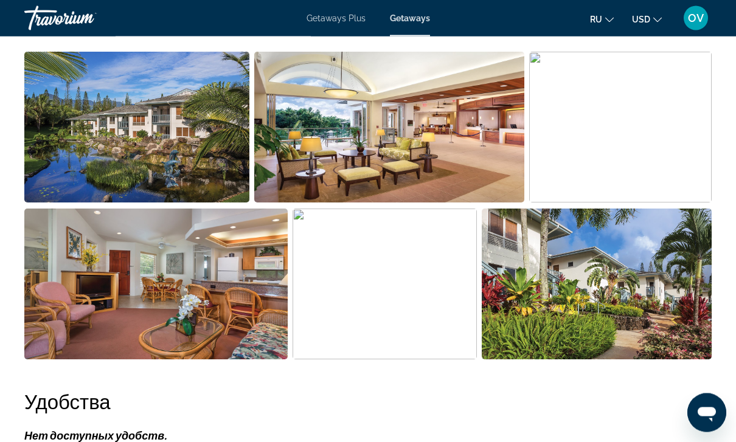
scroll to position [840, 0]
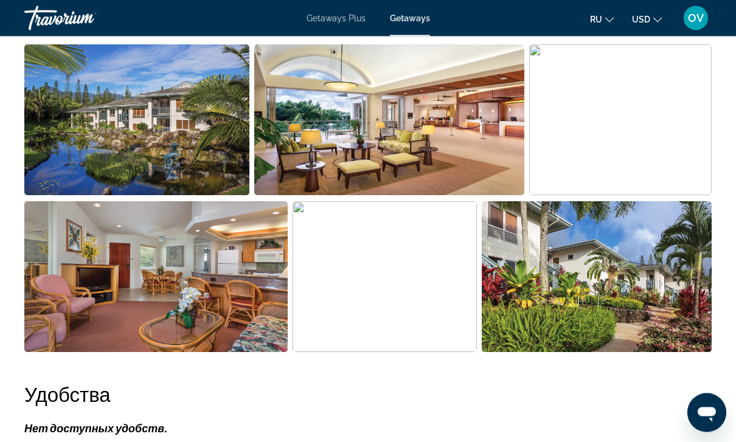
click at [218, 316] on img "Open full-screen image slider" at bounding box center [156, 277] width 264 height 151
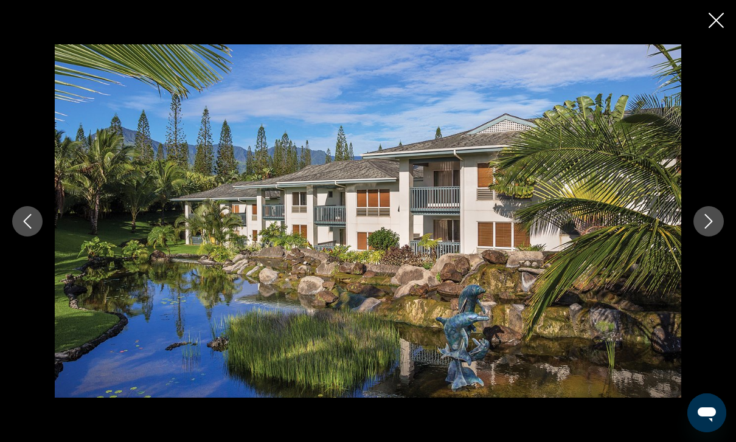
click at [711, 229] on icon "Next image" at bounding box center [709, 221] width 15 height 15
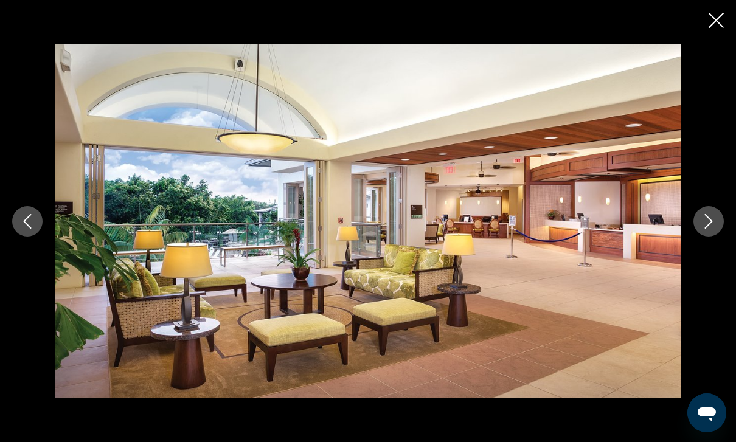
click at [712, 234] on button "Next image" at bounding box center [709, 221] width 30 height 30
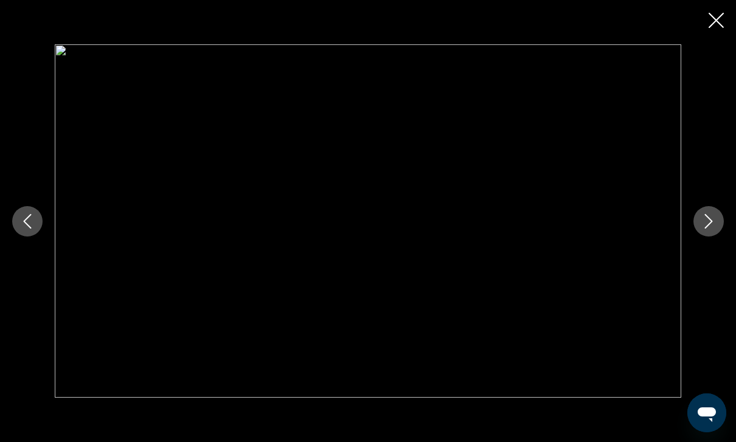
click at [624, 336] on div "Main content" at bounding box center [368, 221] width 627 height 354
click at [694, 277] on div "prev next" at bounding box center [368, 221] width 736 height 354
click at [722, 227] on div "prev next" at bounding box center [368, 221] width 736 height 354
click at [709, 229] on icon "Next image" at bounding box center [709, 221] width 8 height 15
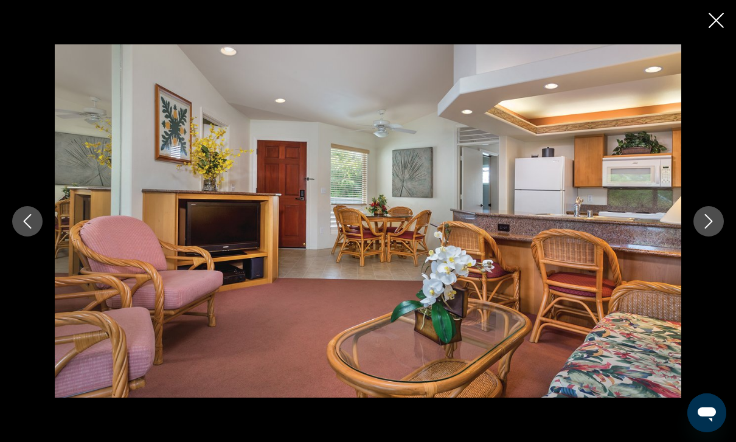
click at [705, 237] on button "Next image" at bounding box center [709, 221] width 30 height 30
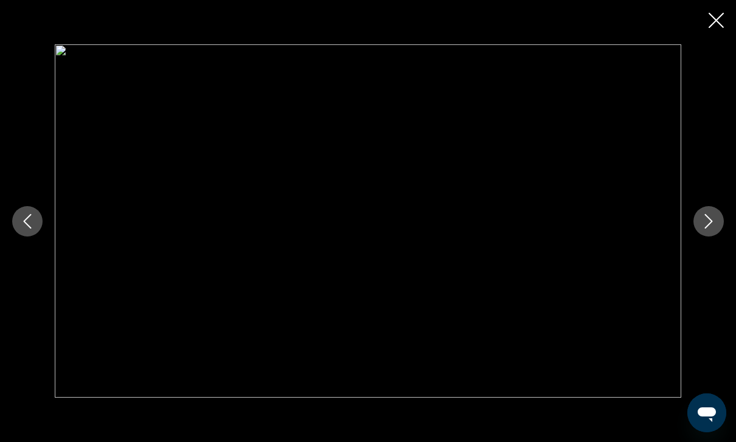
click at [719, 22] on icon "Close slideshow" at bounding box center [716, 20] width 15 height 15
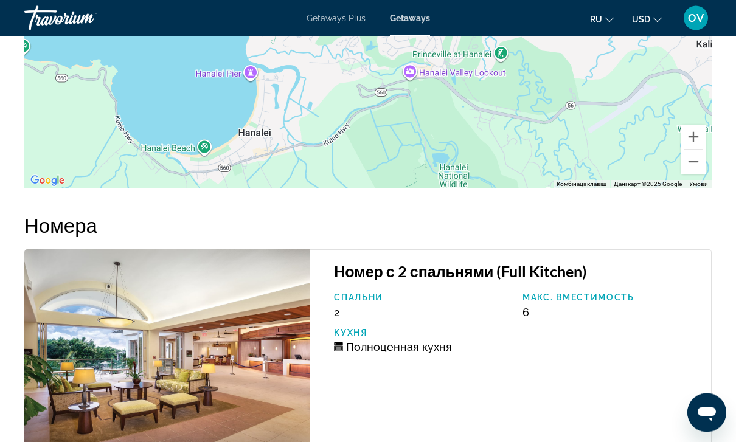
scroll to position [2169, 0]
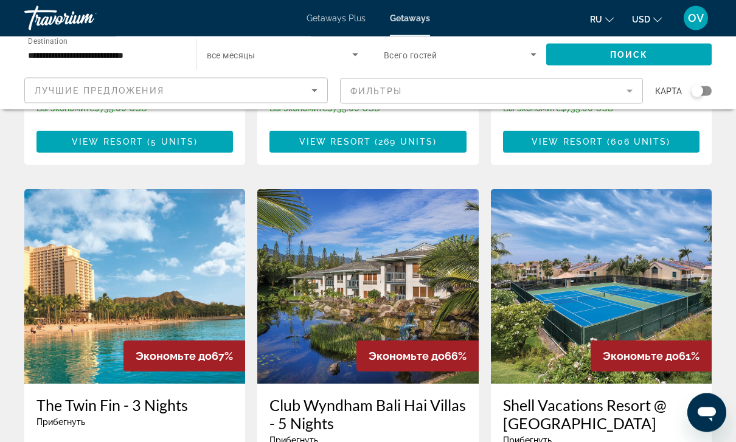
scroll to position [934, 0]
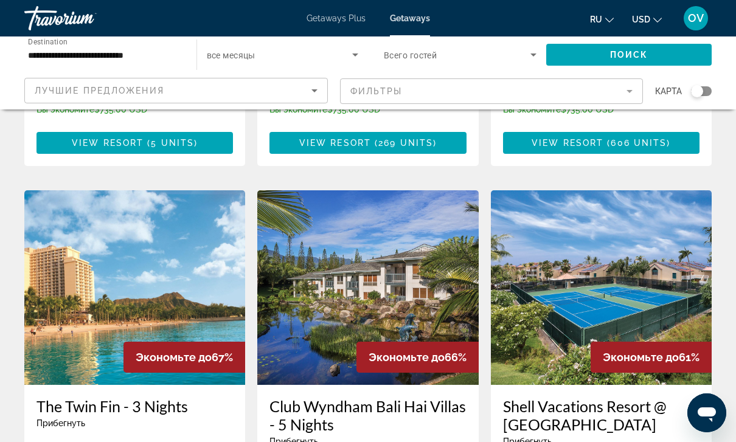
click at [646, 212] on img "Main content" at bounding box center [601, 287] width 221 height 195
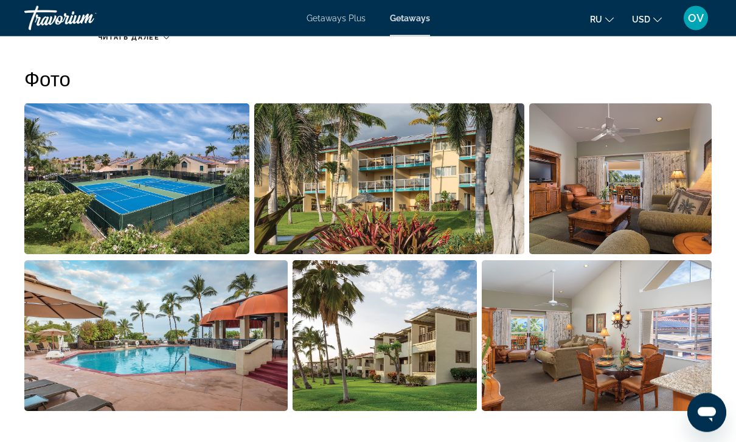
scroll to position [772, 0]
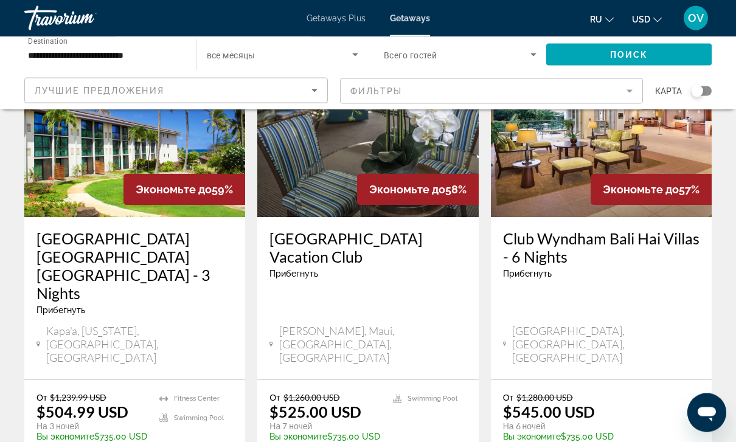
scroll to position [1555, 0]
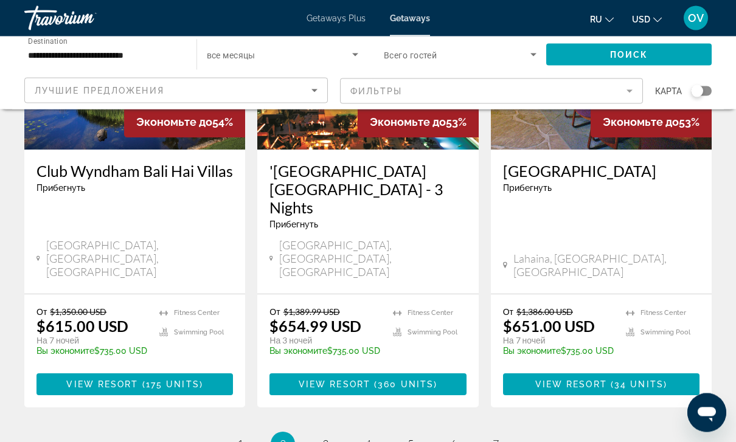
scroll to position [1611, 0]
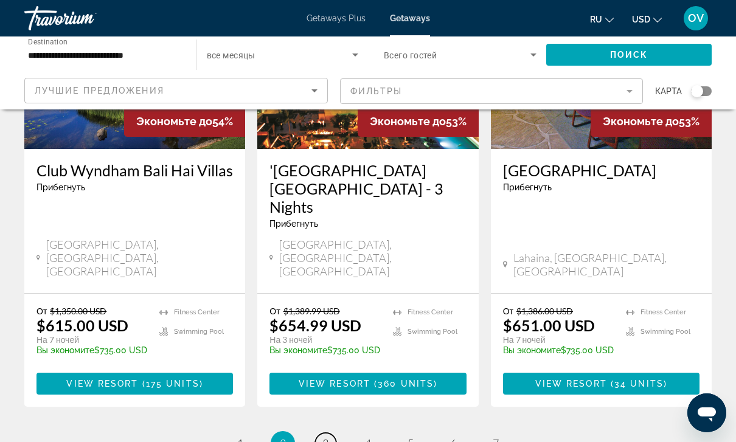
click at [329, 433] on link "page 3" at bounding box center [325, 443] width 21 height 21
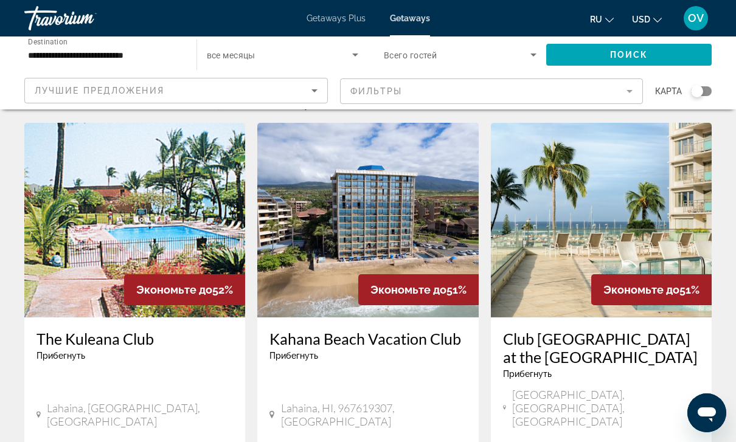
scroll to position [29, 0]
click at [681, 228] on img "Main content" at bounding box center [601, 221] width 221 height 195
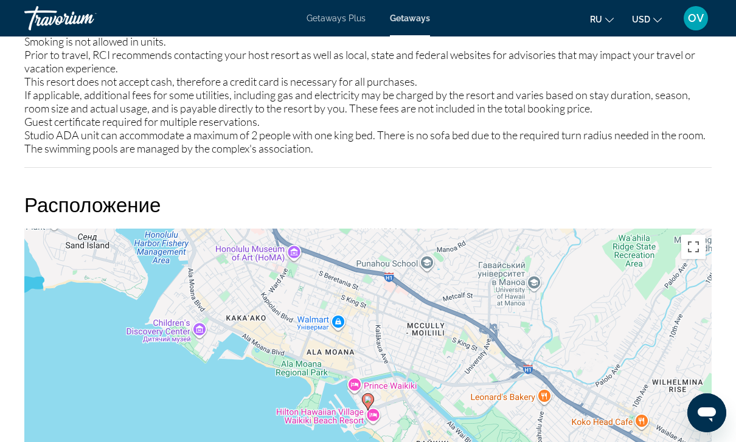
scroll to position [1642, 0]
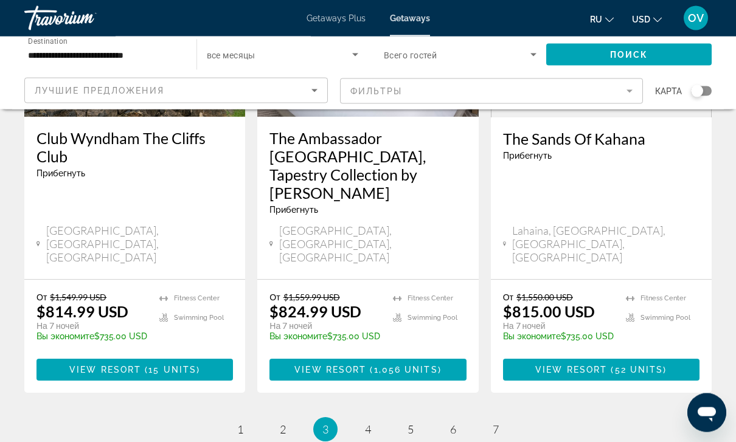
scroll to position [1582, 0]
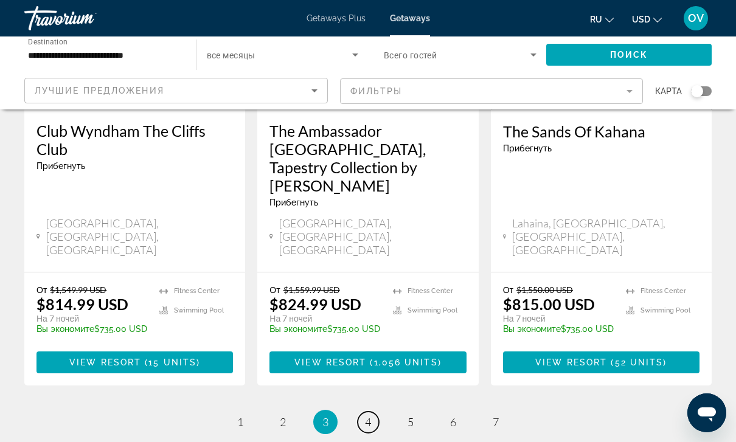
click at [375, 412] on link "page 4" at bounding box center [368, 422] width 21 height 21
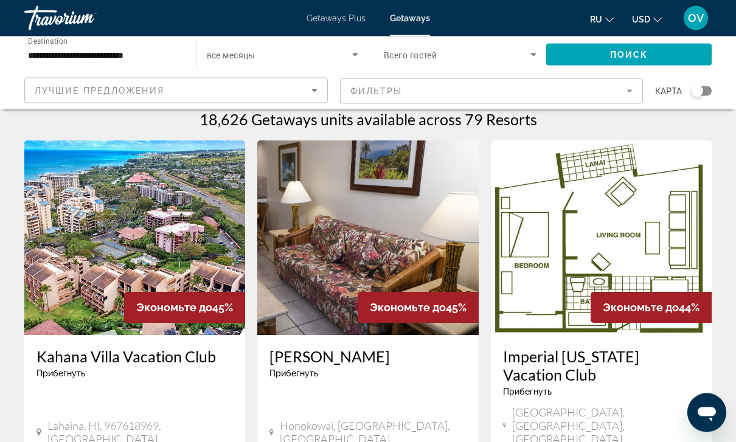
scroll to position [5, 0]
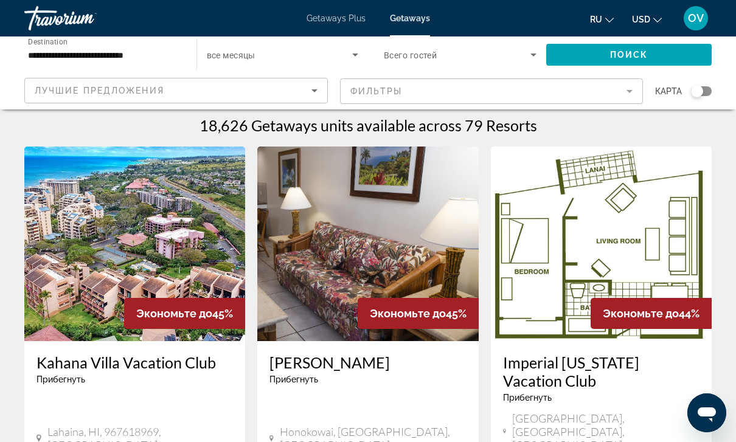
click at [690, 280] on img "Main content" at bounding box center [601, 244] width 221 height 195
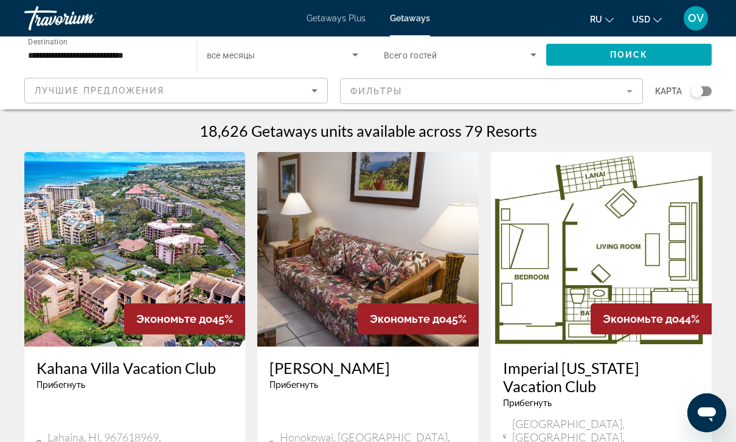
click at [354, 55] on icon "Search widget" at bounding box center [355, 55] width 6 height 3
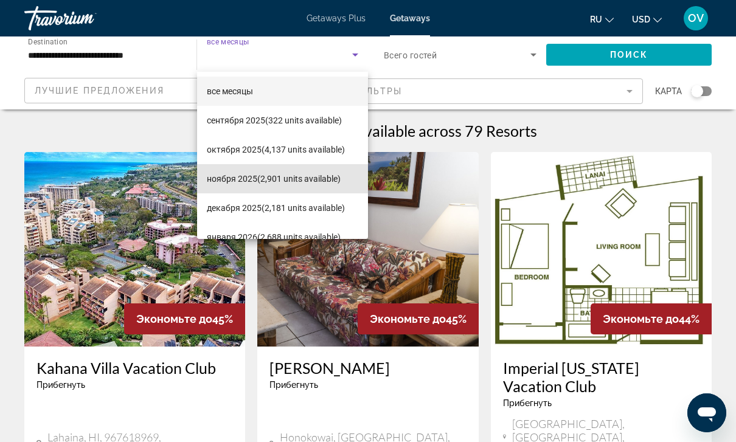
click at [316, 178] on span "ноября 2025 (2,901 units available)" at bounding box center [274, 179] width 134 height 15
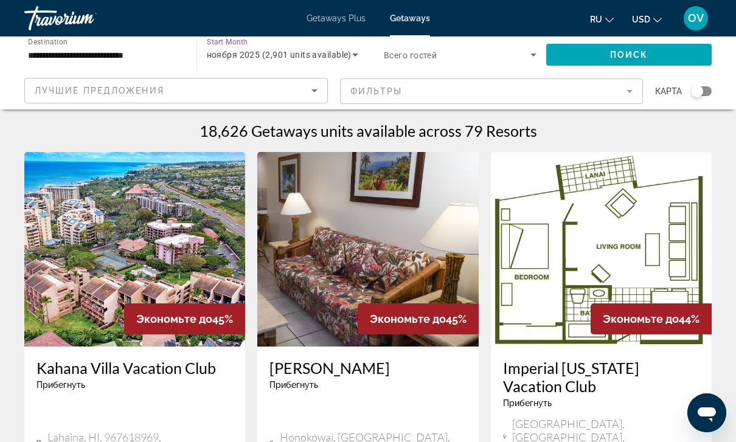
click at [520, 52] on span "Search widget" at bounding box center [457, 54] width 147 height 15
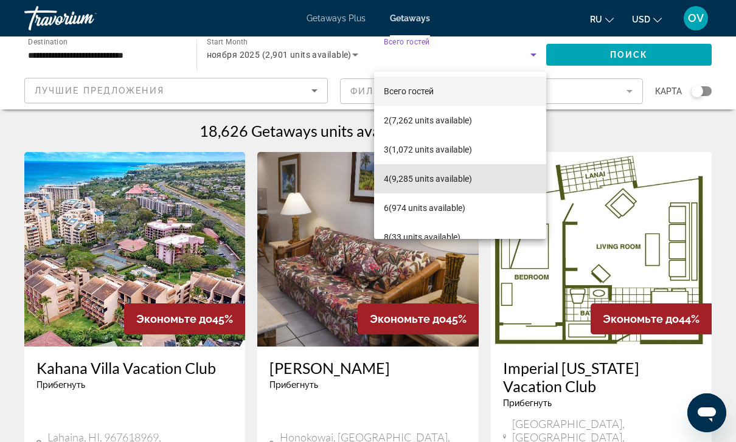
click at [472, 185] on span "4 (9,285 units available)" at bounding box center [428, 179] width 88 height 15
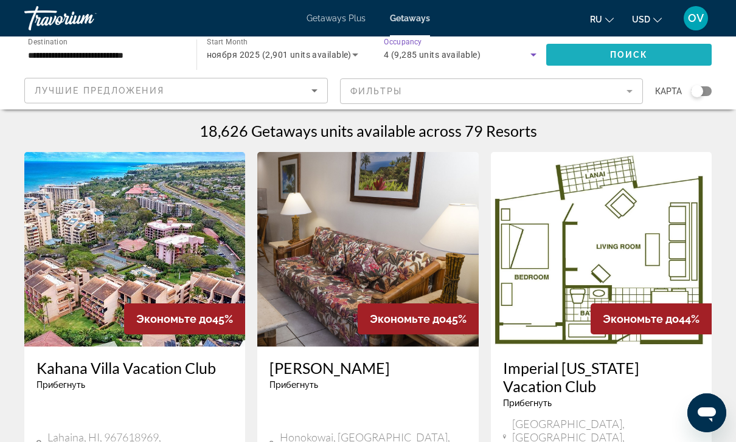
click at [664, 55] on span "Search widget" at bounding box center [629, 54] width 166 height 29
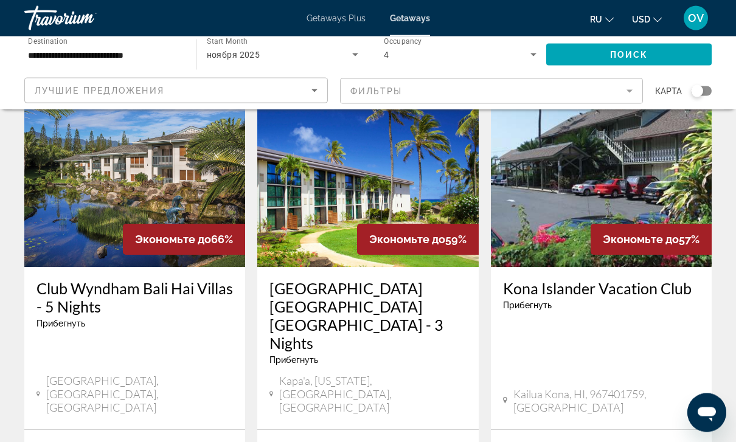
scroll to position [575, 0]
click at [164, 224] on div "Экономьте до 66%" at bounding box center [184, 239] width 122 height 31
click at [175, 233] on span "Экономьте до" at bounding box center [173, 239] width 76 height 13
click at [166, 153] on img "Main content" at bounding box center [134, 169] width 221 height 195
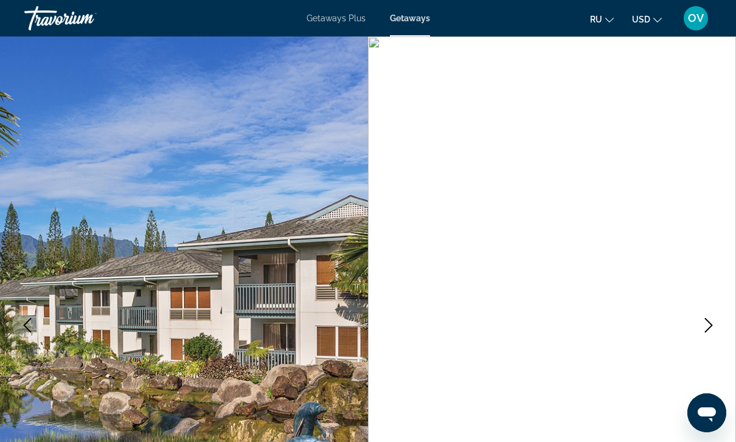
click at [711, 335] on button "Next image" at bounding box center [709, 325] width 30 height 30
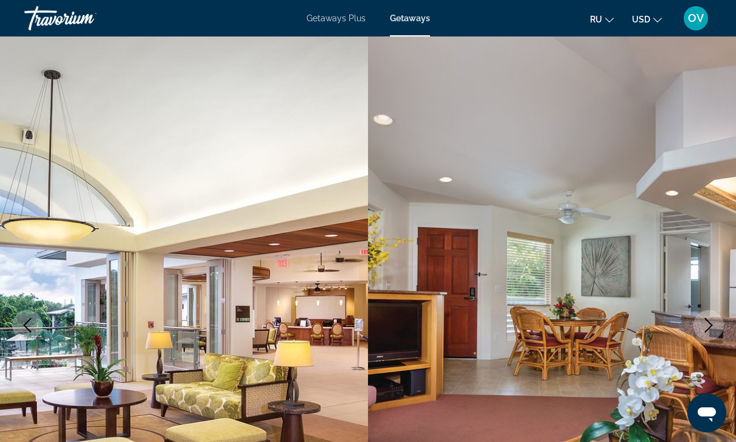
click at [713, 315] on button "Next image" at bounding box center [709, 325] width 30 height 30
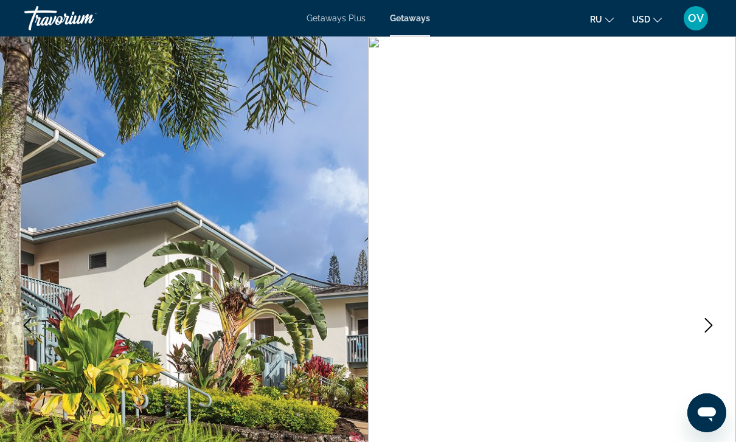
click at [710, 311] on button "Next image" at bounding box center [709, 325] width 30 height 30
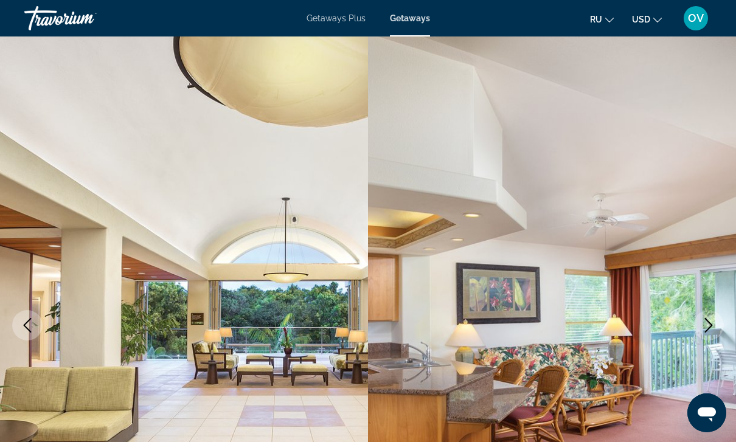
click at [711, 323] on icon "Next image" at bounding box center [709, 325] width 15 height 15
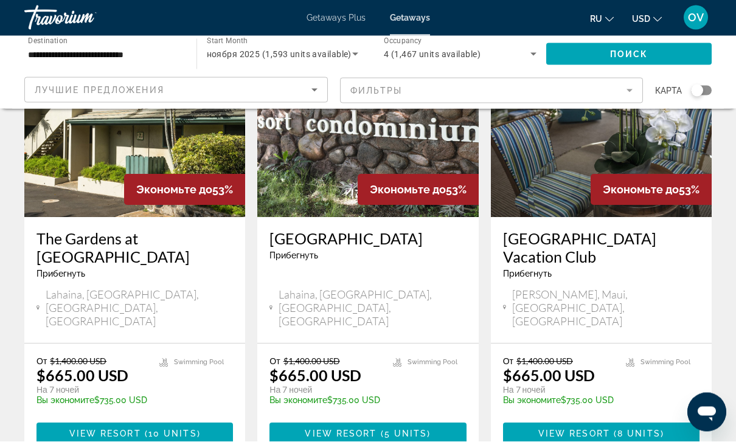
scroll to position [1614, 0]
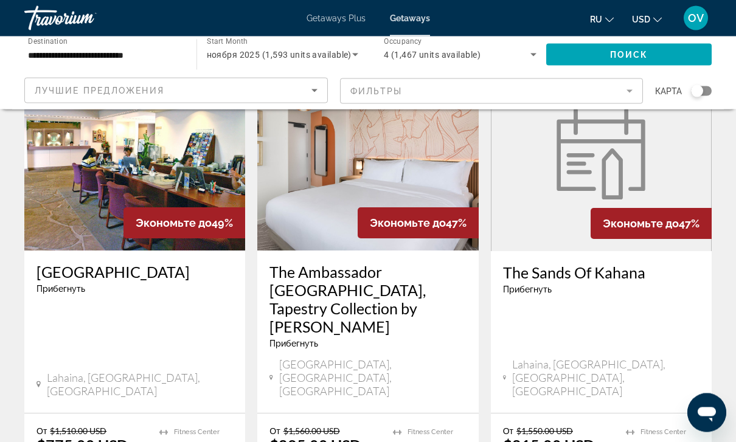
scroll to position [1527, 0]
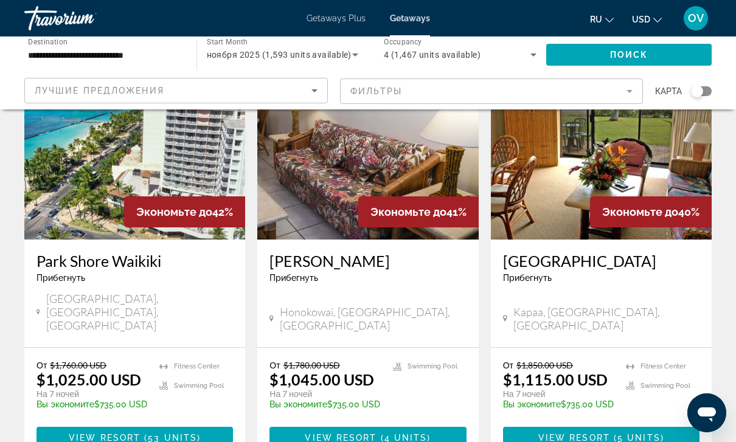
scroll to position [1522, 0]
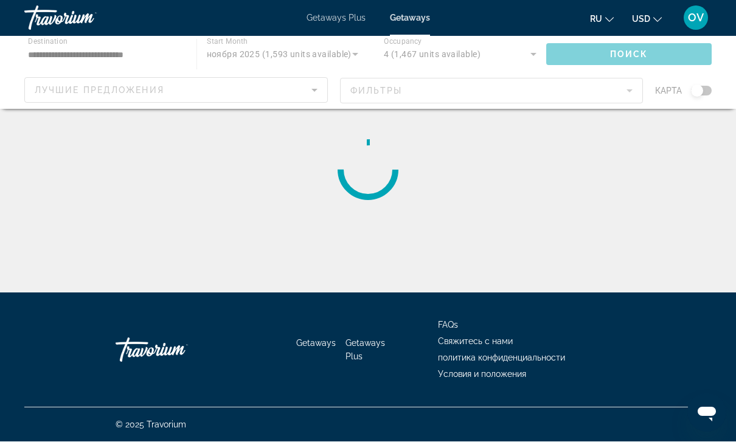
scroll to position [1, 0]
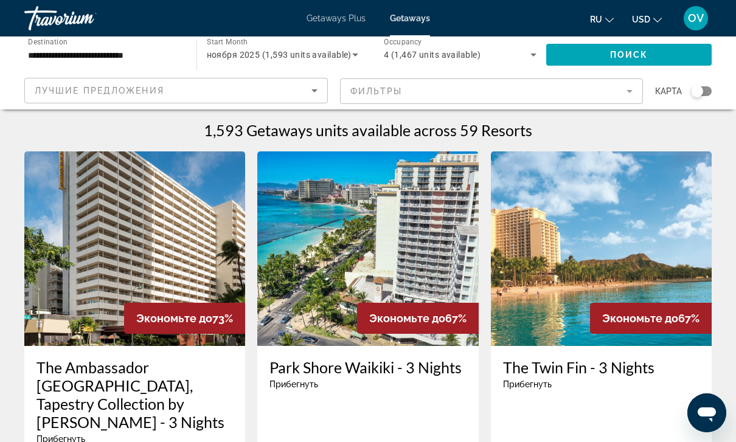
click at [345, 19] on span "Getaways Plus" at bounding box center [336, 18] width 59 height 10
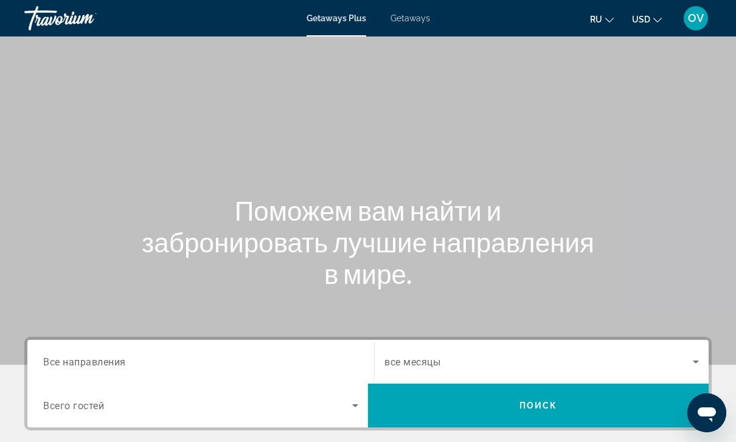
click at [154, 368] on input "Destination Все направления" at bounding box center [200, 362] width 315 height 15
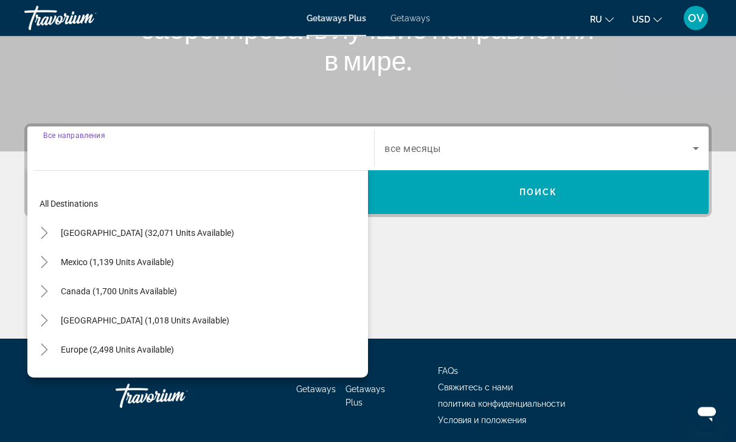
scroll to position [219, 0]
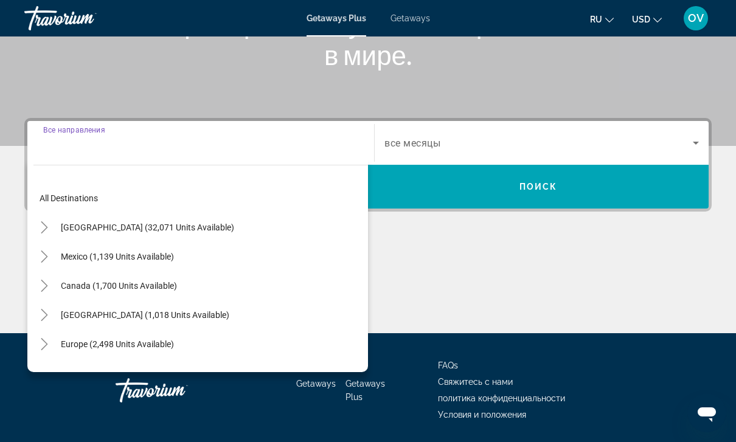
click at [192, 233] on span "Search widget" at bounding box center [148, 227] width 186 height 29
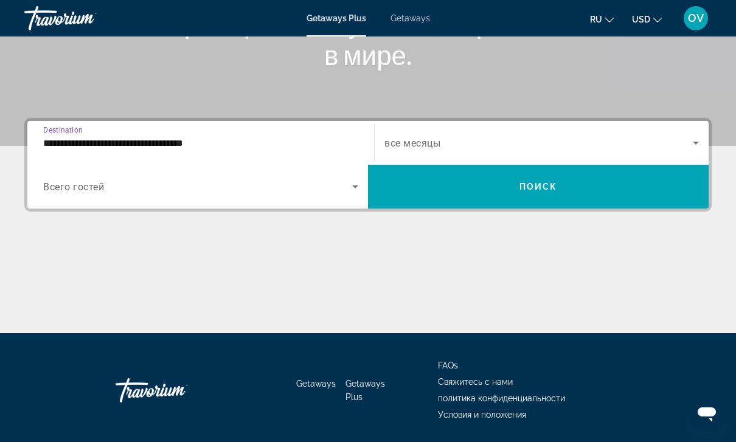
click at [187, 139] on input "**********" at bounding box center [200, 143] width 315 height 15
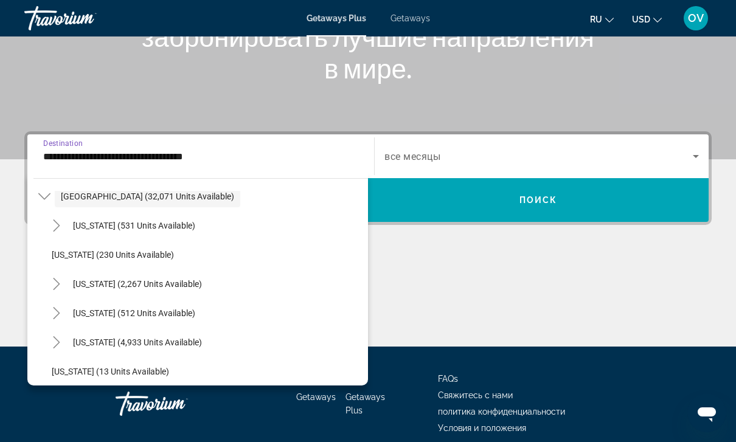
scroll to position [125, 0]
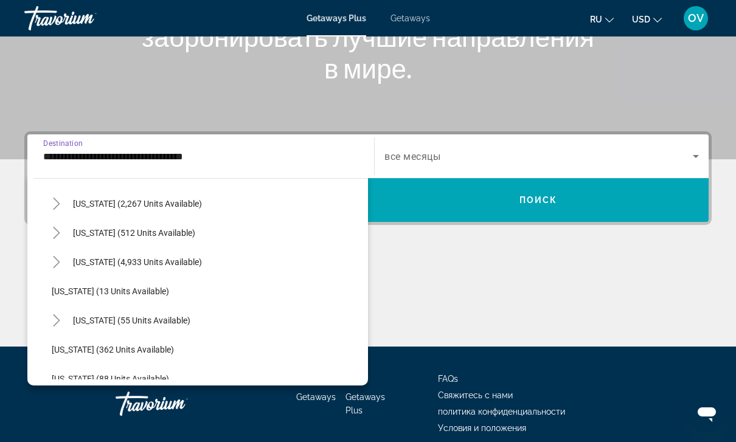
click at [143, 320] on span "[US_STATE] (55 units available)" at bounding box center [131, 321] width 117 height 10
type input "**********"
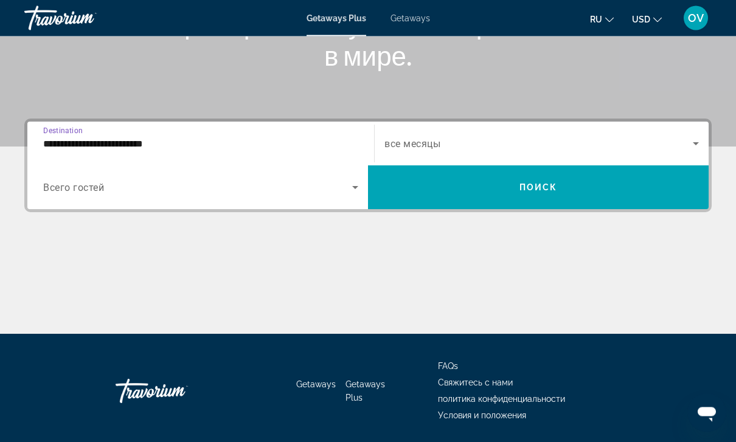
scroll to position [218, 0]
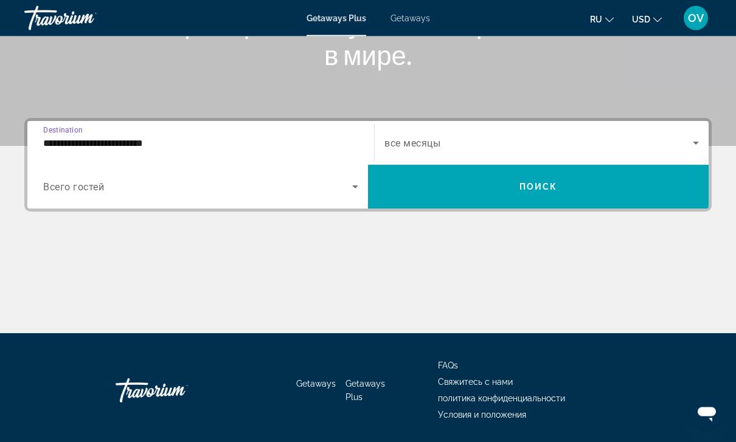
click at [583, 201] on span "Search widget" at bounding box center [538, 187] width 341 height 29
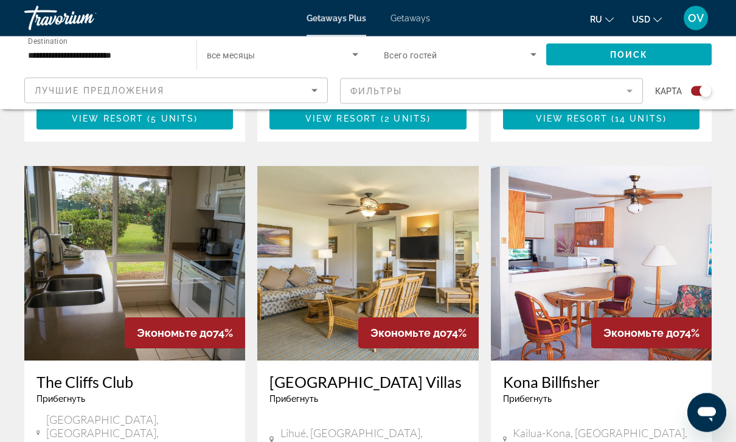
scroll to position [1261, 0]
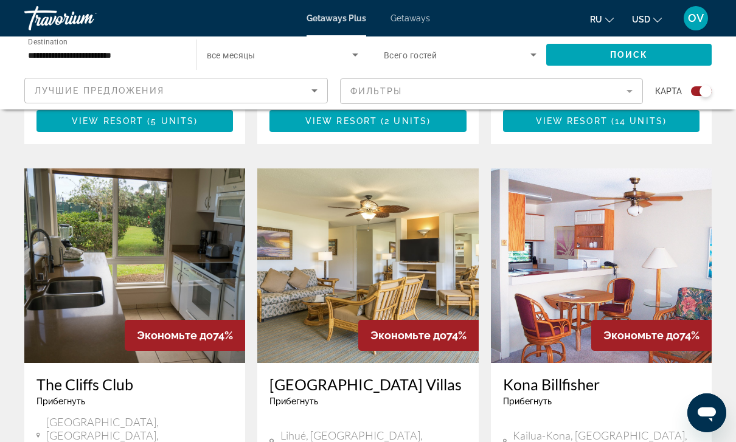
click at [688, 238] on img "Main content" at bounding box center [601, 266] width 221 height 195
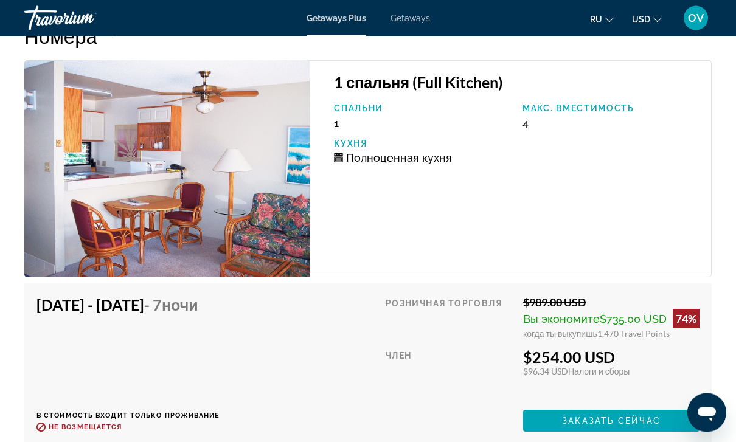
scroll to position [2299, 0]
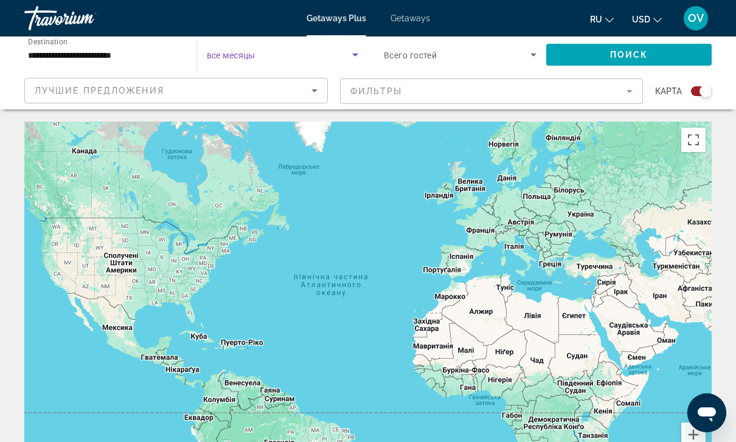
click at [356, 56] on icon "Search widget" at bounding box center [355, 55] width 6 height 3
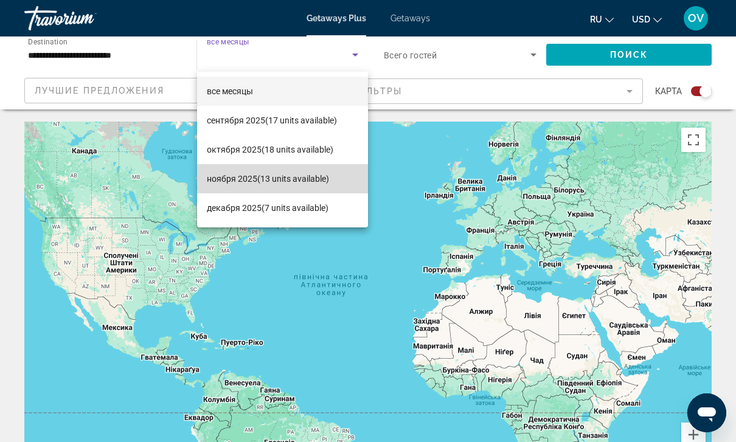
click at [305, 183] on span "ноября 2025 (13 units available)" at bounding box center [268, 179] width 122 height 15
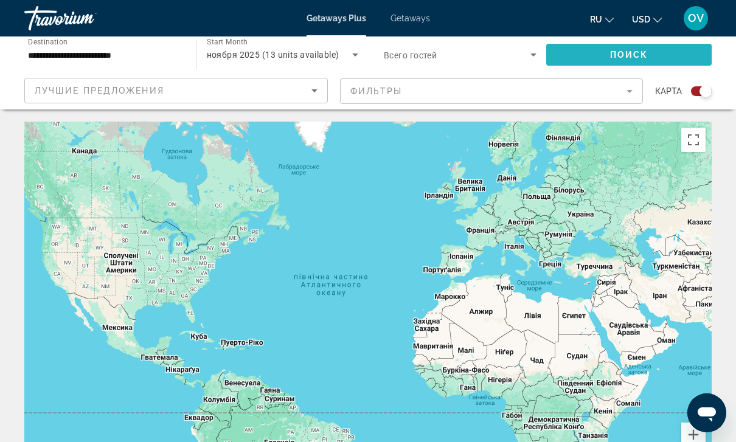
click at [648, 60] on span "Search widget" at bounding box center [629, 54] width 166 height 29
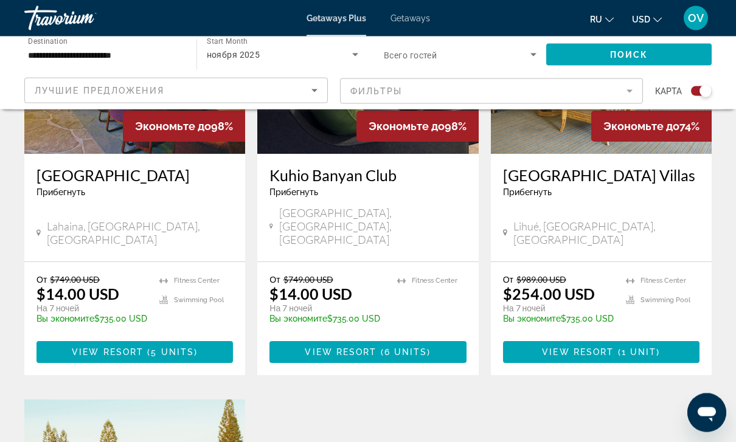
scroll to position [570, 0]
click at [621, 167] on h3 "[GEOGRAPHIC_DATA] Villas" at bounding box center [601, 175] width 197 height 18
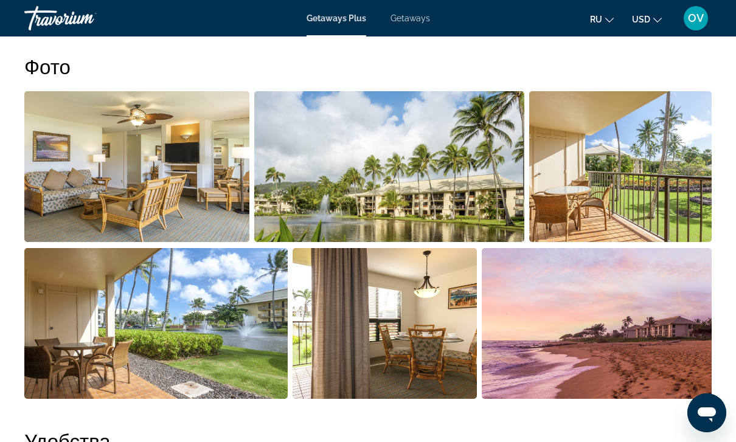
scroll to position [773, 0]
click at [416, 338] on img "Open full-screen image slider" at bounding box center [385, 324] width 184 height 151
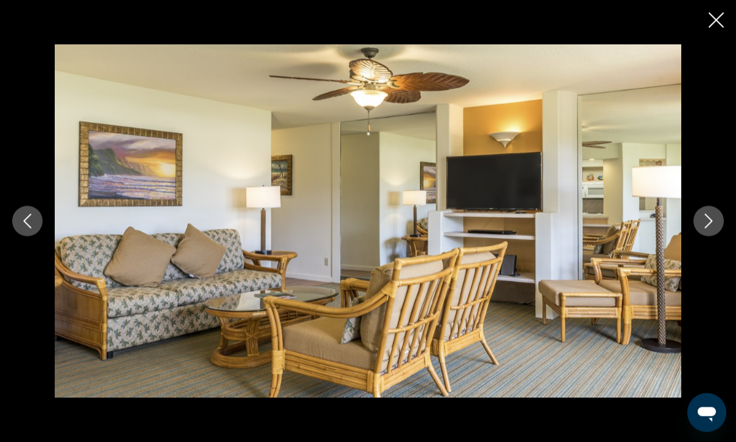
scroll to position [774, 0]
click at [19, 220] on button "Previous image" at bounding box center [27, 221] width 30 height 30
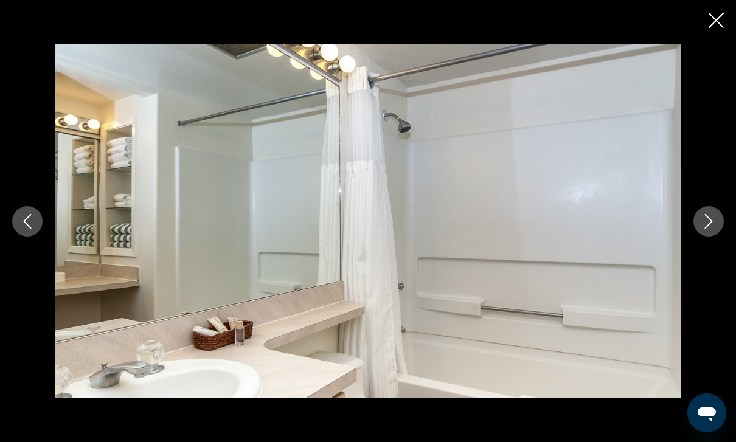
click at [19, 220] on button "Previous image" at bounding box center [27, 221] width 30 height 30
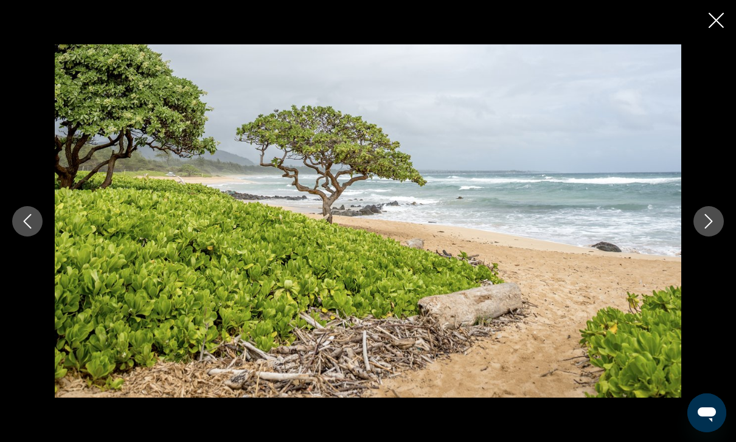
click at [19, 220] on button "Previous image" at bounding box center [27, 221] width 30 height 30
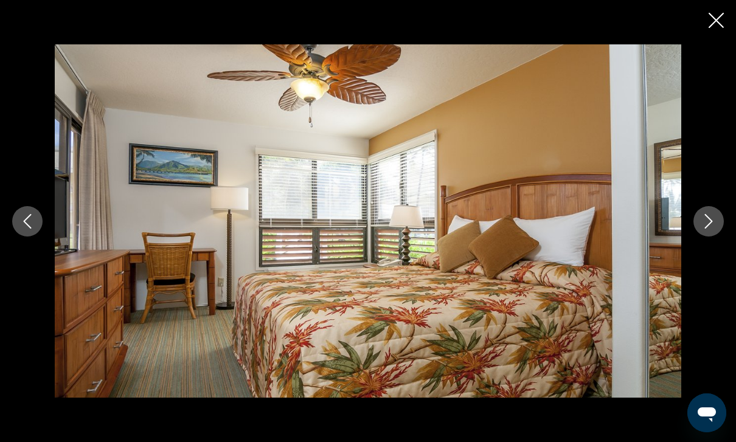
click at [19, 220] on button "Previous image" at bounding box center [27, 221] width 30 height 30
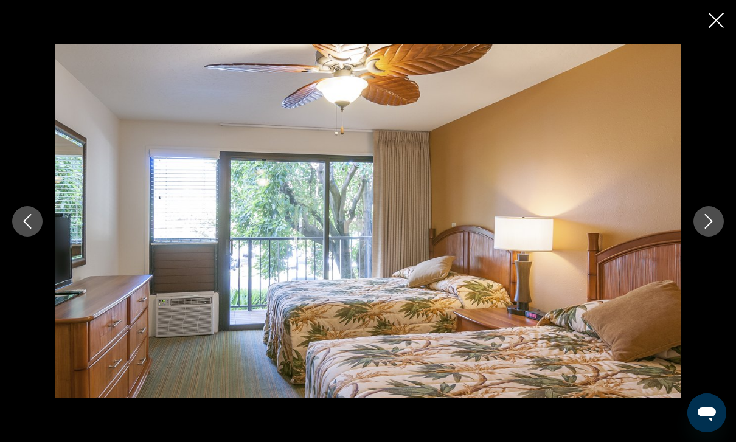
click at [32, 224] on icon "Previous image" at bounding box center [27, 221] width 15 height 15
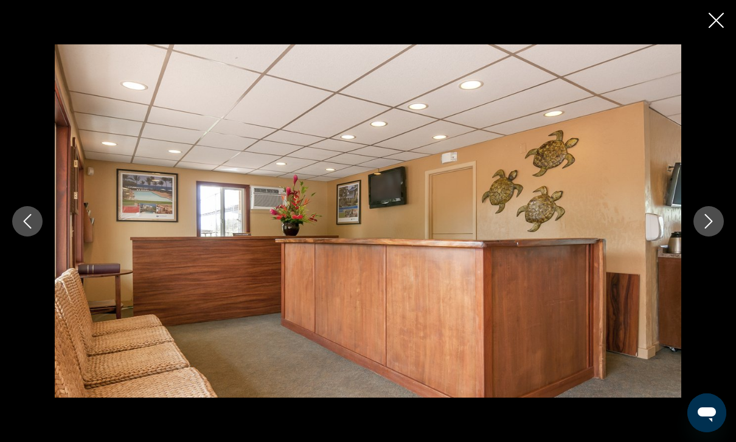
click at [32, 223] on icon "Previous image" at bounding box center [27, 221] width 15 height 15
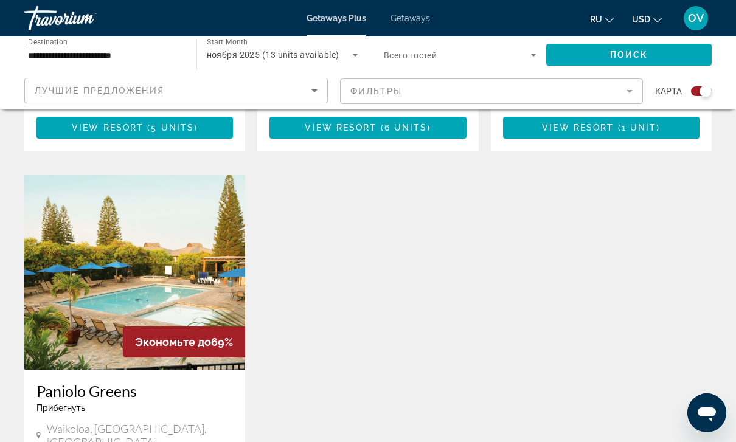
scroll to position [815, 0]
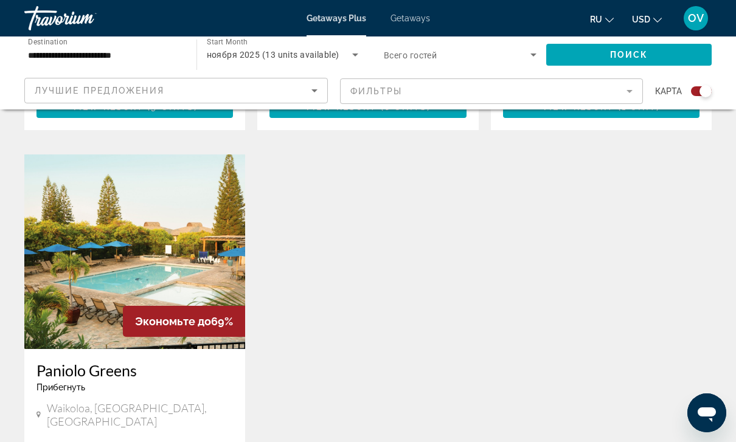
click at [166, 254] on img "Main content" at bounding box center [134, 252] width 221 height 195
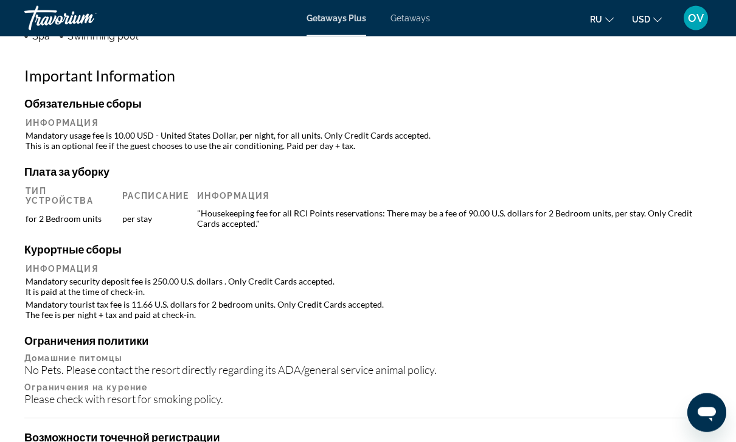
scroll to position [1327, 0]
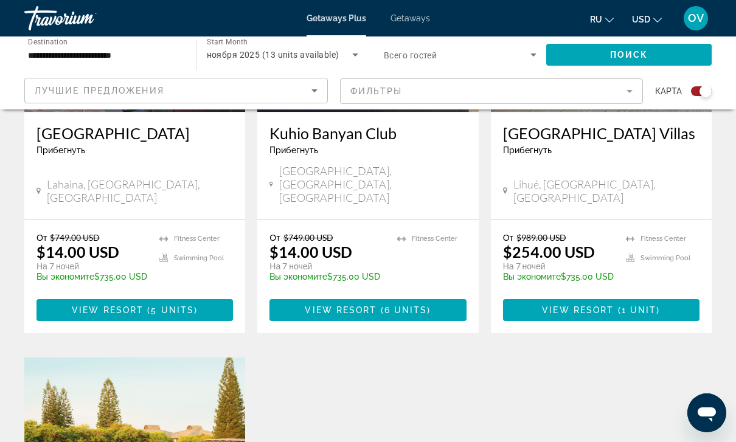
scroll to position [562, 0]
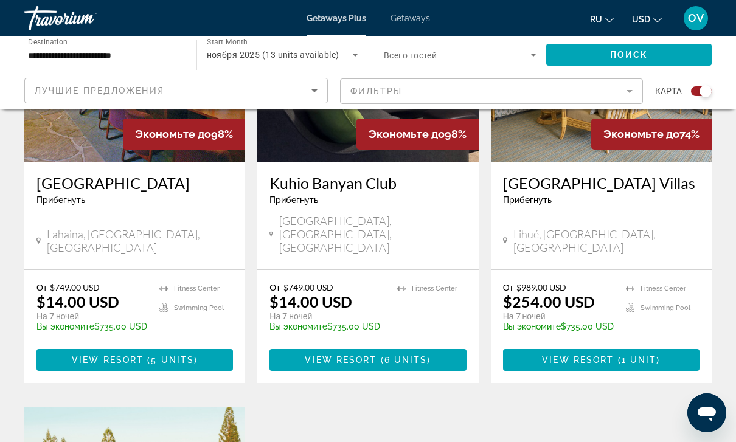
click at [408, 20] on span "Getaways" at bounding box center [411, 18] width 40 height 10
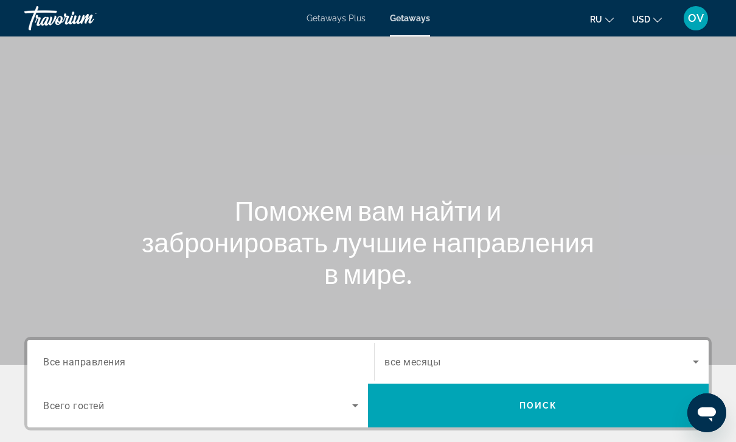
click at [115, 363] on span "Все направления" at bounding box center [84, 362] width 83 height 12
click at [115, 363] on input "Destination Все направления" at bounding box center [200, 362] width 315 height 15
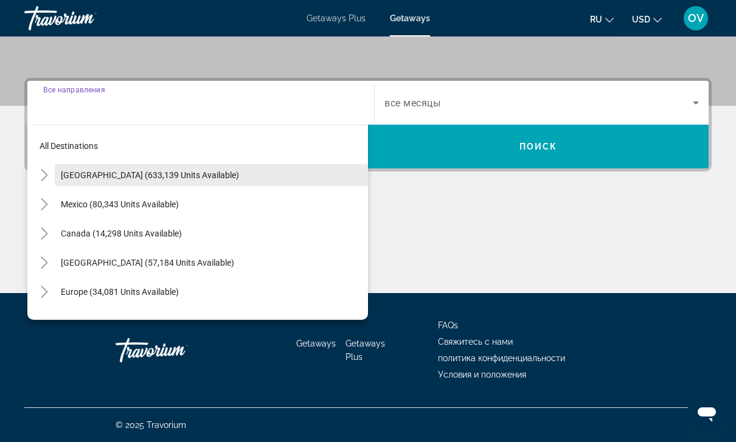
click at [163, 181] on span "Search widget" at bounding box center [211, 175] width 313 height 29
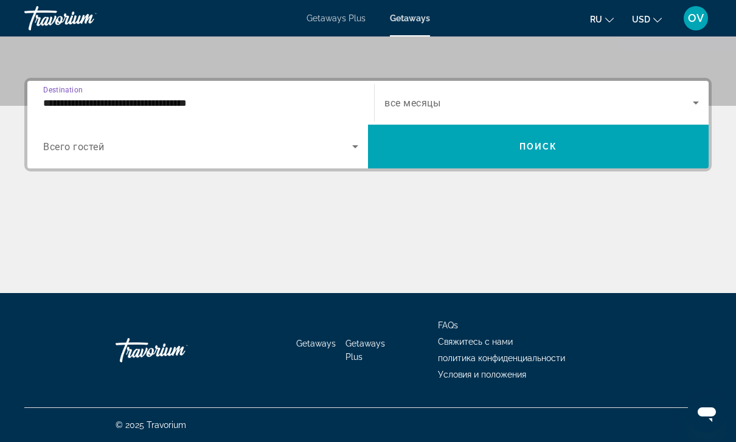
click at [195, 105] on input "**********" at bounding box center [200, 103] width 315 height 15
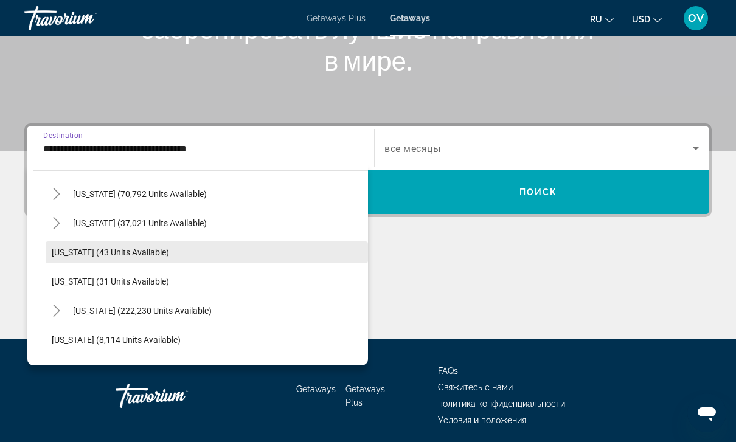
scroll to position [144, 0]
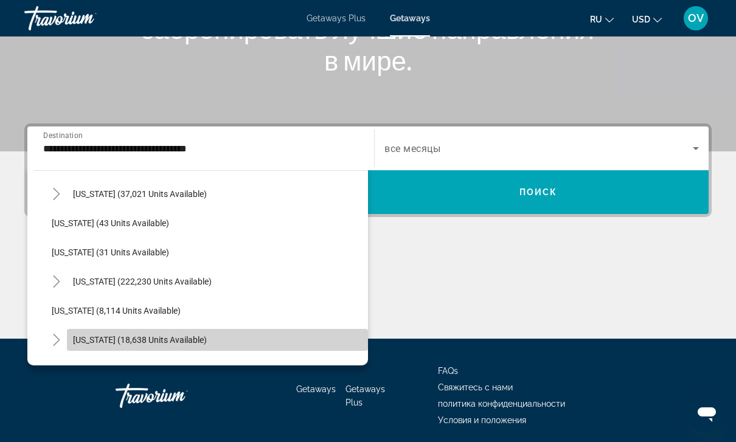
click at [141, 346] on span "Search widget" at bounding box center [217, 340] width 301 height 29
type input "**********"
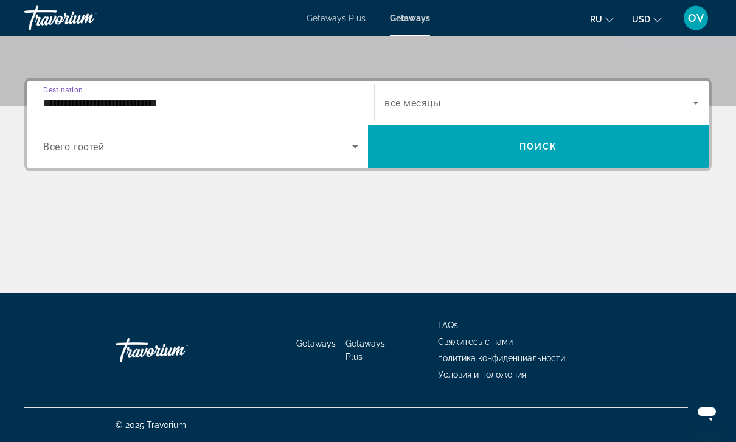
scroll to position [259, 0]
click at [693, 104] on icon "Search widget" at bounding box center [696, 103] width 15 height 15
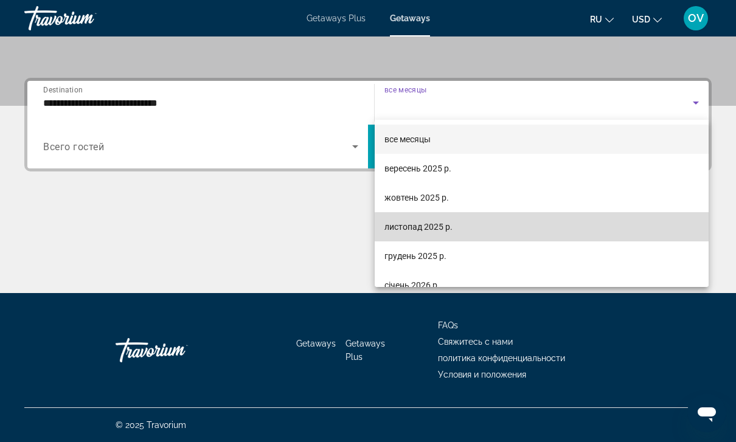
click at [562, 229] on mat-option "листопад 2025 р." at bounding box center [542, 226] width 334 height 29
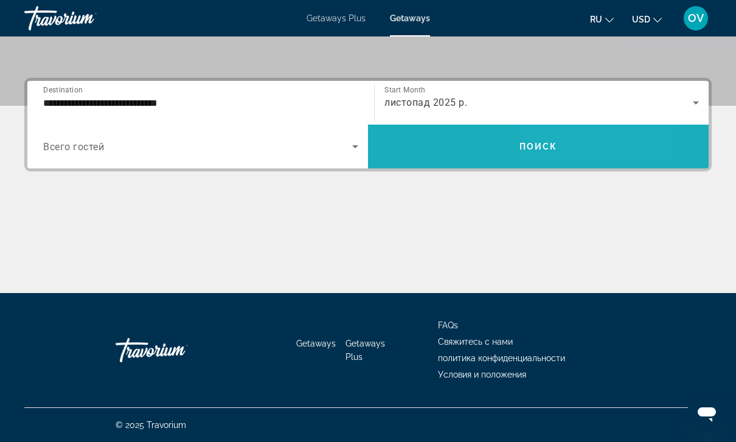
drag, startPoint x: 598, startPoint y: 150, endPoint x: 598, endPoint y: 411, distance: 260.5
click at [598, 152] on span "Search widget" at bounding box center [538, 146] width 341 height 29
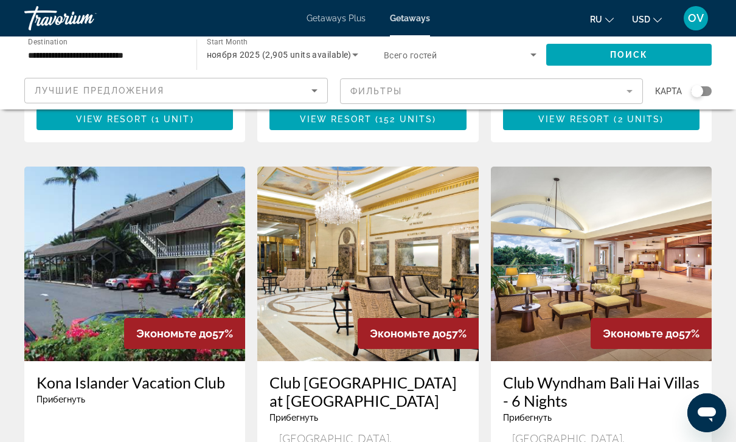
scroll to position [976, 0]
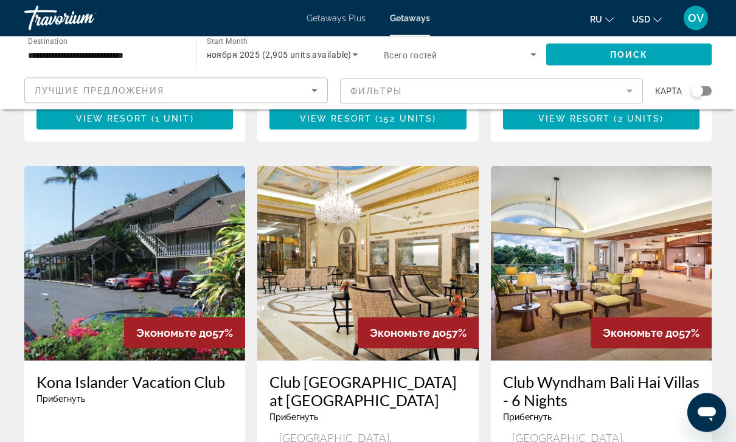
click at [394, 186] on img "Main content" at bounding box center [367, 264] width 221 height 195
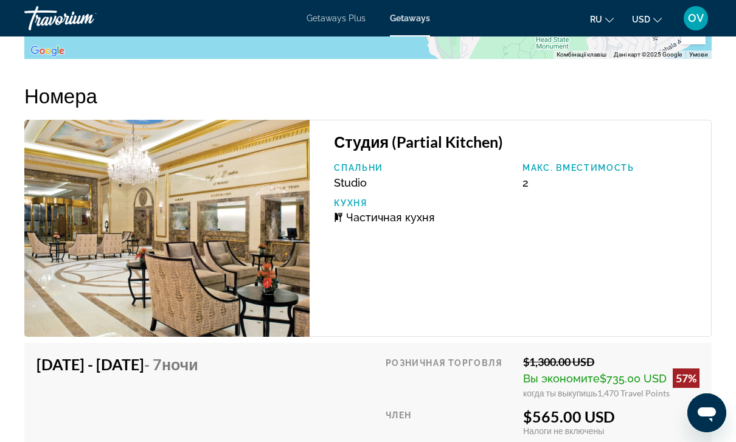
scroll to position [2514, 0]
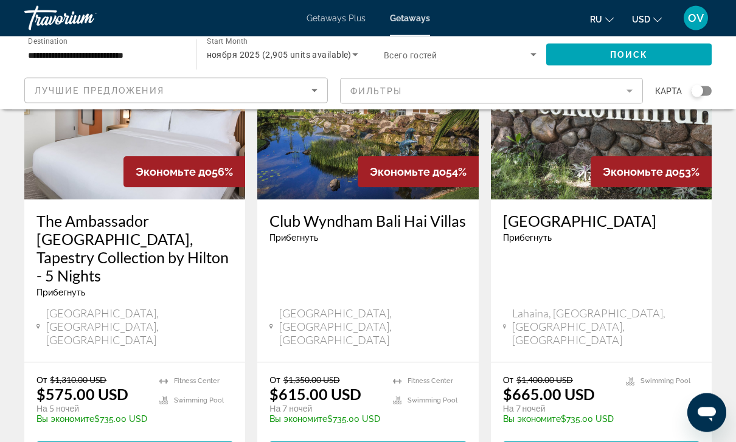
scroll to position [1633, 0]
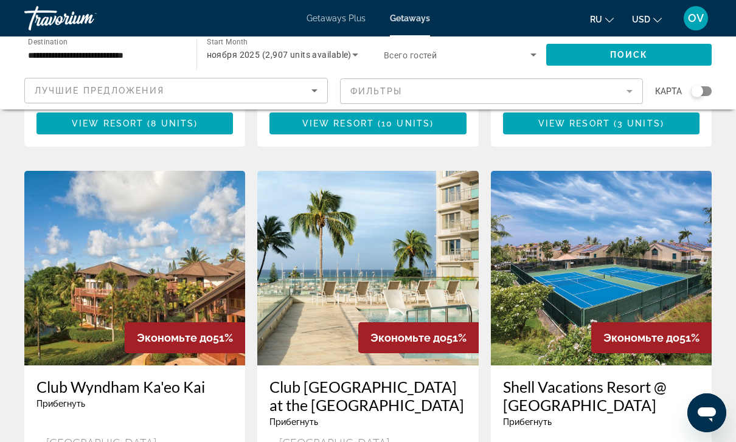
scroll to position [935, 0]
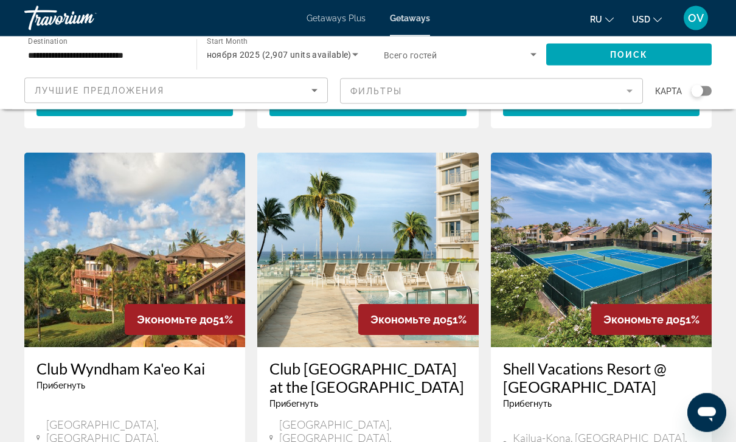
click at [393, 213] on img "Main content" at bounding box center [367, 250] width 221 height 195
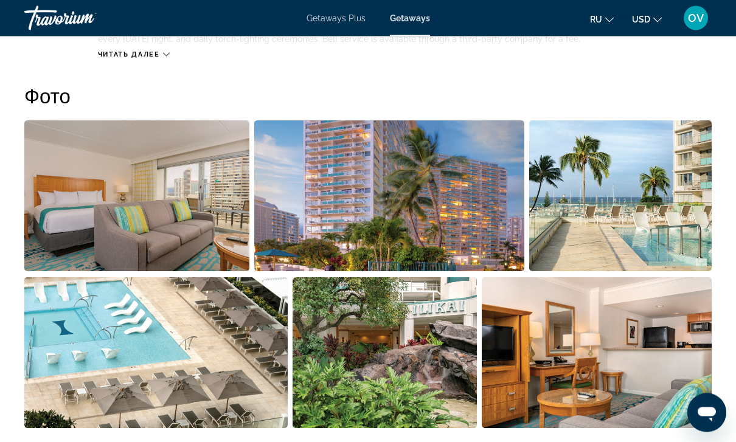
scroll to position [760, 0]
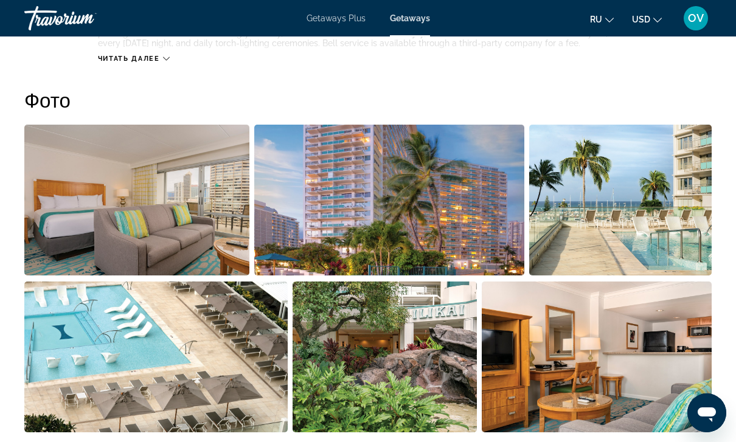
click at [264, 358] on img "Open full-screen image slider" at bounding box center [156, 357] width 264 height 151
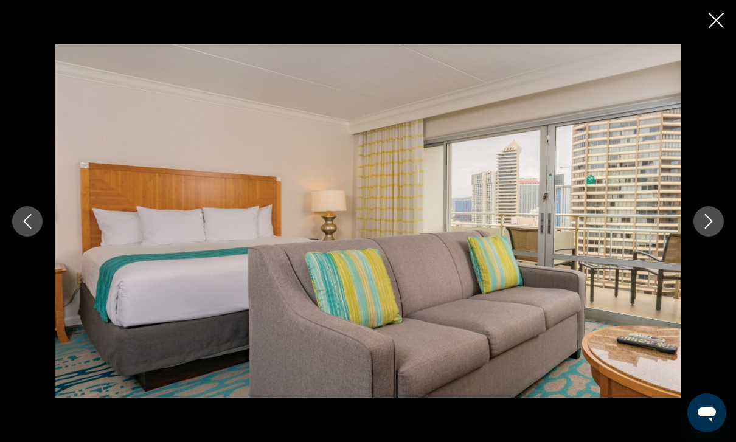
click at [713, 229] on icon "Next image" at bounding box center [709, 221] width 15 height 15
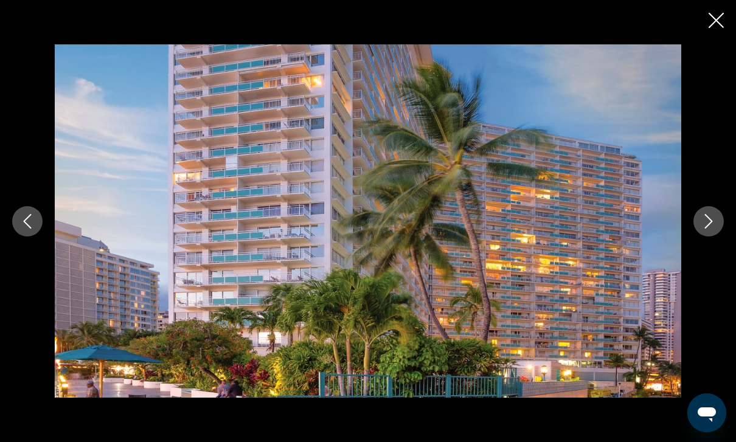
click at [710, 229] on icon "Next image" at bounding box center [709, 221] width 15 height 15
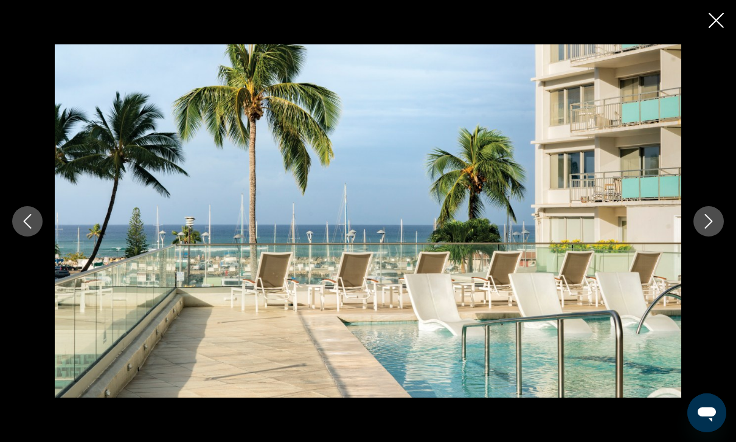
click at [711, 229] on icon "Next image" at bounding box center [709, 221] width 15 height 15
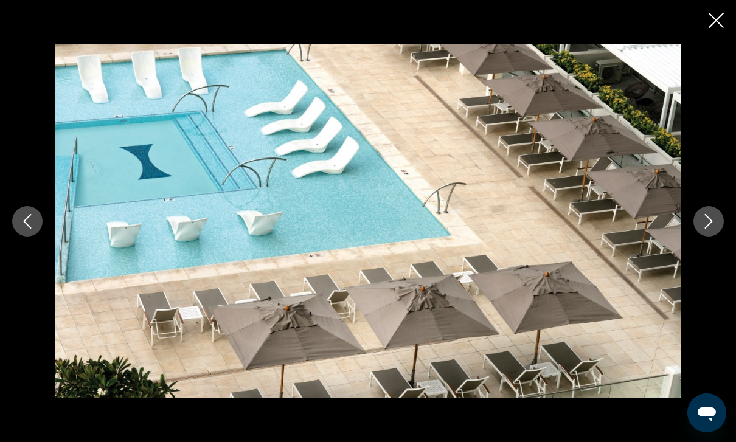
click at [716, 23] on icon "Close slideshow" at bounding box center [716, 20] width 15 height 15
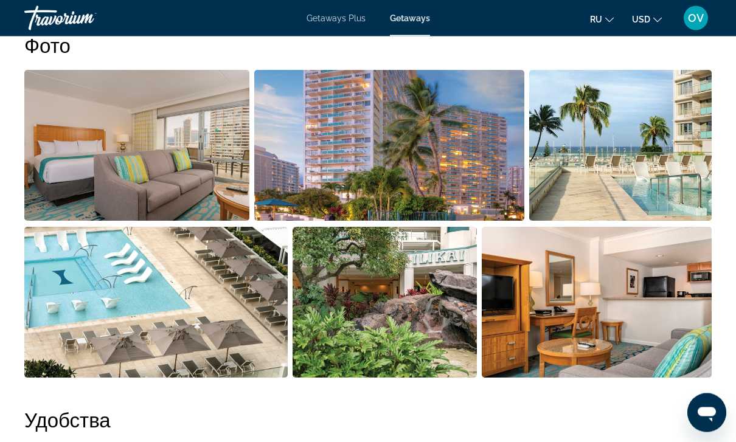
scroll to position [815, 0]
click at [632, 169] on img "Open full-screen image slider" at bounding box center [620, 145] width 183 height 151
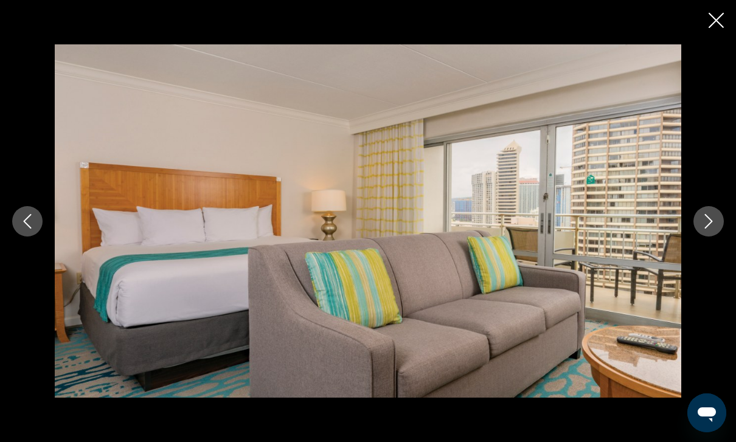
click at [708, 223] on icon "Next image" at bounding box center [709, 221] width 15 height 15
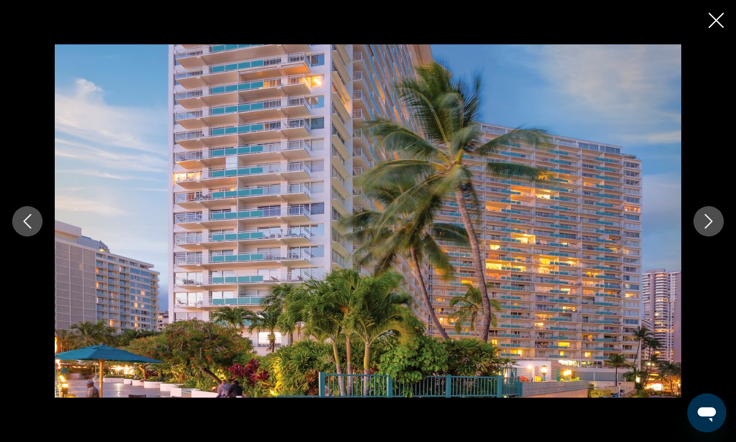
click at [716, 225] on icon "Next image" at bounding box center [709, 221] width 15 height 15
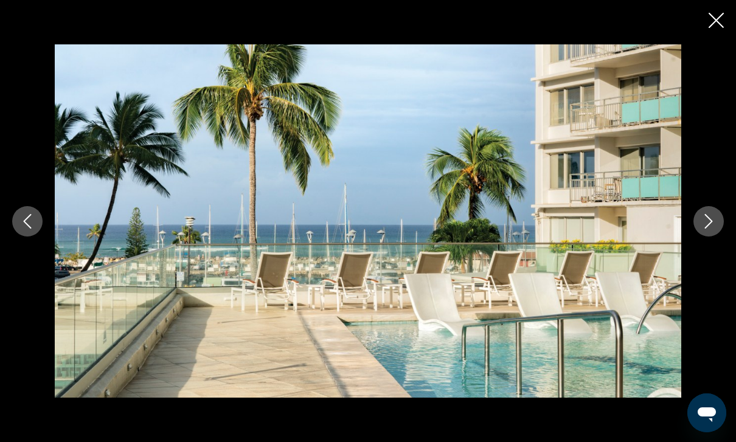
click at [709, 228] on icon "Next image" at bounding box center [709, 221] width 15 height 15
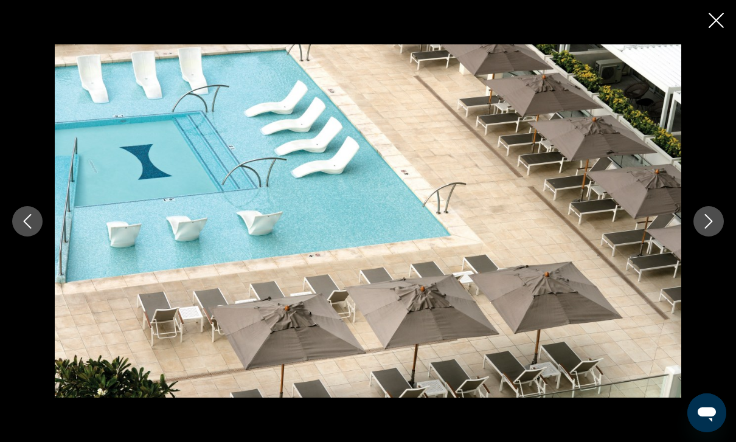
click at [707, 226] on icon "Next image" at bounding box center [709, 221] width 8 height 15
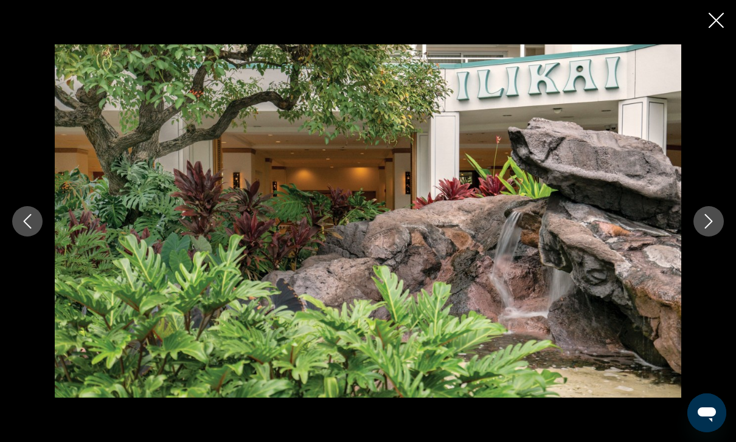
click at [714, 225] on icon "Next image" at bounding box center [709, 221] width 15 height 15
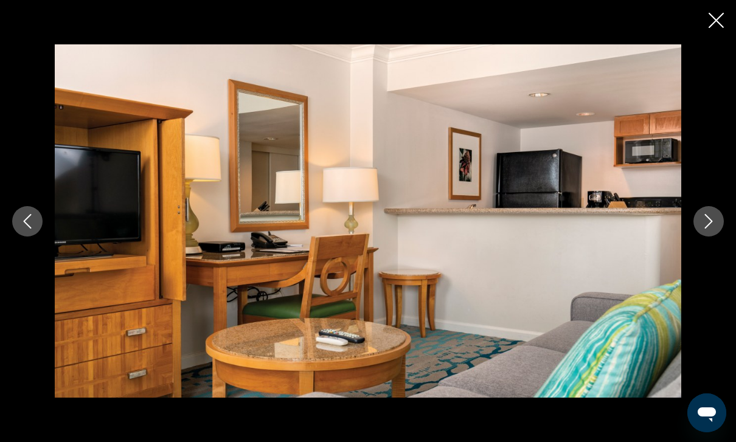
click at [707, 44] on div "prev next" at bounding box center [368, 221] width 736 height 354
click at [710, 17] on icon "Close slideshow" at bounding box center [716, 20] width 15 height 15
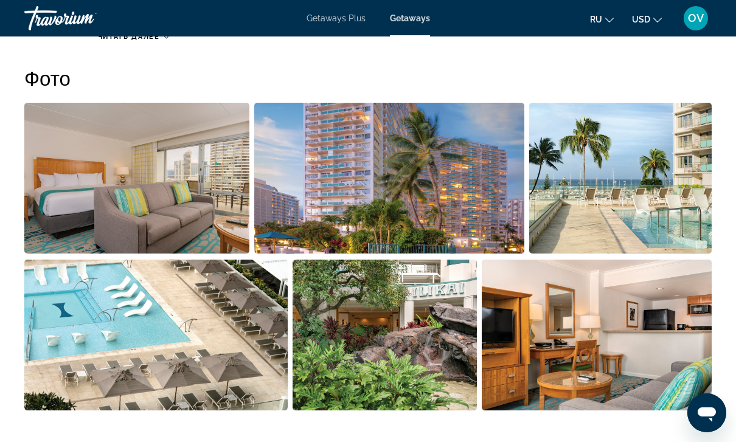
scroll to position [777, 0]
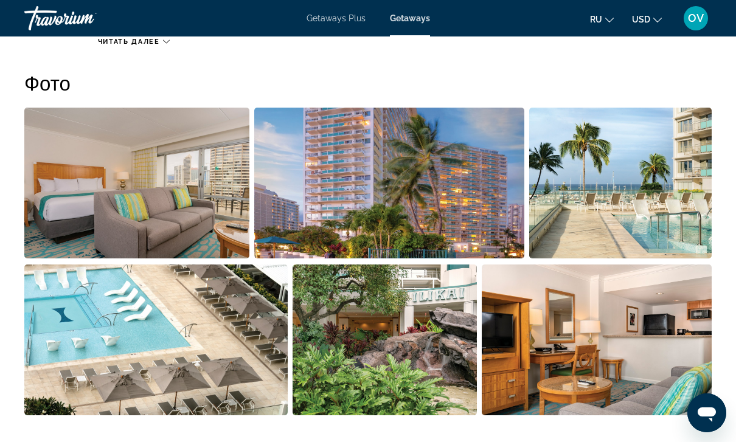
click at [169, 202] on img "Open full-screen image slider" at bounding box center [136, 183] width 225 height 151
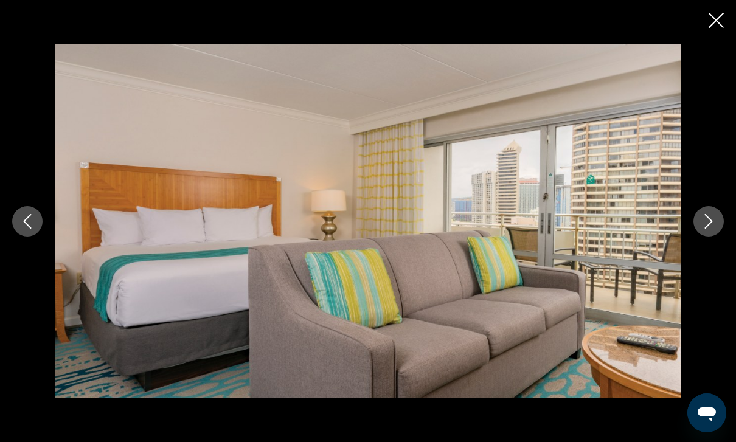
click at [718, 27] on icon "Close slideshow" at bounding box center [716, 20] width 15 height 15
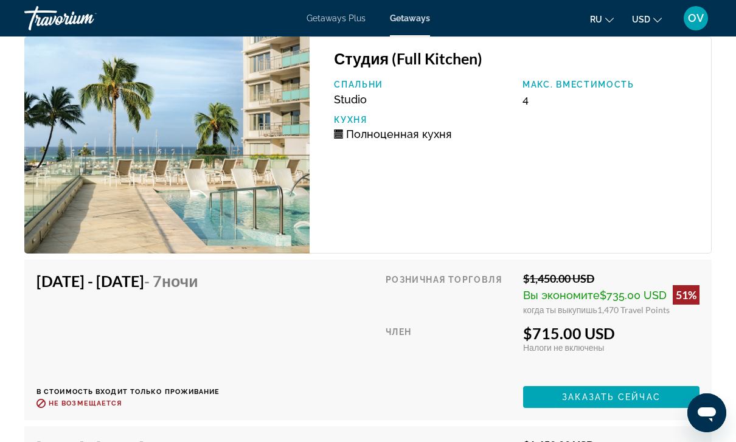
scroll to position [2261, 0]
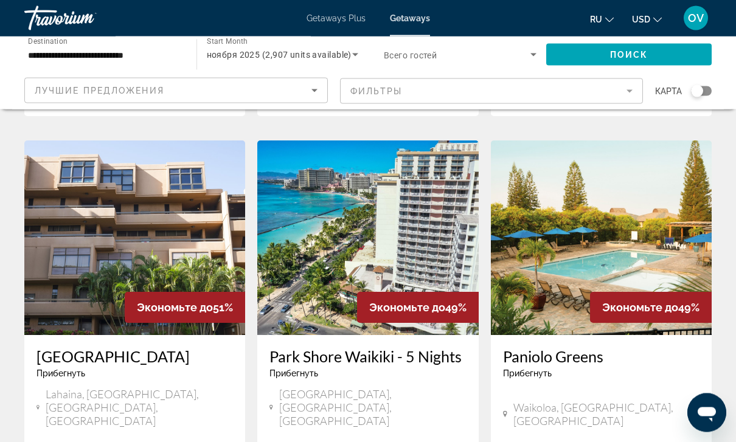
scroll to position [1406, 0]
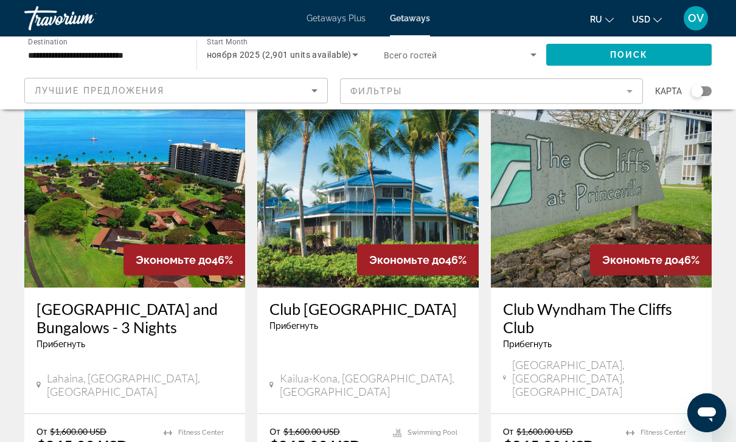
scroll to position [562, 0]
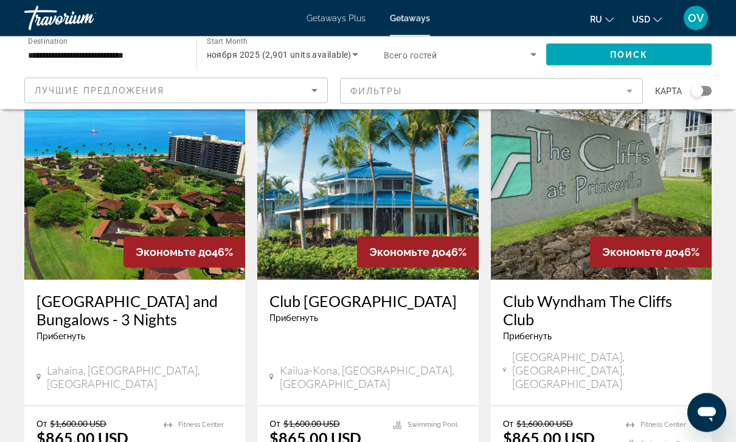
click at [570, 190] on img "Main content" at bounding box center [601, 183] width 221 height 195
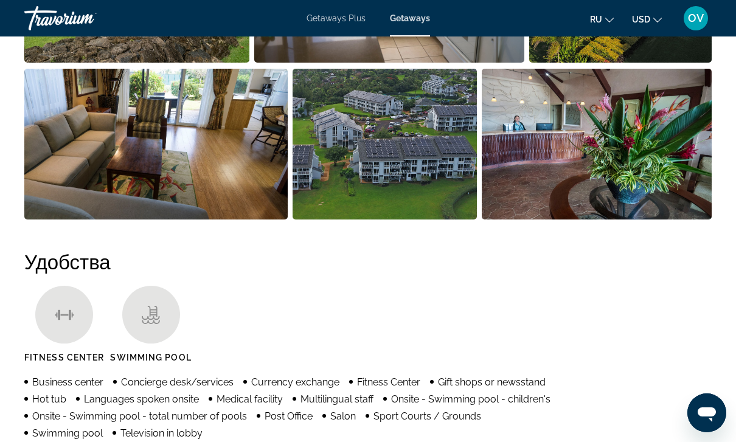
scroll to position [1003, 0]
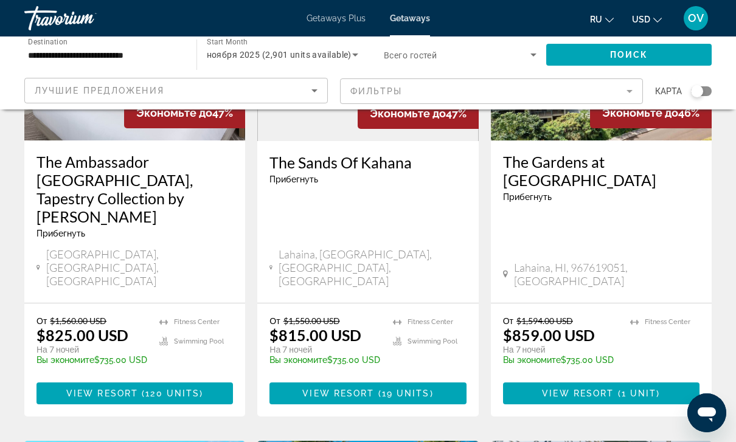
scroll to position [210, 0]
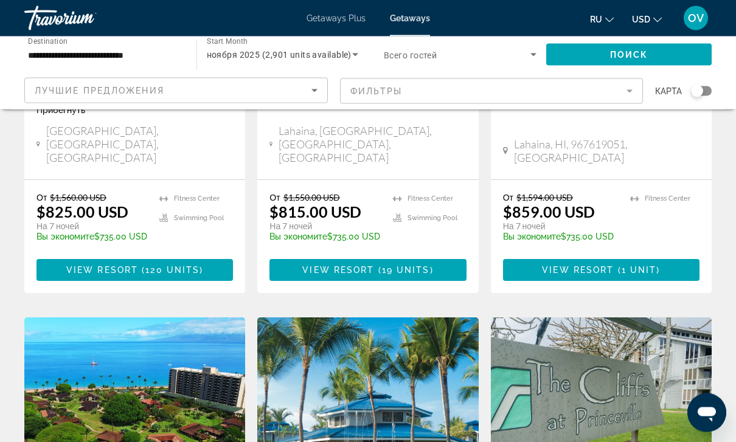
click at [625, 88] on mat-form-field "Фильтры" at bounding box center [492, 92] width 304 height 26
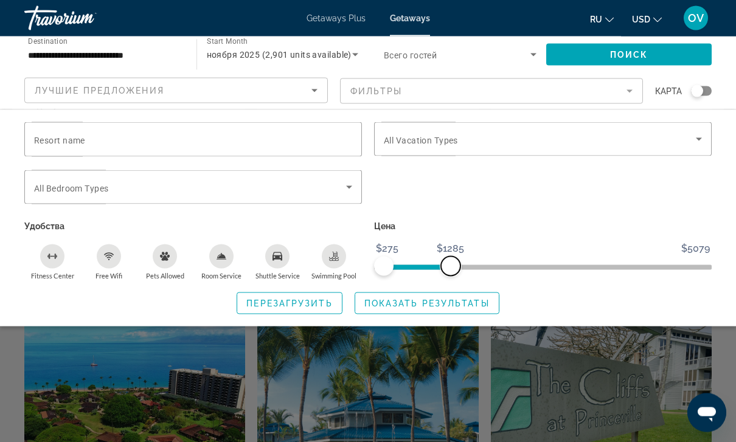
scroll to position [329, 0]
click at [339, 263] on div "Swimming Pool" at bounding box center [334, 257] width 24 height 24
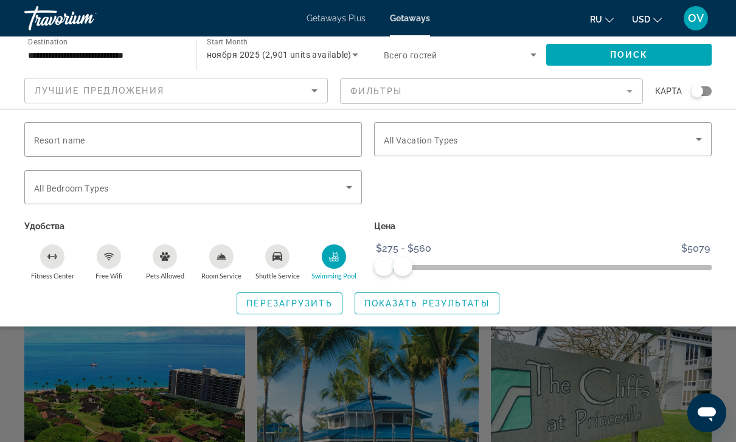
click at [37, 256] on button "Fitness Center" at bounding box center [52, 262] width 57 height 37
click at [278, 266] on div "Shuttle Service" at bounding box center [277, 257] width 24 height 24
click at [490, 307] on span "Search widget" at bounding box center [427, 303] width 144 height 29
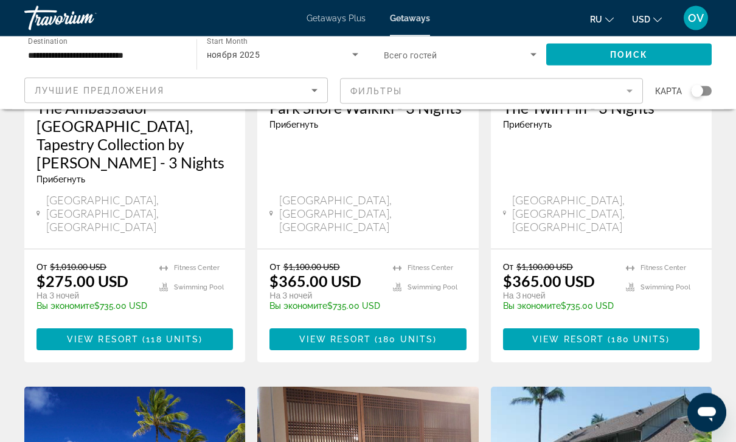
scroll to position [268, 0]
